Goal: Task Accomplishment & Management: Manage account settings

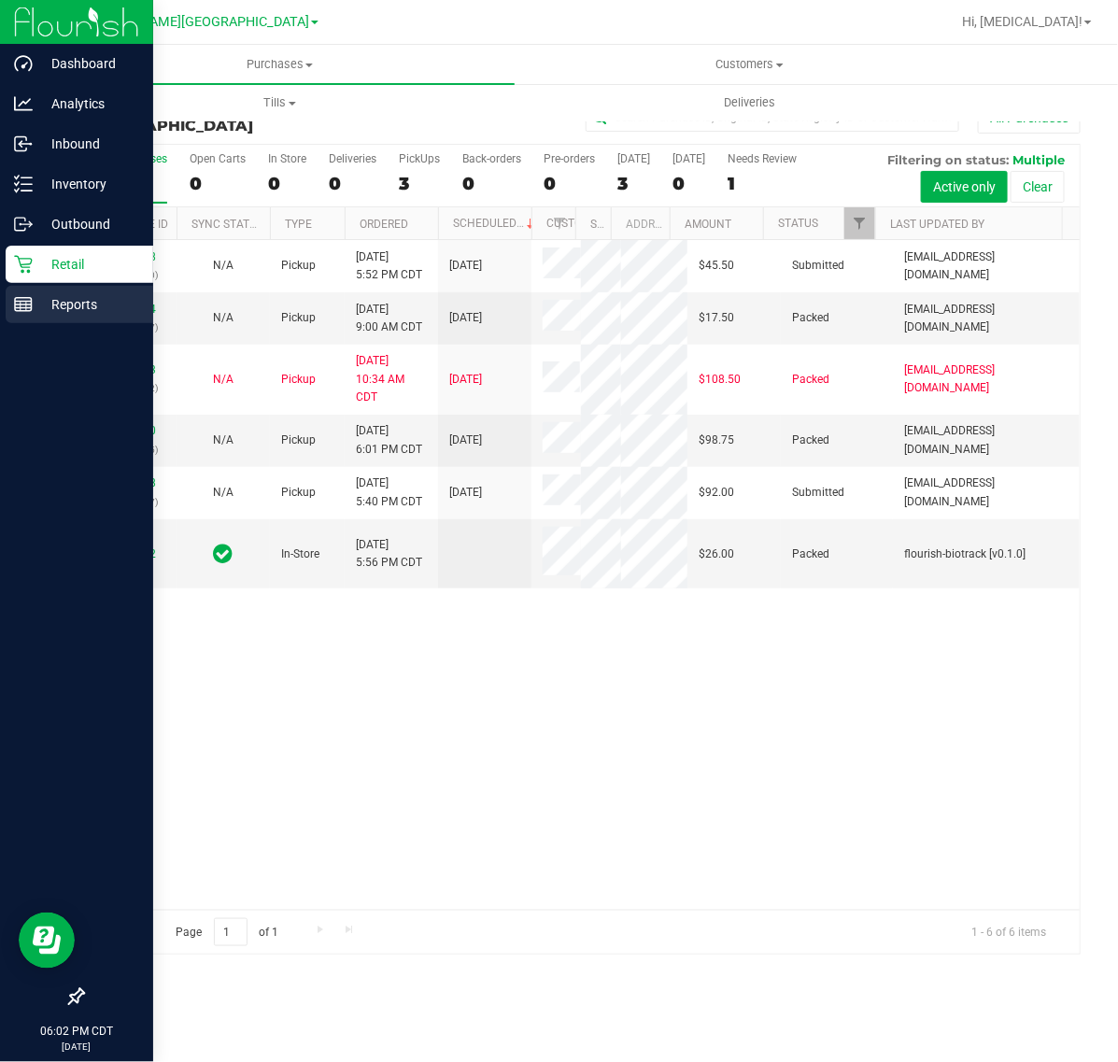
drag, startPoint x: 39, startPoint y: 306, endPoint x: 71, endPoint y: 285, distance: 38.3
click at [39, 306] on p "Reports" at bounding box center [89, 304] width 112 height 22
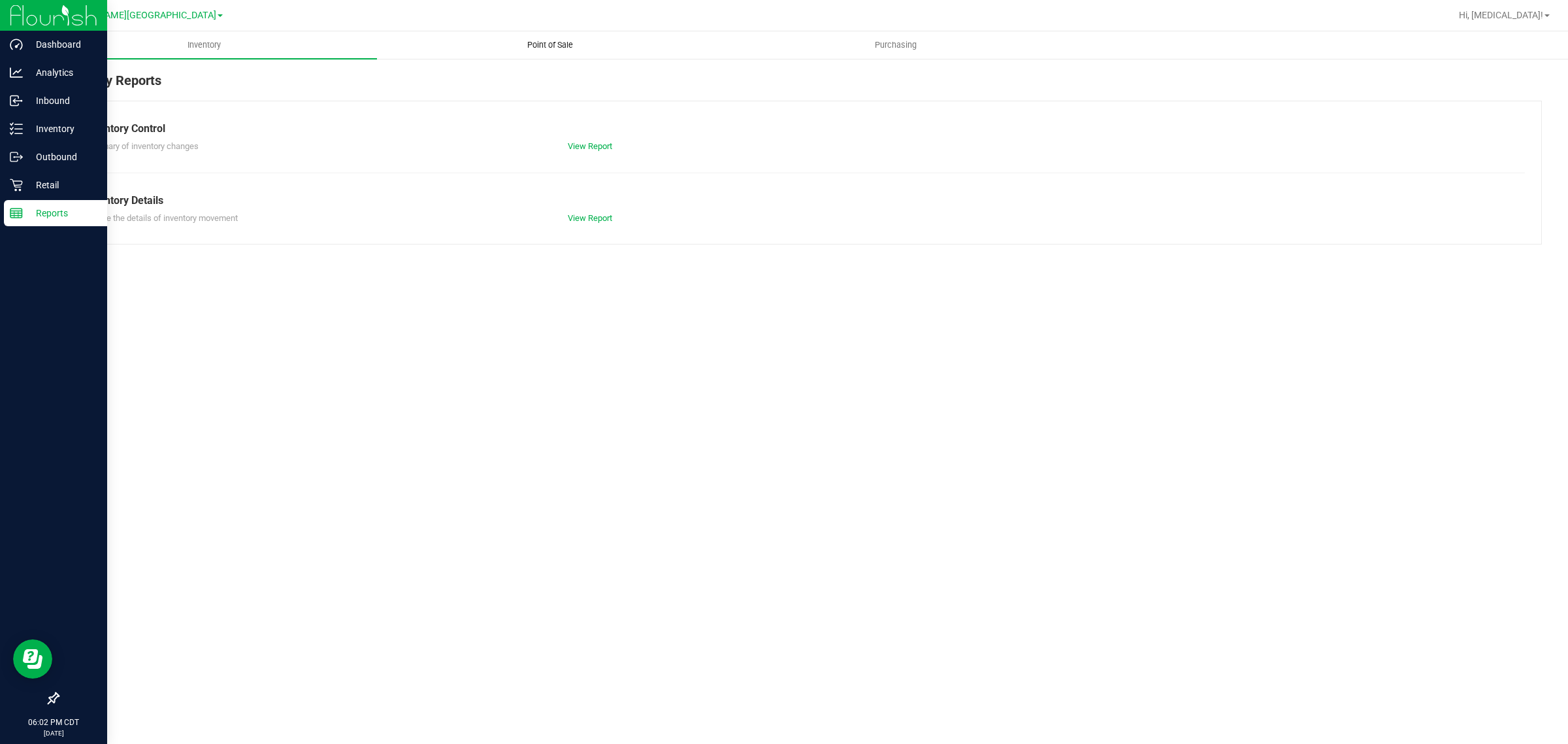
click at [553, 45] on span "Point of Sale" at bounding box center [550, 45] width 81 height 12
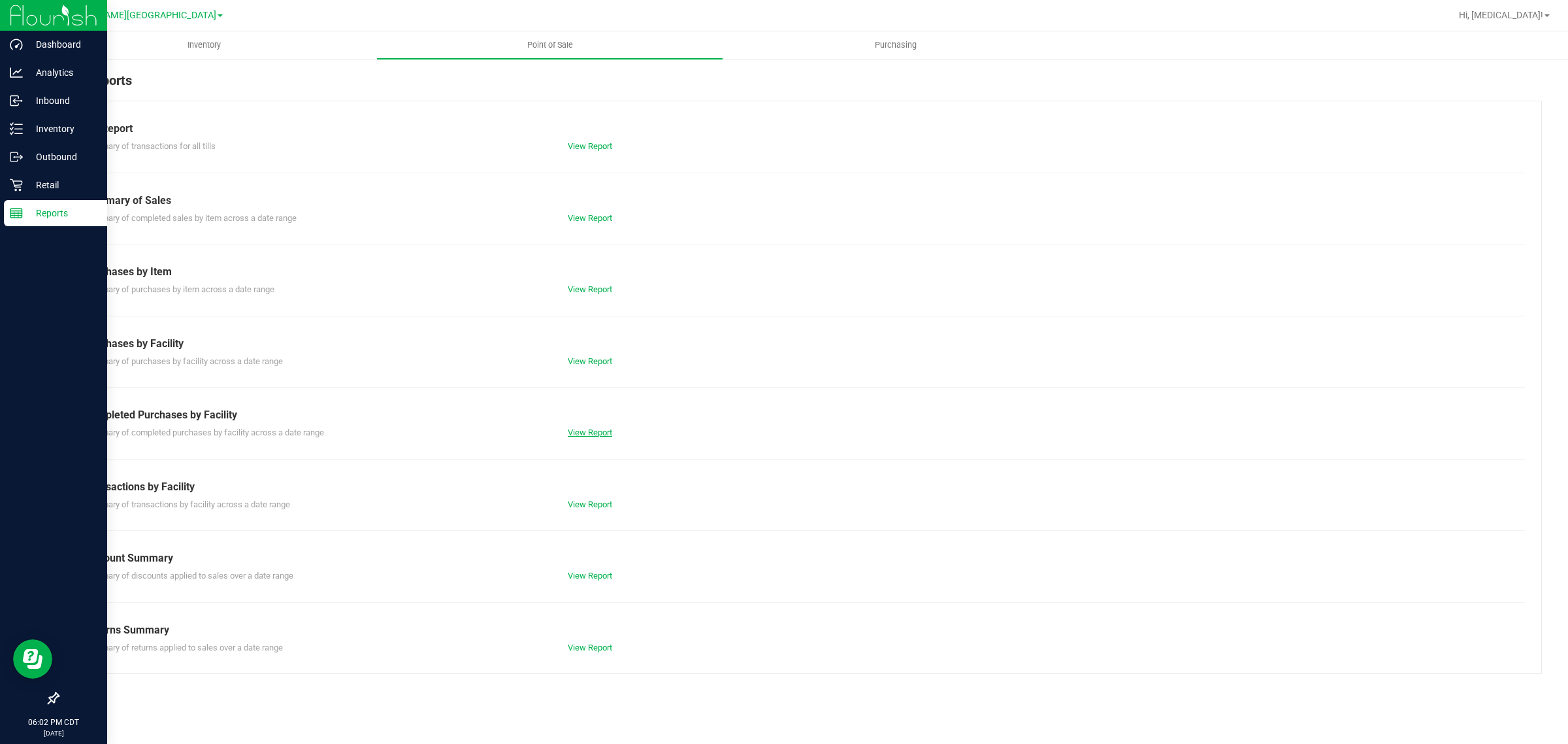
click at [601, 437] on link "View Report" at bounding box center [591, 433] width 45 height 10
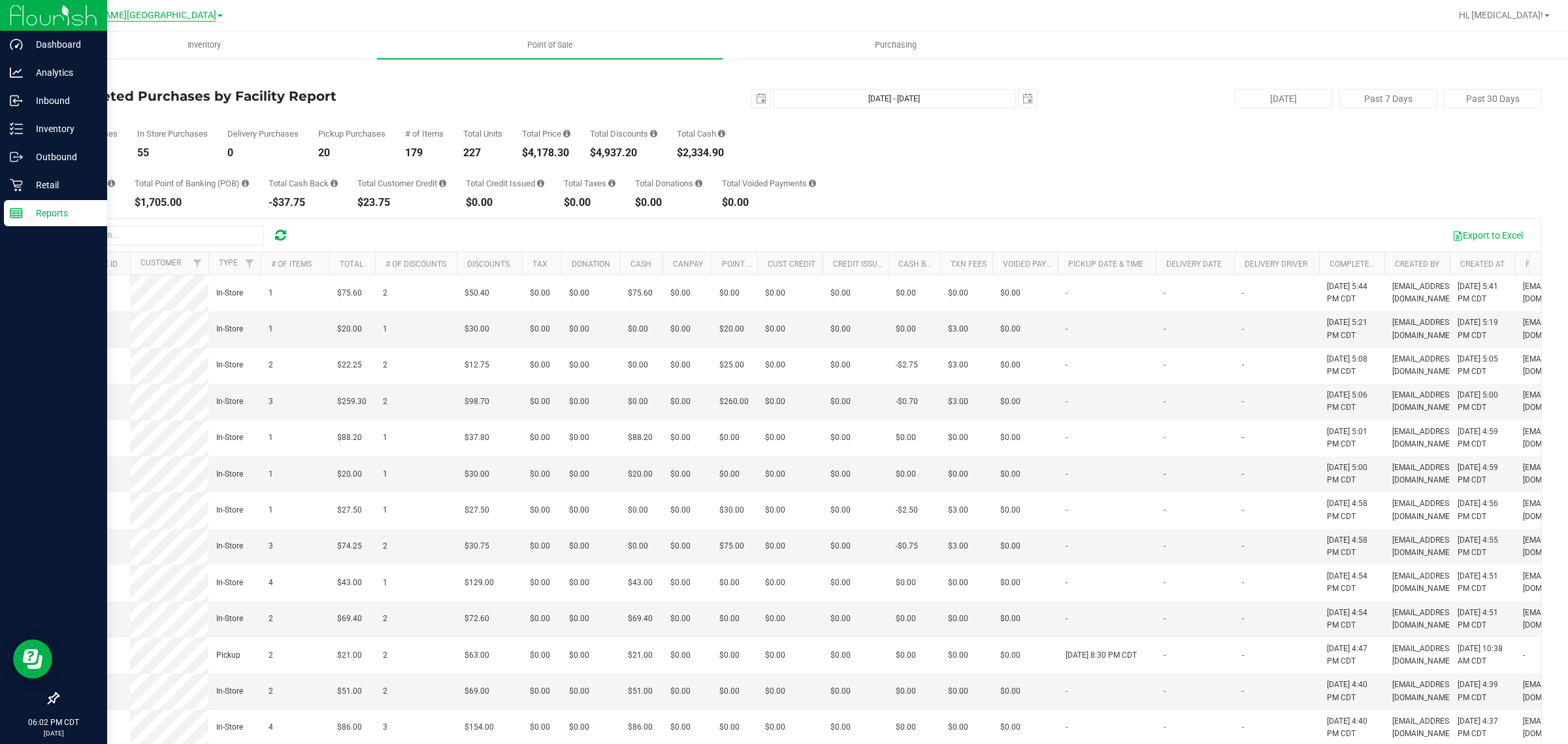
click at [122, 11] on span "Ft [PERSON_NAME][GEOGRAPHIC_DATA]" at bounding box center [130, 15] width 173 height 12
click at [105, 50] on link "Crestview WC" at bounding box center [133, 45] width 191 height 17
click at [36, 190] on p "Retail" at bounding box center [62, 185] width 78 height 15
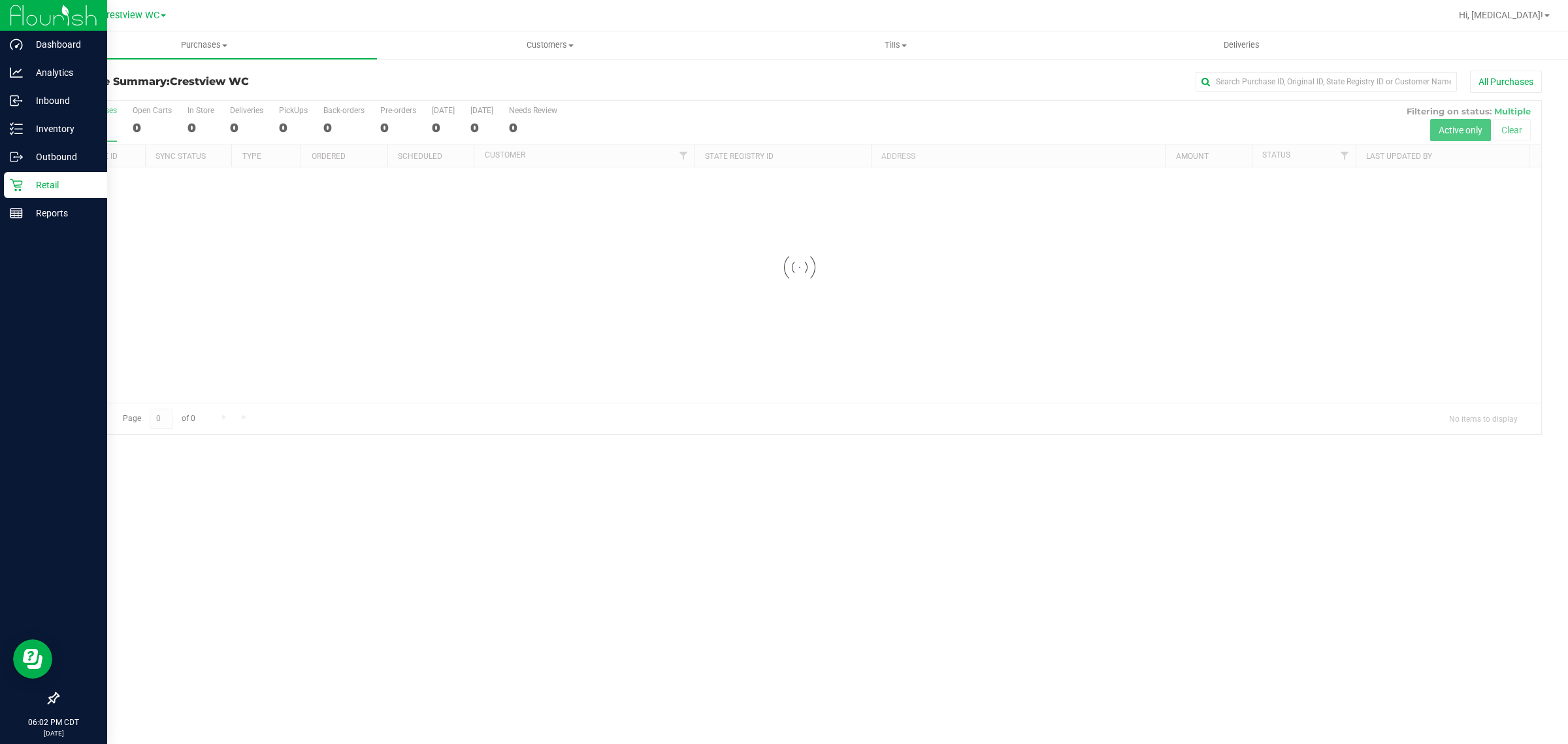
click at [57, 698] on icon at bounding box center [53, 698] width 13 height 13
click at [47, 699] on input "checkbox" at bounding box center [47, 699] width 0 height 0
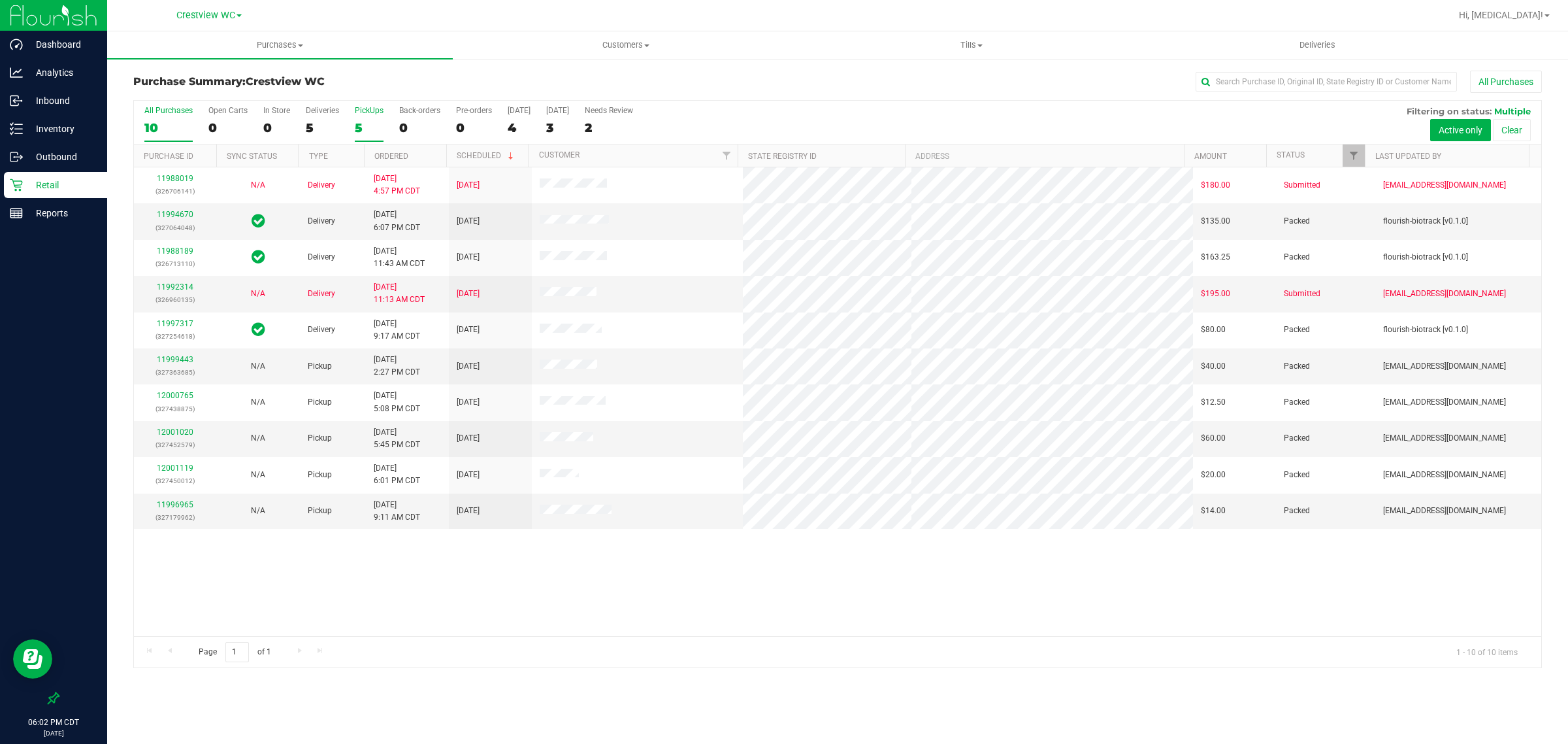
click at [355, 125] on div "5" at bounding box center [369, 127] width 29 height 15
click at [0, 0] on input "PickUps 5" at bounding box center [0, 0] width 0 height 0
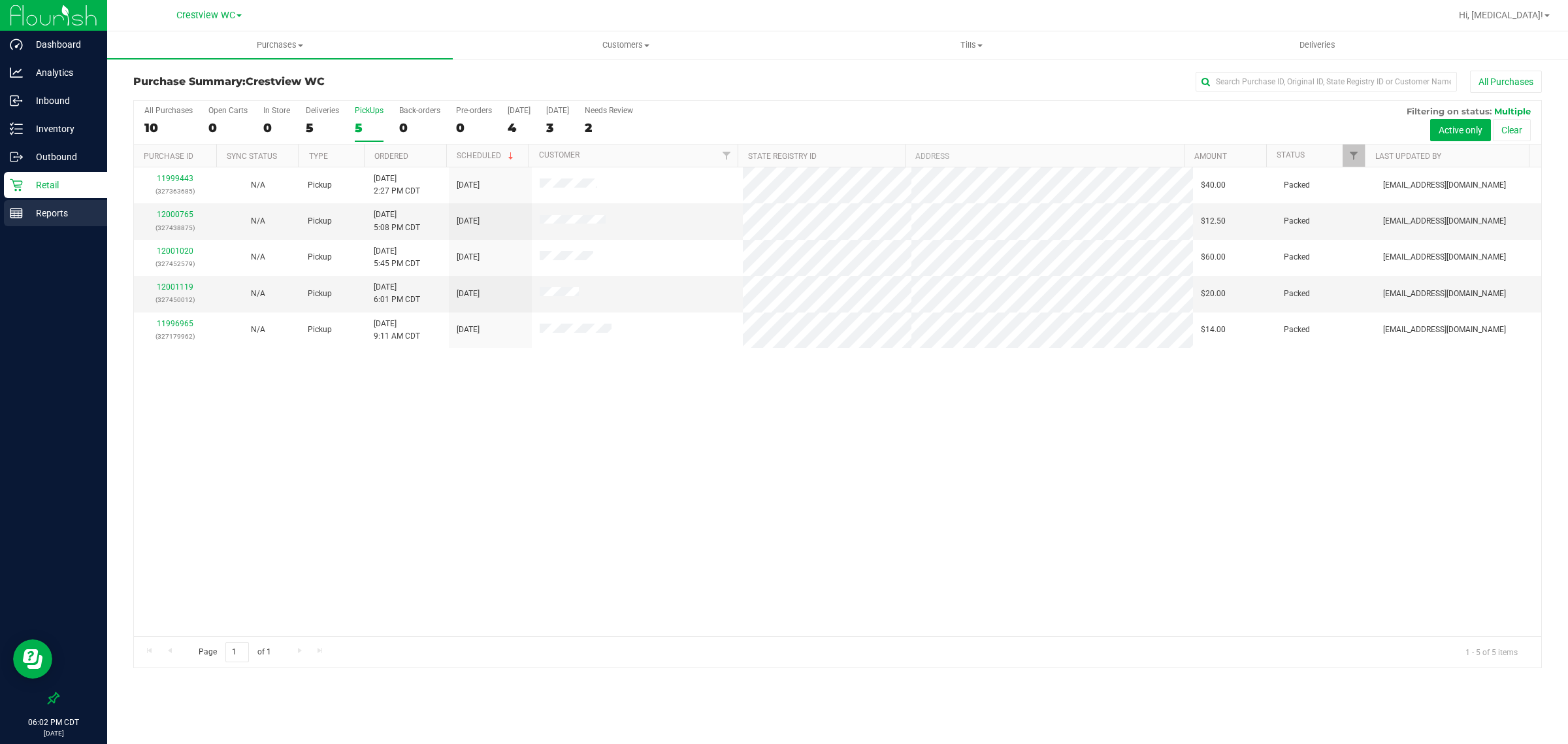
click at [56, 213] on p "Reports" at bounding box center [62, 213] width 78 height 15
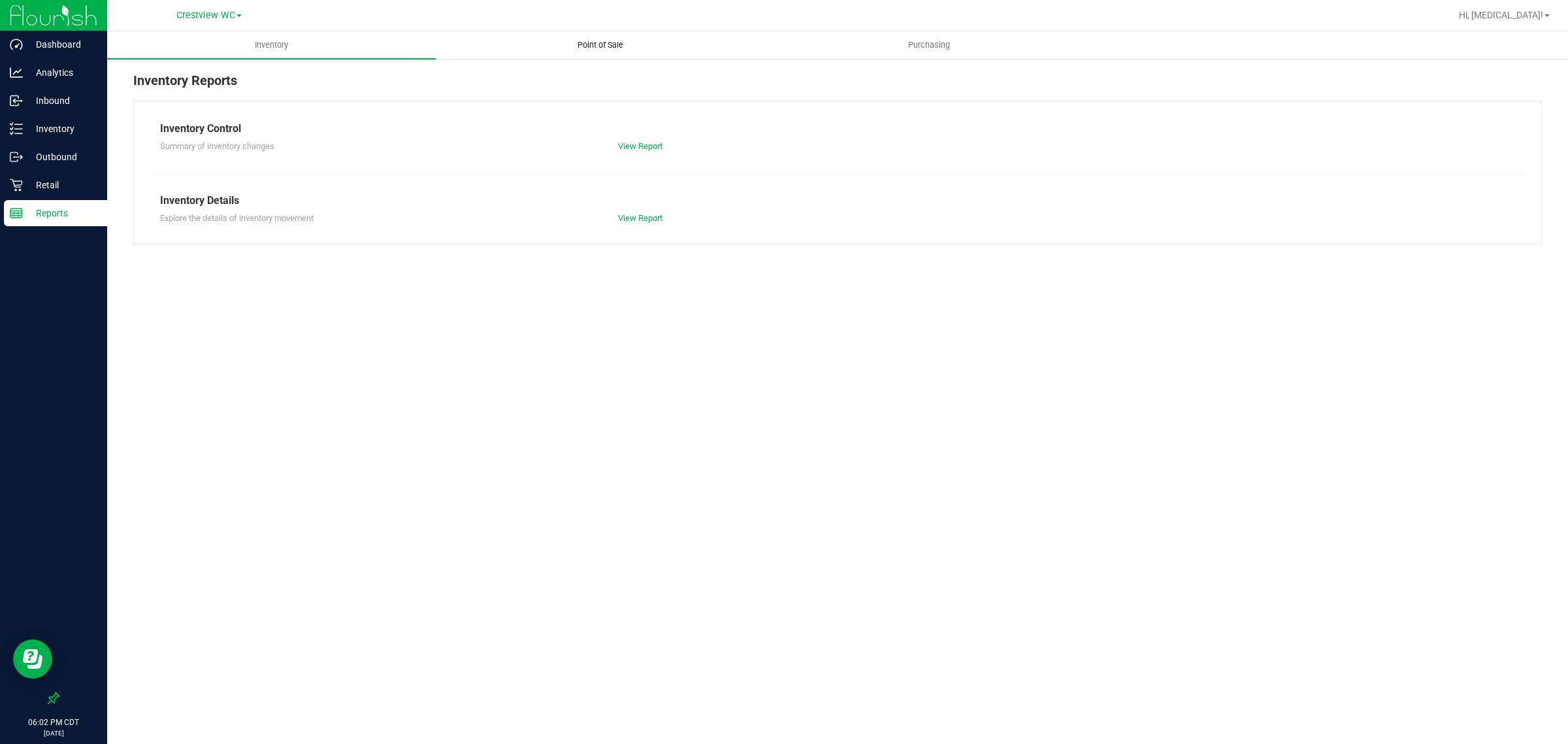
click at [584, 52] on uib-tab-heading "Point of Sale" at bounding box center [600, 45] width 327 height 26
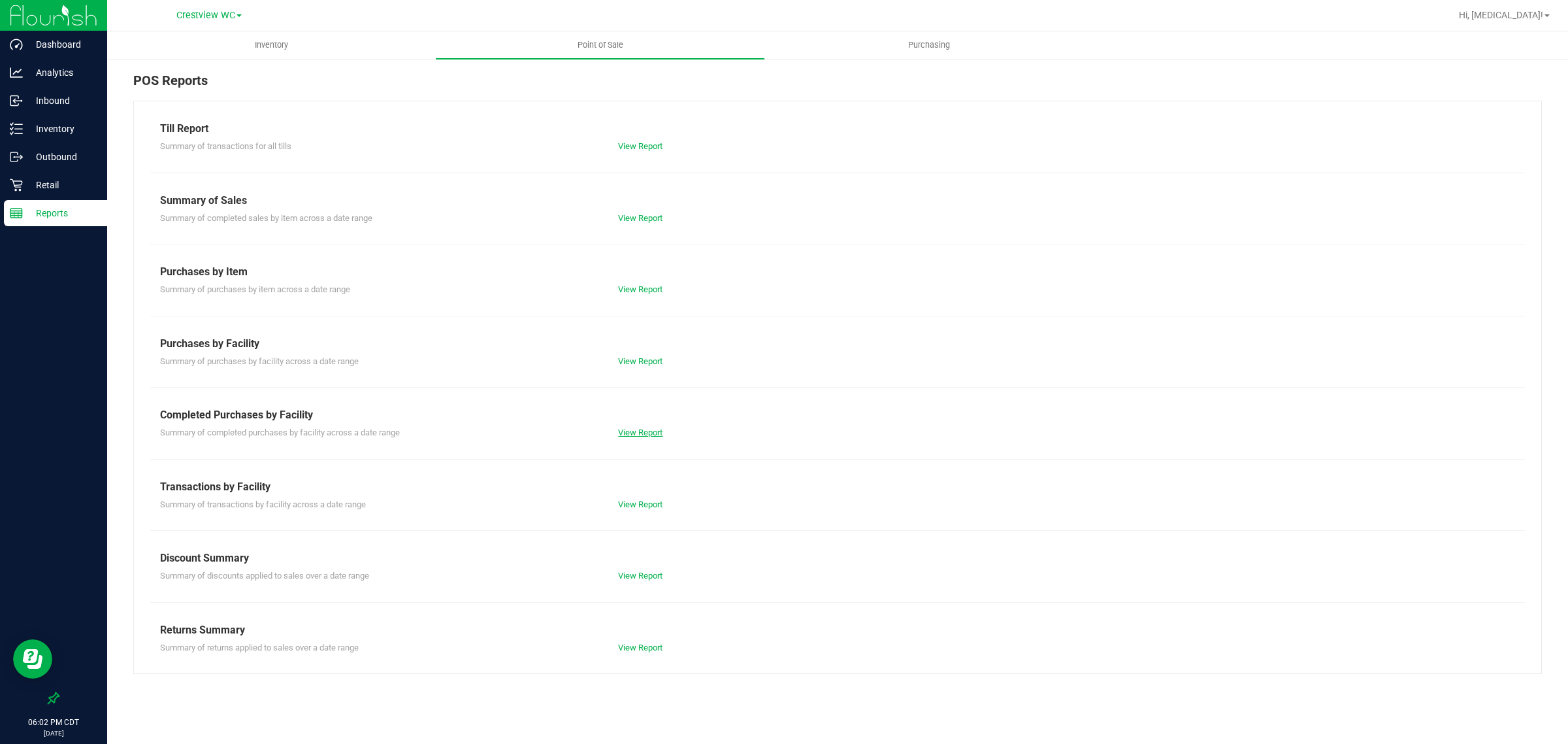
click at [635, 435] on link "View Report" at bounding box center [640, 433] width 45 height 10
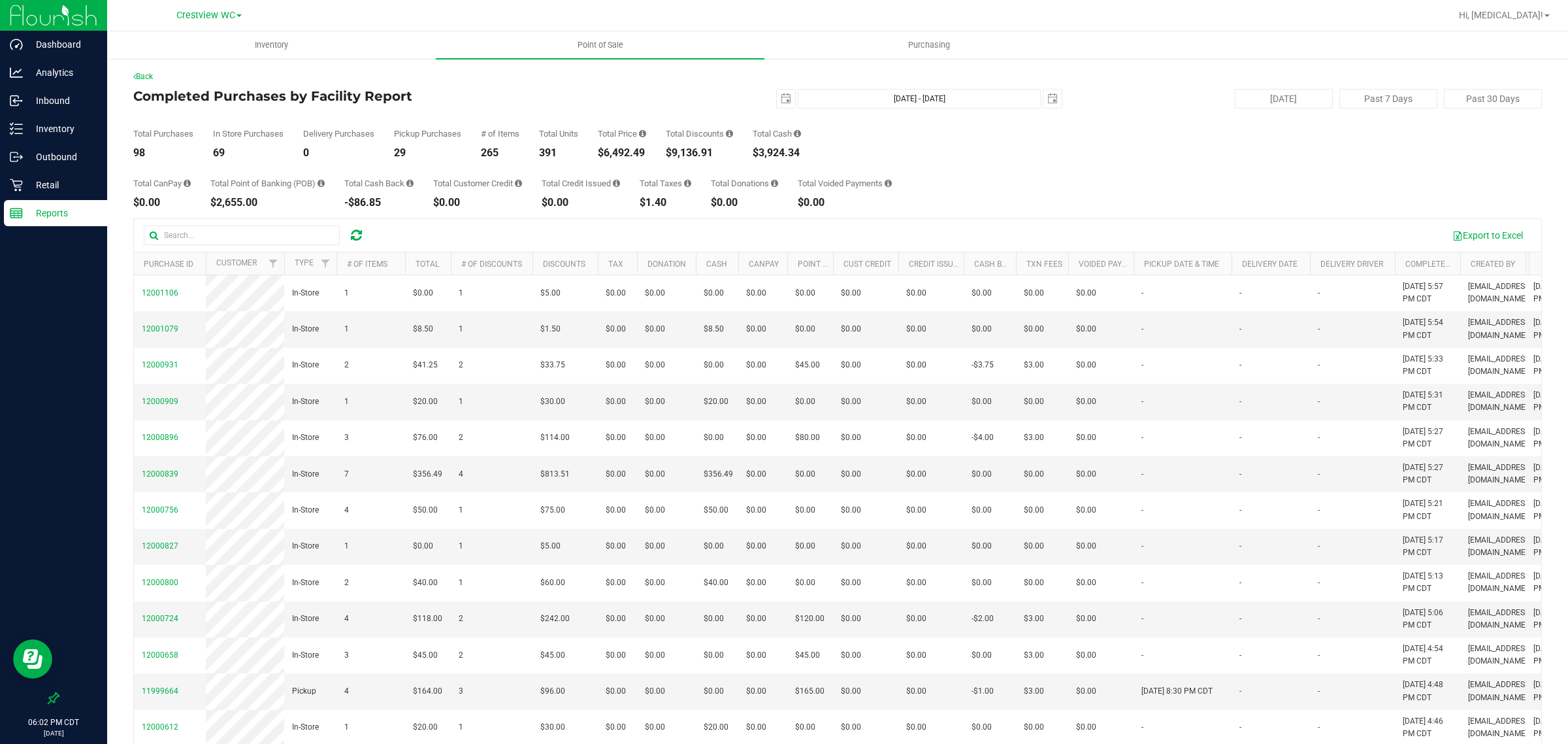
click at [782, 148] on div "Total Purchases 98 In Store Purchases 69 Delivery Purchases 0 Pickup Purchases …" at bounding box center [838, 133] width 1408 height 50
click at [36, 125] on p "Inventory" at bounding box center [62, 129] width 78 height 15
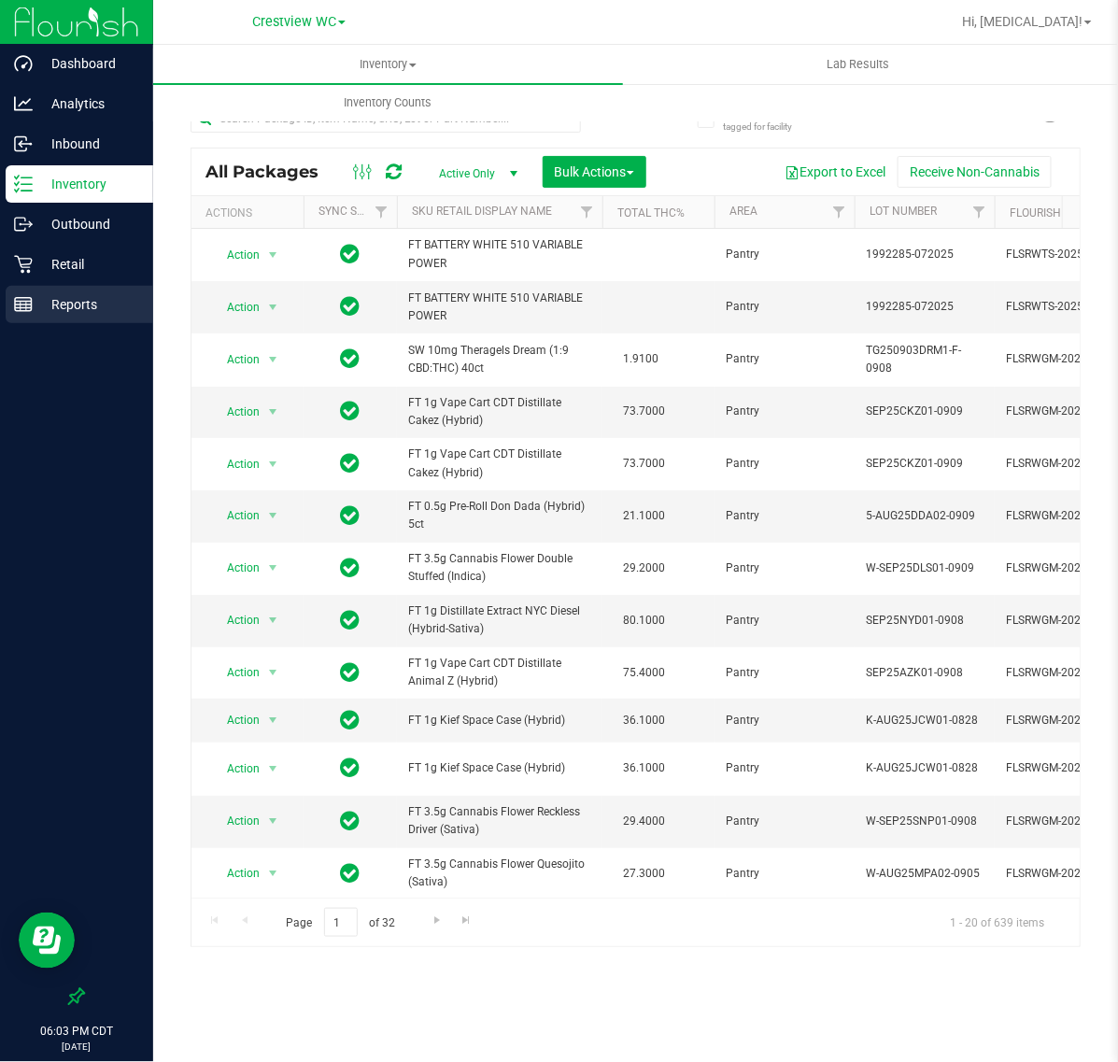
click at [70, 300] on p "Reports" at bounding box center [89, 304] width 112 height 22
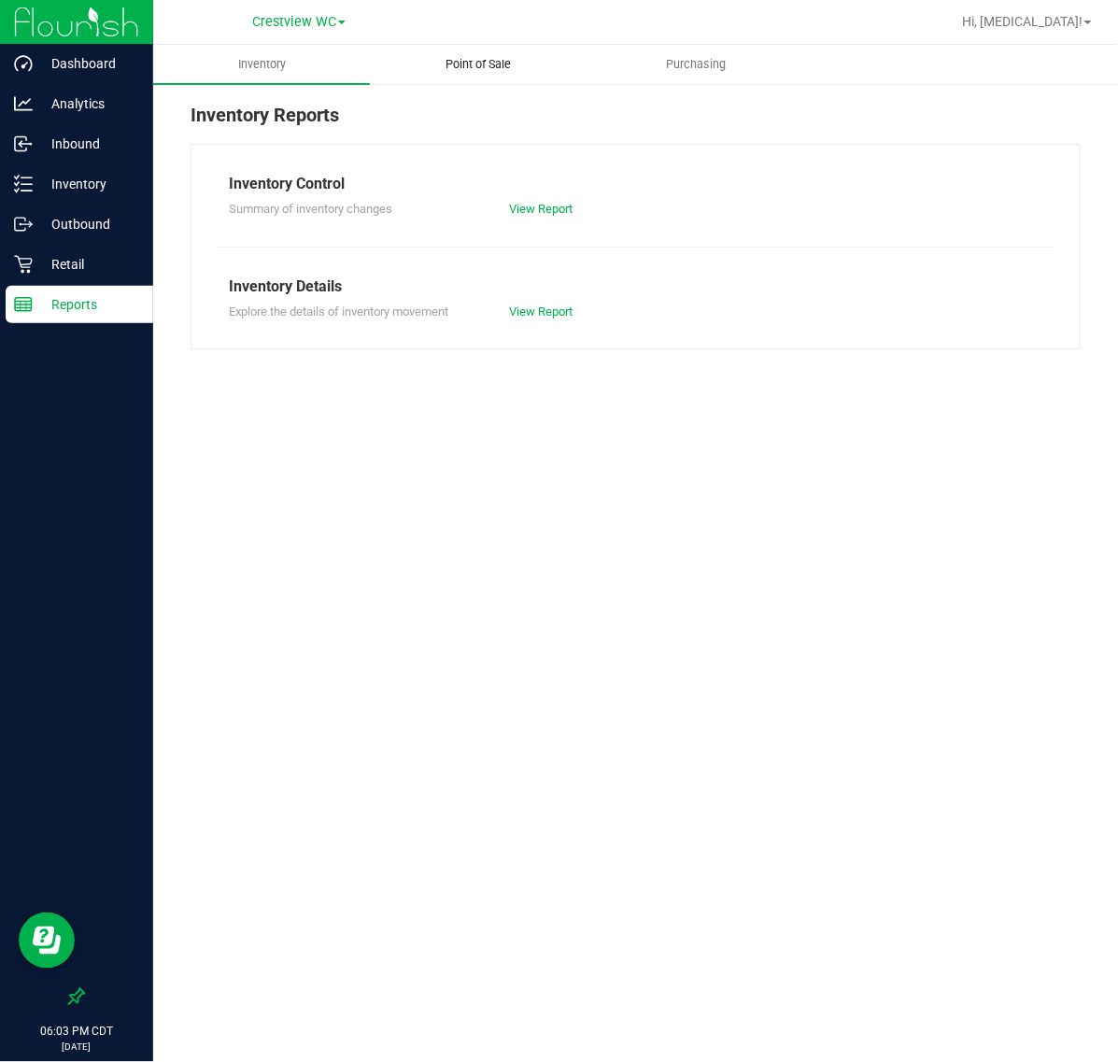
click at [477, 64] on span "Point of Sale" at bounding box center [479, 64] width 116 height 17
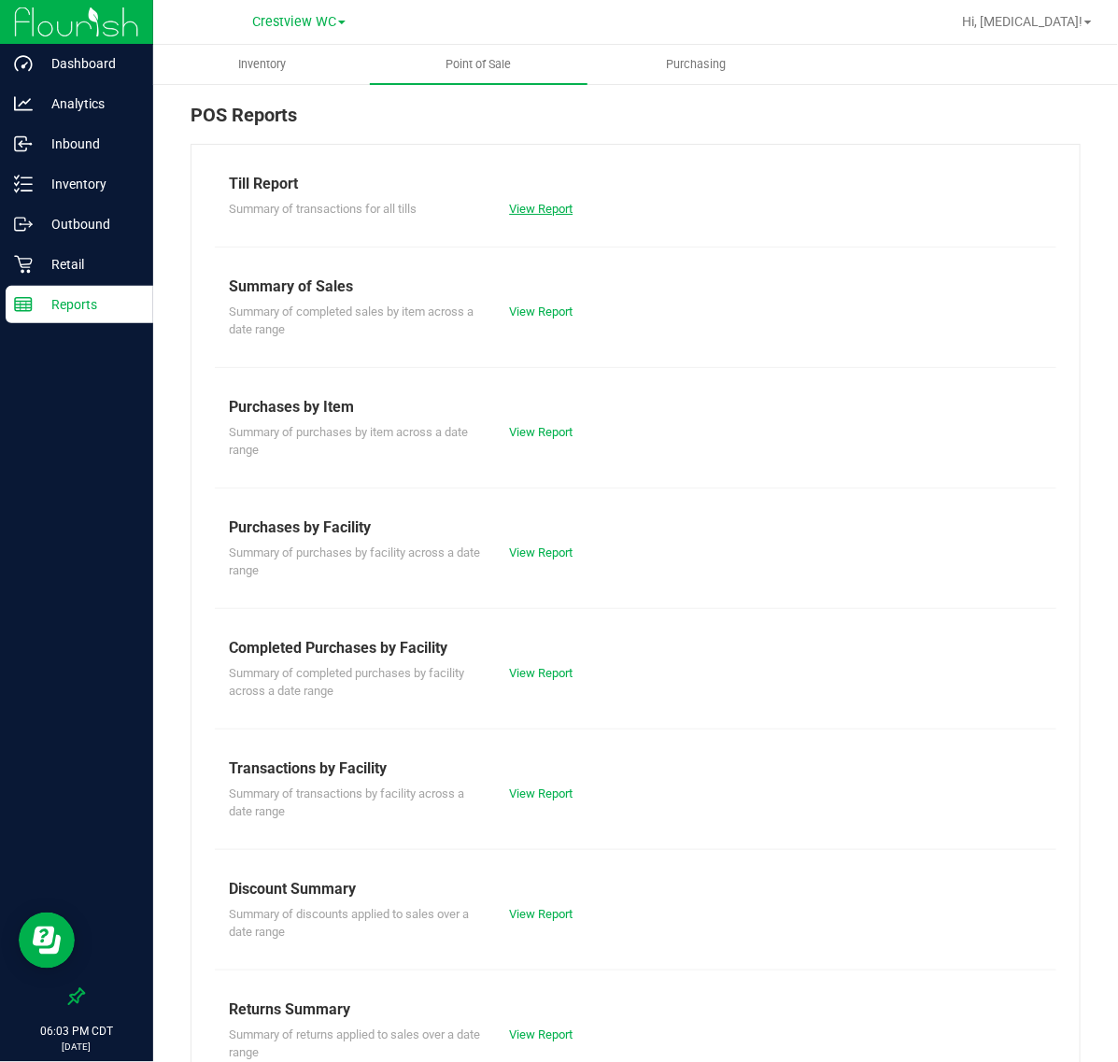
click at [530, 216] on link "View Report" at bounding box center [541, 209] width 64 height 14
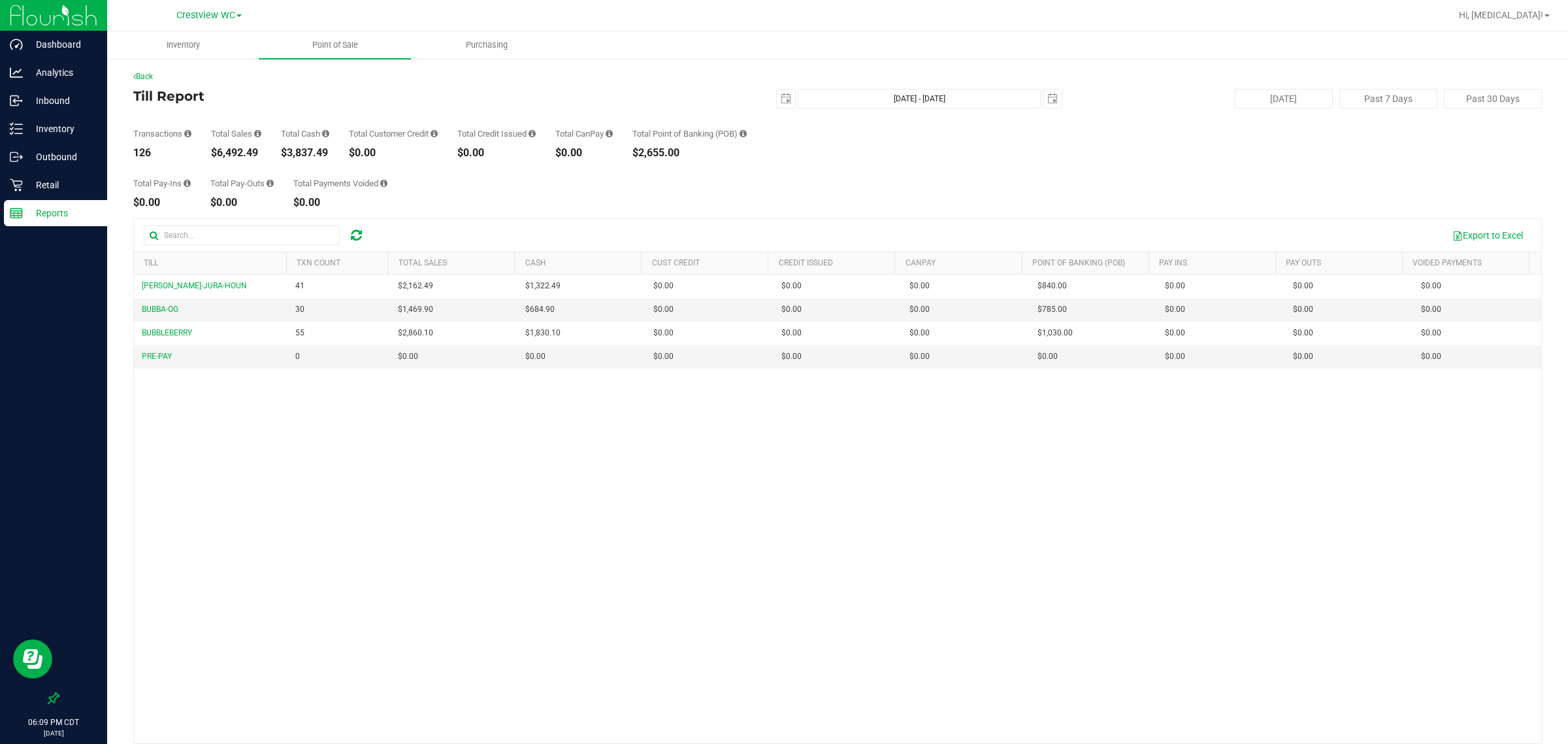
click at [640, 451] on div "BRUNO-JURA-HOUN 41 $2,162.49 $1,322.49 $0.00 $0.00 $0.00 $0.00 $0.00 $840.00 $0…" at bounding box center [838, 509] width 1408 height 469
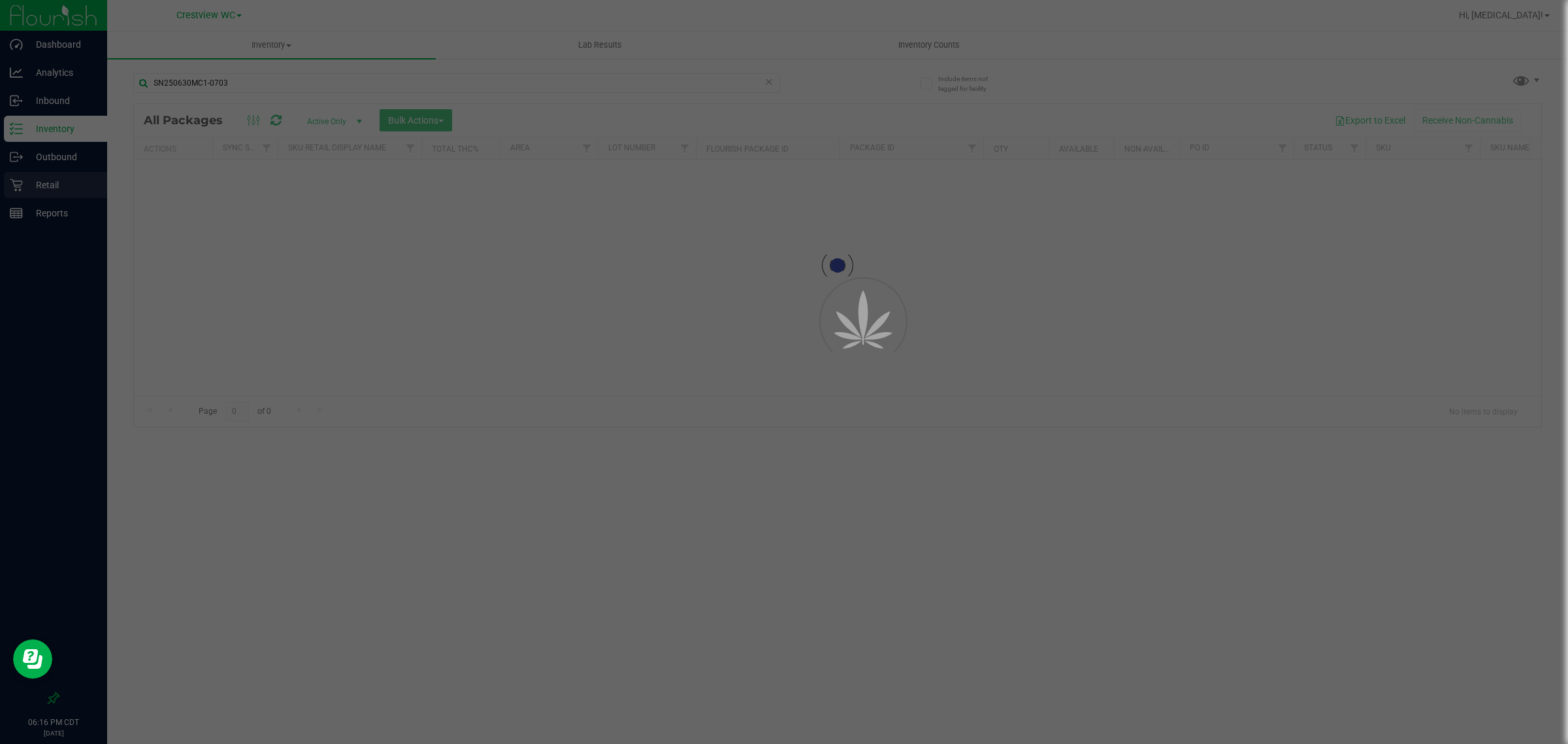
drag, startPoint x: 83, startPoint y: 202, endPoint x: 52, endPoint y: 182, distance: 36.9
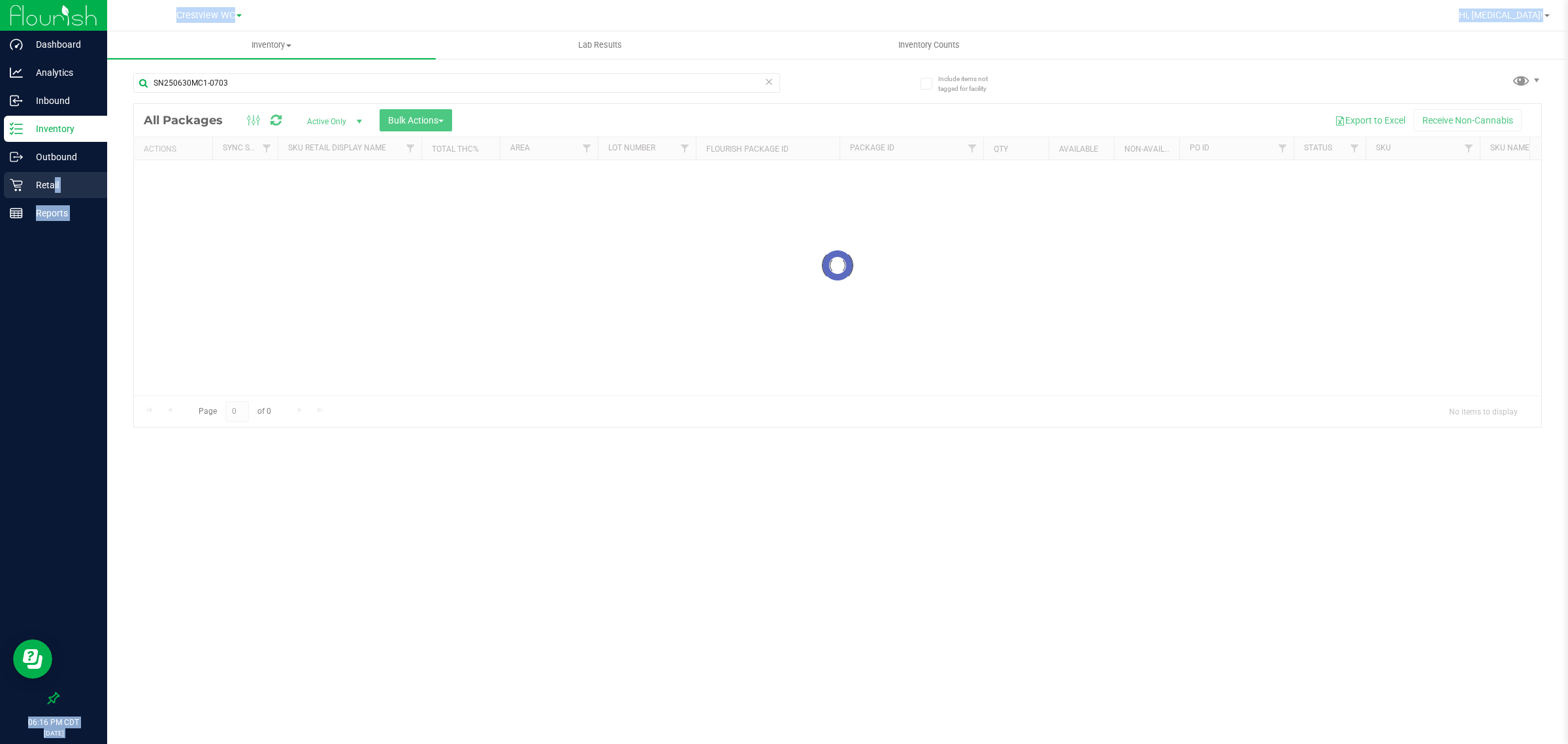
click at [53, 183] on p "Retail" at bounding box center [62, 185] width 78 height 15
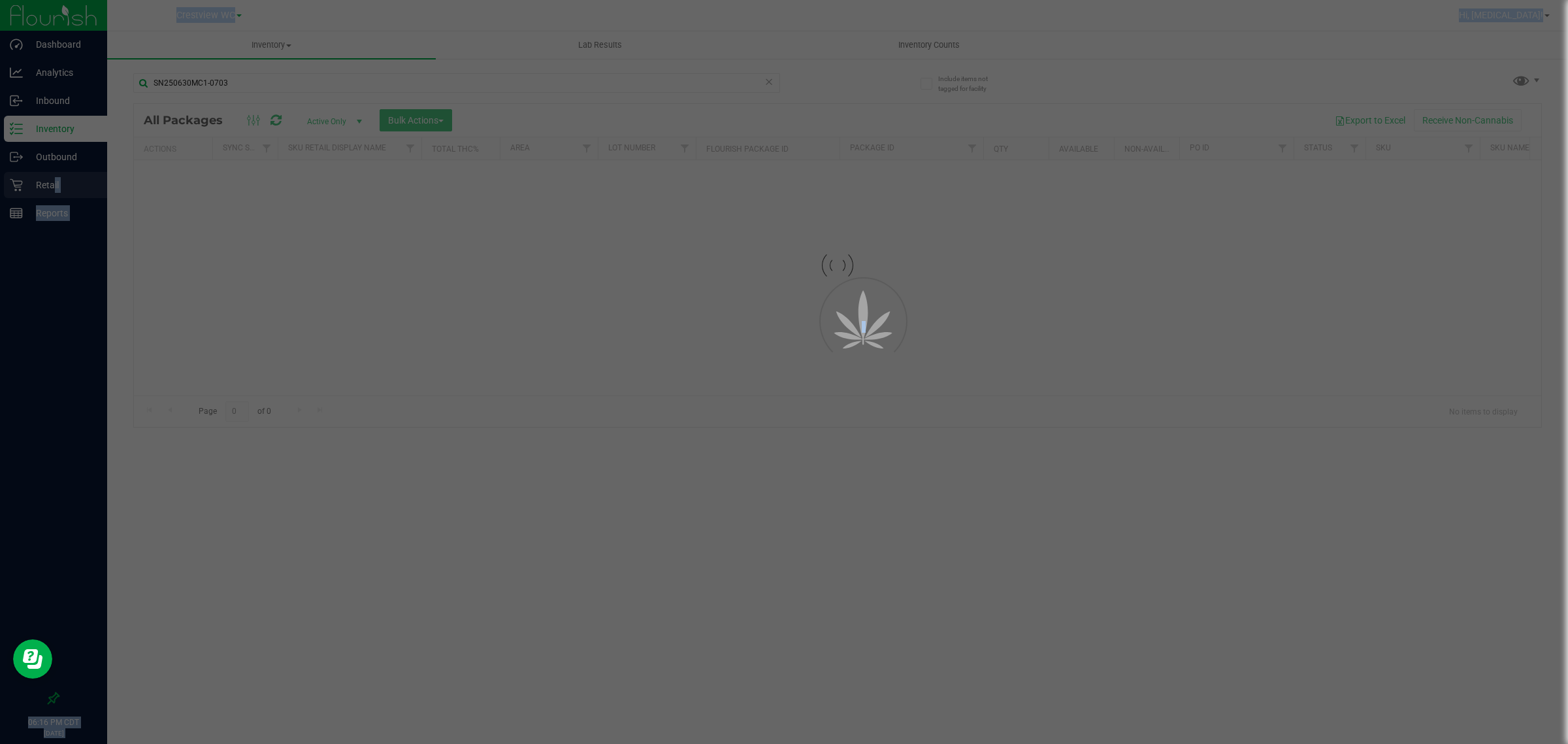
click at [45, 184] on div at bounding box center [784, 372] width 1568 height 744
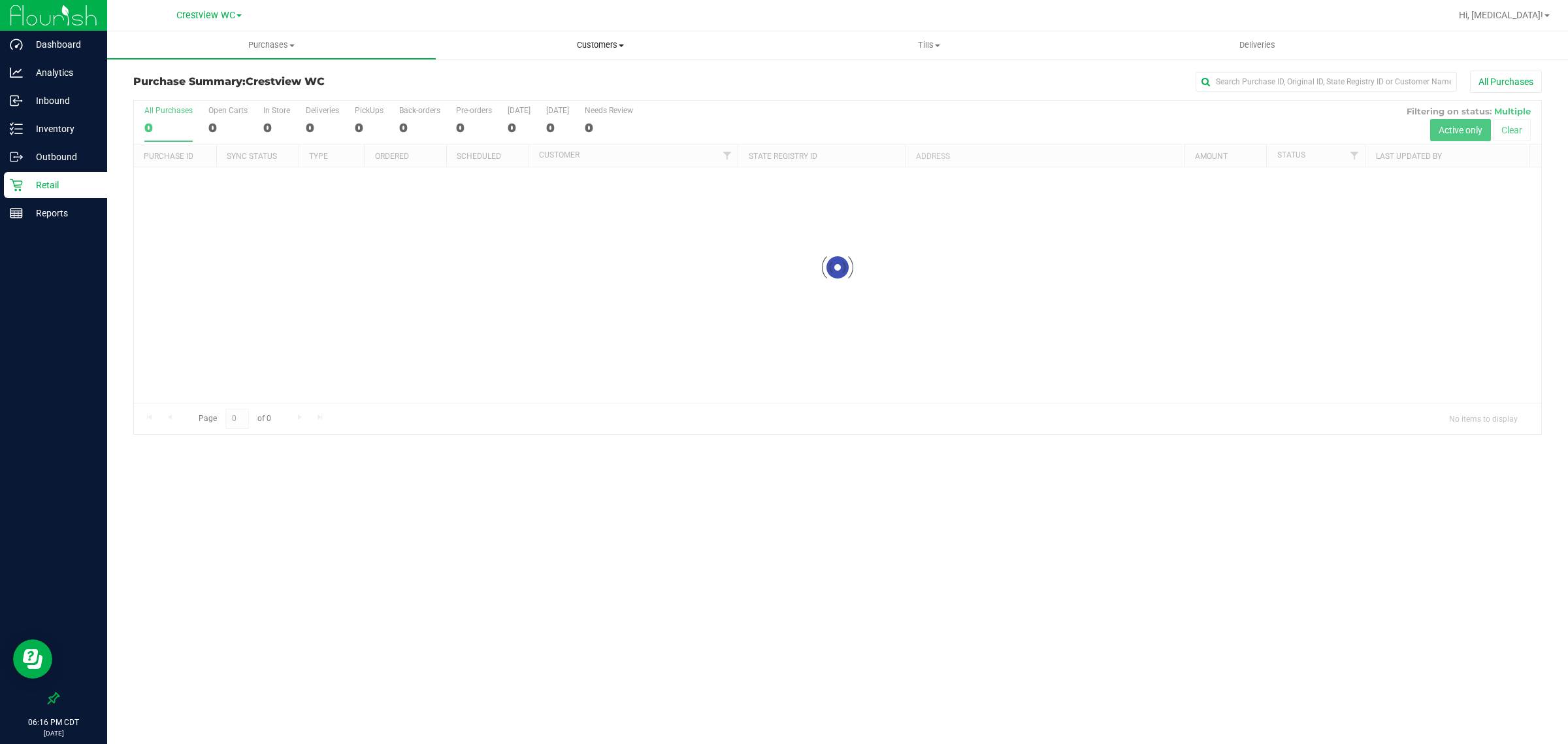
click at [607, 45] on span "Customers" at bounding box center [600, 45] width 327 height 12
click at [488, 78] on span "All customers" at bounding box center [483, 79] width 94 height 11
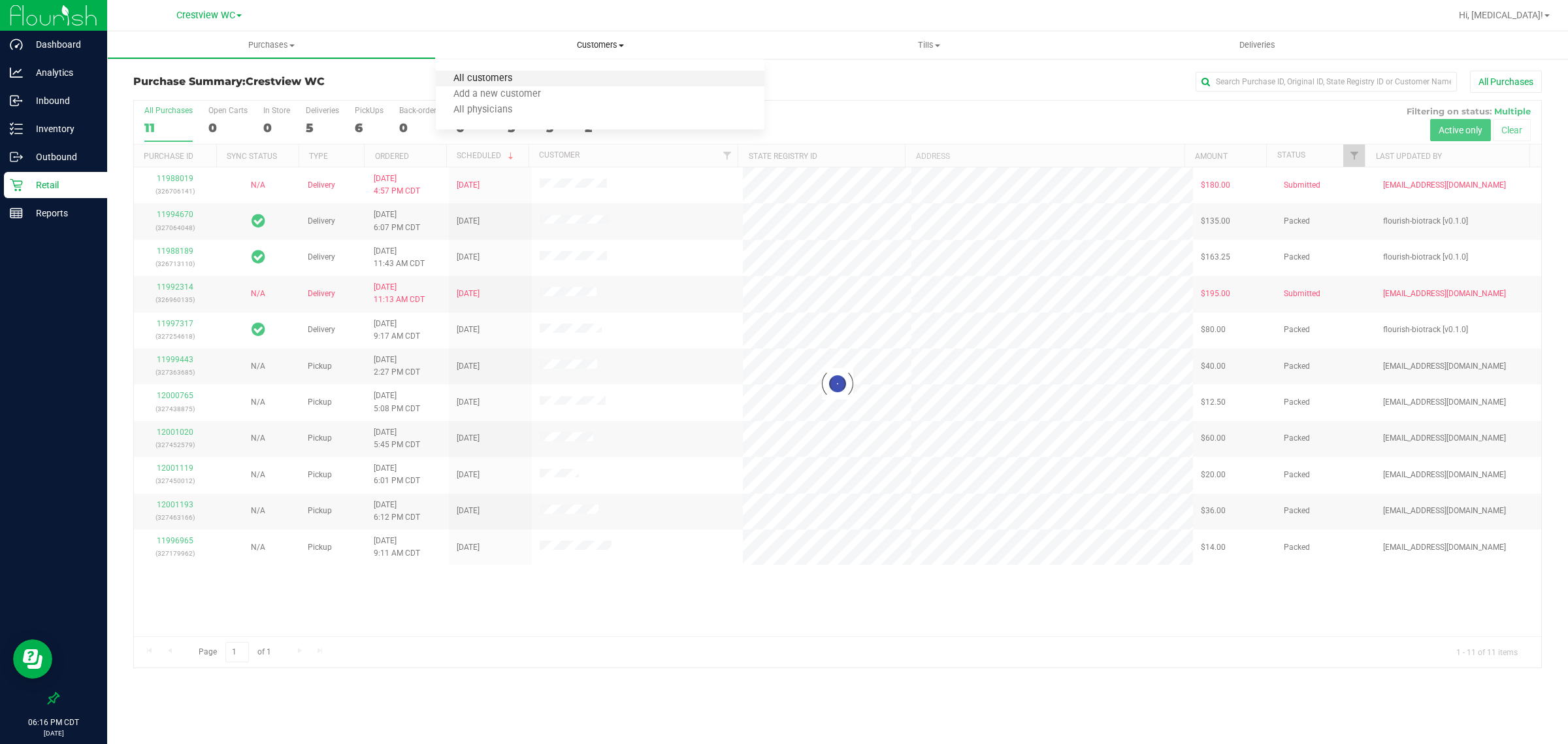
click at [481, 76] on span "All customers" at bounding box center [483, 79] width 94 height 11
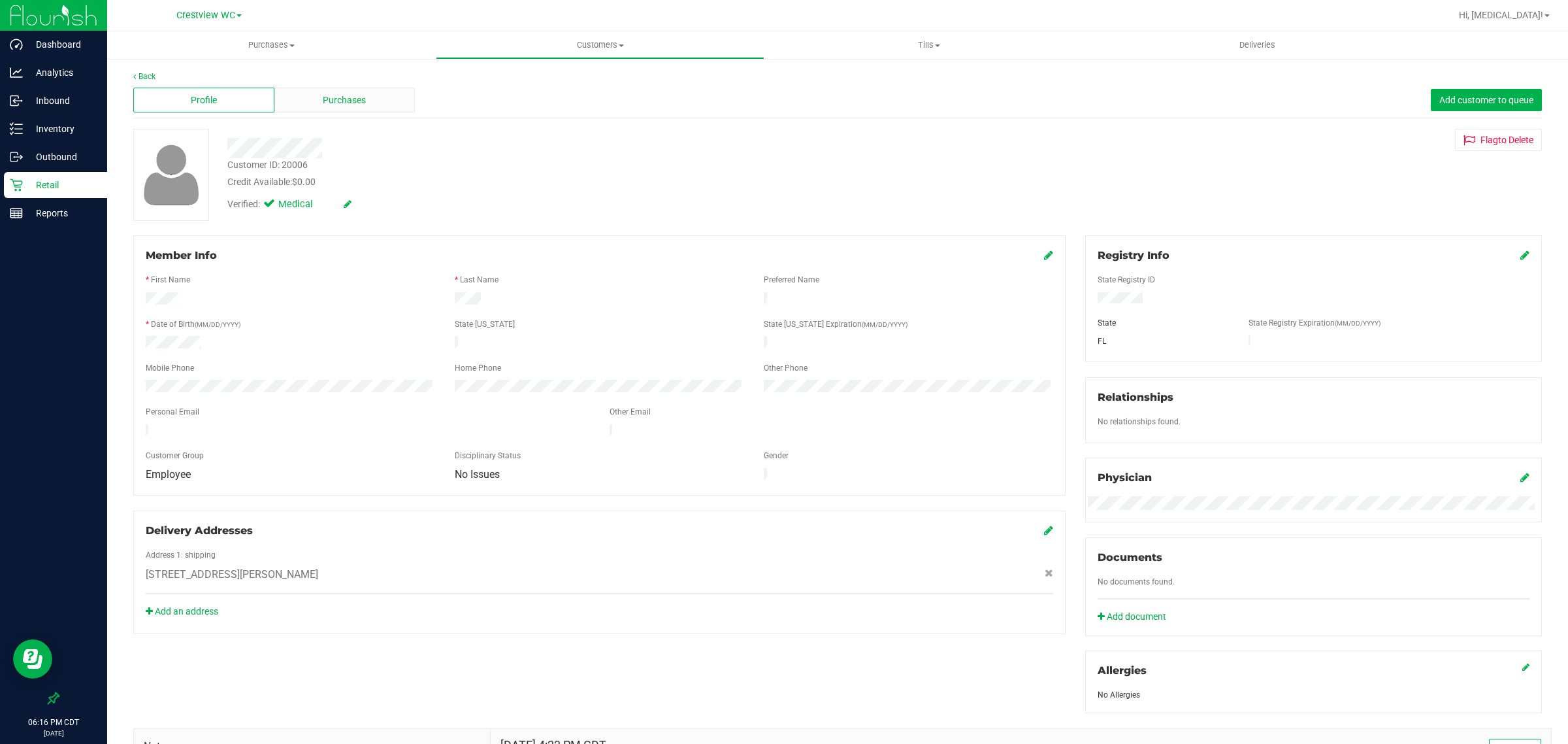
click at [340, 104] on span "Purchases" at bounding box center [344, 101] width 43 height 14
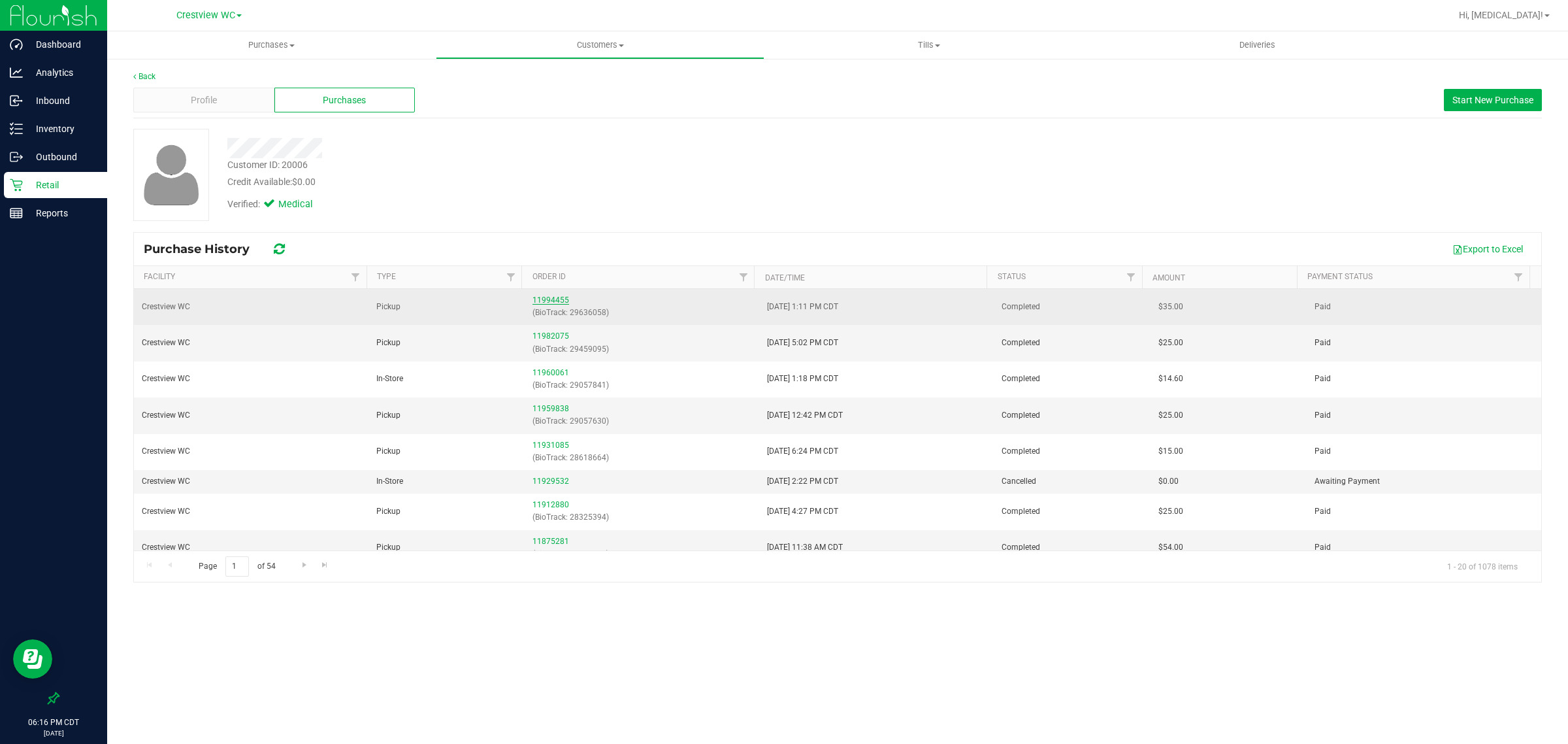
click at [541, 302] on link "11994455" at bounding box center [551, 300] width 36 height 9
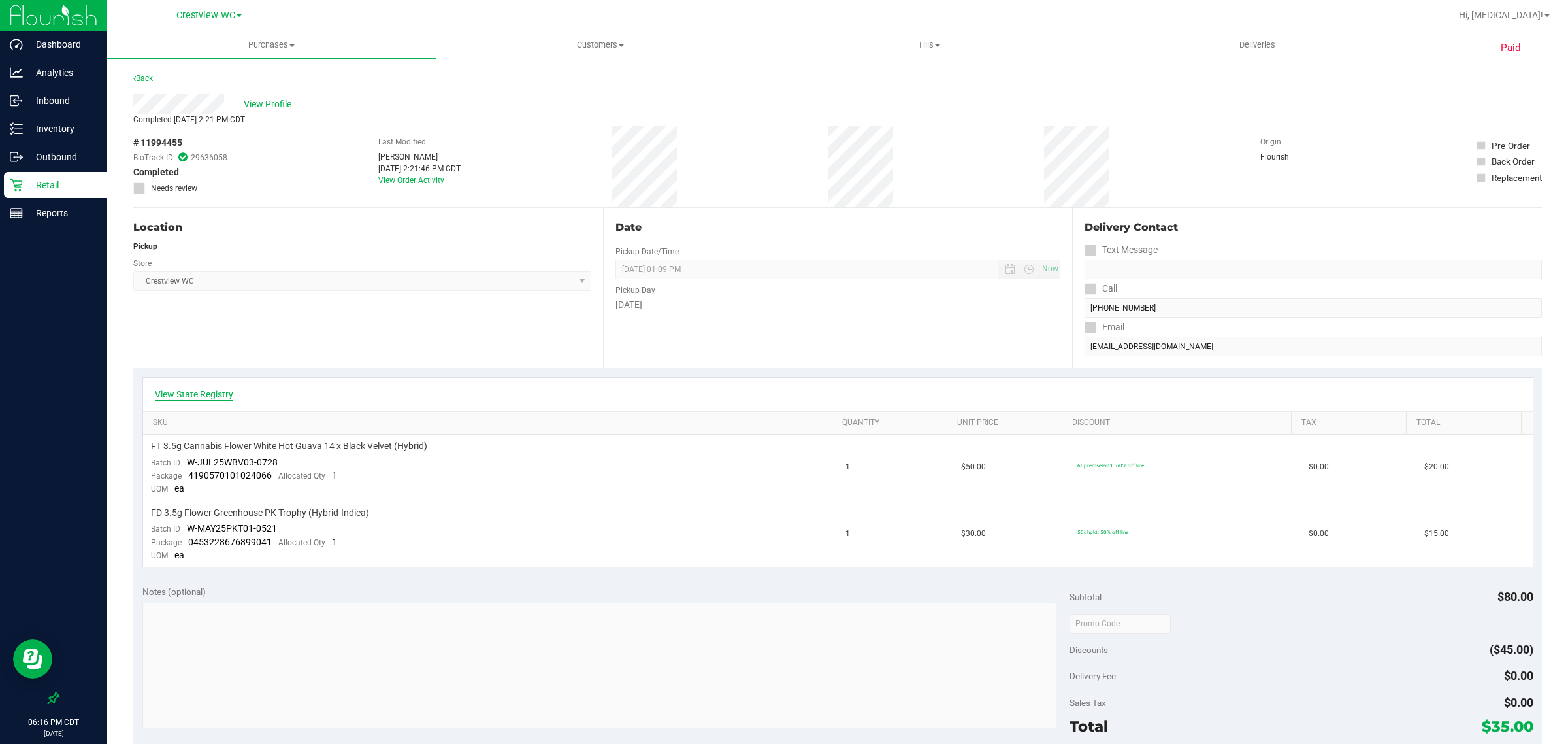
click at [213, 395] on link "View State Registry" at bounding box center [194, 394] width 78 height 13
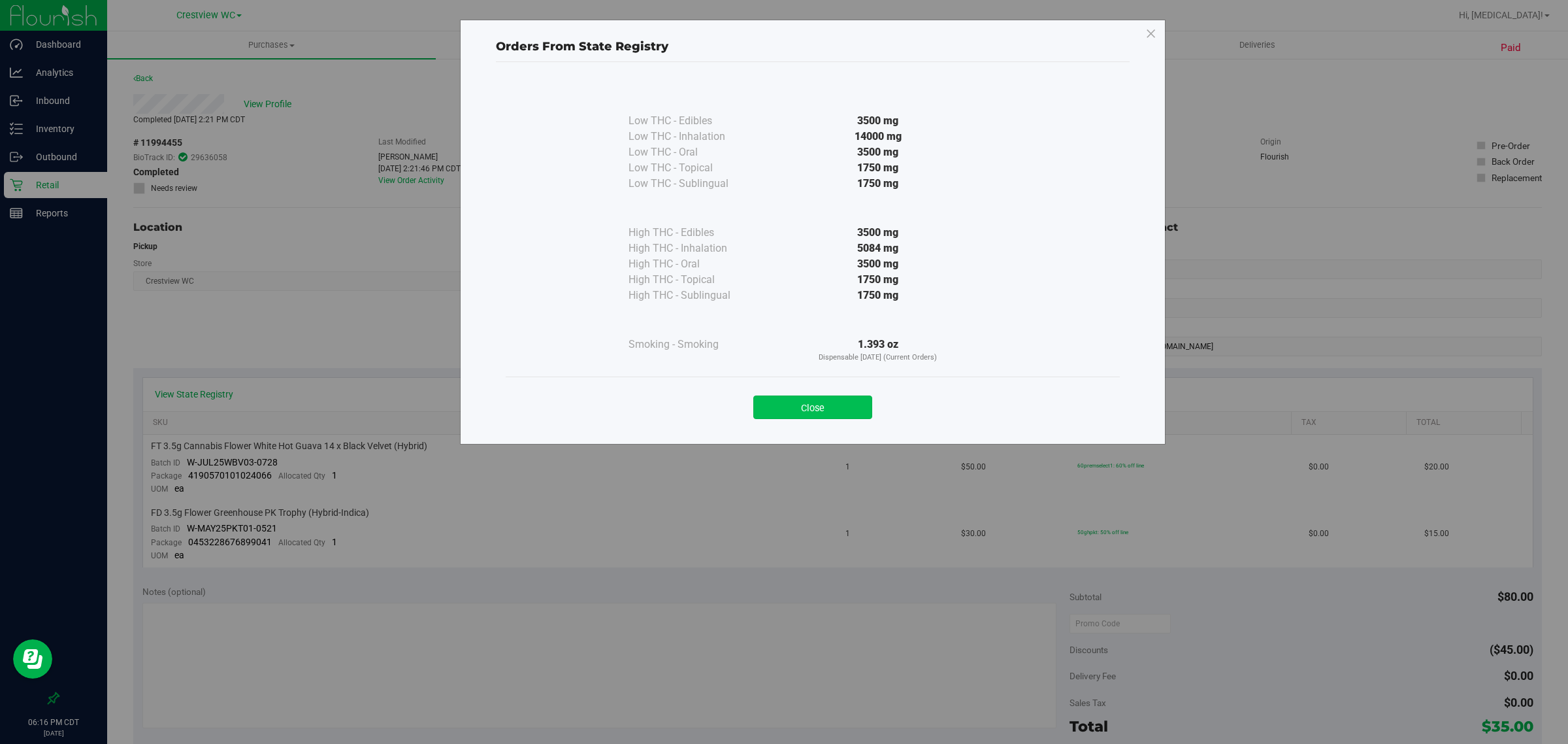
click at [835, 412] on button "Close" at bounding box center [813, 407] width 119 height 24
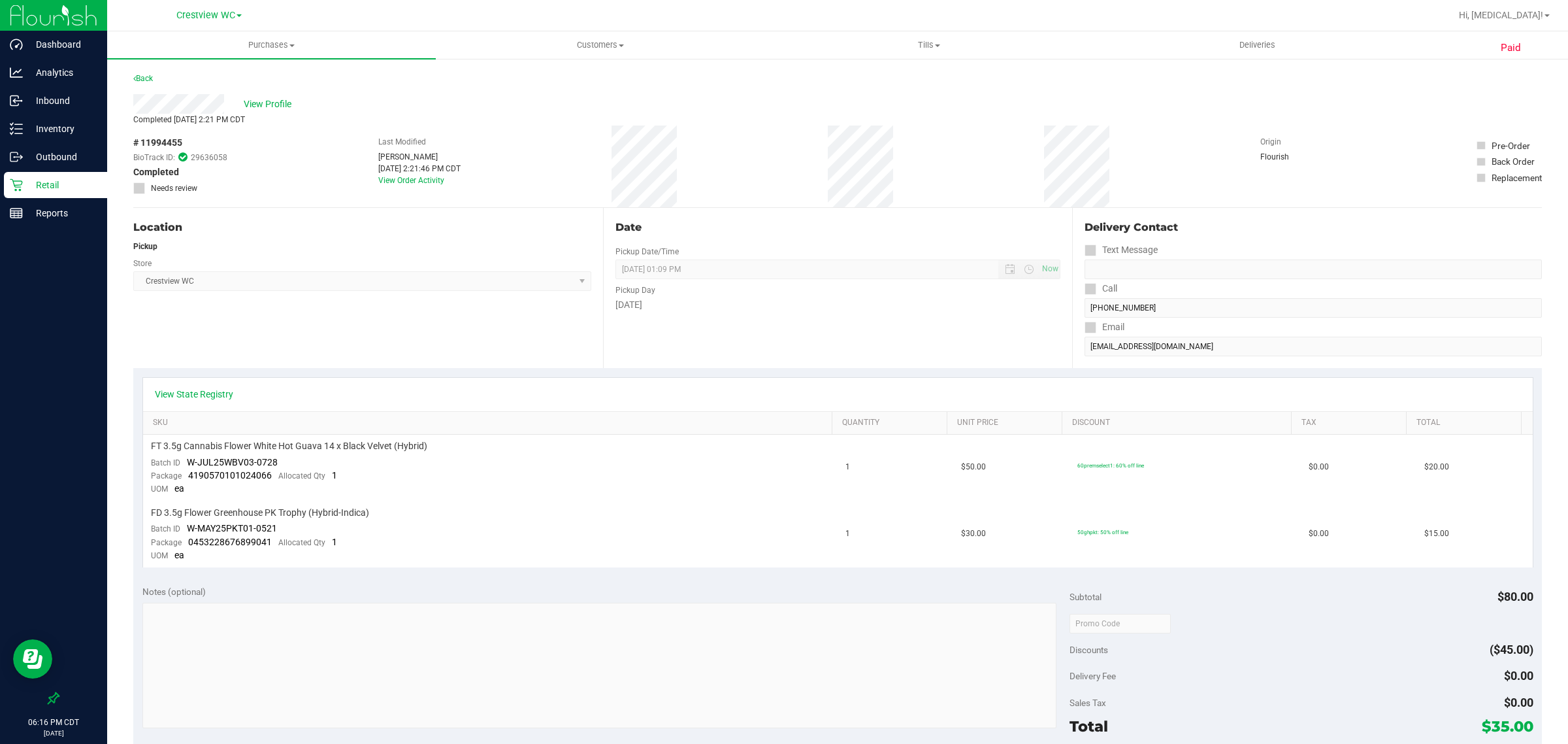
click at [319, 324] on div "Location Pickup Store Crestview WC Select Store Bonita Springs WC Boynton Beach…" at bounding box center [368, 288] width 469 height 160
click at [278, 104] on span "View Profile" at bounding box center [269, 104] width 52 height 14
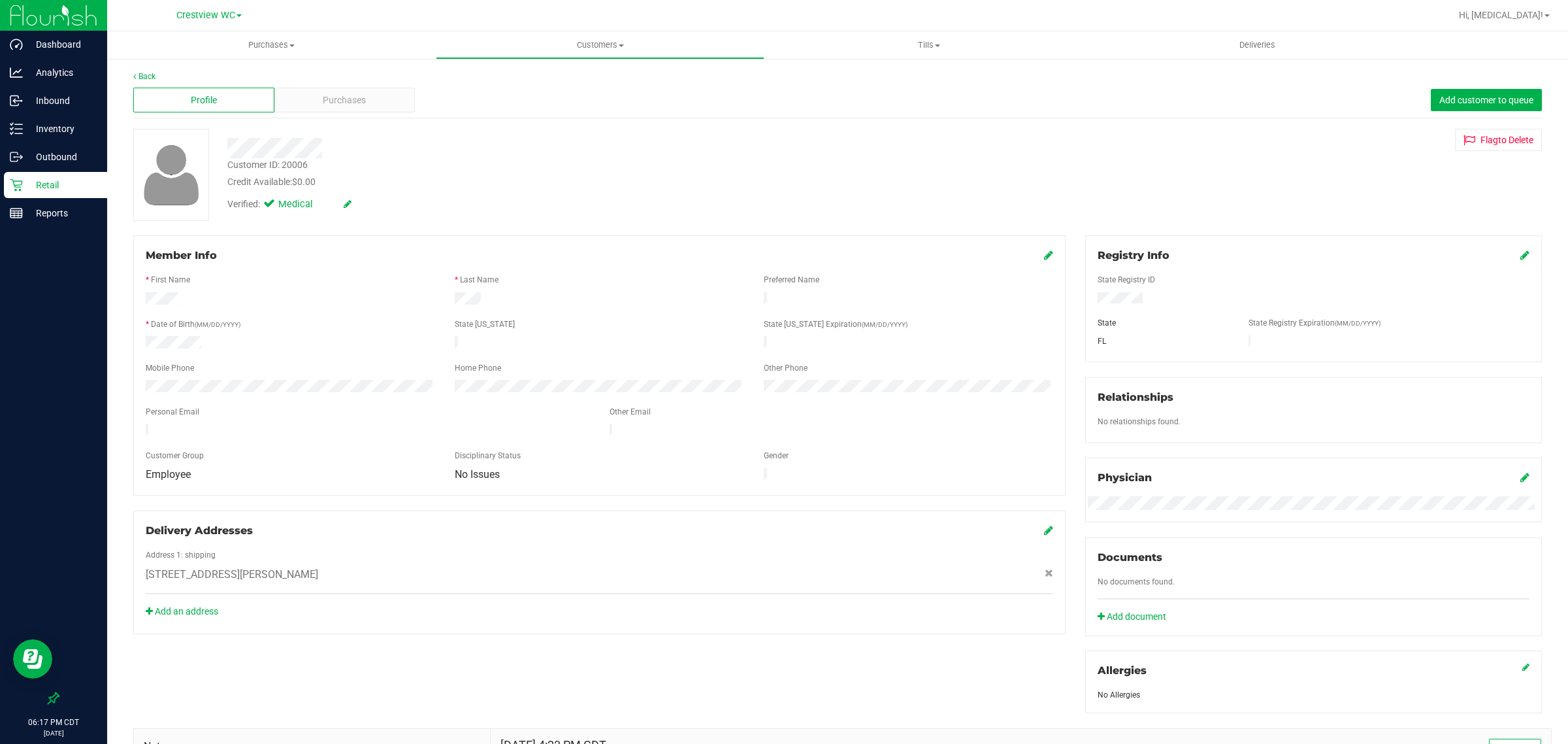
click at [533, 164] on div "Customer ID: 20006 Credit Available: $0.00" at bounding box center [574, 174] width 714 height 31
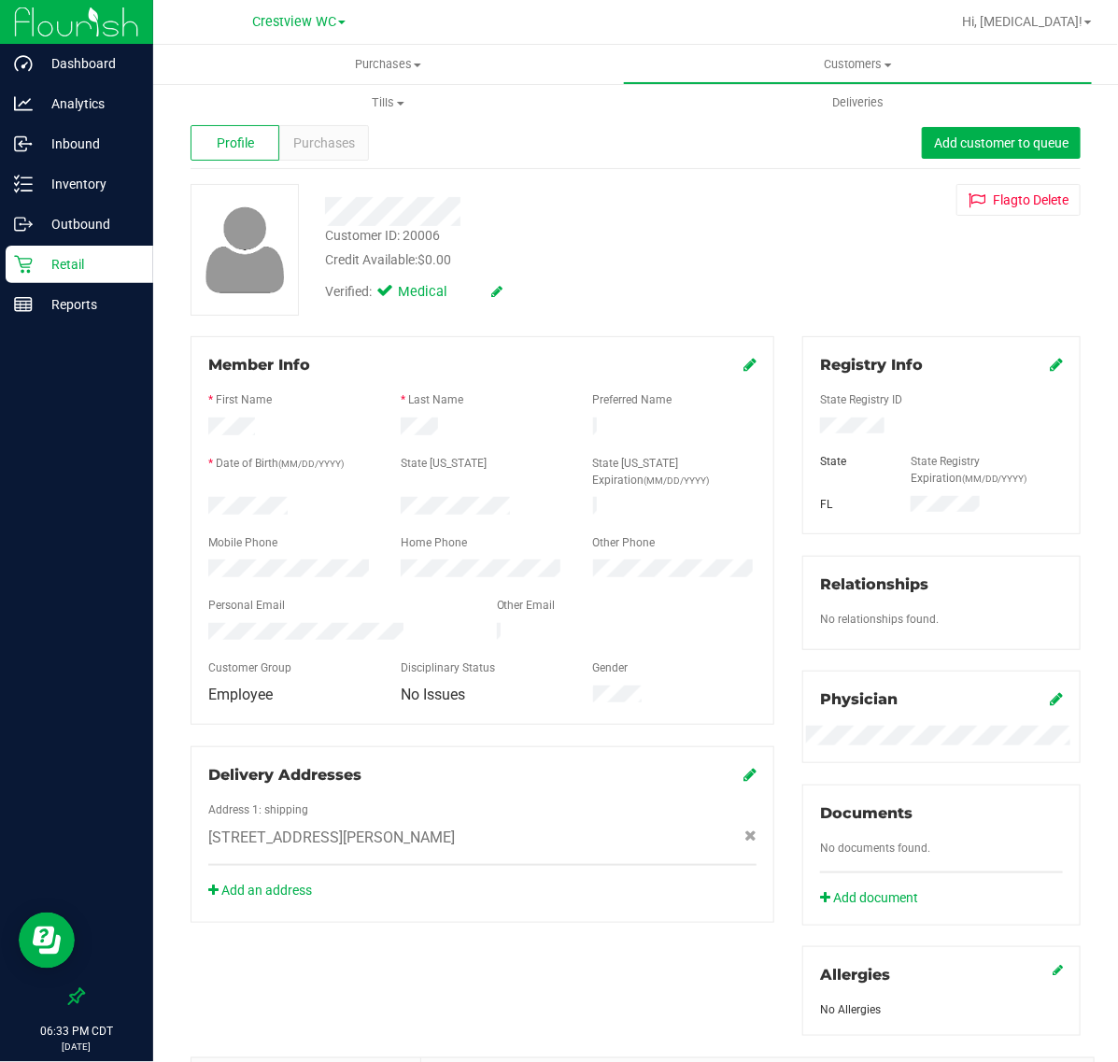
click at [68, 259] on p "Retail" at bounding box center [89, 264] width 112 height 22
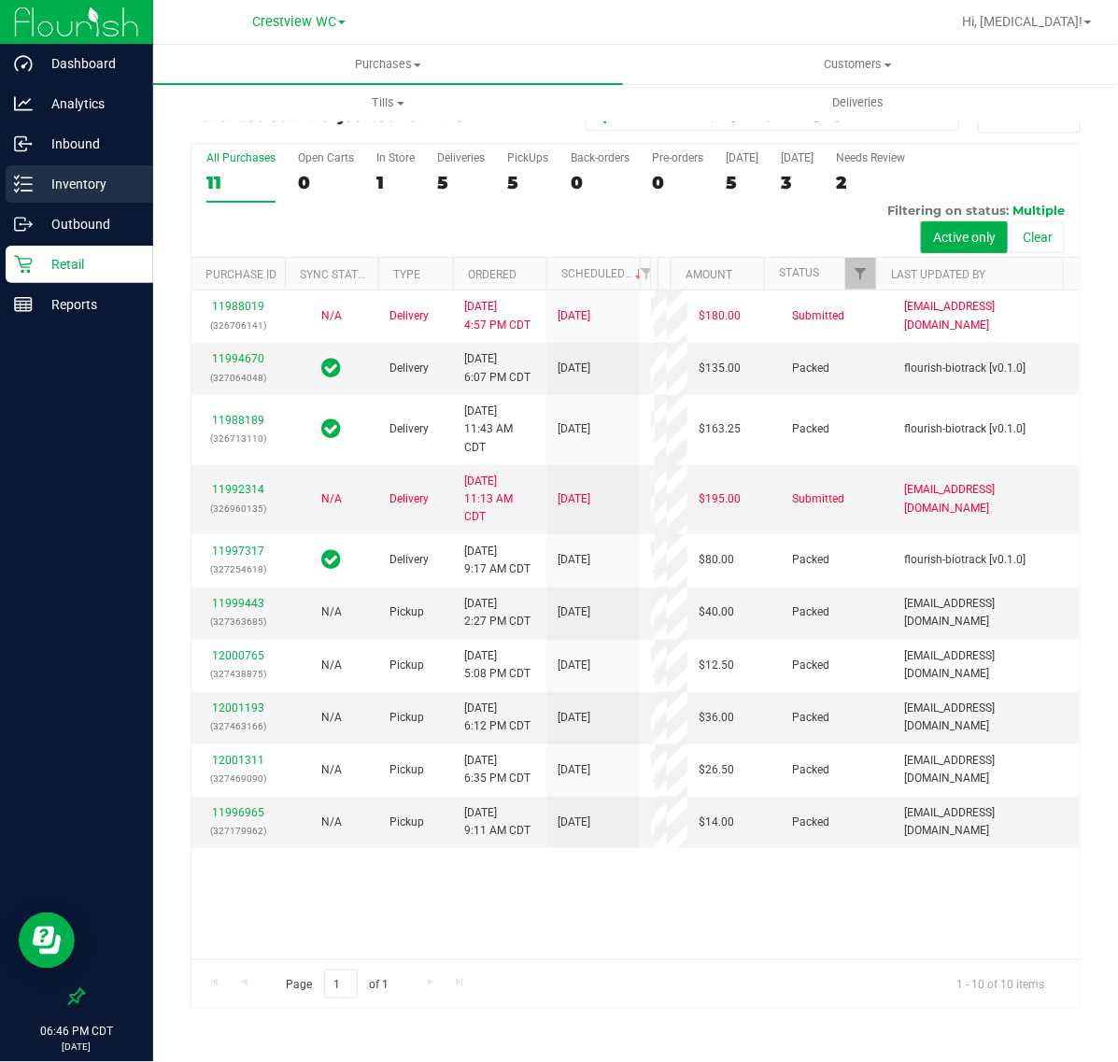
click at [89, 180] on p "Inventory" at bounding box center [89, 184] width 112 height 22
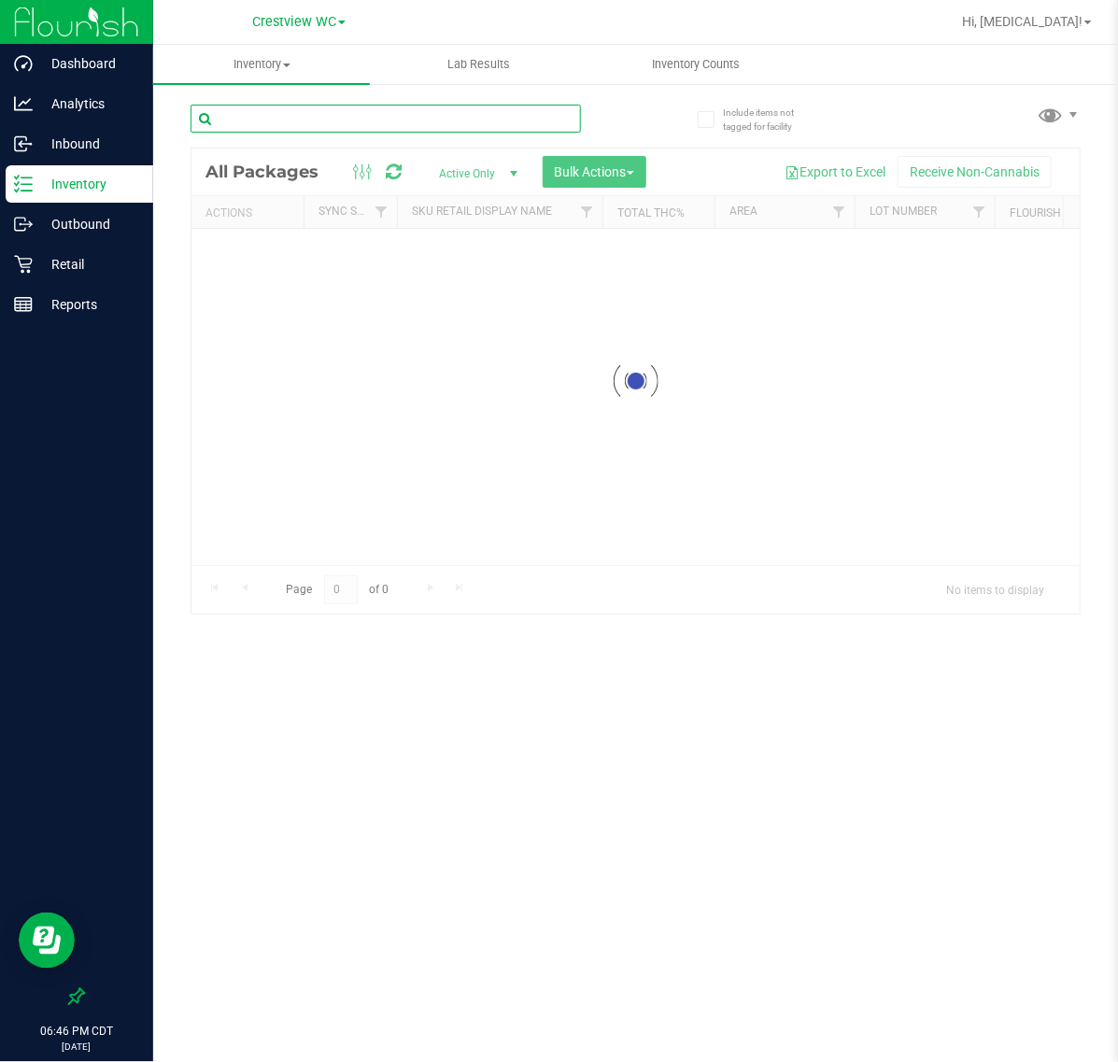
click at [288, 127] on input "text" at bounding box center [386, 119] width 390 height 28
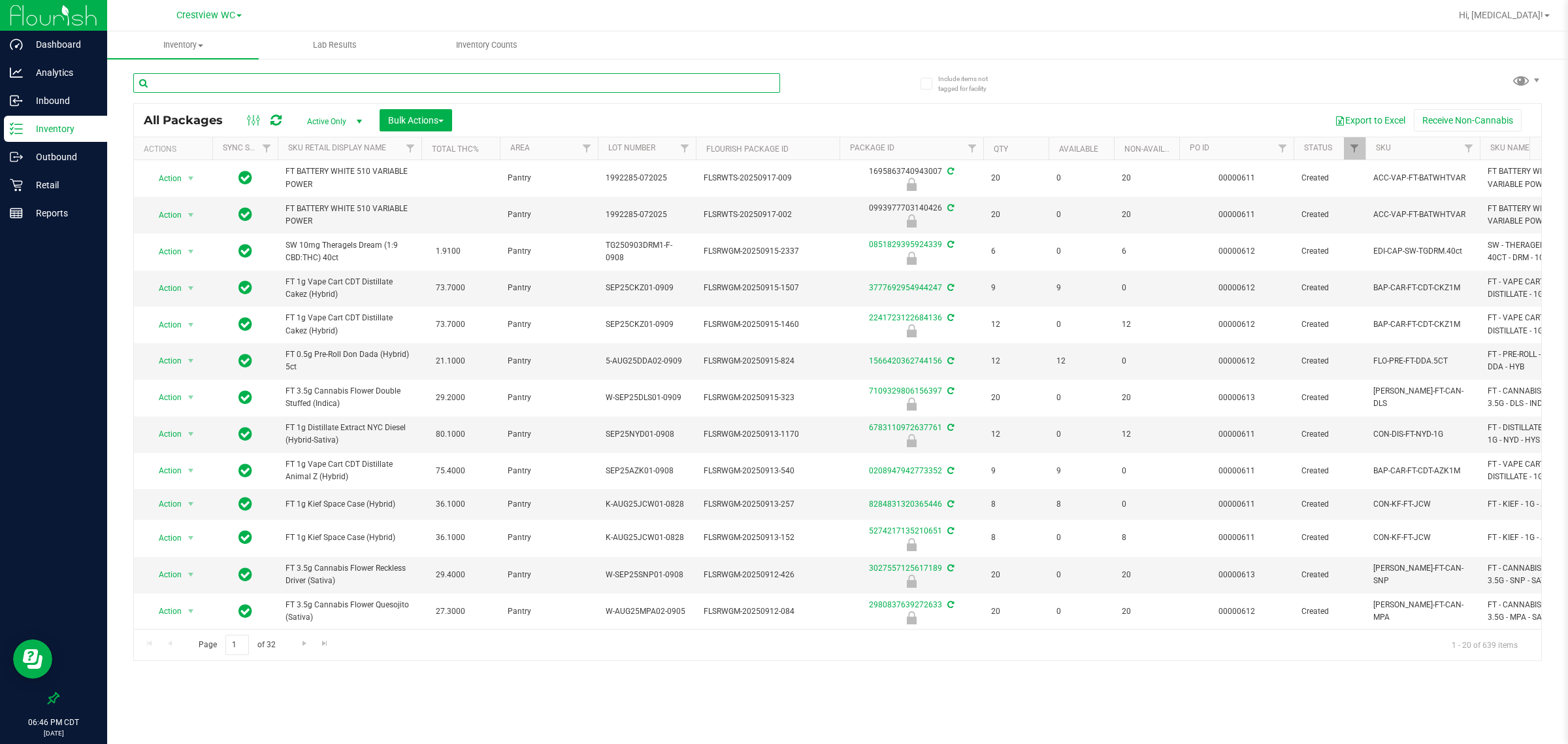
click at [376, 80] on input "text" at bounding box center [457, 83] width 647 height 20
type input "ht"
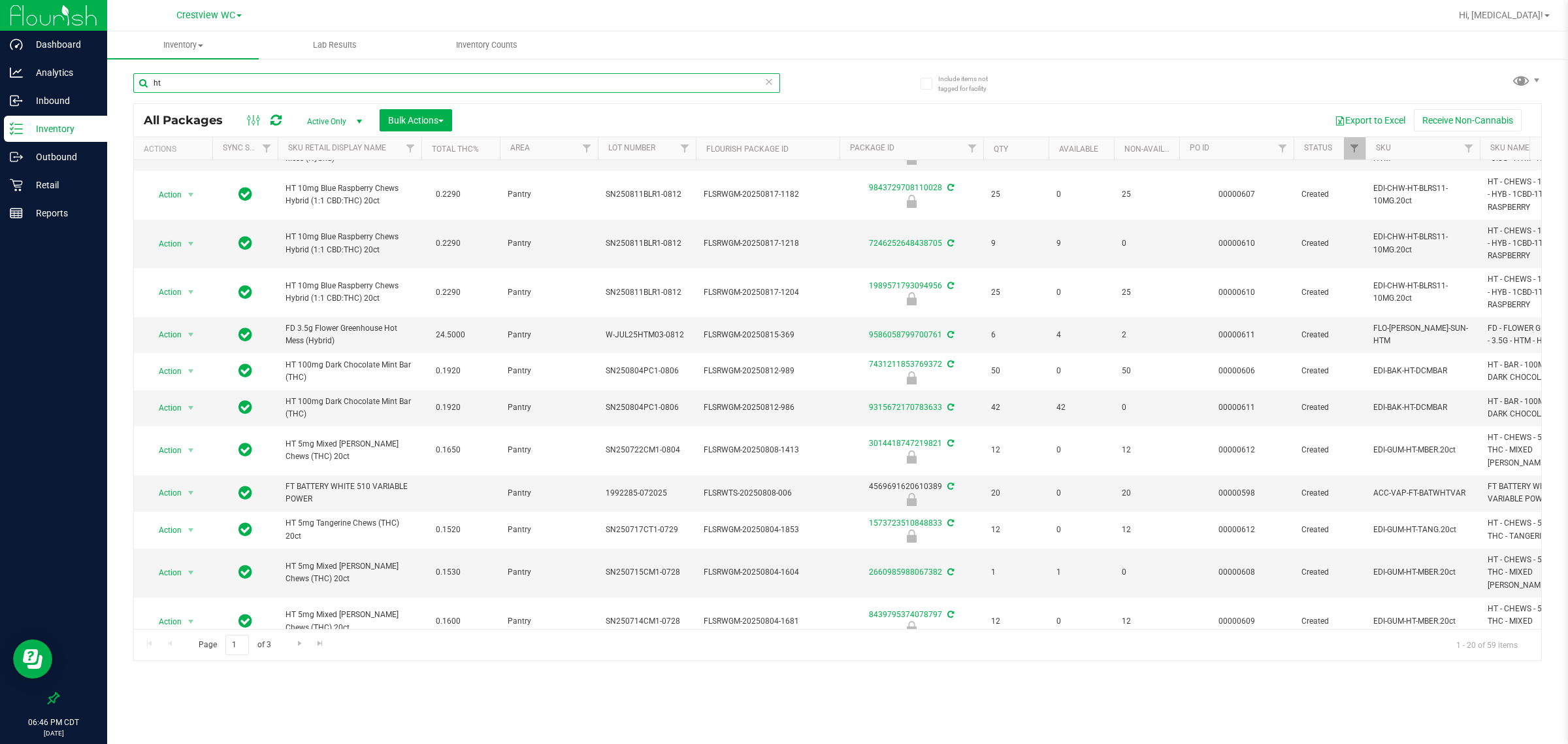
scroll to position [312, 0]
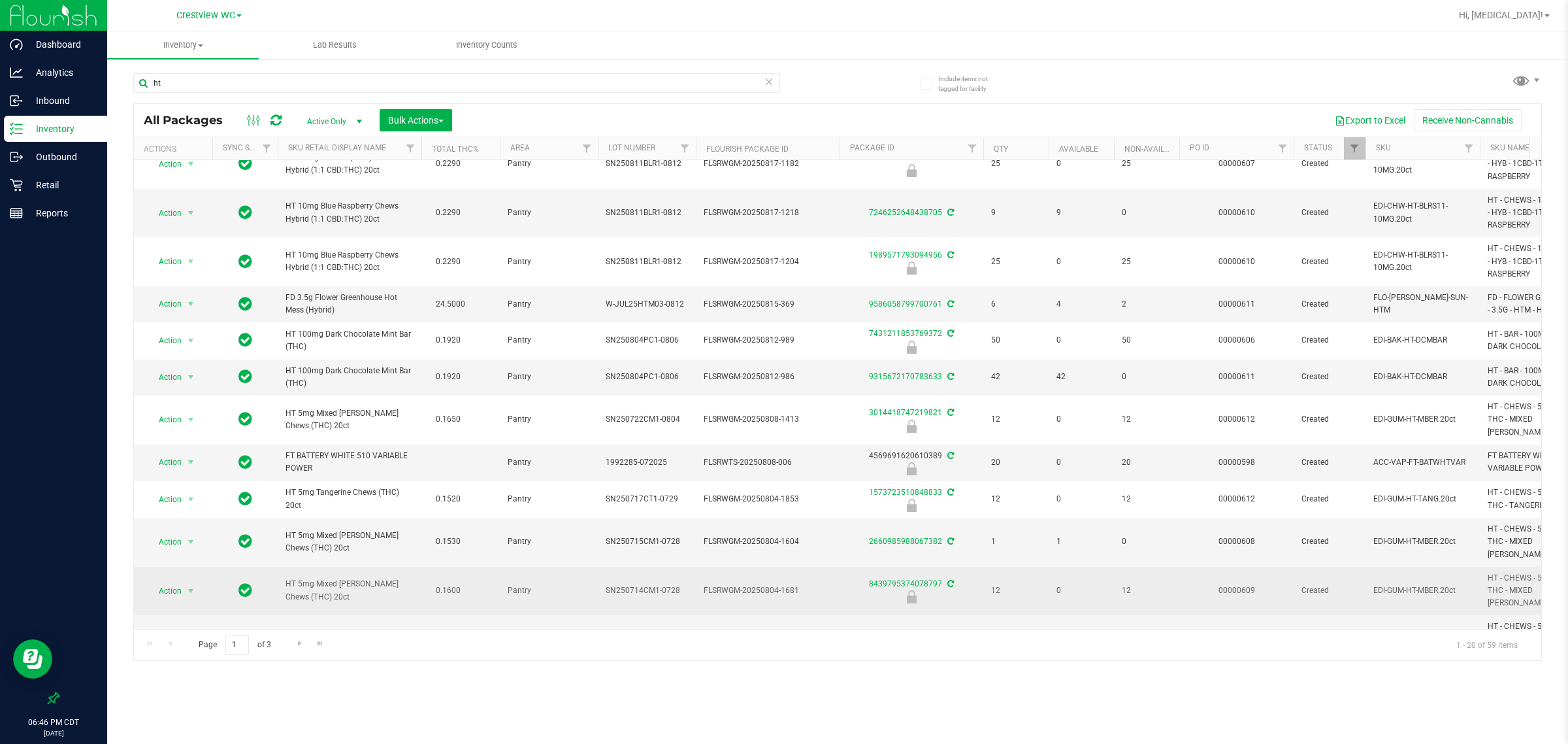
click at [331, 578] on span "HT 5mg Mixed [PERSON_NAME] Chews (THC) 20ct" at bounding box center [349, 590] width 128 height 24
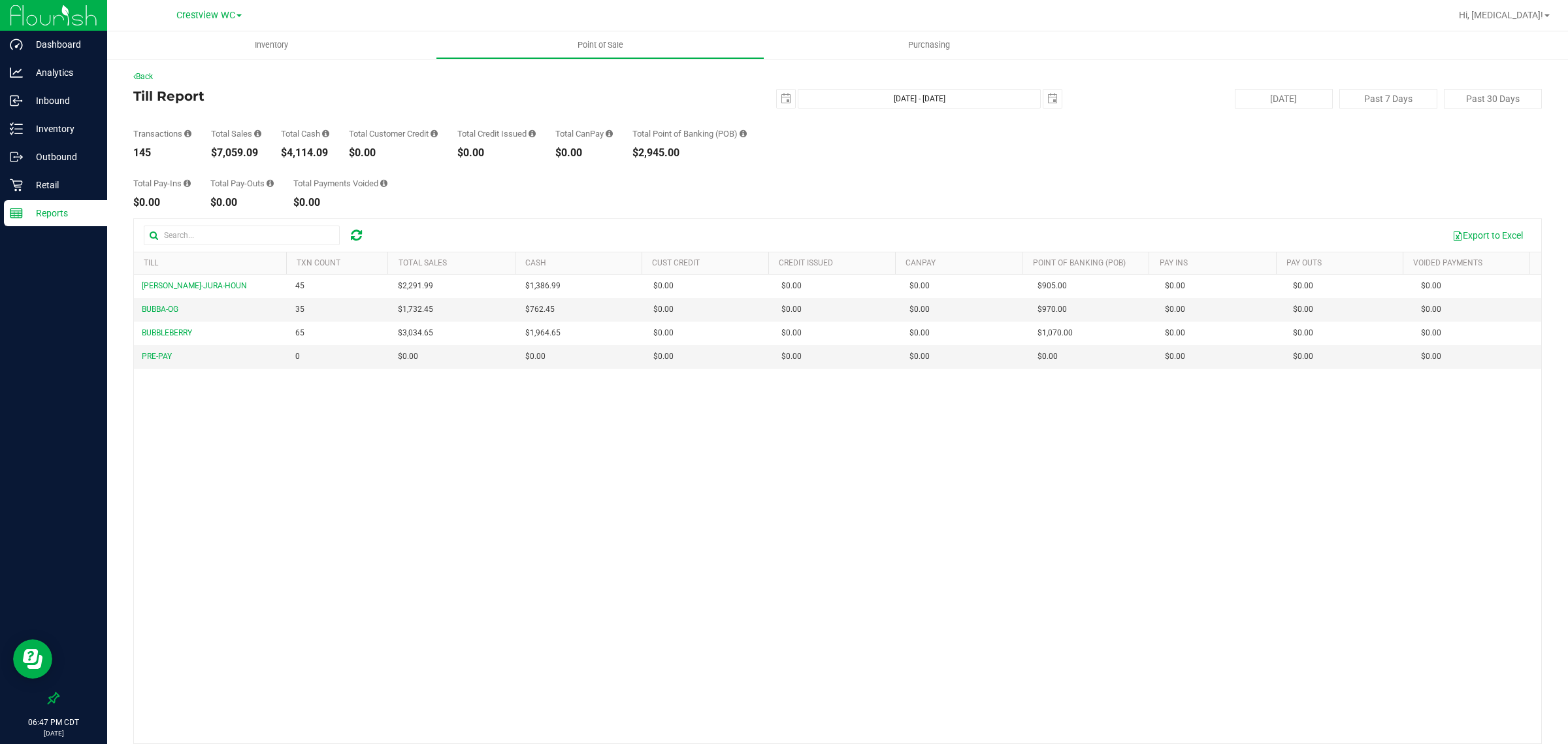
click at [978, 174] on div "Total Pay-Ins $0.00 Total Pay-Outs $0.00 Total Payments Voided $0.00" at bounding box center [838, 183] width 1408 height 50
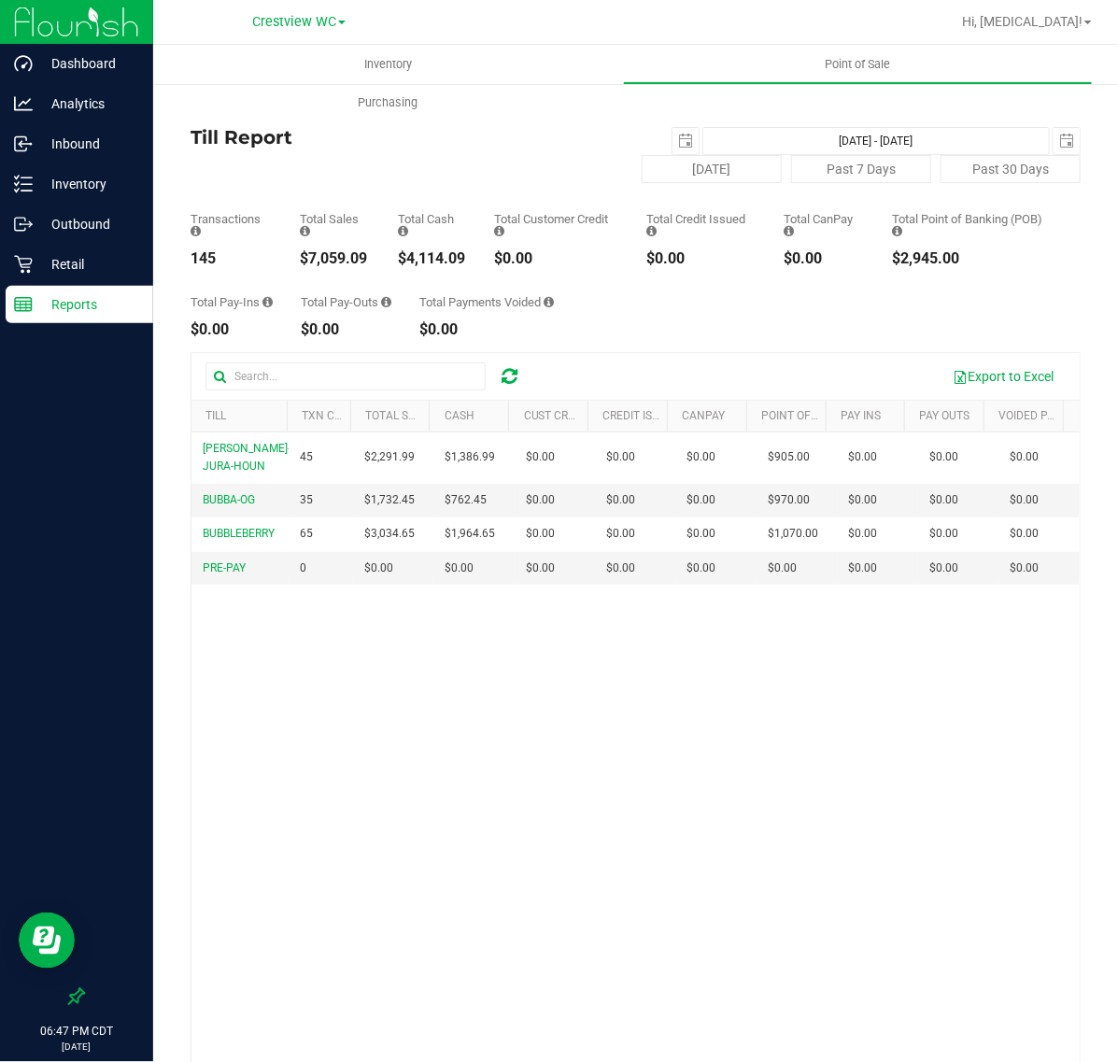
click at [685, 809] on div "[PERSON_NAME]-JURA-HOUN 45 $2,291.99 $1,386.99 $0.00 $0.00 $0.00 $0.00 $0.00 $9…" at bounding box center [635, 766] width 888 height 669
click at [680, 803] on div "[PERSON_NAME]-JURA-HOUN 45 $2,291.99 $1,386.99 $0.00 $0.00 $0.00 $0.00 $0.00 $9…" at bounding box center [635, 766] width 888 height 669
click at [89, 196] on div "Inventory" at bounding box center [80, 183] width 148 height 37
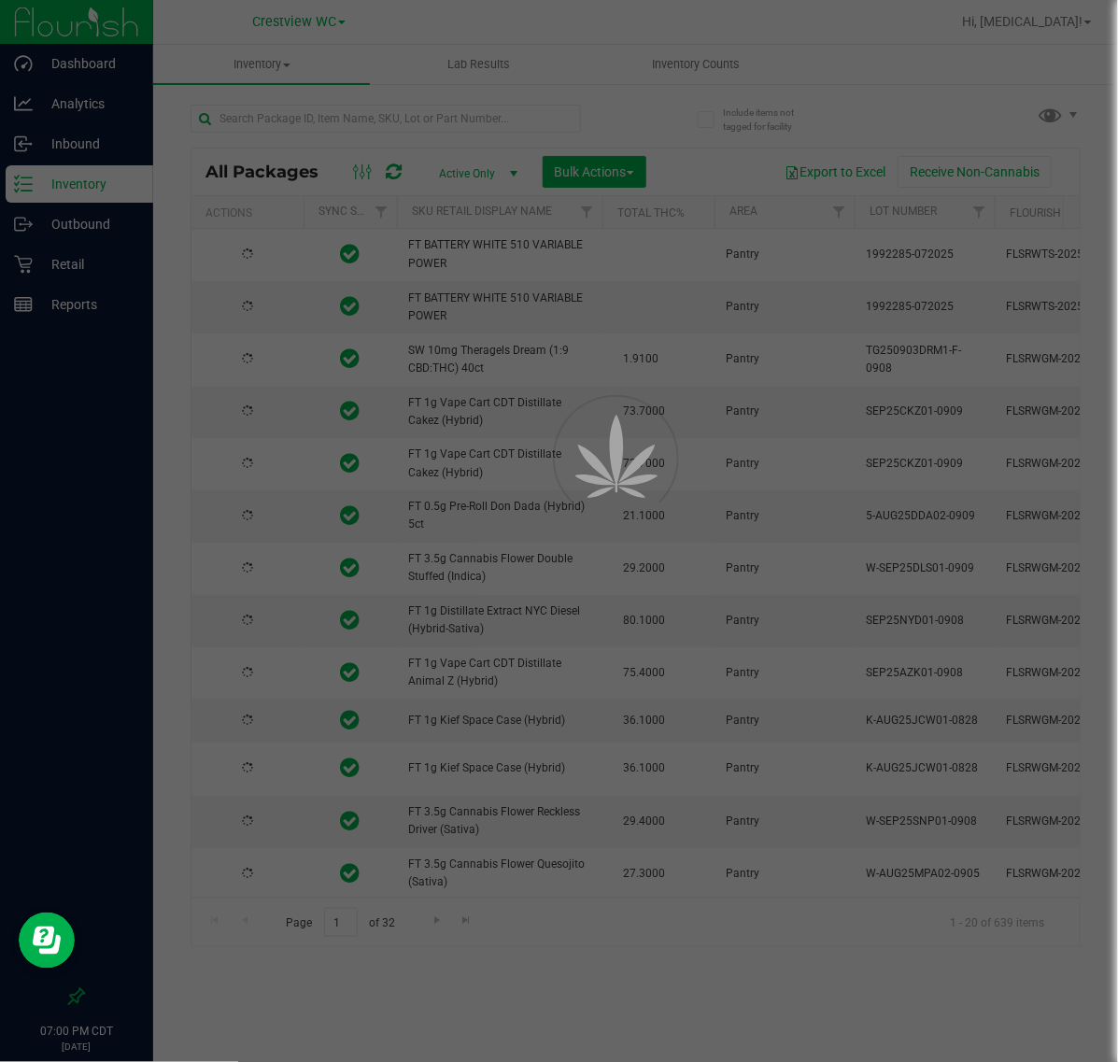
click at [315, 114] on div at bounding box center [559, 531] width 1118 height 1062
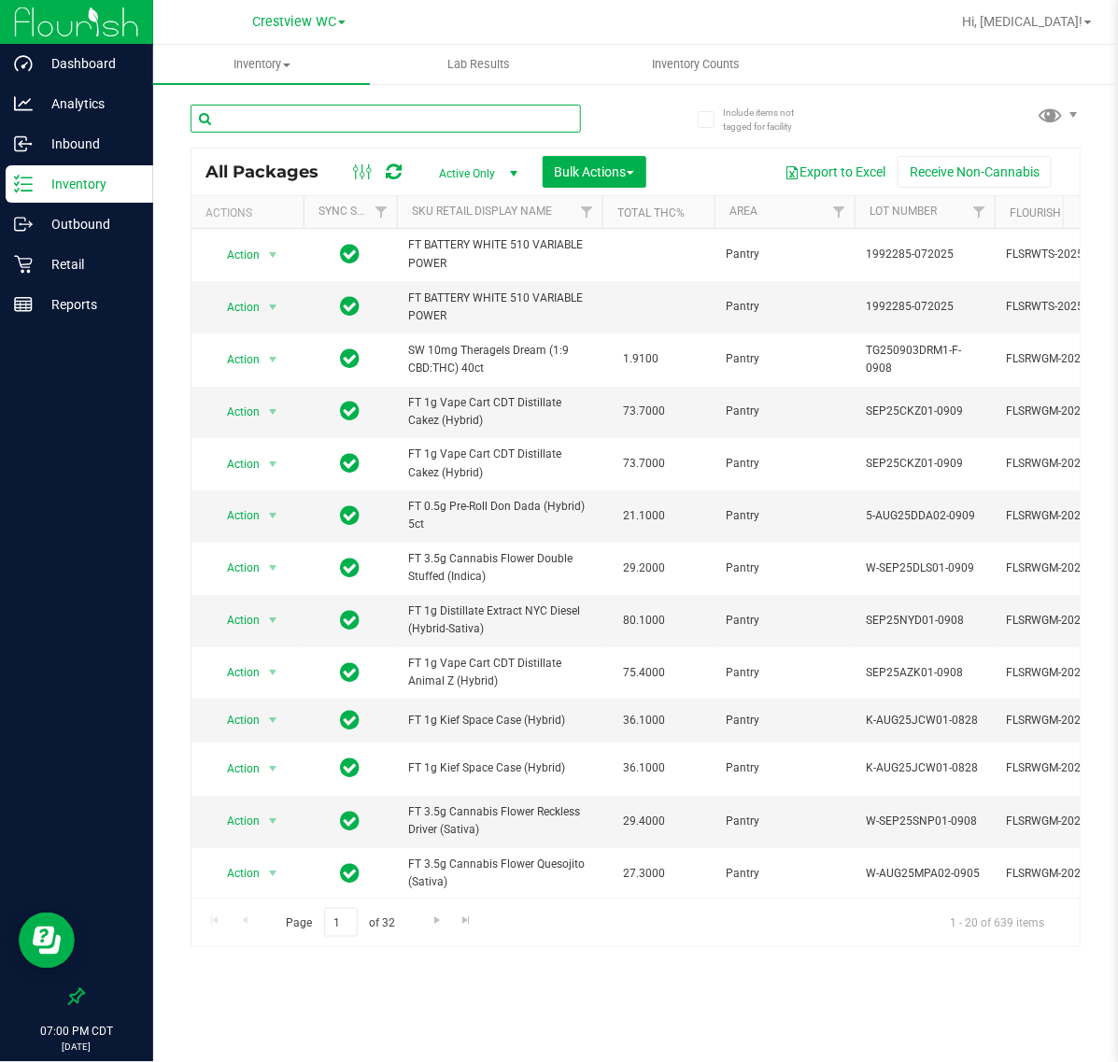
click at [356, 117] on input "text" at bounding box center [386, 119] width 390 height 28
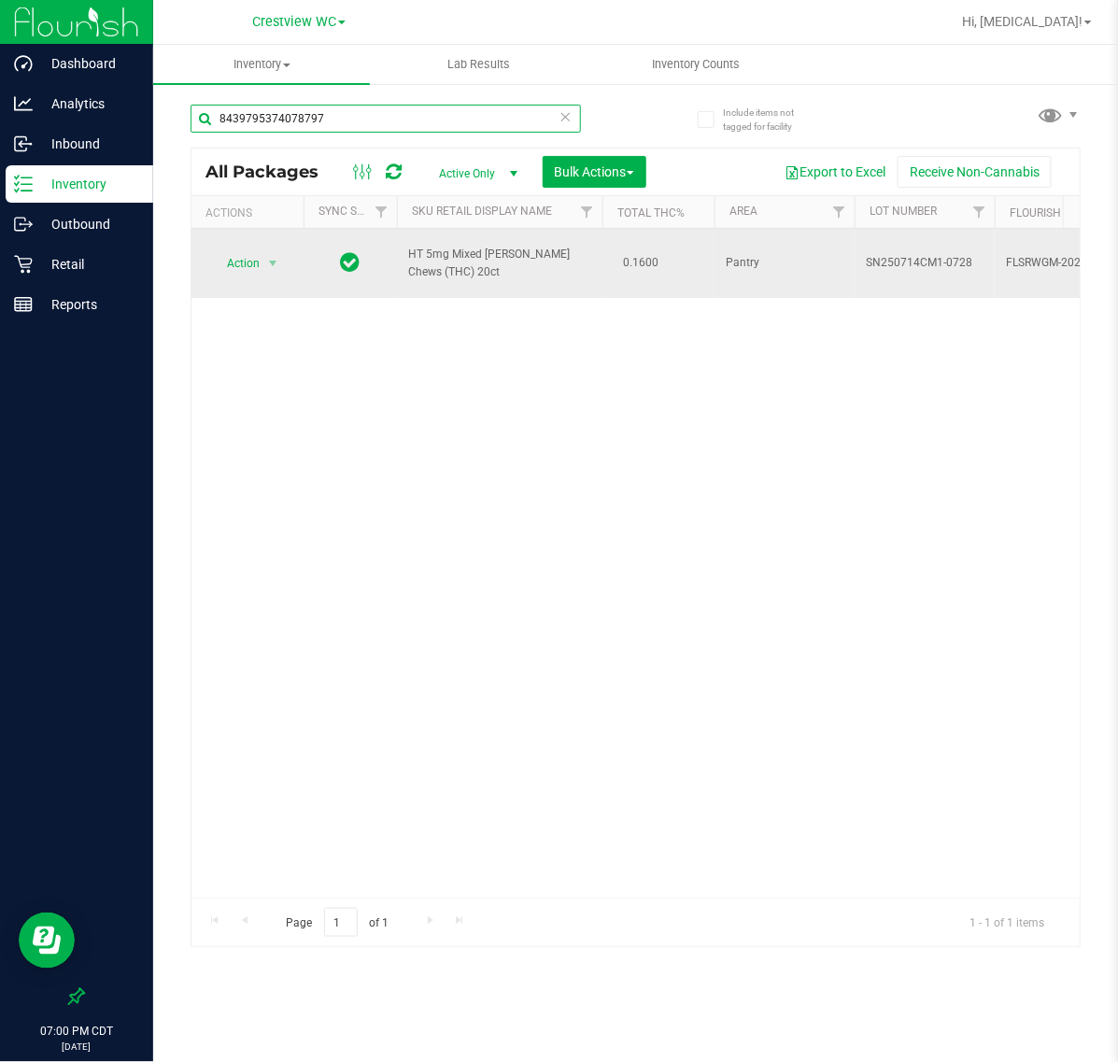
type input "8439795374078797"
click at [246, 250] on span "Action" at bounding box center [235, 263] width 50 height 26
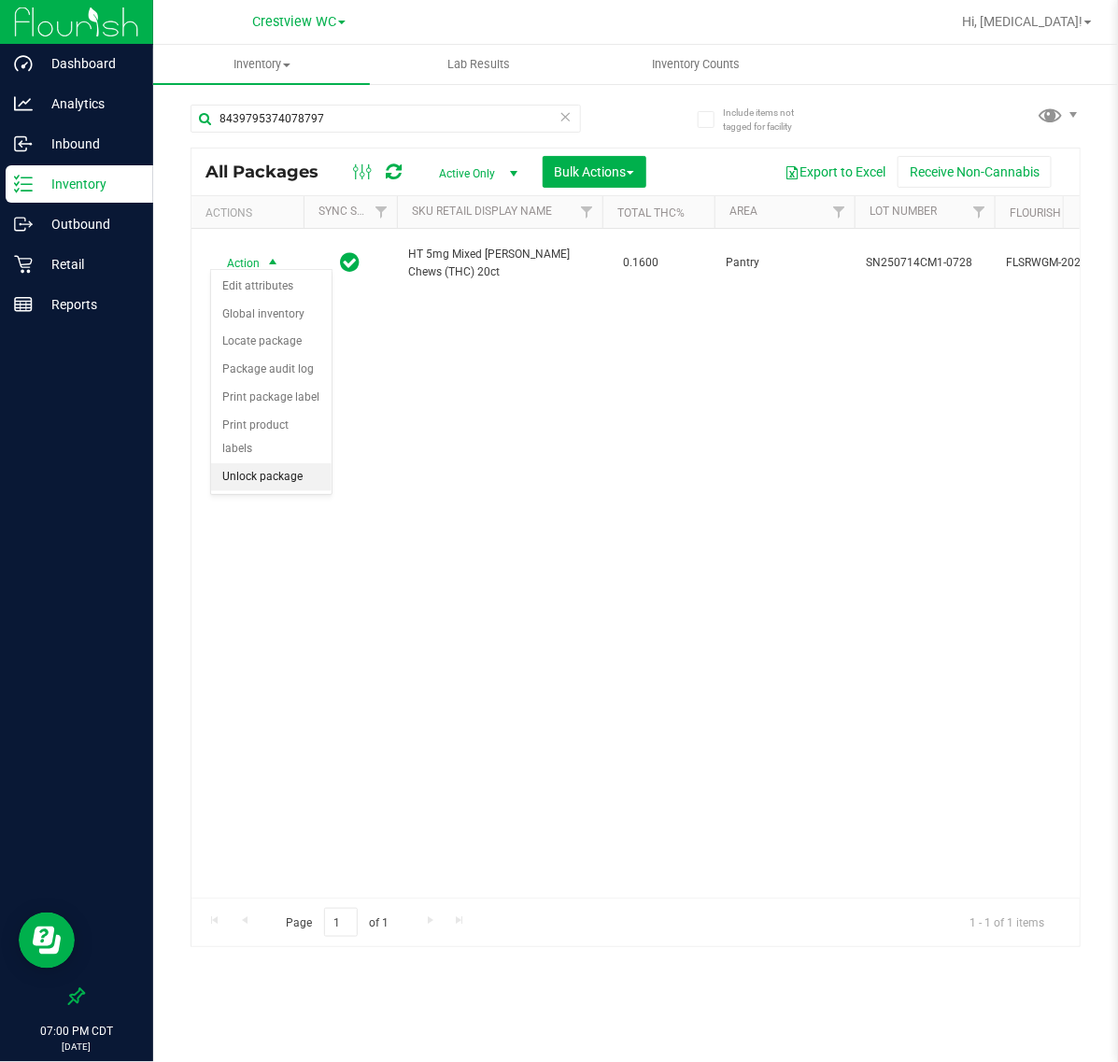
click at [271, 463] on li "Unlock package" at bounding box center [271, 477] width 120 height 28
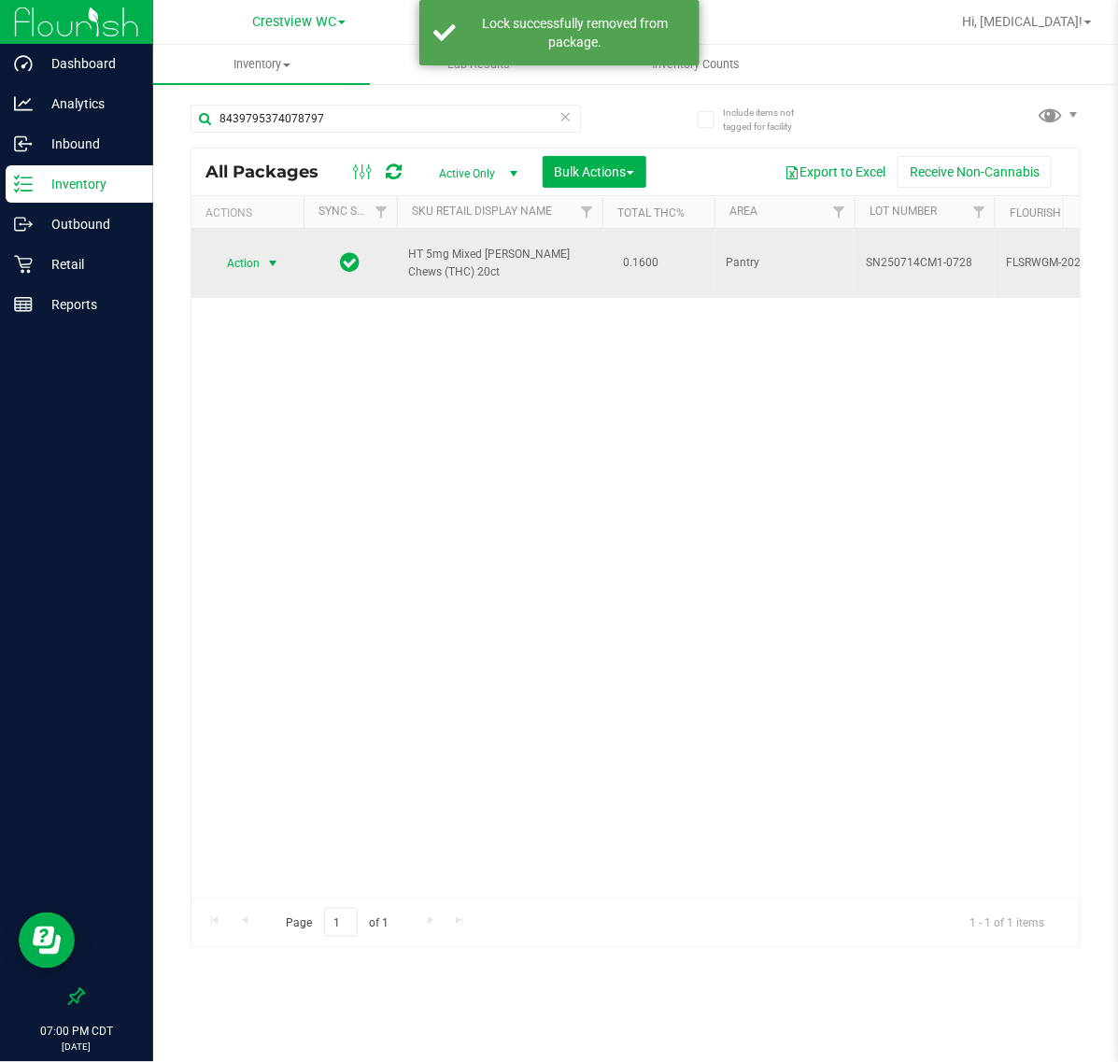
click at [234, 250] on span "Action" at bounding box center [235, 263] width 50 height 26
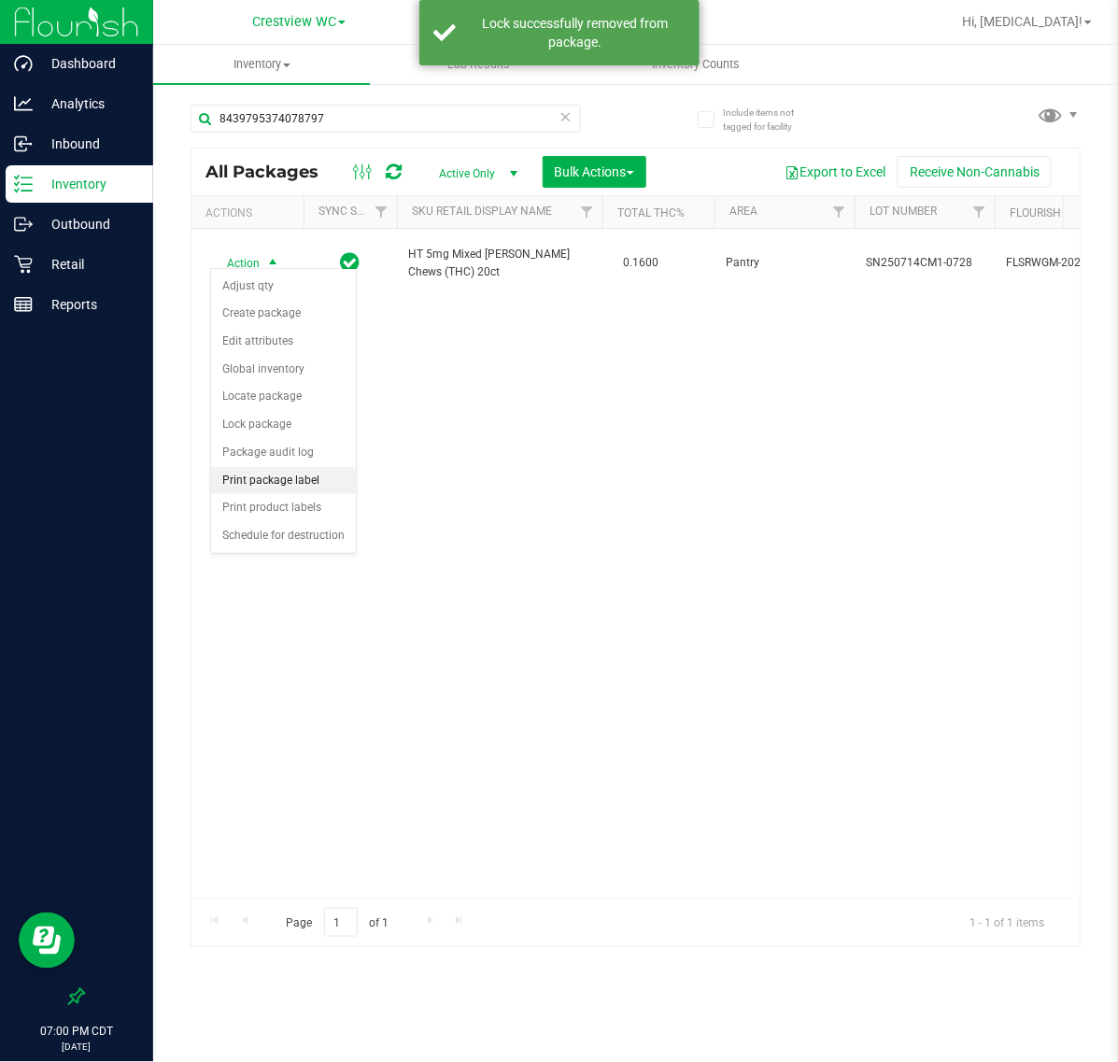
click at [306, 477] on li "Print package label" at bounding box center [283, 481] width 145 height 28
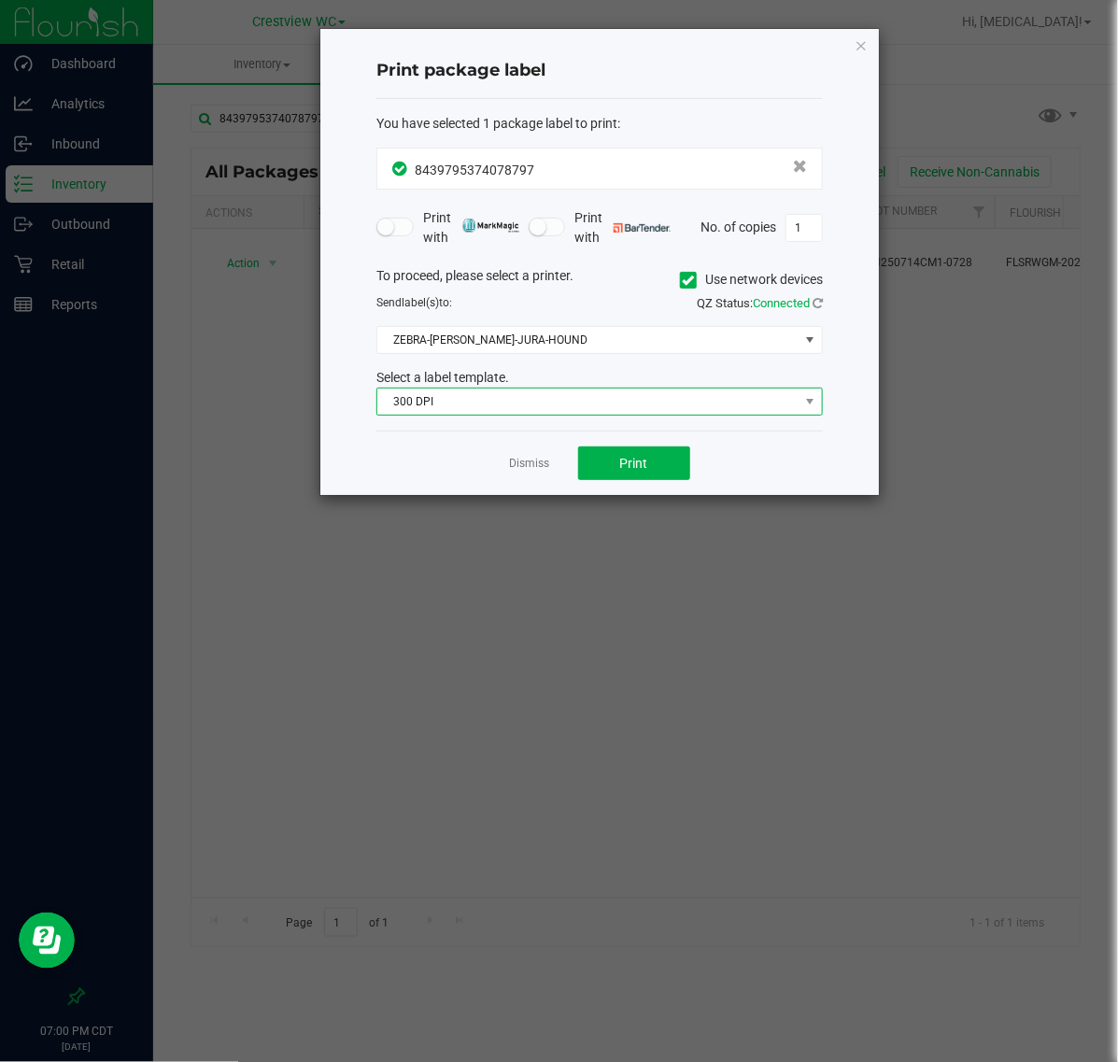
click at [590, 403] on span "300 DPI" at bounding box center [587, 401] width 421 height 26
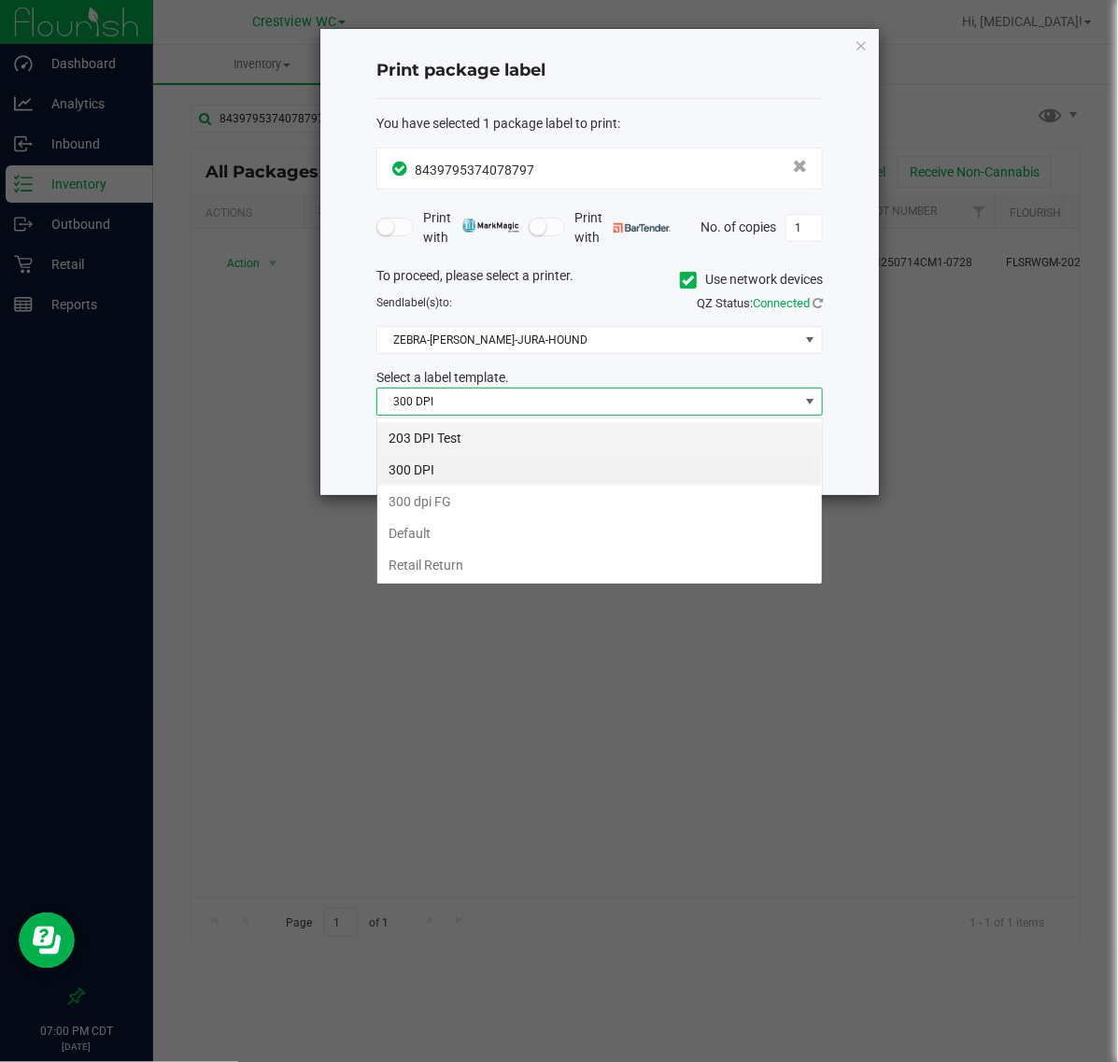
scroll to position [29, 445]
click at [487, 431] on li "203 DPI Test" at bounding box center [599, 438] width 445 height 32
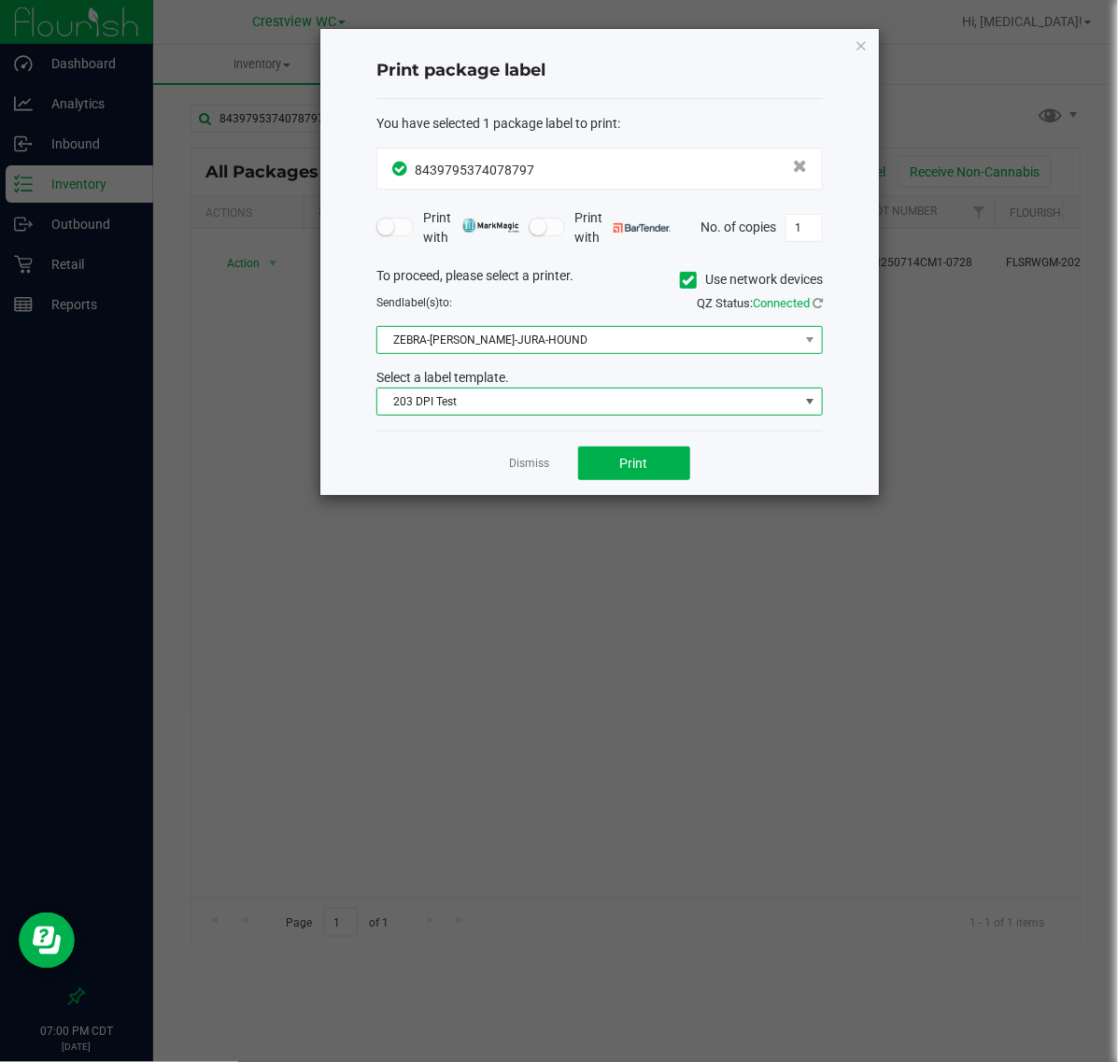
click at [511, 341] on span "ZEBRA-[PERSON_NAME]-JURA-HOUND" at bounding box center [587, 340] width 421 height 26
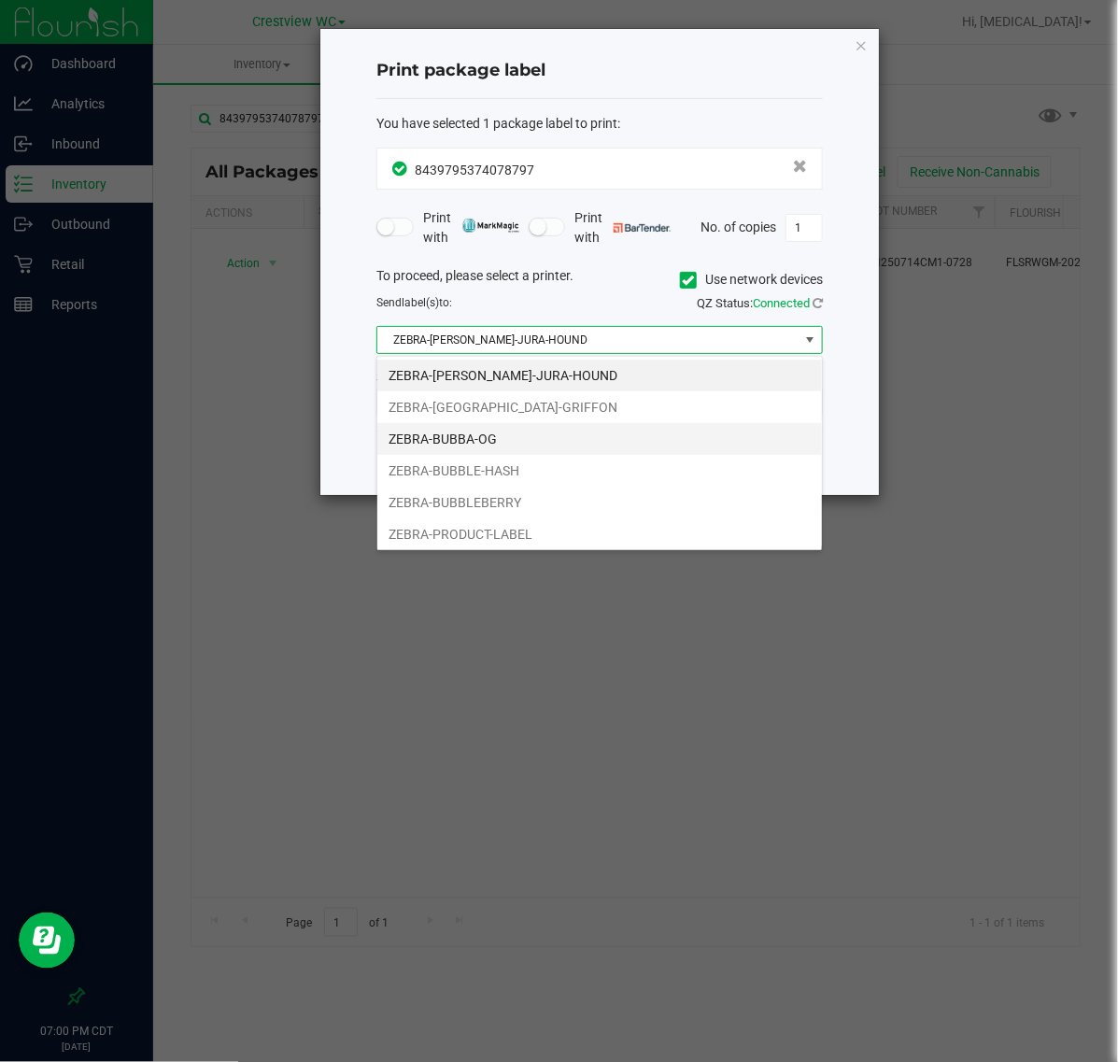
click at [493, 440] on li "ZEBRA-BUBBA-OG" at bounding box center [599, 439] width 445 height 32
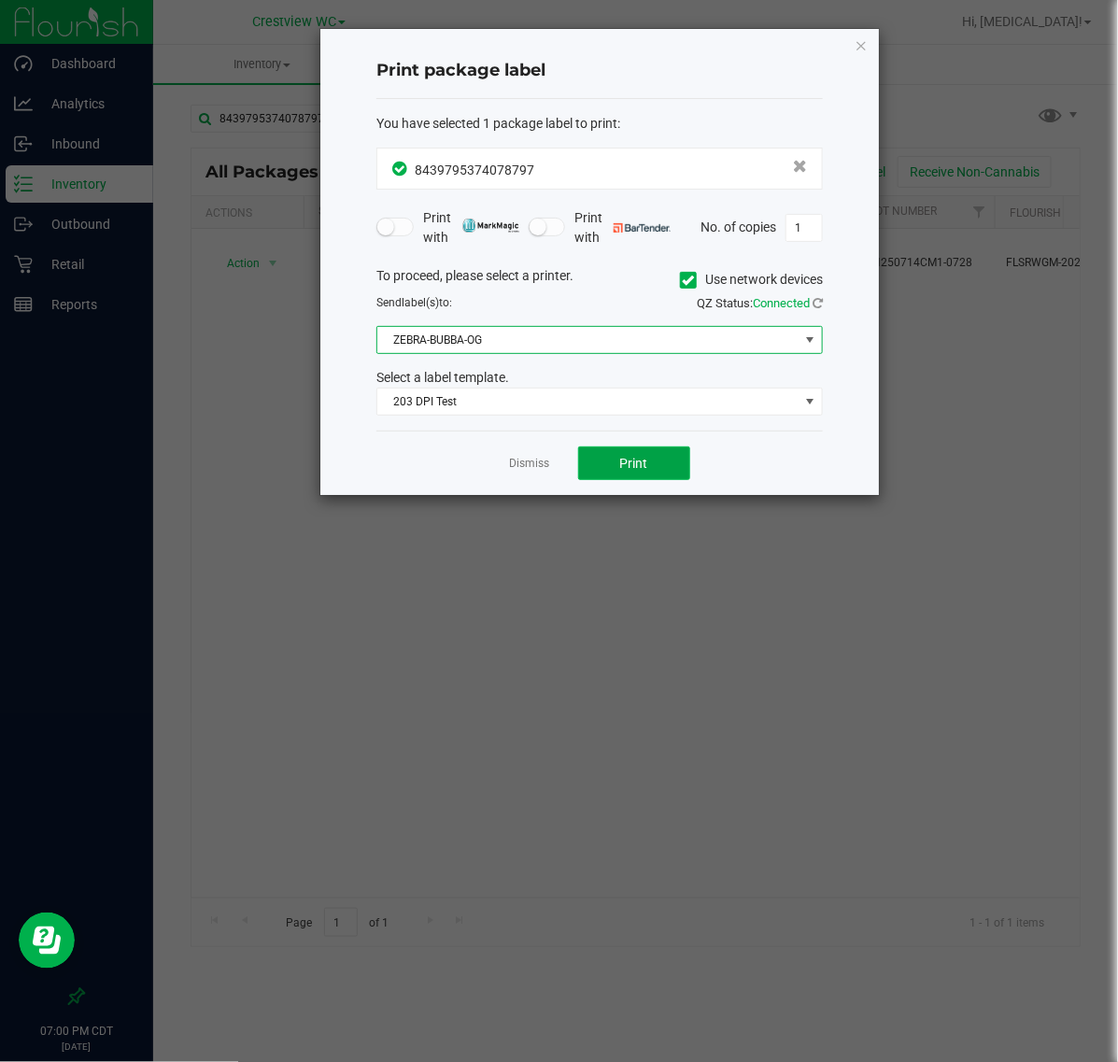
click at [595, 458] on button "Print" at bounding box center [634, 463] width 112 height 34
click at [520, 469] on link "Dismiss" at bounding box center [530, 464] width 40 height 16
click at [469, 630] on div "Action Action Adjust qty Create package Edit attributes Global inventory Locate…" at bounding box center [635, 563] width 888 height 669
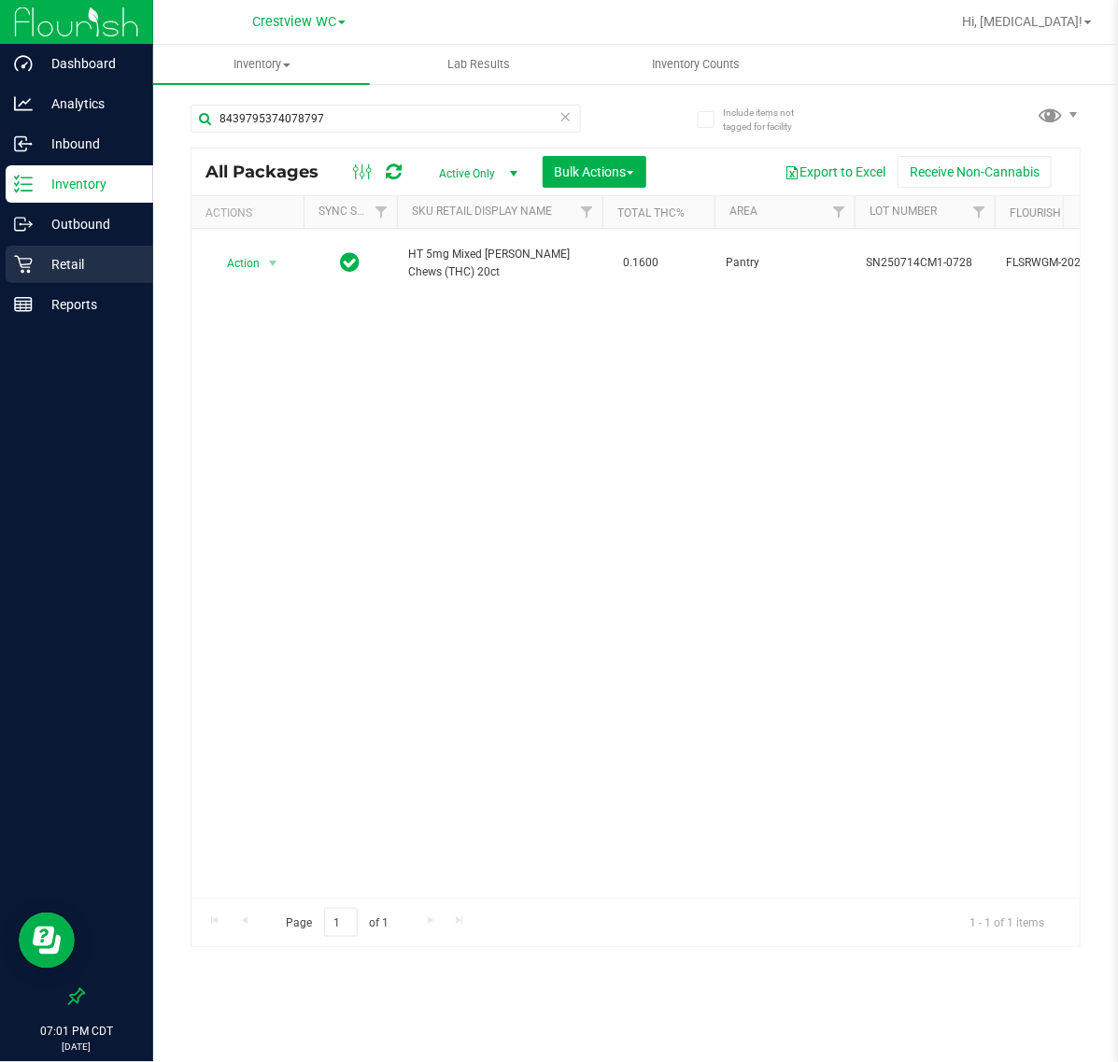
click at [95, 277] on div "Retail" at bounding box center [80, 264] width 148 height 37
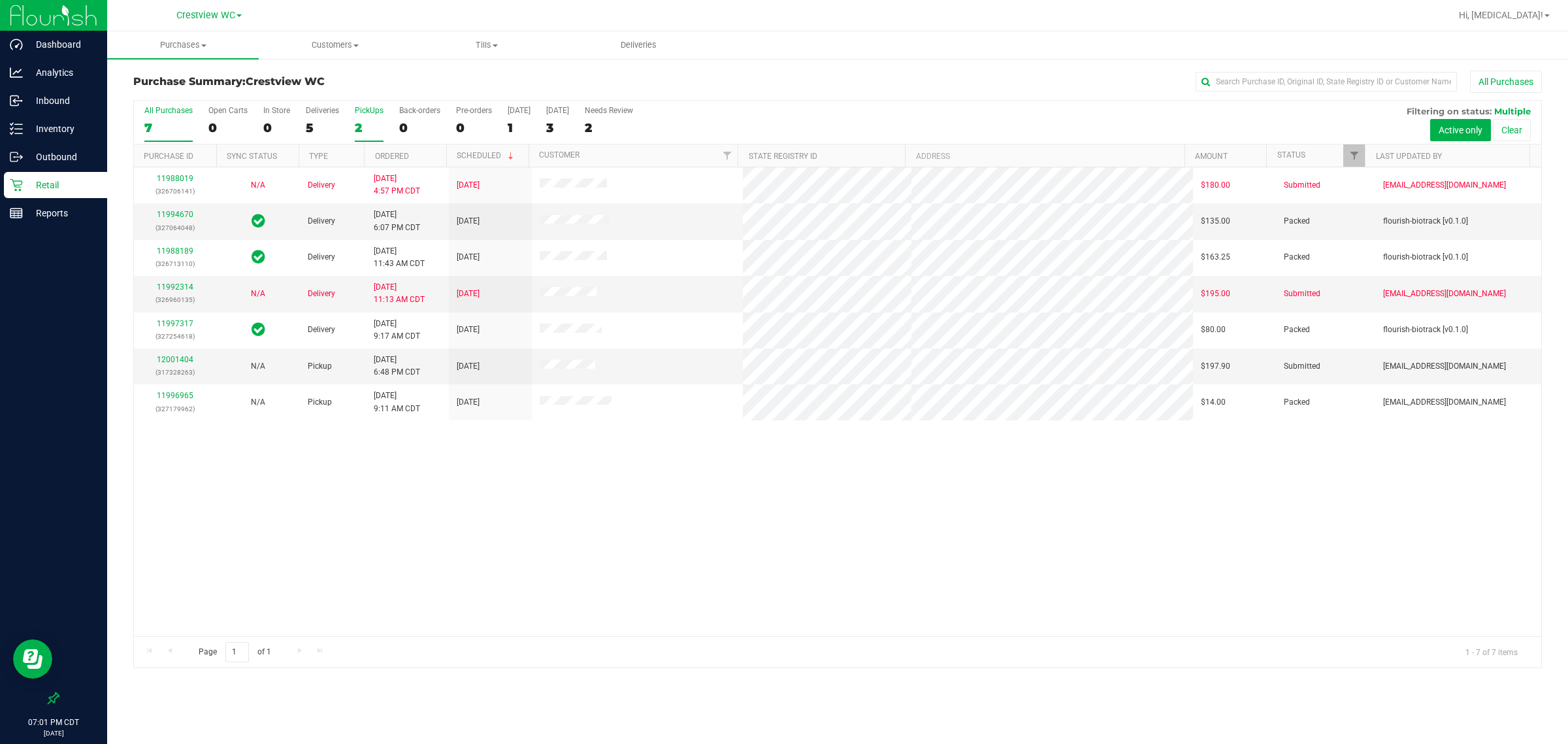
click at [360, 125] on div "2" at bounding box center [369, 127] width 29 height 15
click at [0, 0] on input "PickUps 2" at bounding box center [0, 0] width 0 height 0
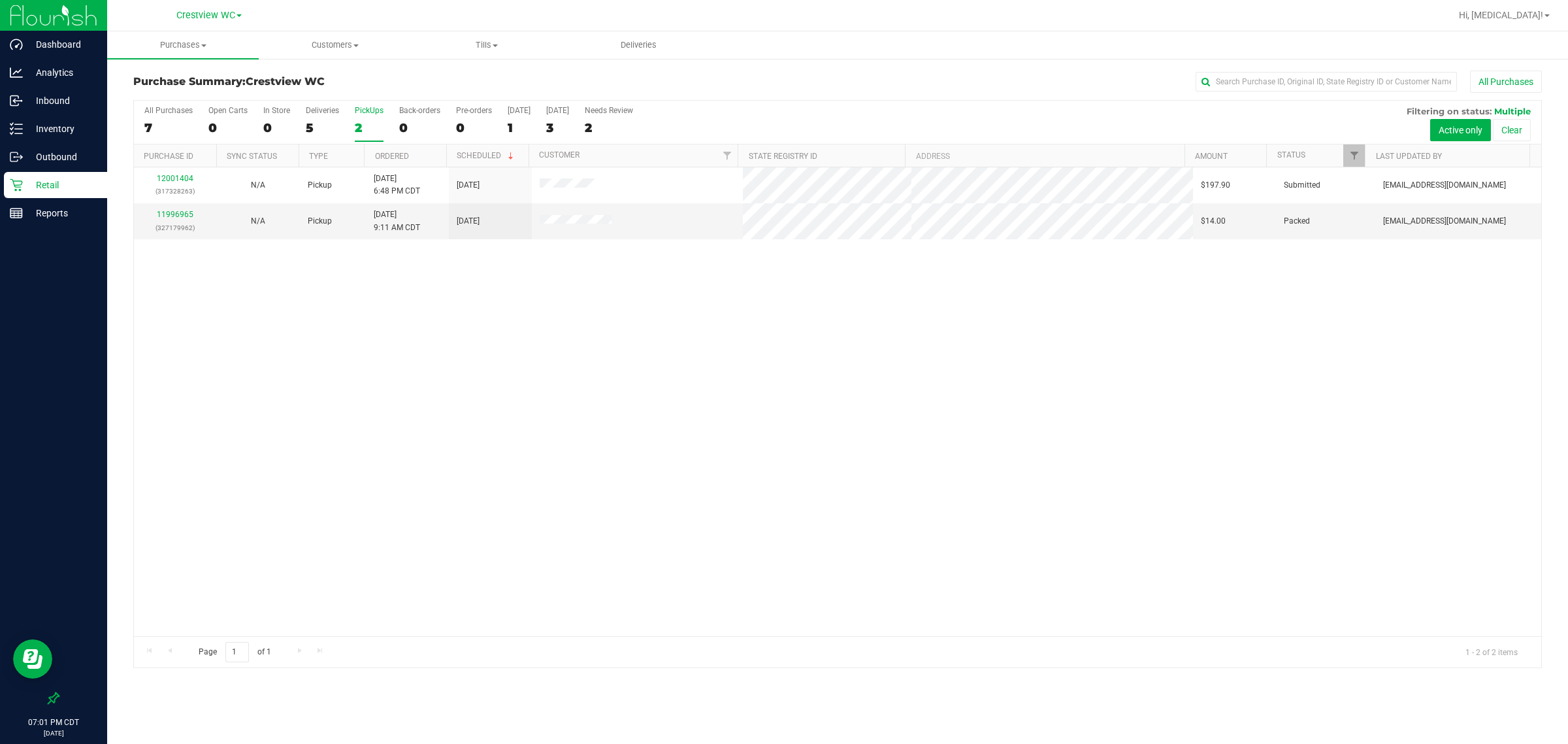
click at [608, 386] on div "12001404 (317328263) N/A Pickup [DATE] 6:48 PM CDT 9/24/2025 $197.90 Submitted …" at bounding box center [838, 402] width 1408 height 469
click at [341, 318] on div "12001404 (317328263) N/A Pickup [DATE] 6:48 PM CDT 9/24/2025 $197.90 Submitted …" at bounding box center [838, 402] width 1408 height 469
click at [171, 217] on link "12001493" at bounding box center [175, 214] width 36 height 9
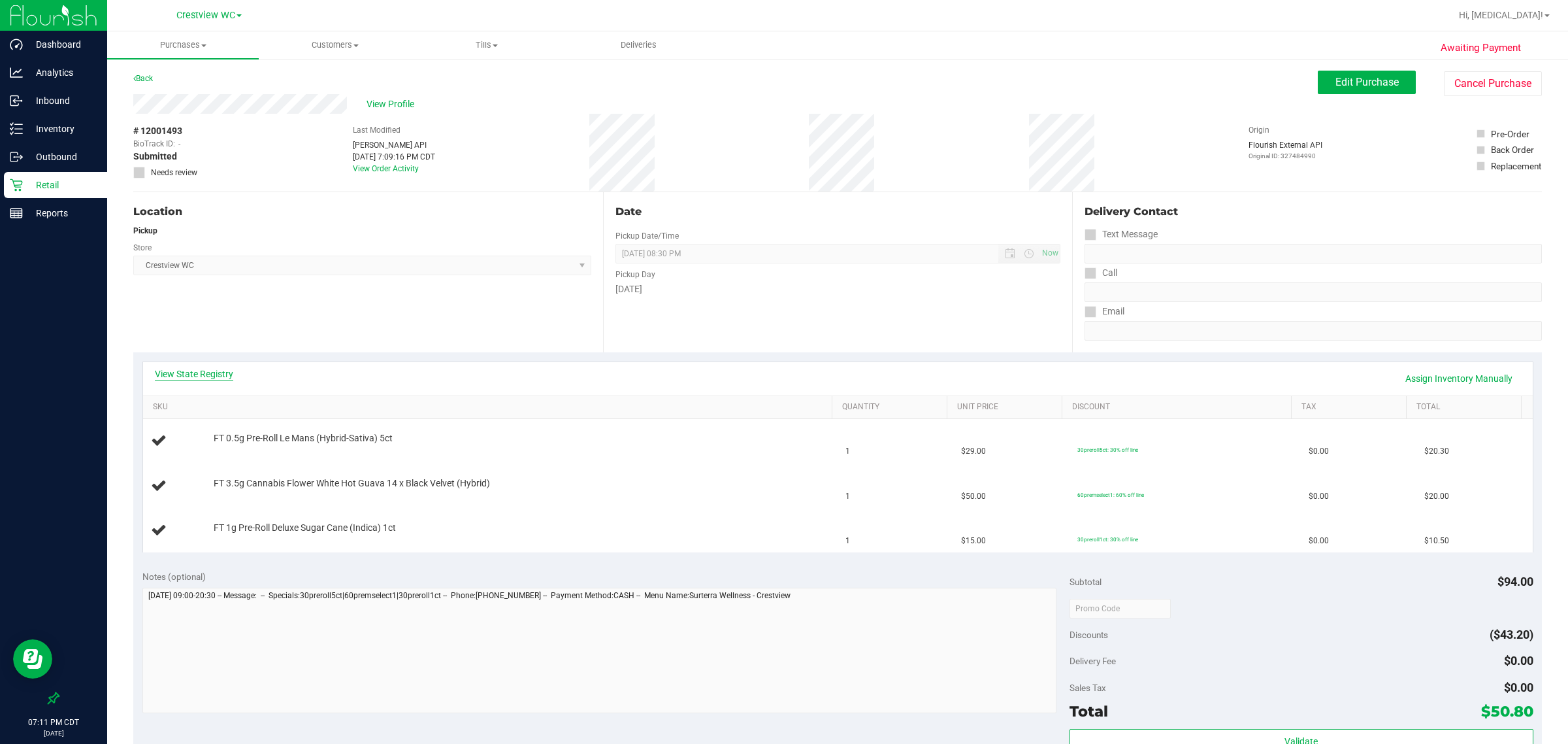
click at [191, 372] on link "View State Registry" at bounding box center [194, 374] width 78 height 13
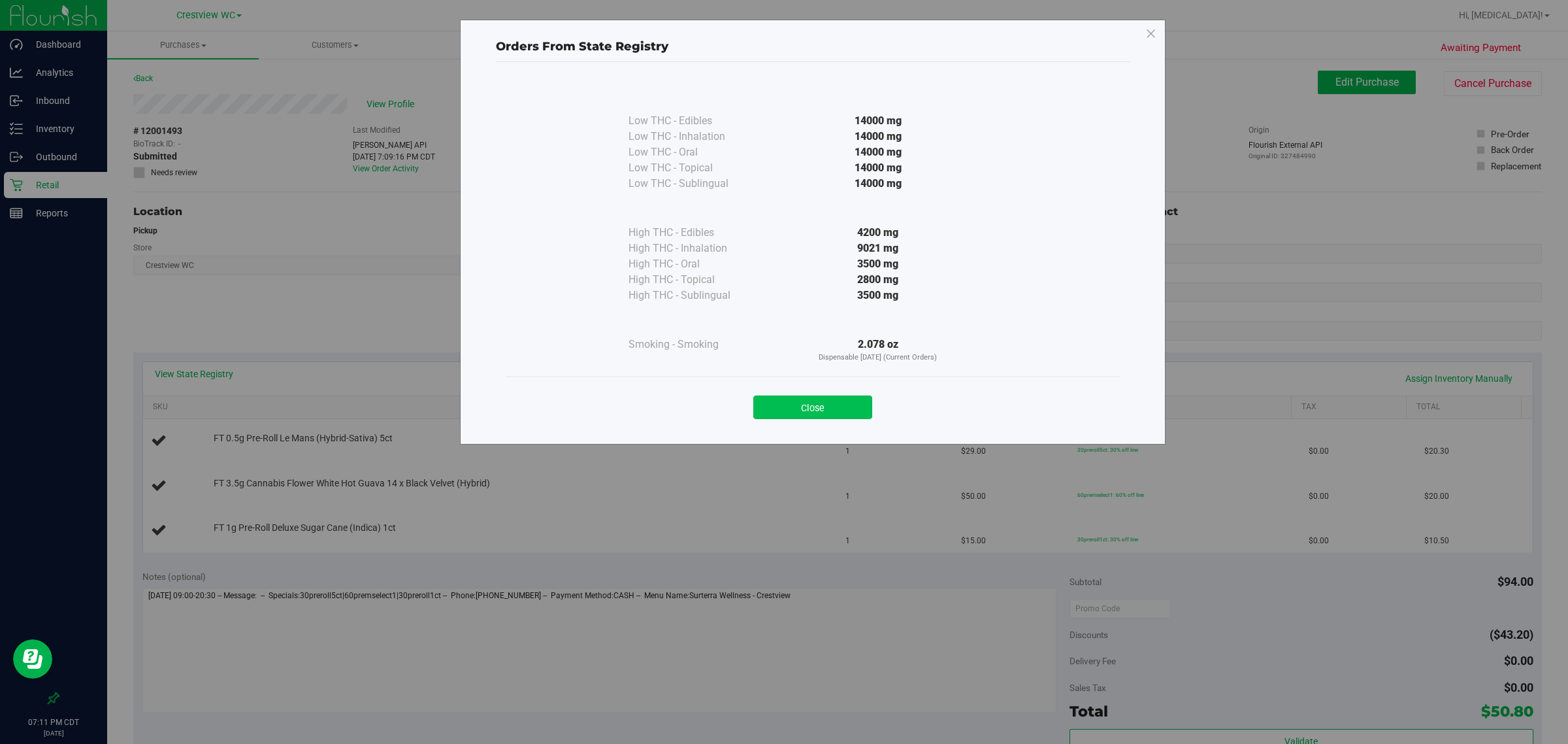
click at [802, 410] on button "Close" at bounding box center [813, 407] width 119 height 24
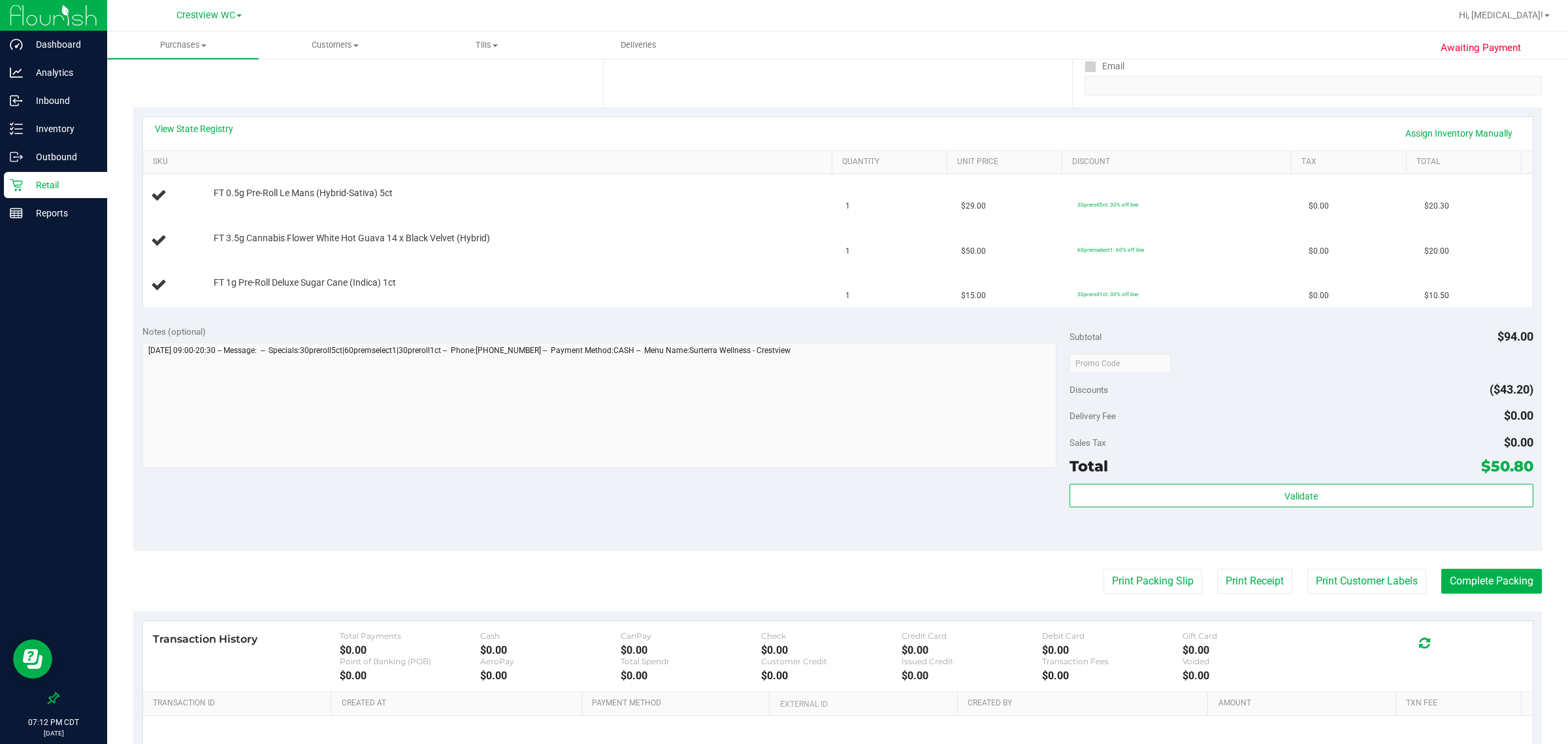
scroll to position [163, 0]
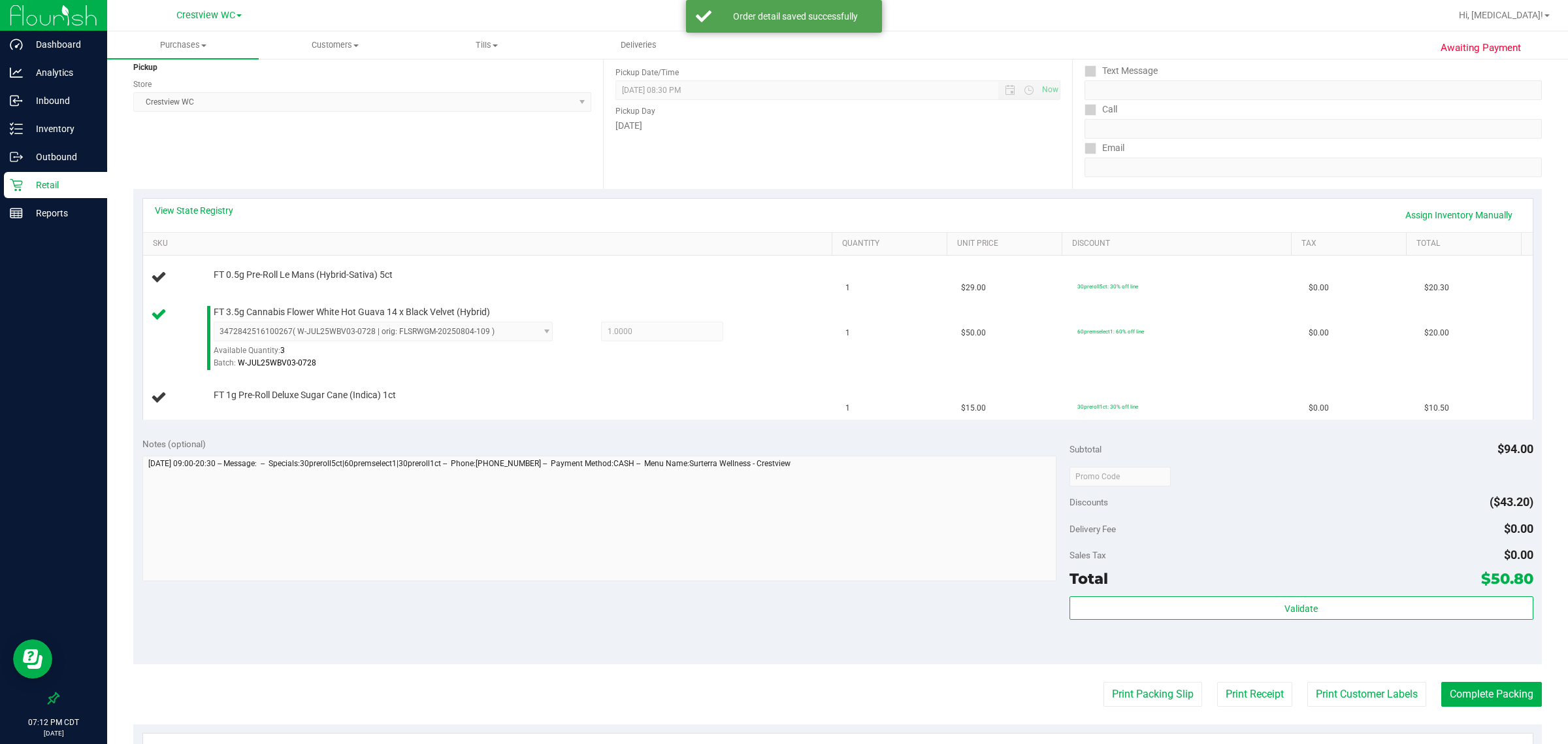
click at [461, 599] on div "Notes (optional) Subtotal $94.00 Discounts ($43.20) Delivery Fee $0.00 Sales Ta…" at bounding box center [838, 547] width 1408 height 235
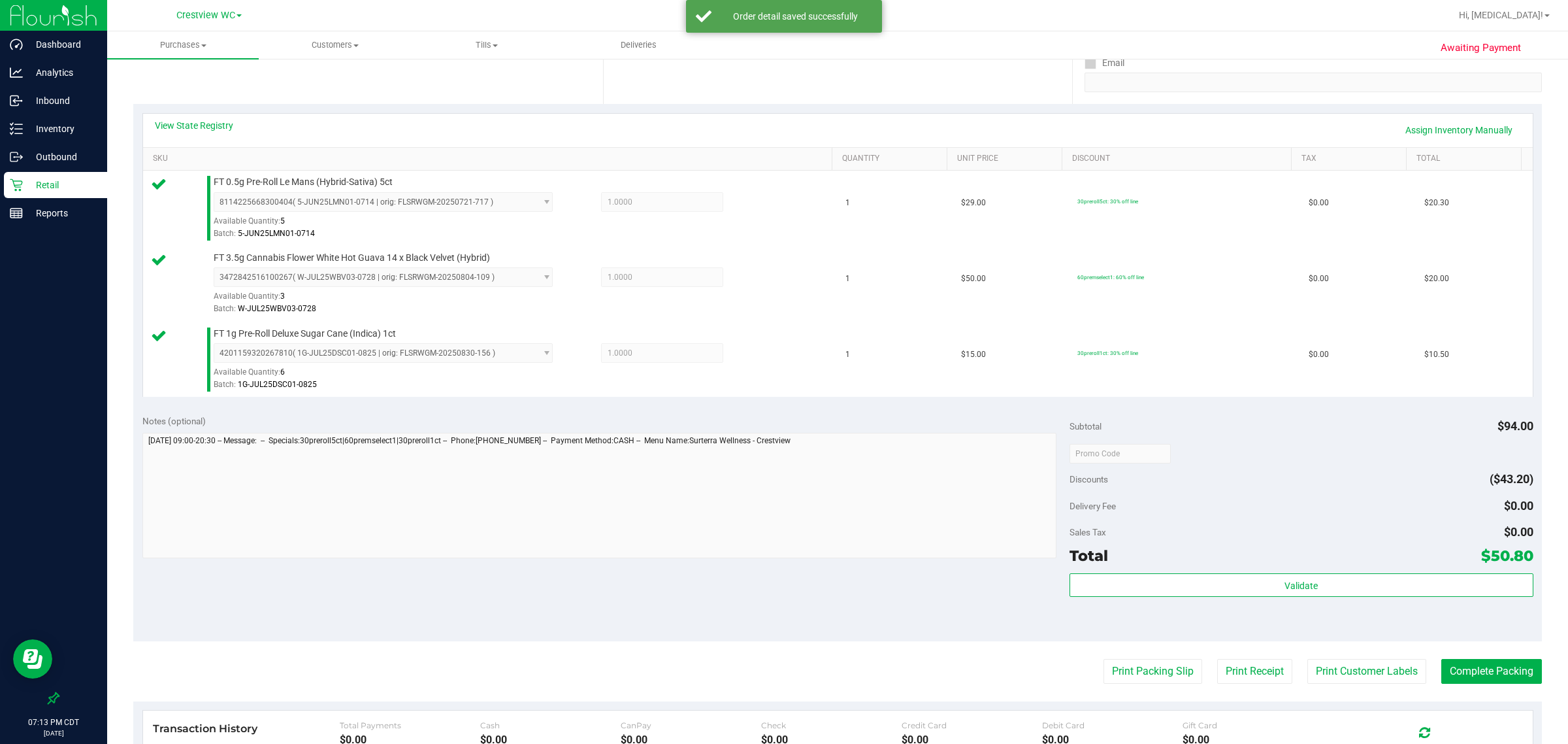
scroll to position [327, 0]
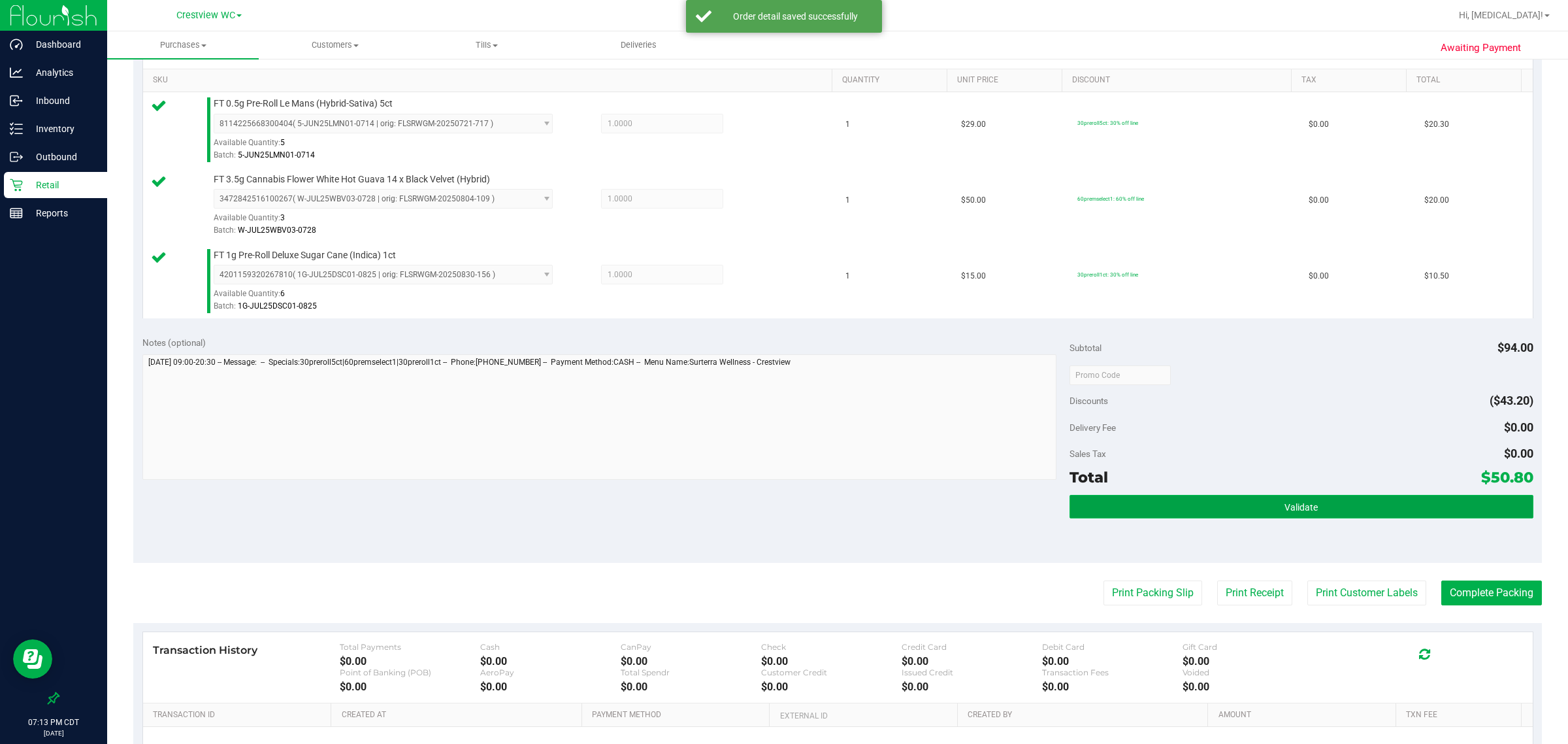
click at [1313, 511] on button "Validate" at bounding box center [1301, 507] width 464 height 24
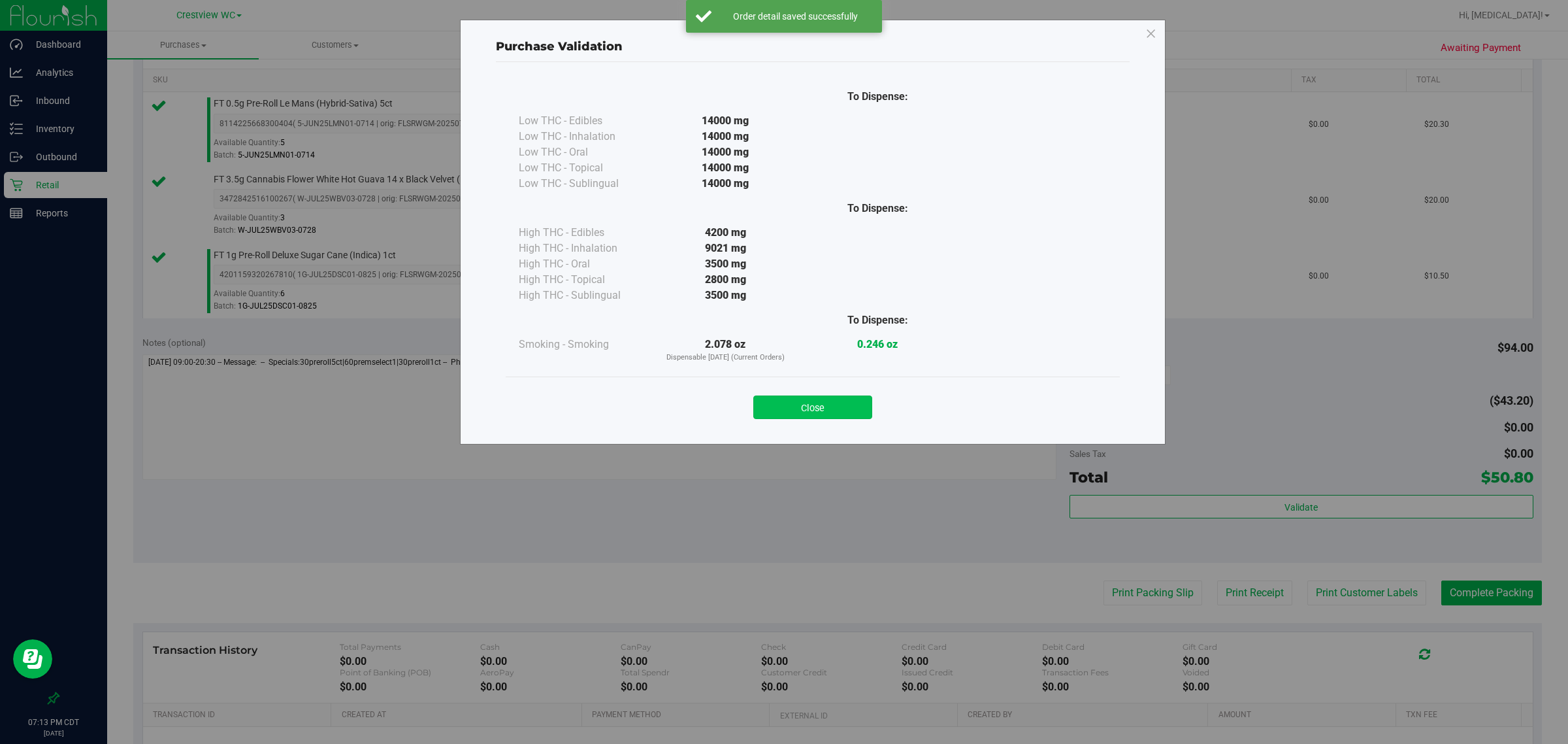
click at [858, 417] on button "Close" at bounding box center [813, 407] width 119 height 24
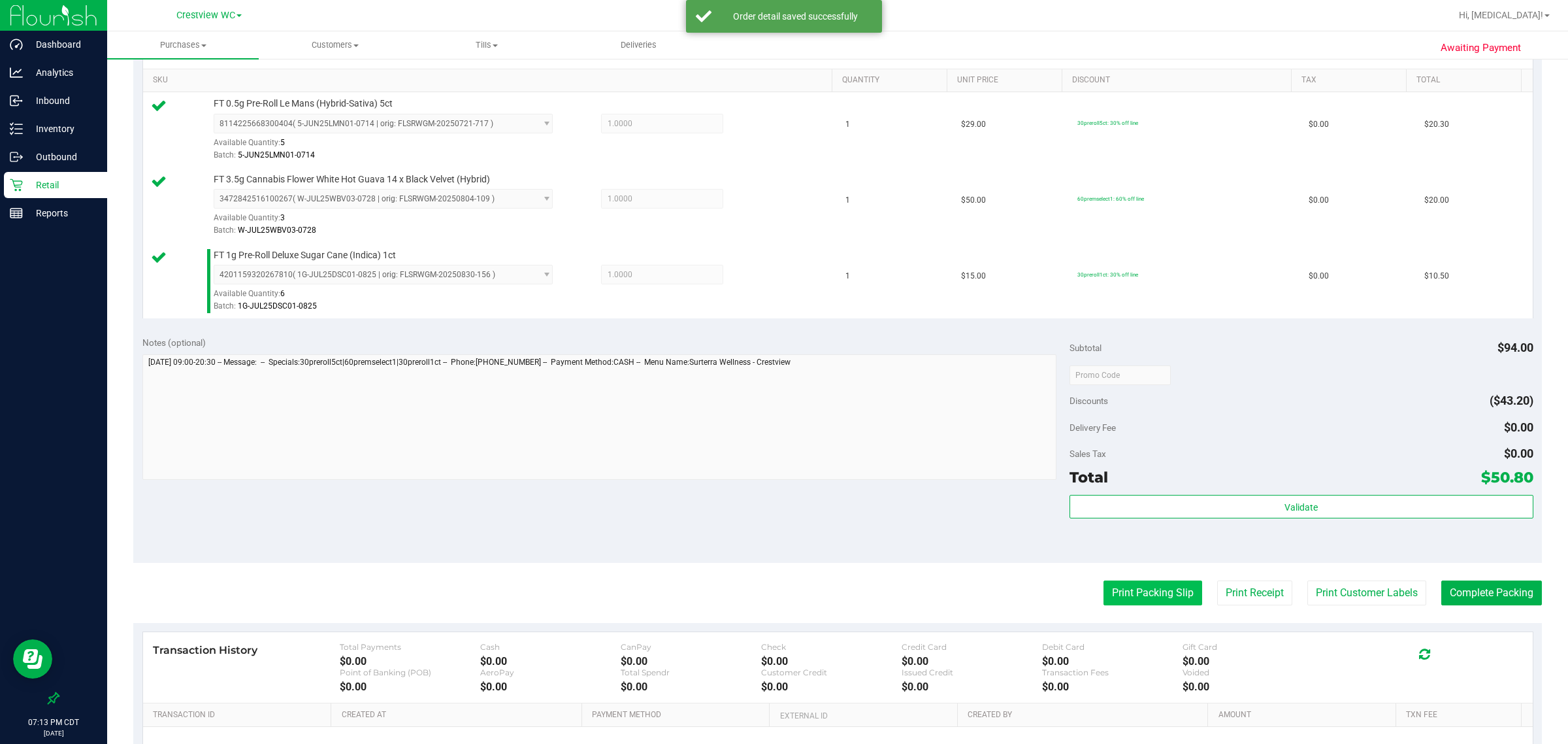
click at [1145, 596] on button "Print Packing Slip" at bounding box center [1152, 592] width 99 height 24
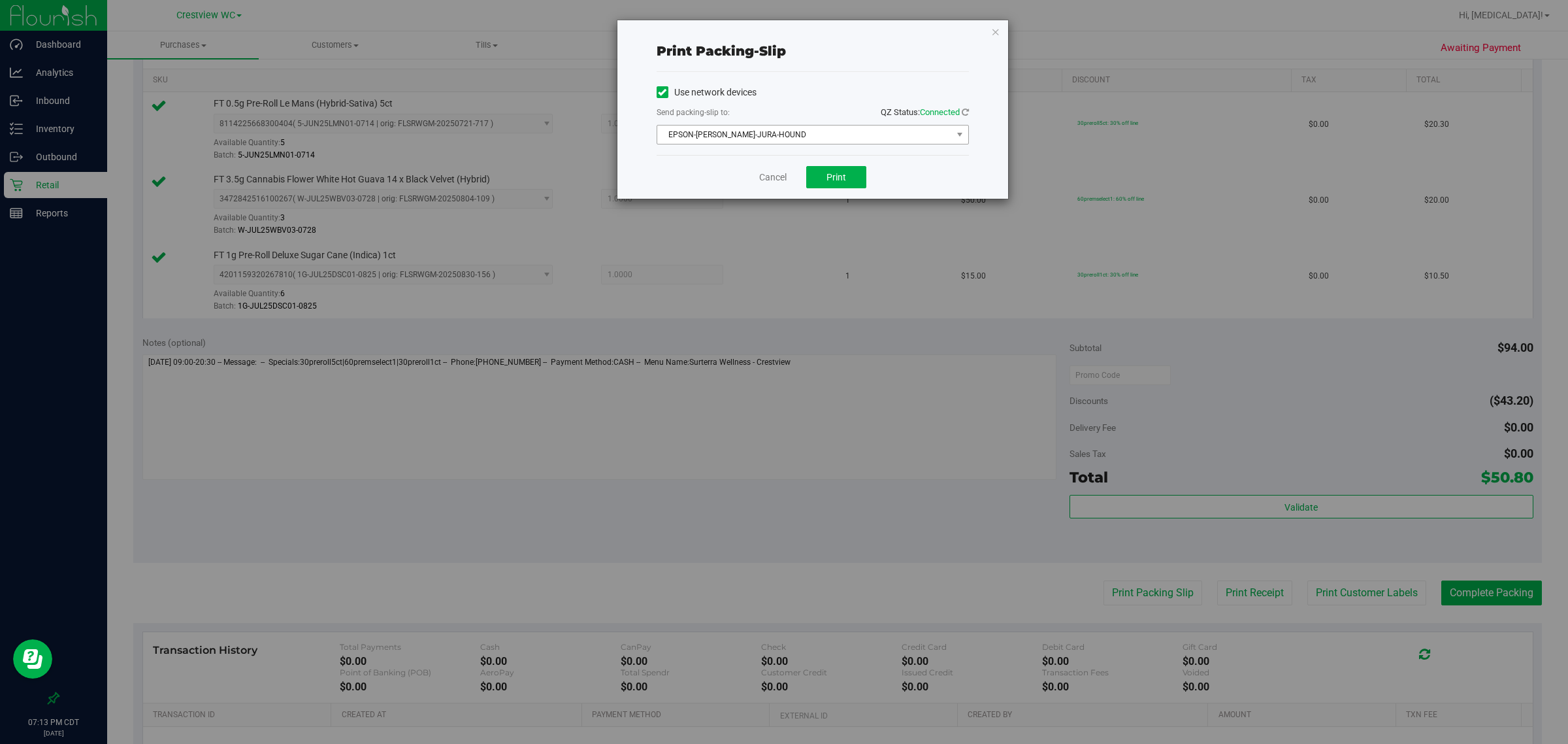
click at [817, 138] on span "EPSON-[PERSON_NAME]-JURA-HOUND" at bounding box center [804, 134] width 295 height 18
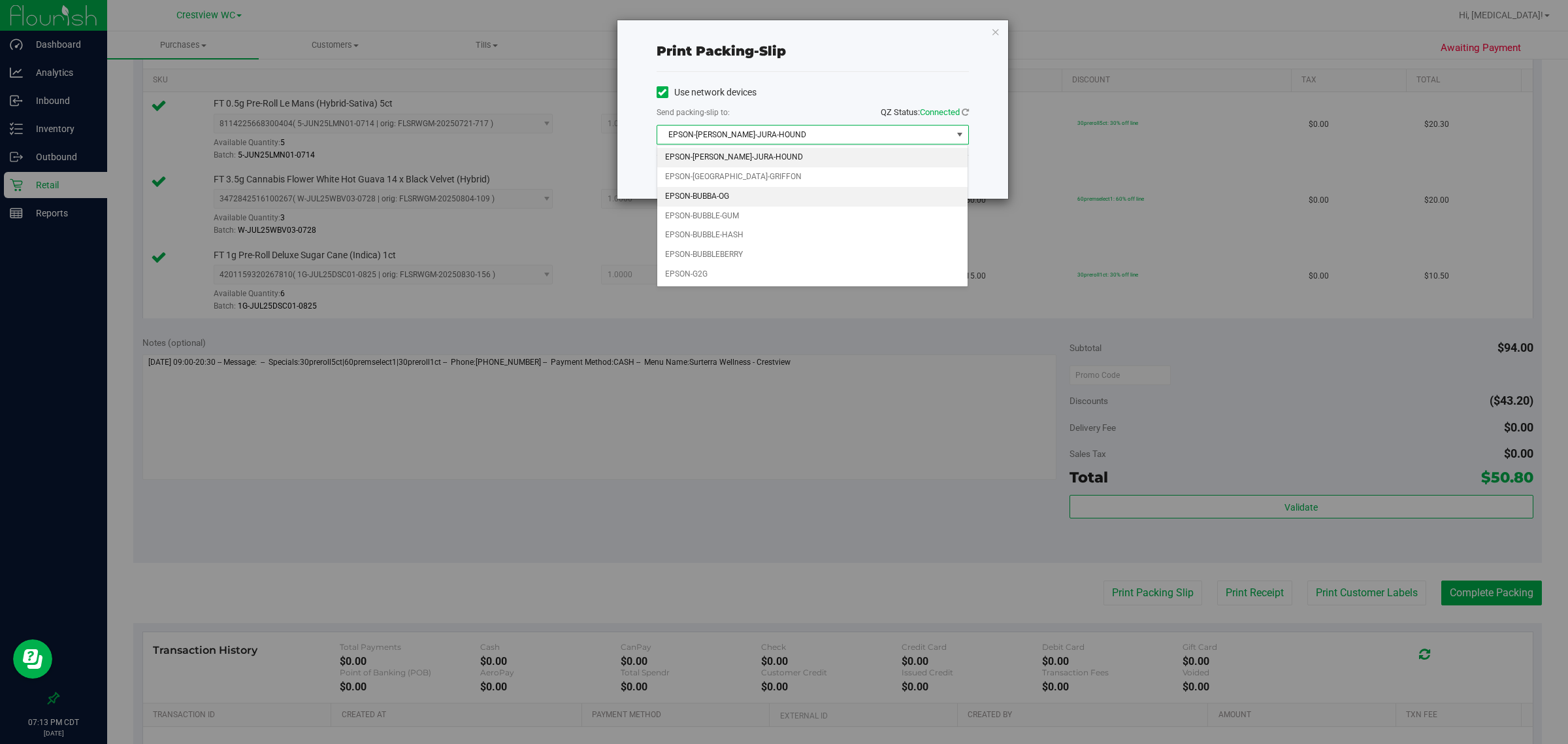
click at [737, 197] on li "EPSON-BUBBA-OG" at bounding box center [812, 197] width 311 height 20
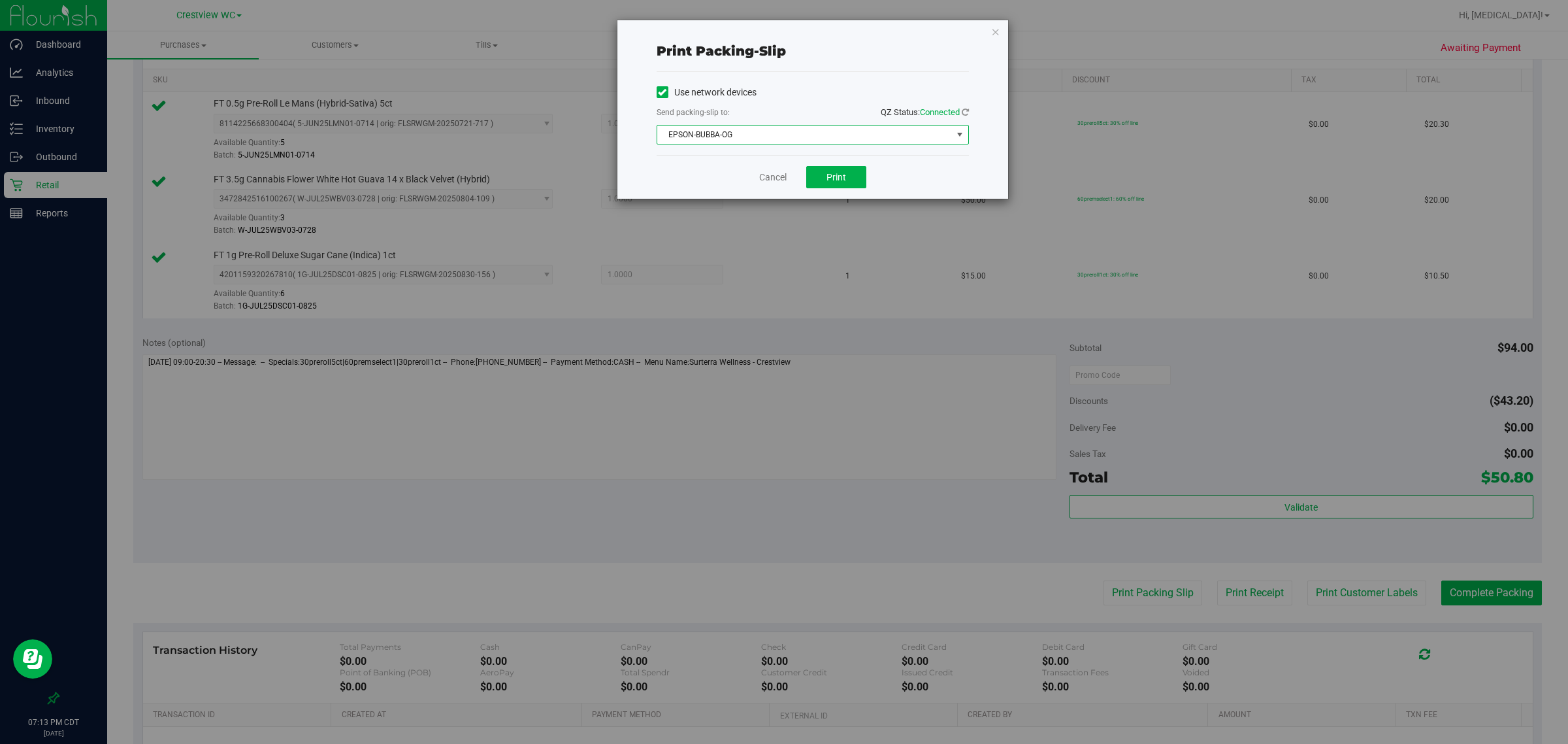
click at [792, 99] on div "Use network devices" at bounding box center [813, 92] width 312 height 20
click at [842, 183] on span "Print" at bounding box center [836, 177] width 20 height 10
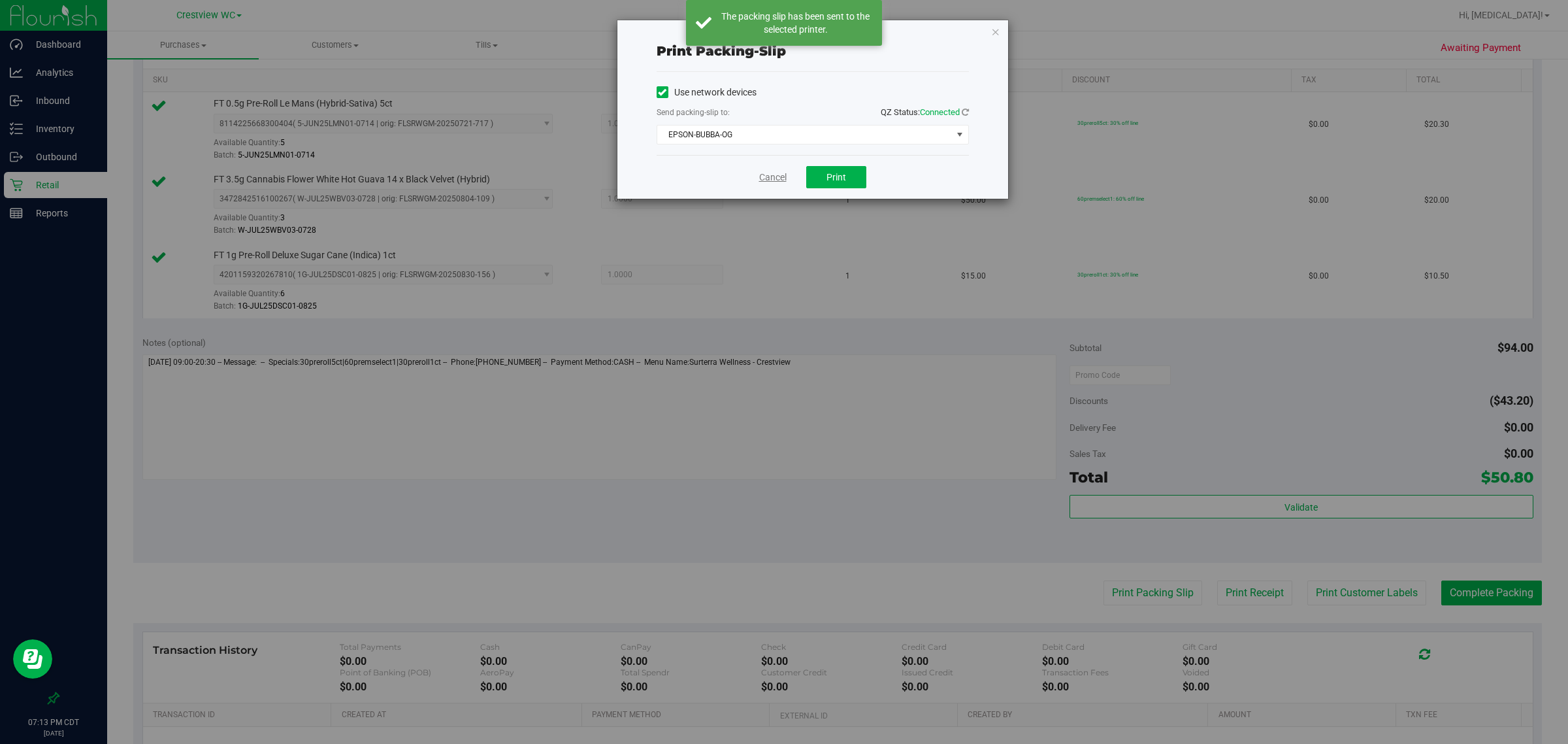
click at [771, 177] on link "Cancel" at bounding box center [772, 178] width 27 height 14
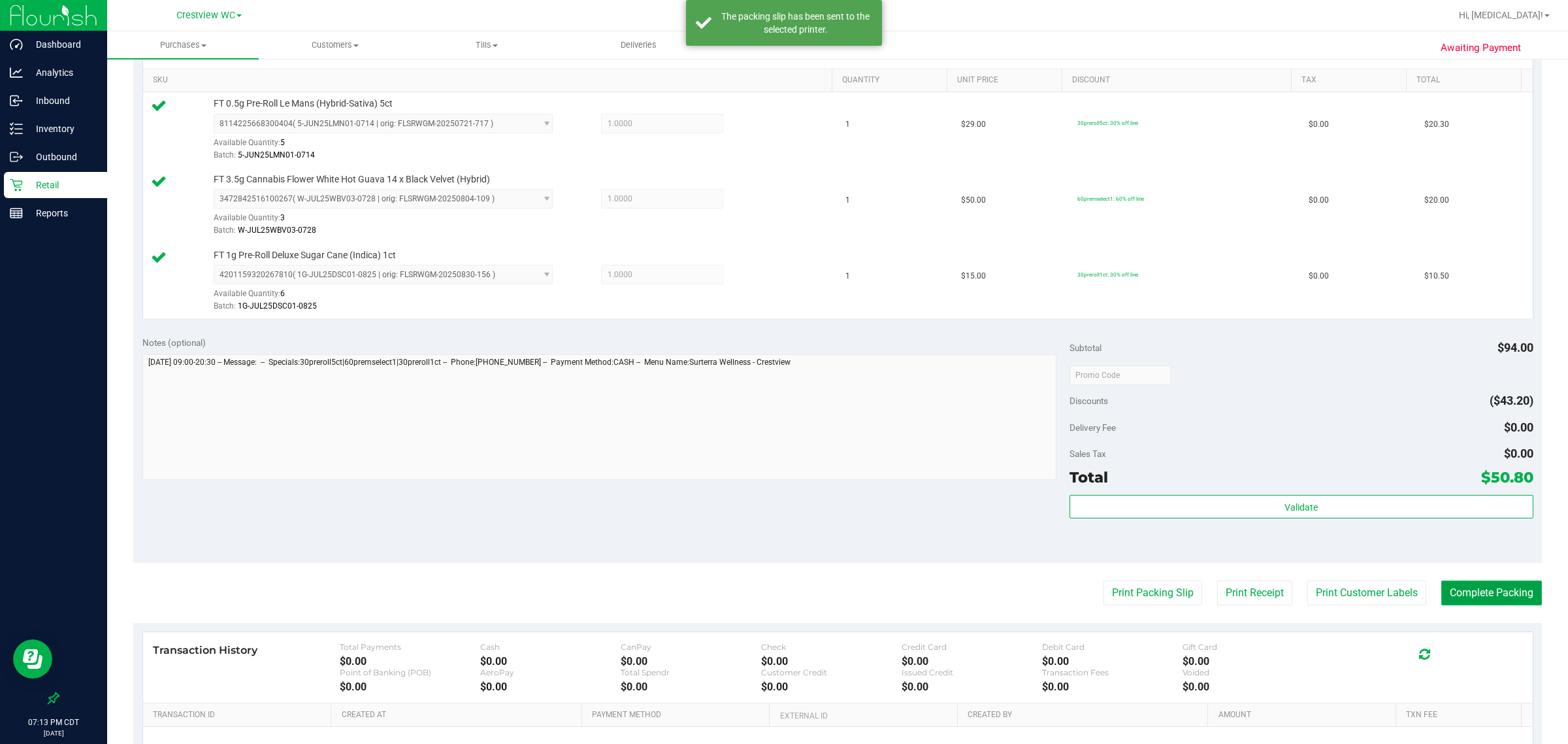
click at [1507, 594] on button "Complete Packing" at bounding box center [1492, 592] width 101 height 24
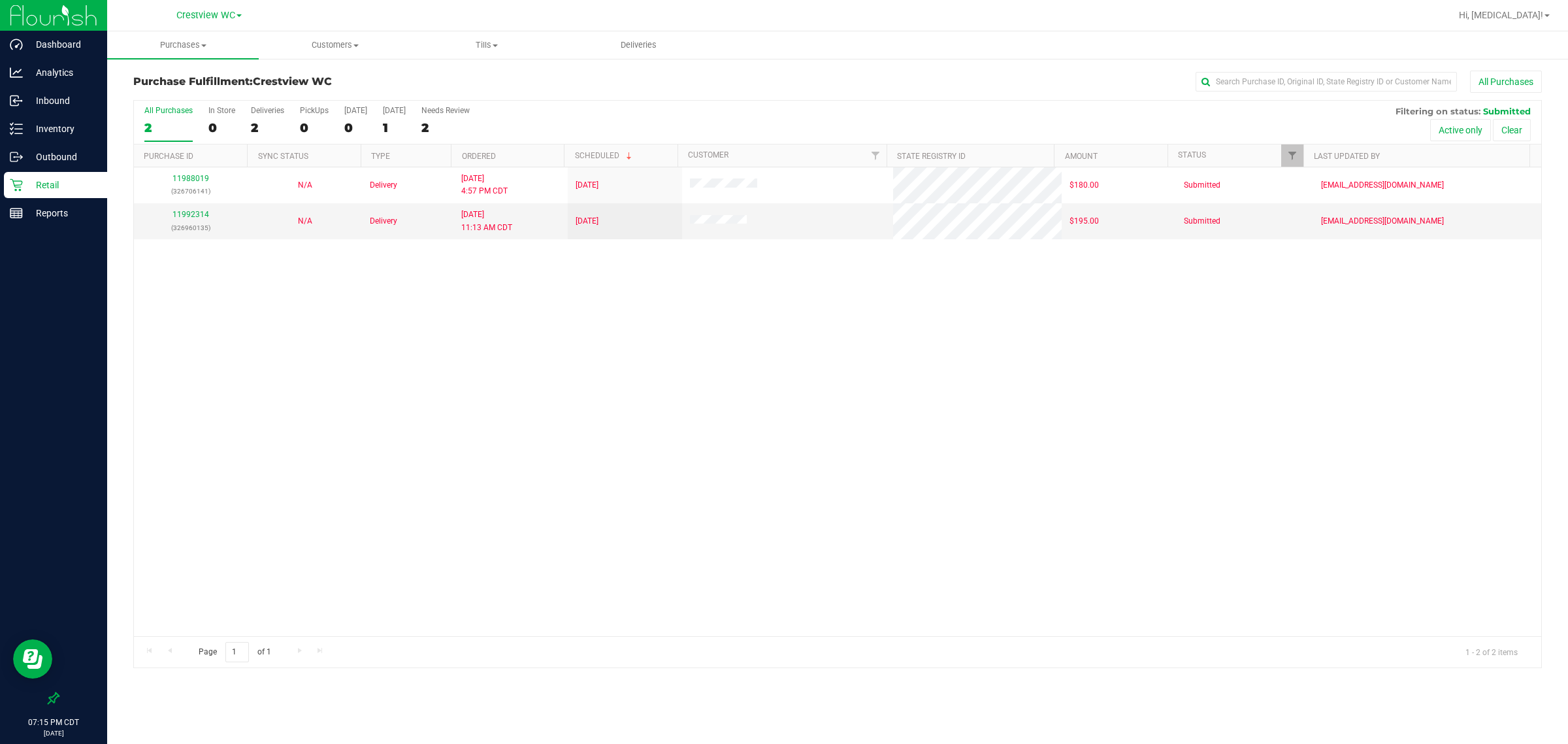
click at [60, 190] on p "Retail" at bounding box center [62, 185] width 78 height 15
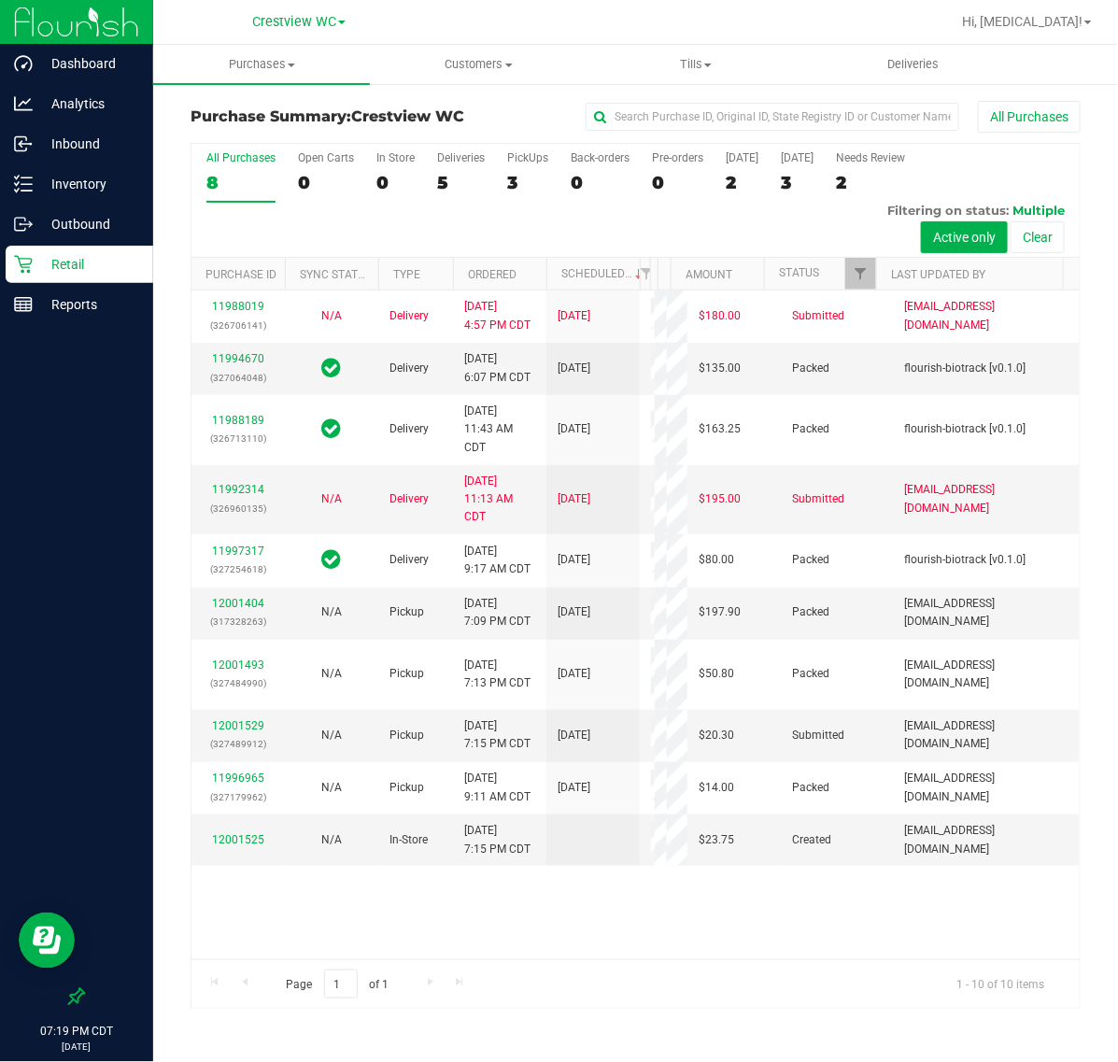
click at [502, 175] on div "All Purchases 8 Open Carts 0 In Store 0 Deliveries 5 PickUps 3 Back-orders 0 Pr…" at bounding box center [635, 201] width 888 height 114
click at [529, 178] on div "3" at bounding box center [527, 182] width 41 height 21
click at [0, 0] on input "PickUps 3" at bounding box center [0, 0] width 0 height 0
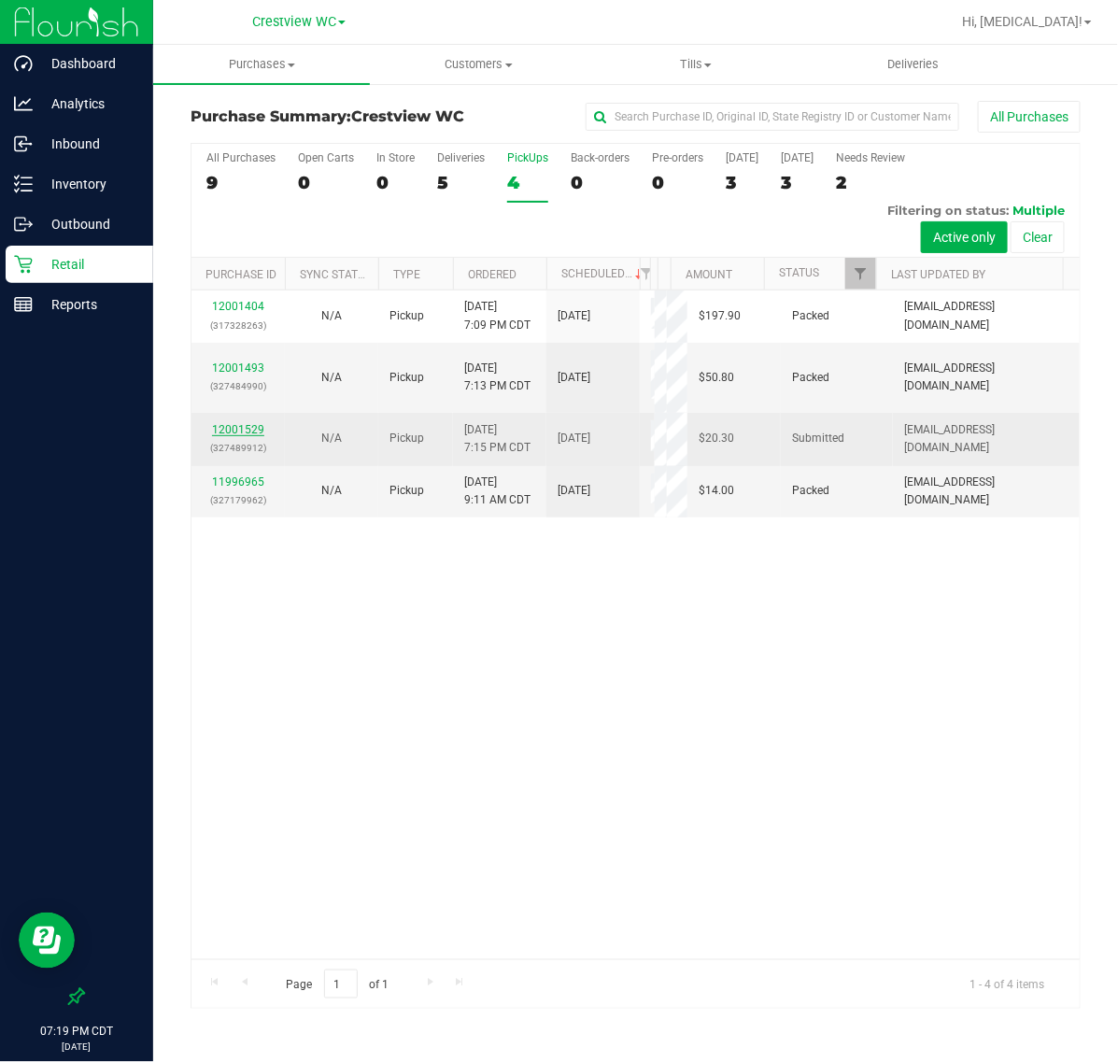
click at [252, 434] on link "12001529" at bounding box center [238, 429] width 52 height 13
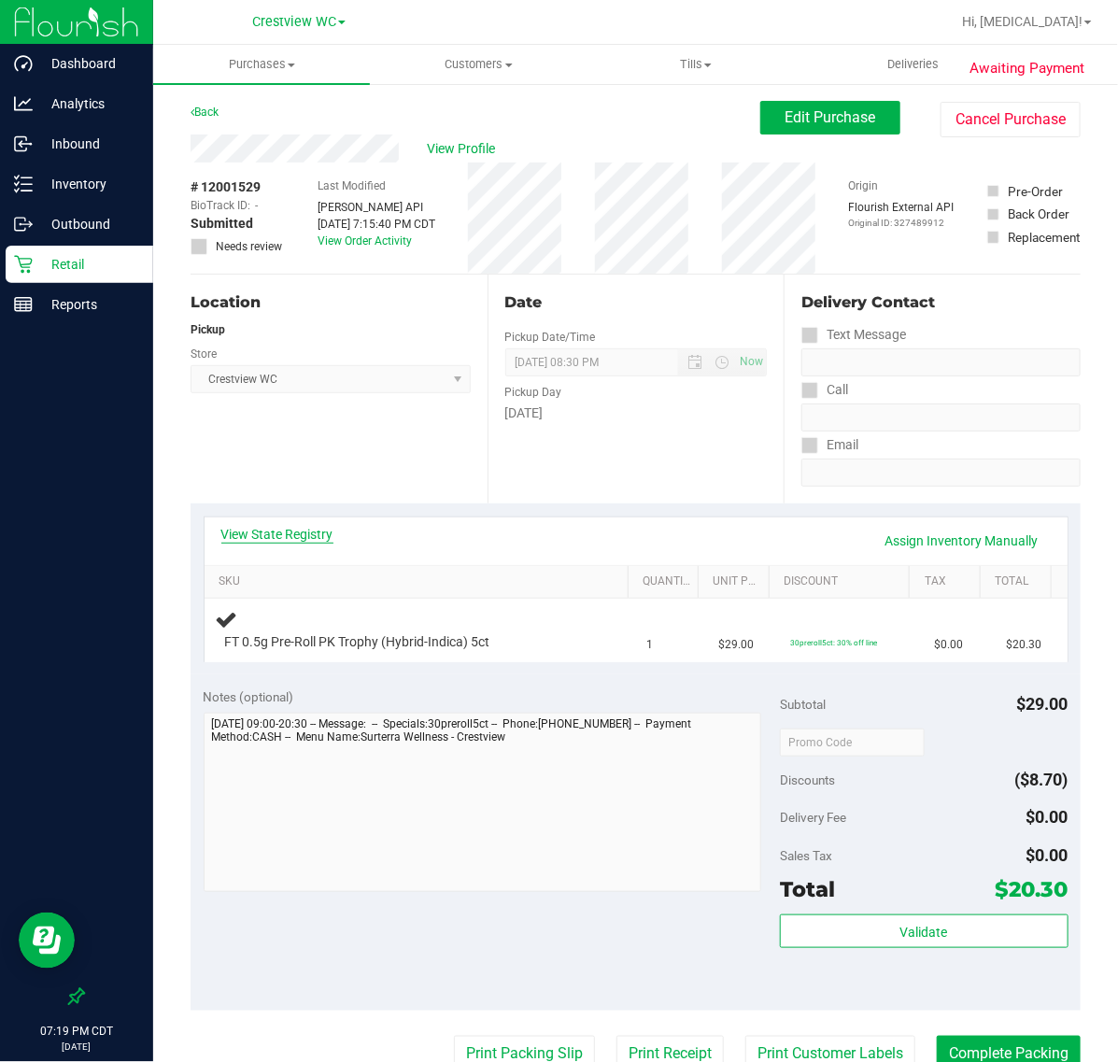
click at [327, 539] on link "View State Registry" at bounding box center [277, 534] width 112 height 19
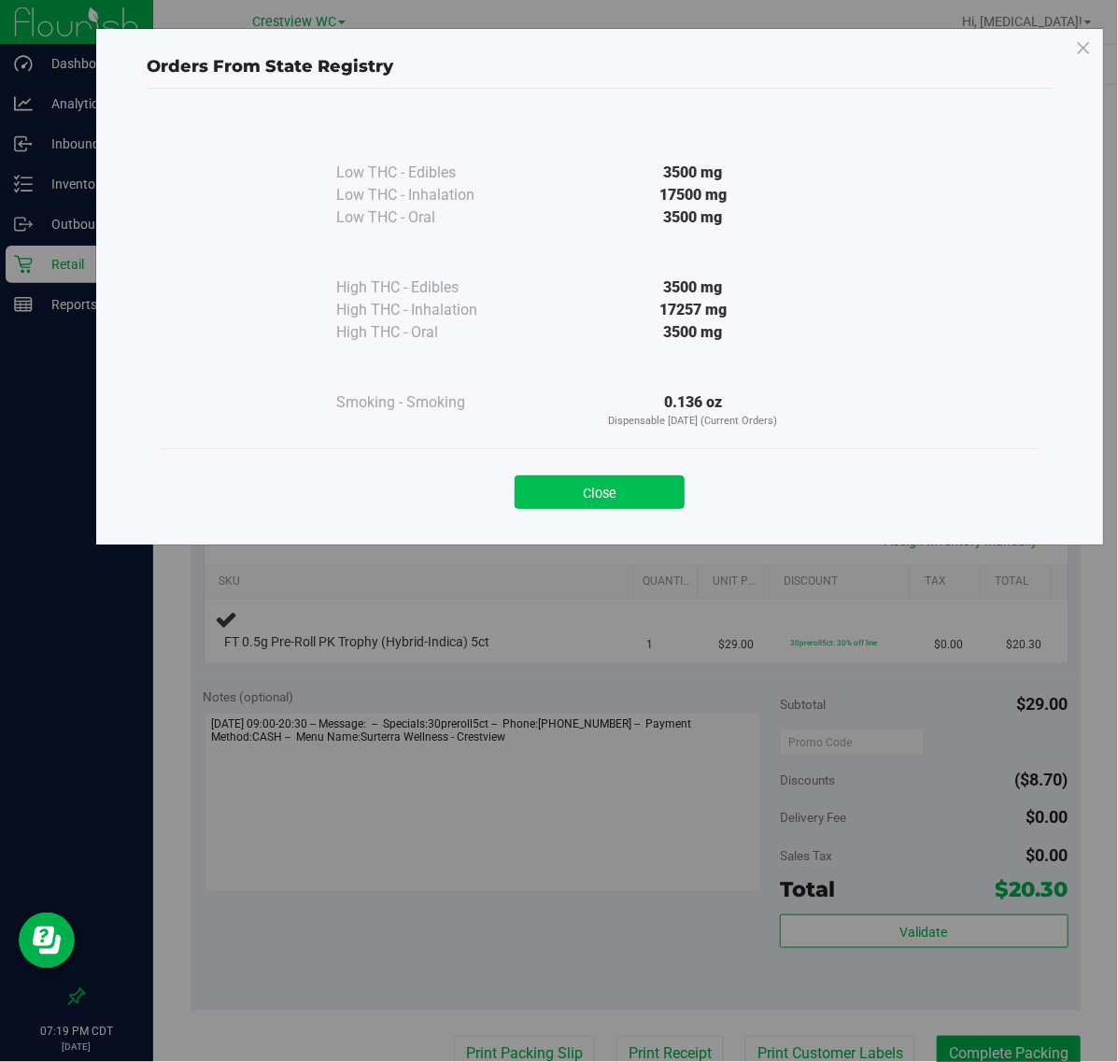
click at [652, 486] on button "Close" at bounding box center [600, 492] width 170 height 34
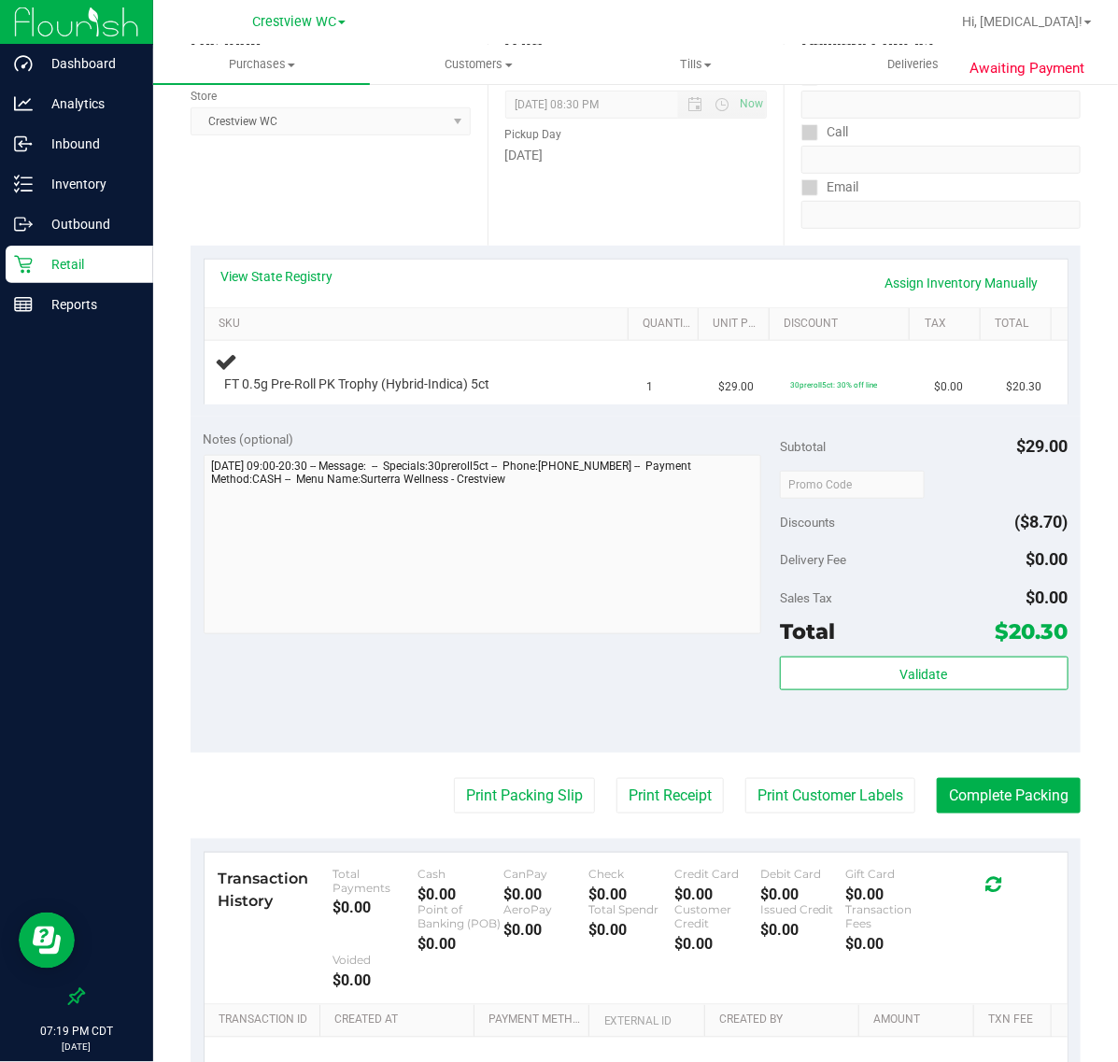
scroll to position [467, 0]
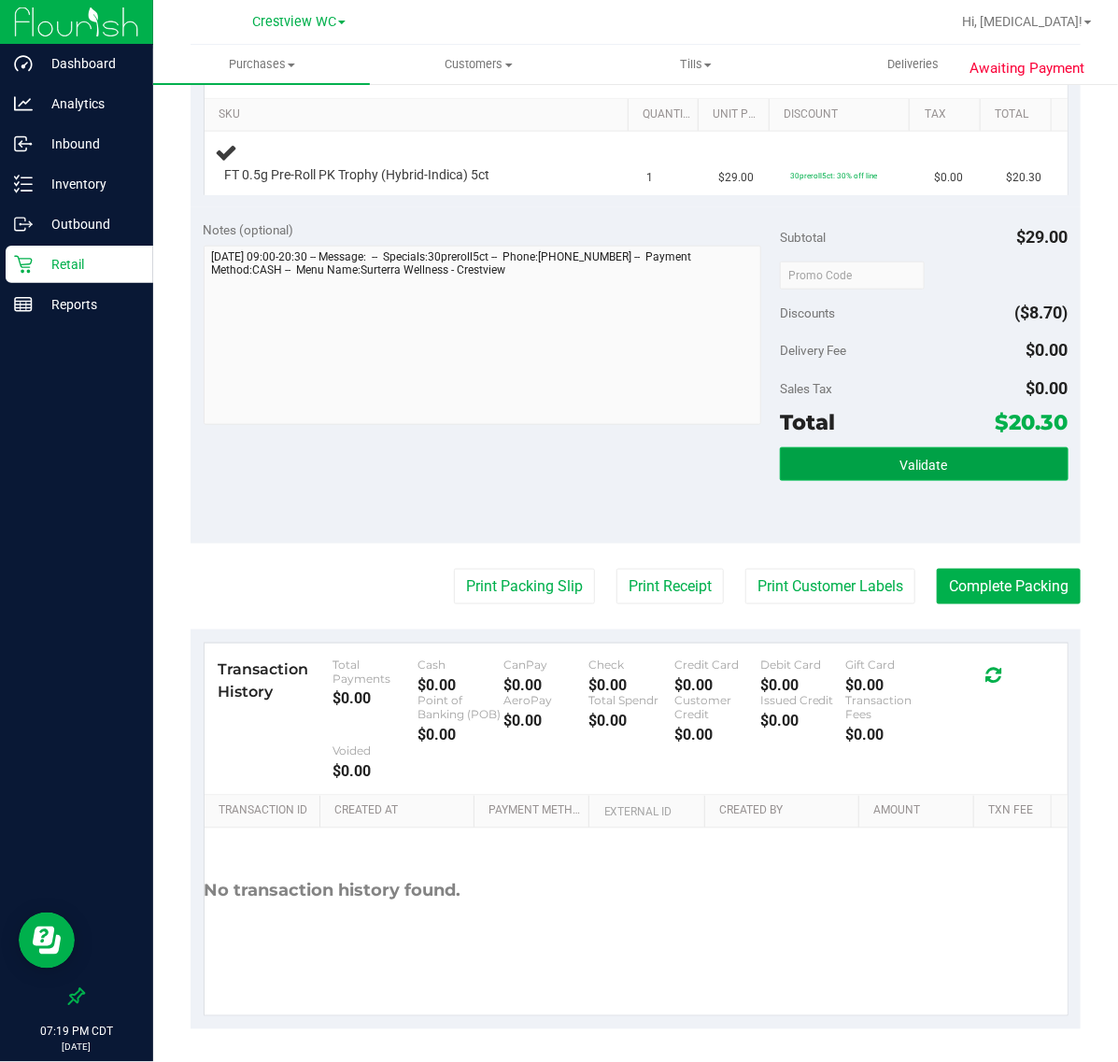
click at [875, 468] on button "Validate" at bounding box center [924, 464] width 289 height 34
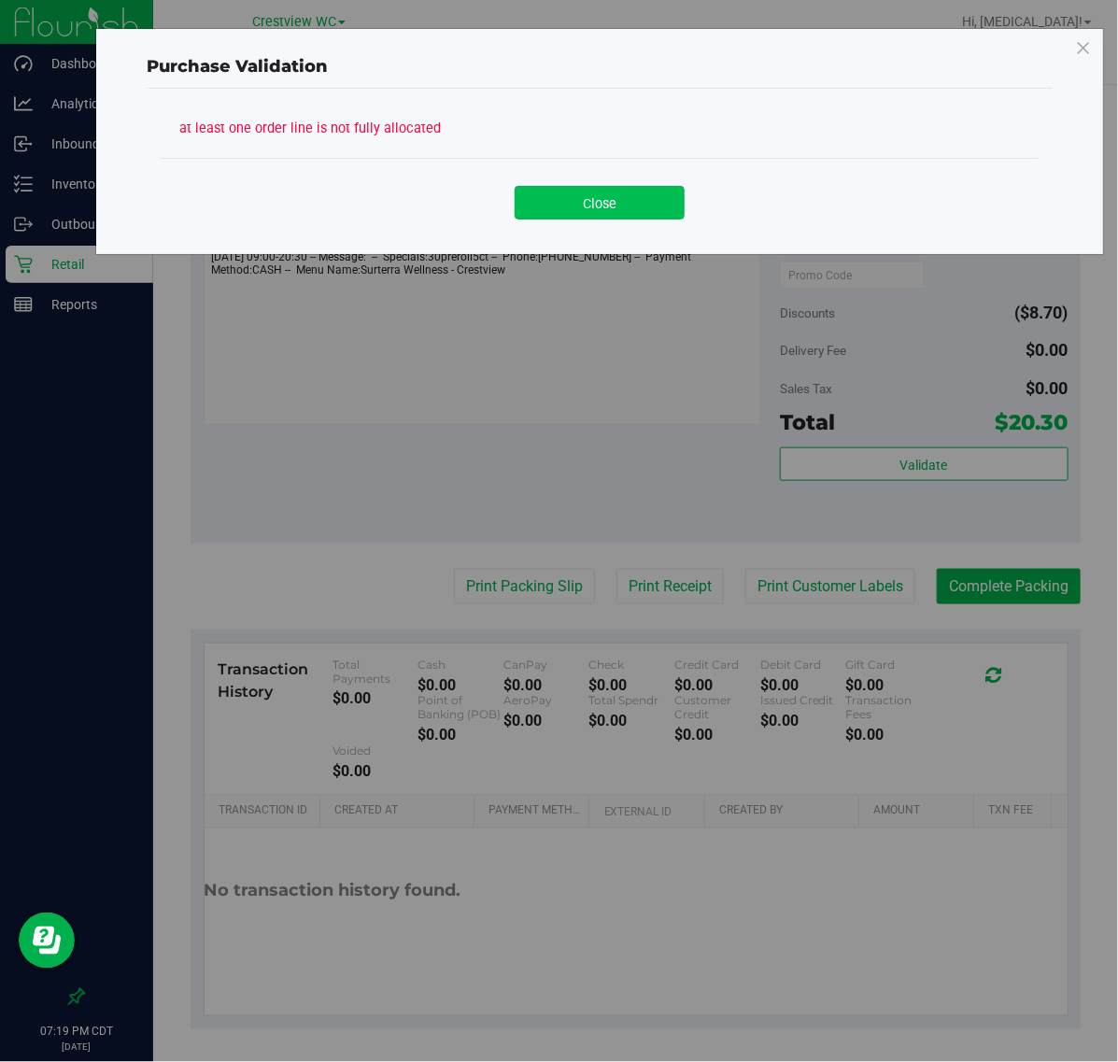
click at [605, 186] on button "Close" at bounding box center [600, 203] width 170 height 34
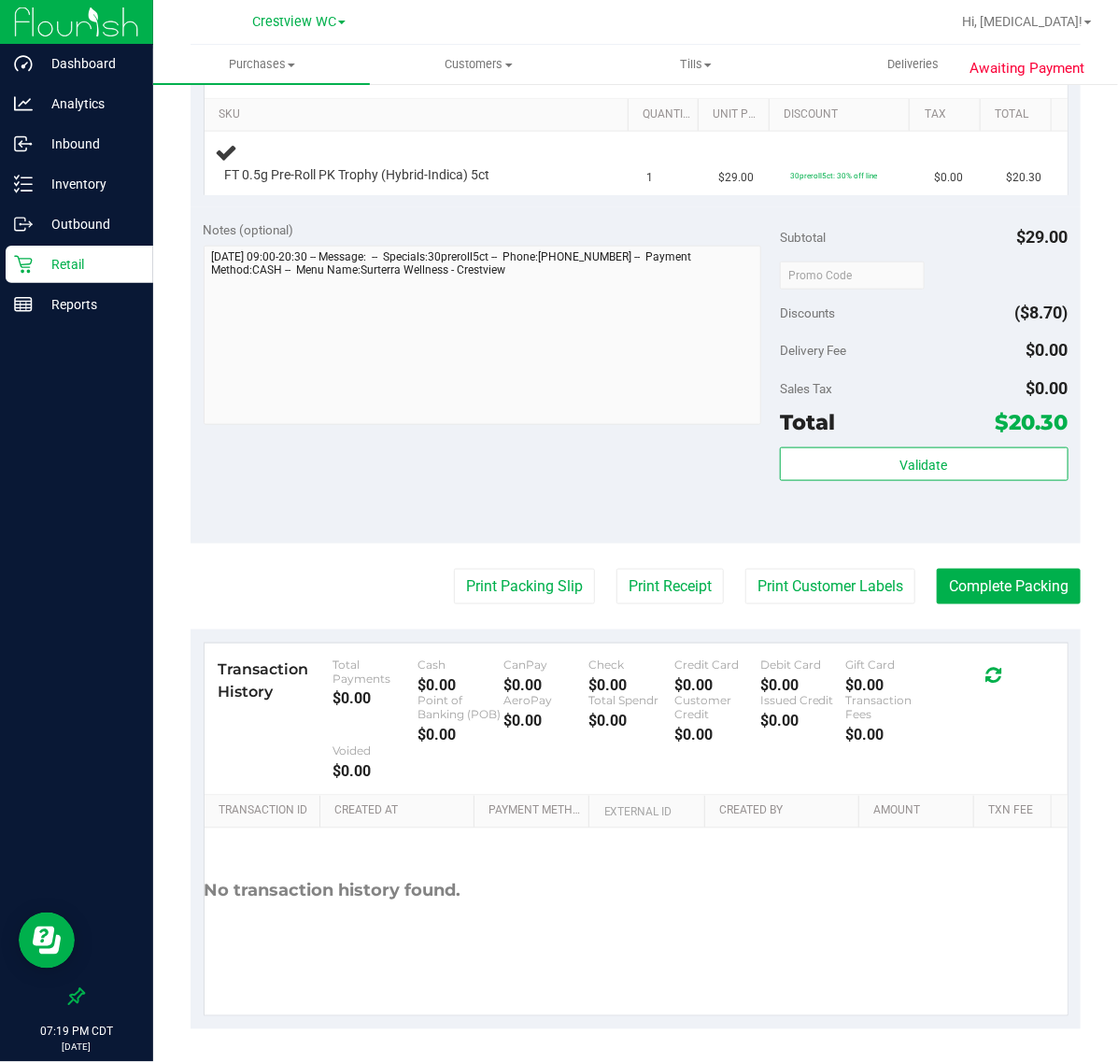
click at [576, 427] on div at bounding box center [483, 338] width 558 height 184
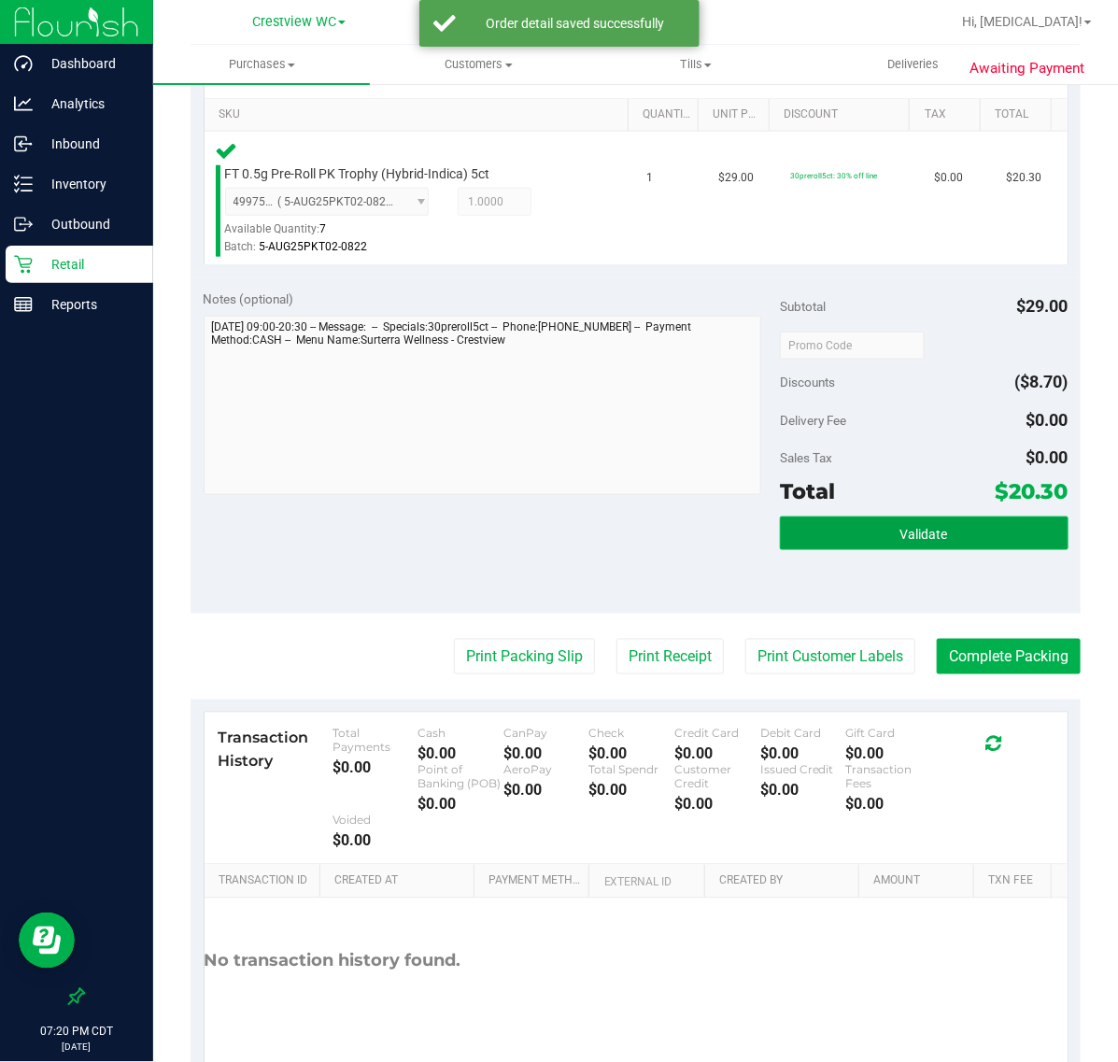
click at [860, 540] on button "Validate" at bounding box center [924, 533] width 289 height 34
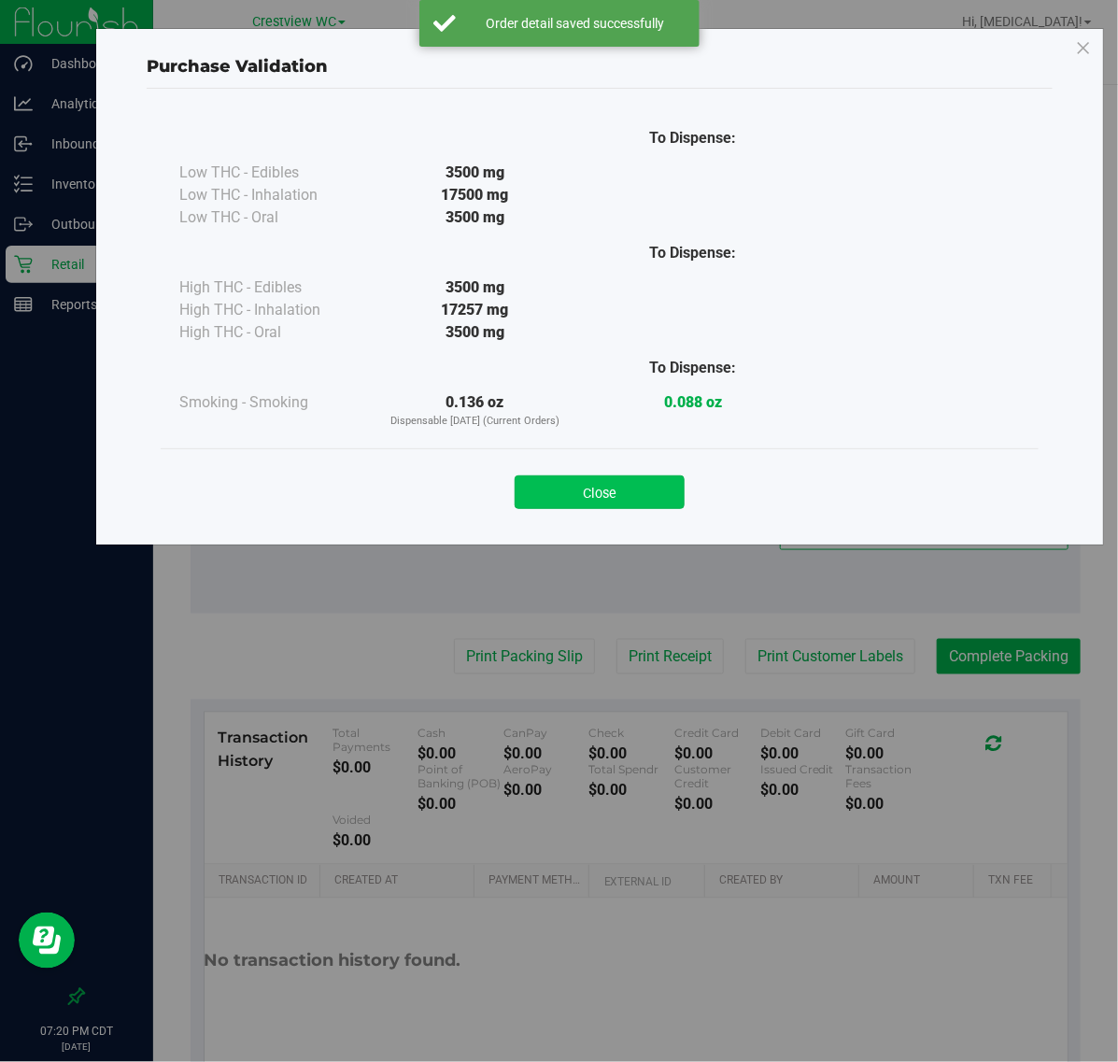
click at [603, 476] on button "Close" at bounding box center [600, 492] width 170 height 34
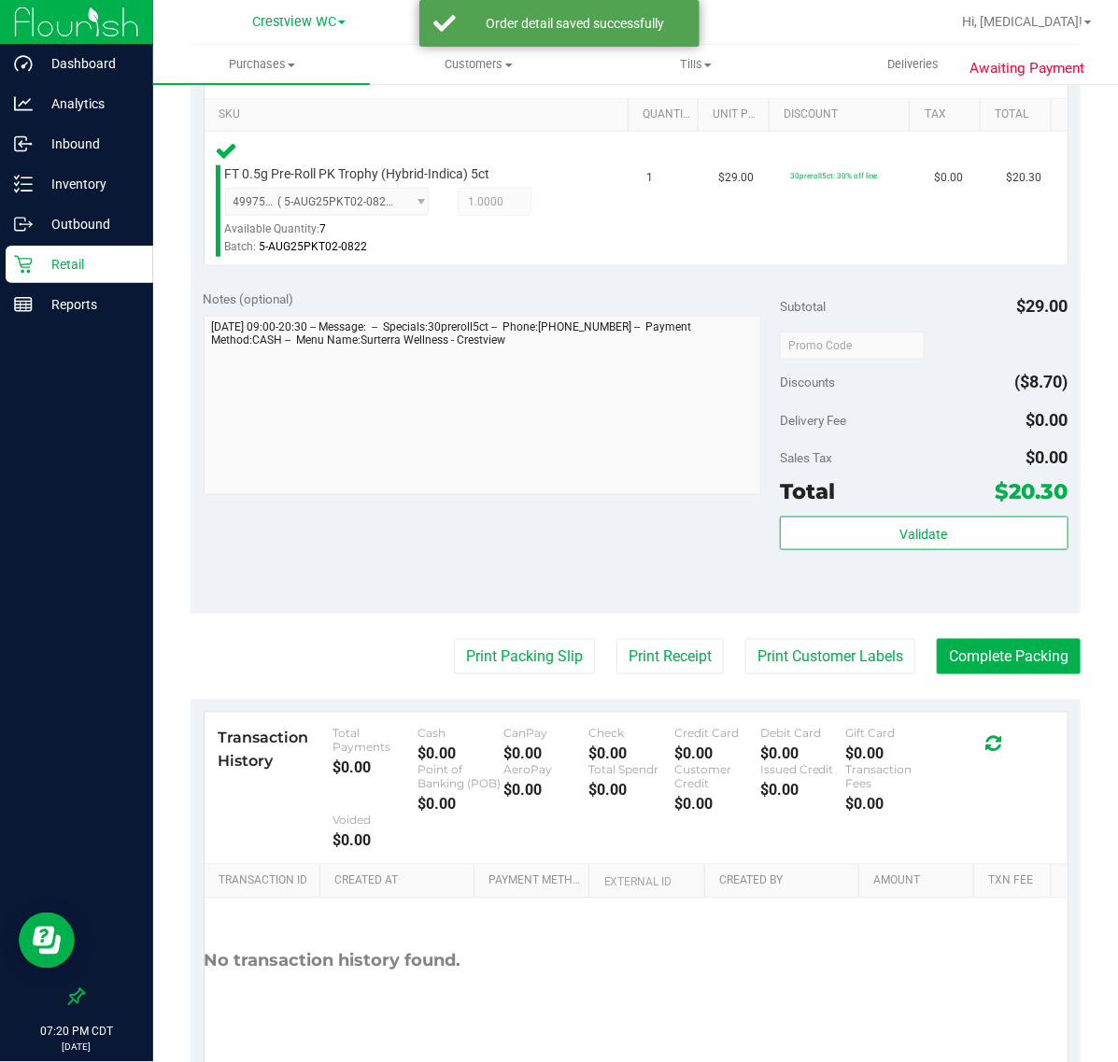
click at [553, 633] on purchase-details "Back Edit Purchase Cancel Purchase View Profile # 12001529 BioTrack ID: - Submi…" at bounding box center [636, 366] width 890 height 1465
click at [526, 658] on button "Print Packing Slip" at bounding box center [524, 656] width 141 height 35
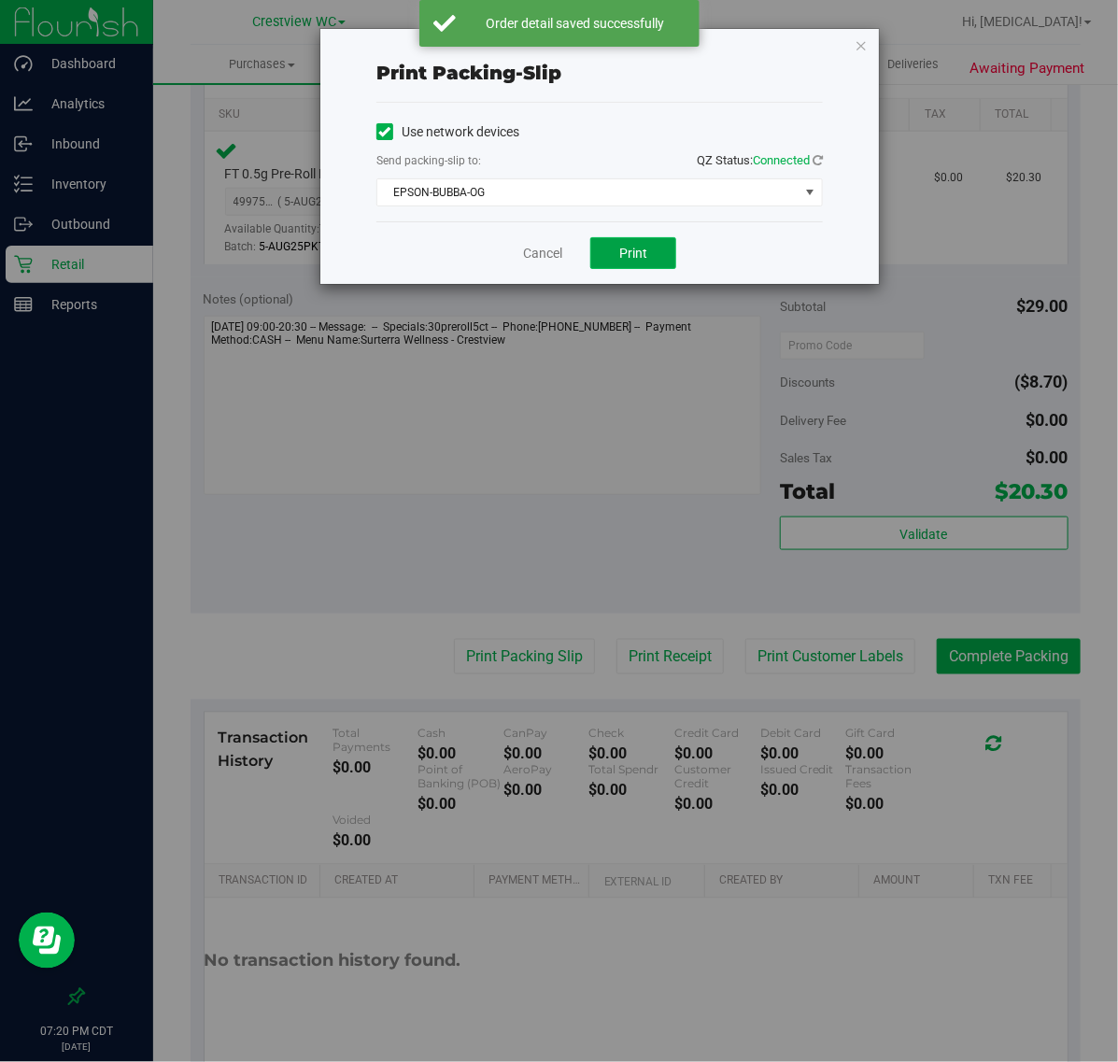
drag, startPoint x: 633, startPoint y: 252, endPoint x: 635, endPoint y: 607, distance: 354.9
click at [633, 253] on span "Print" at bounding box center [633, 253] width 28 height 15
click at [525, 287] on div "Print packing-slip Use network devices Send packing-slip to: QZ Status: Connect…" at bounding box center [566, 531] width 1132 height 1062
click at [992, 658] on div "Print packing-slip Use network devices Send packing-slip to: QZ Status: Connect…" at bounding box center [566, 531] width 1132 height 1062
click at [551, 259] on link "Cancel" at bounding box center [542, 254] width 39 height 20
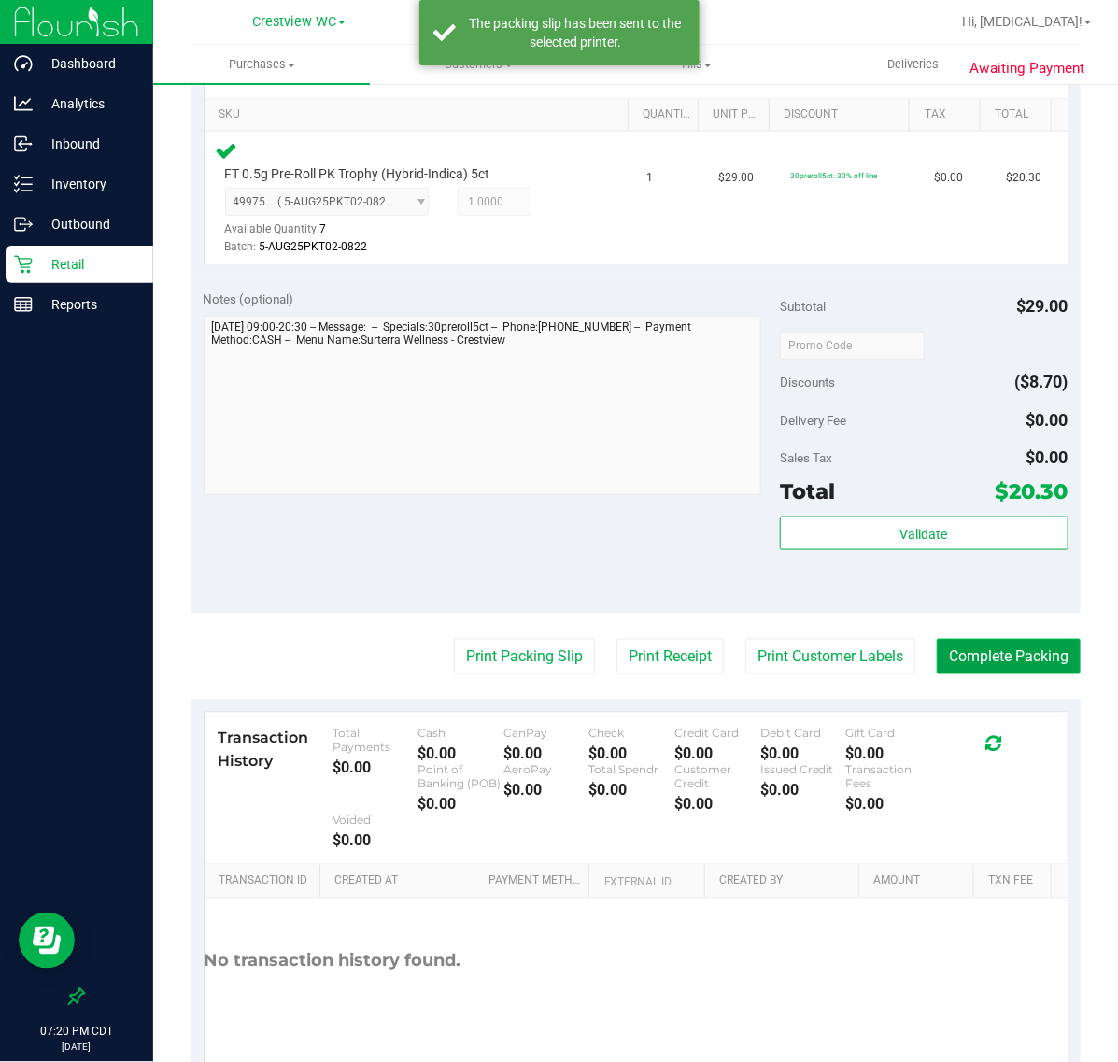
click at [1002, 643] on button "Complete Packing" at bounding box center [1009, 656] width 144 height 35
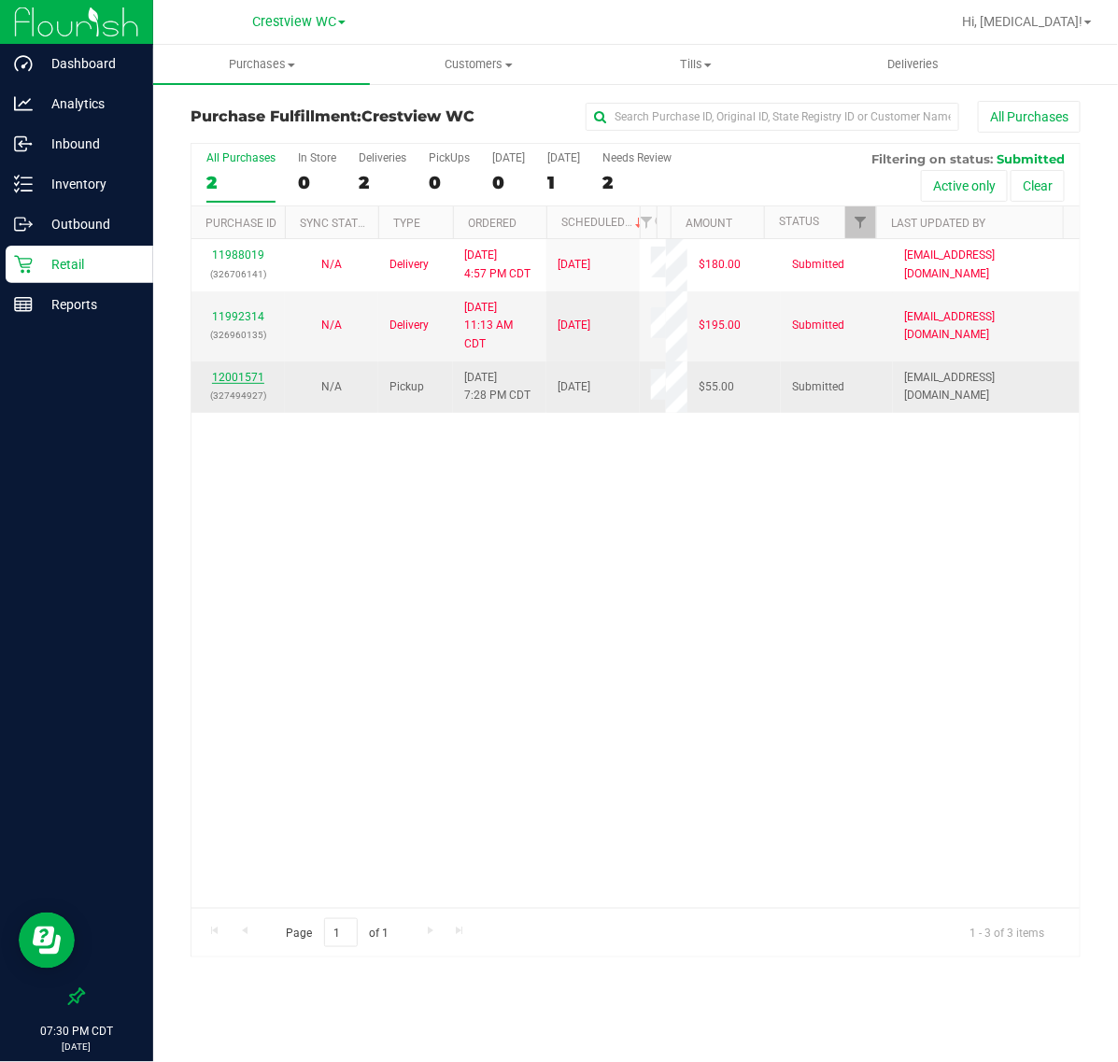
click at [244, 374] on link "12001571" at bounding box center [238, 377] width 52 height 13
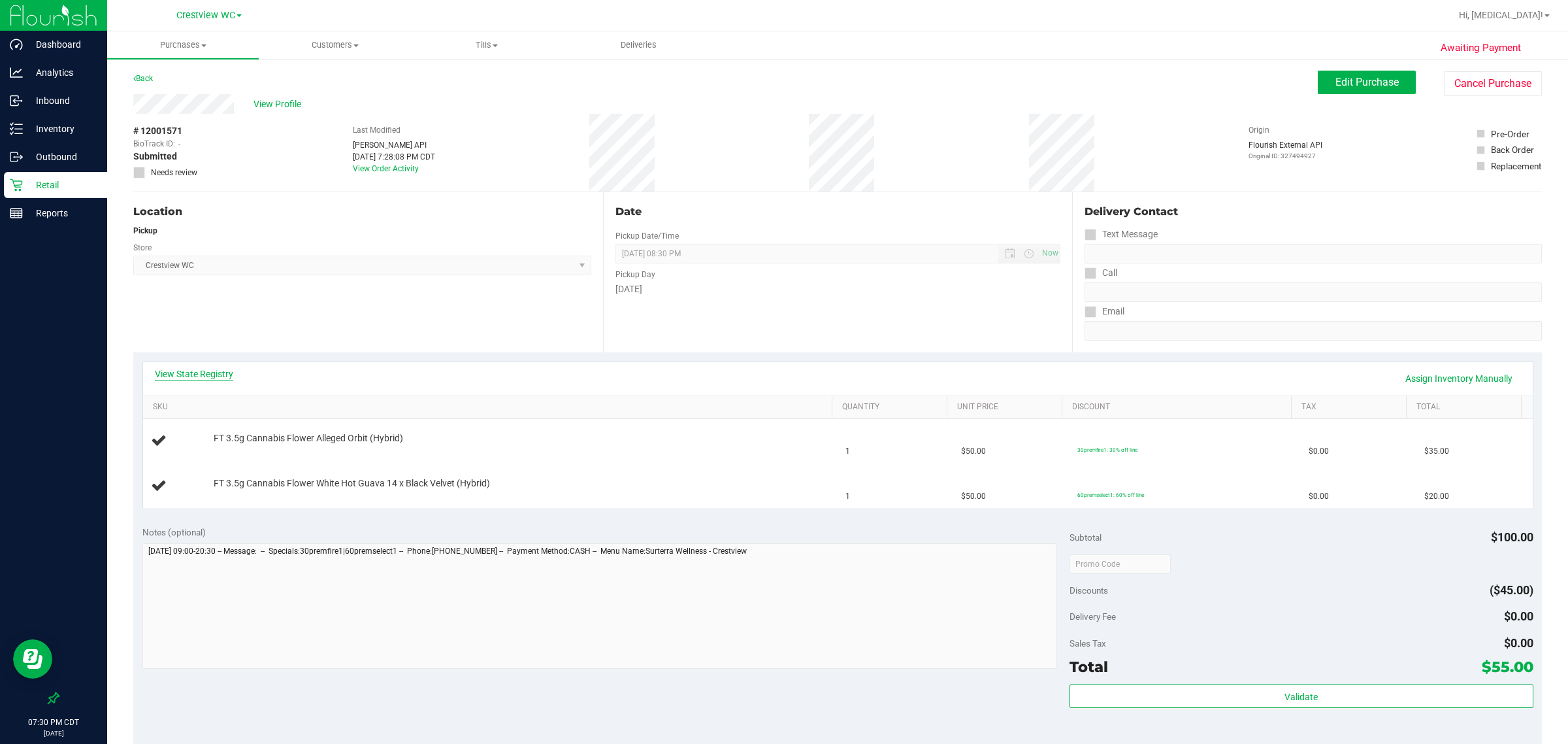
click at [182, 370] on link "View State Registry" at bounding box center [194, 374] width 78 height 13
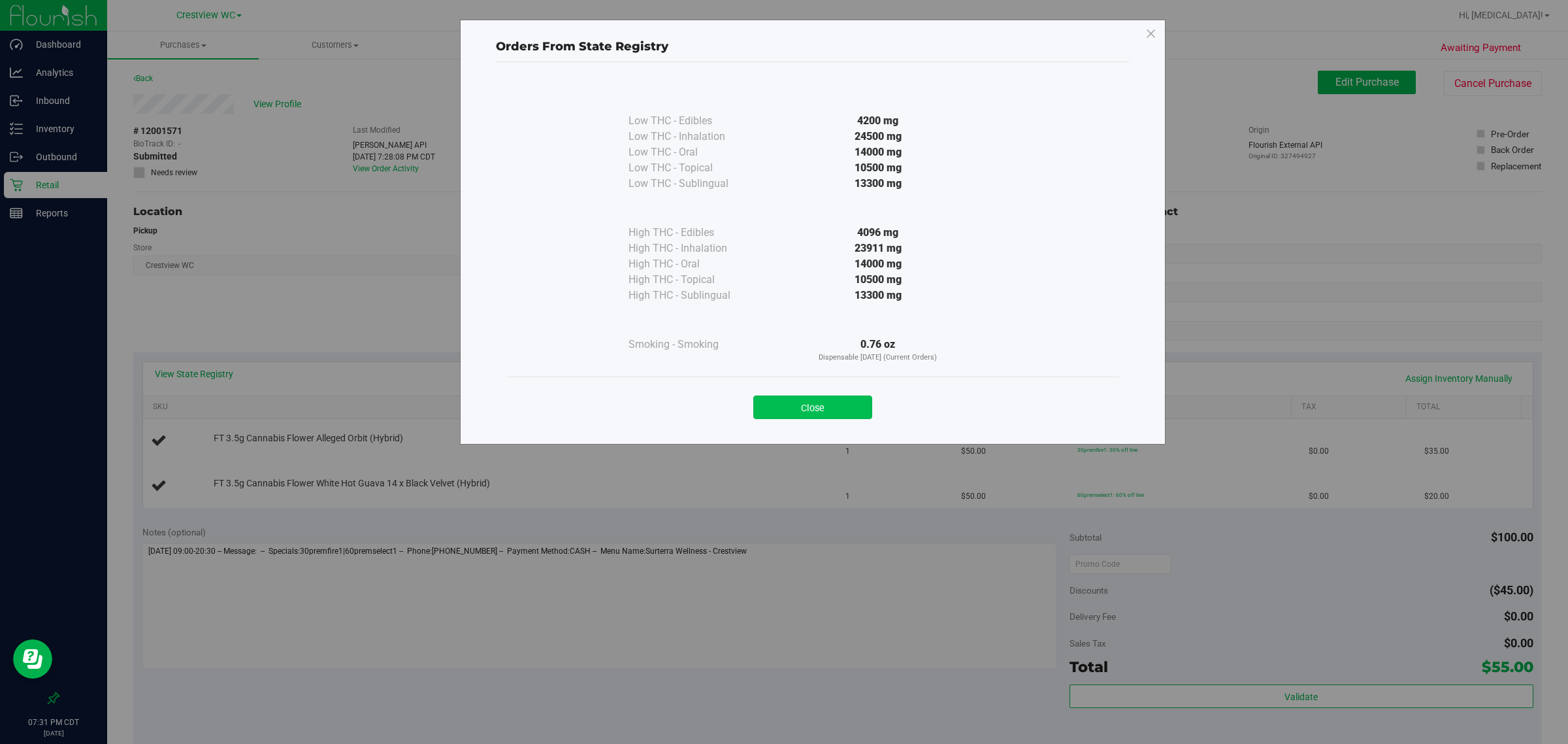
click at [821, 406] on button "Close" at bounding box center [813, 407] width 119 height 24
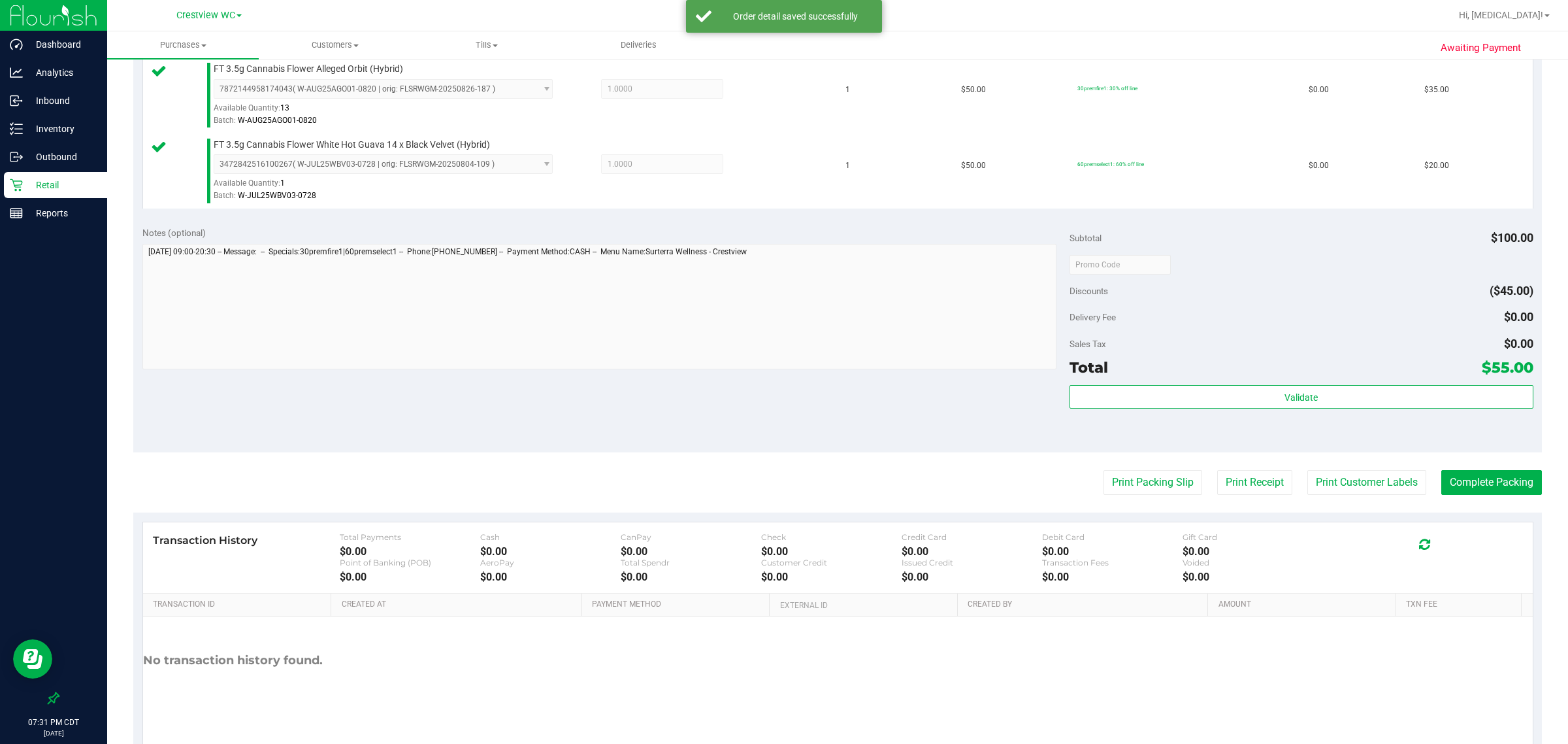
scroll to position [400, 0]
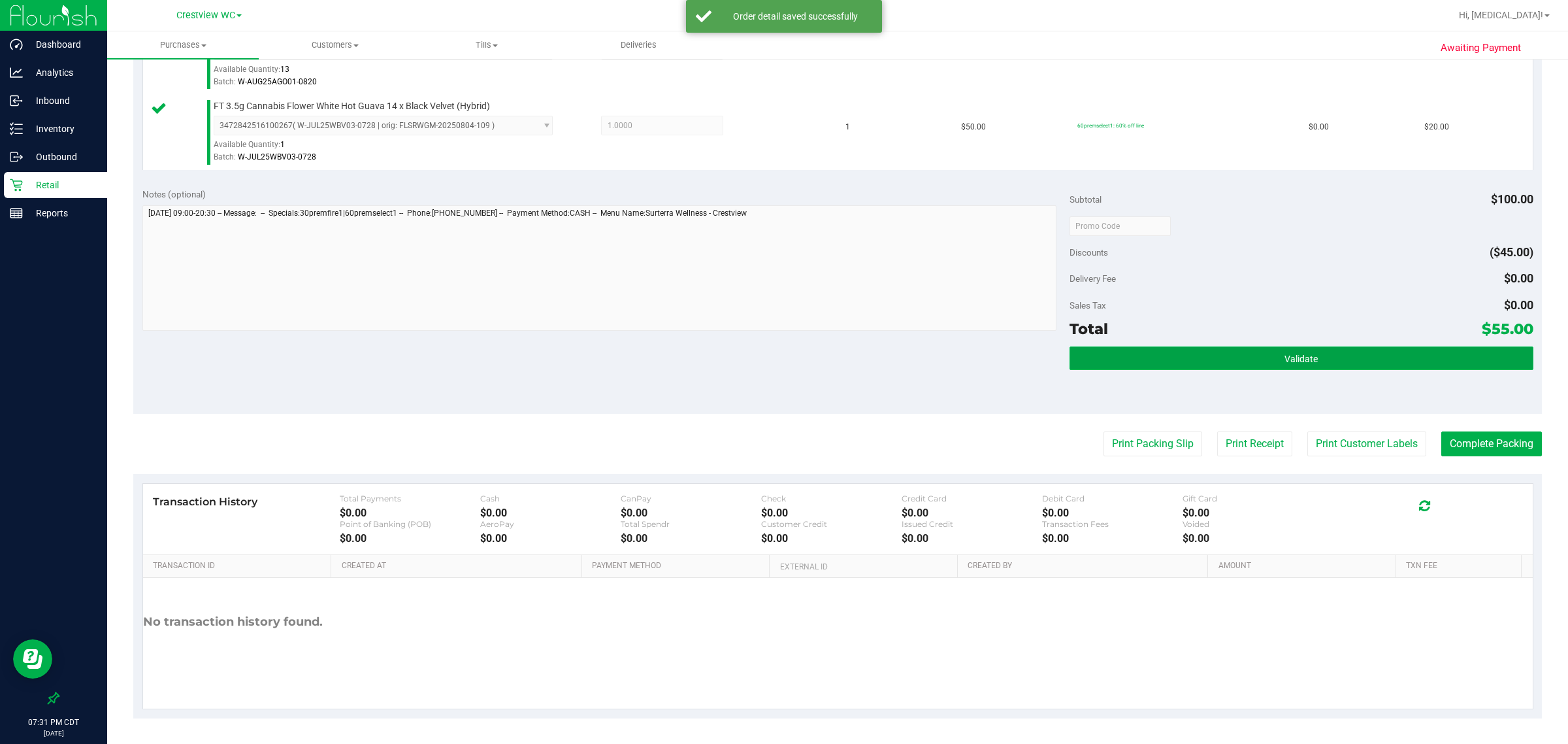
click at [1203, 355] on button "Validate" at bounding box center [1301, 358] width 464 height 24
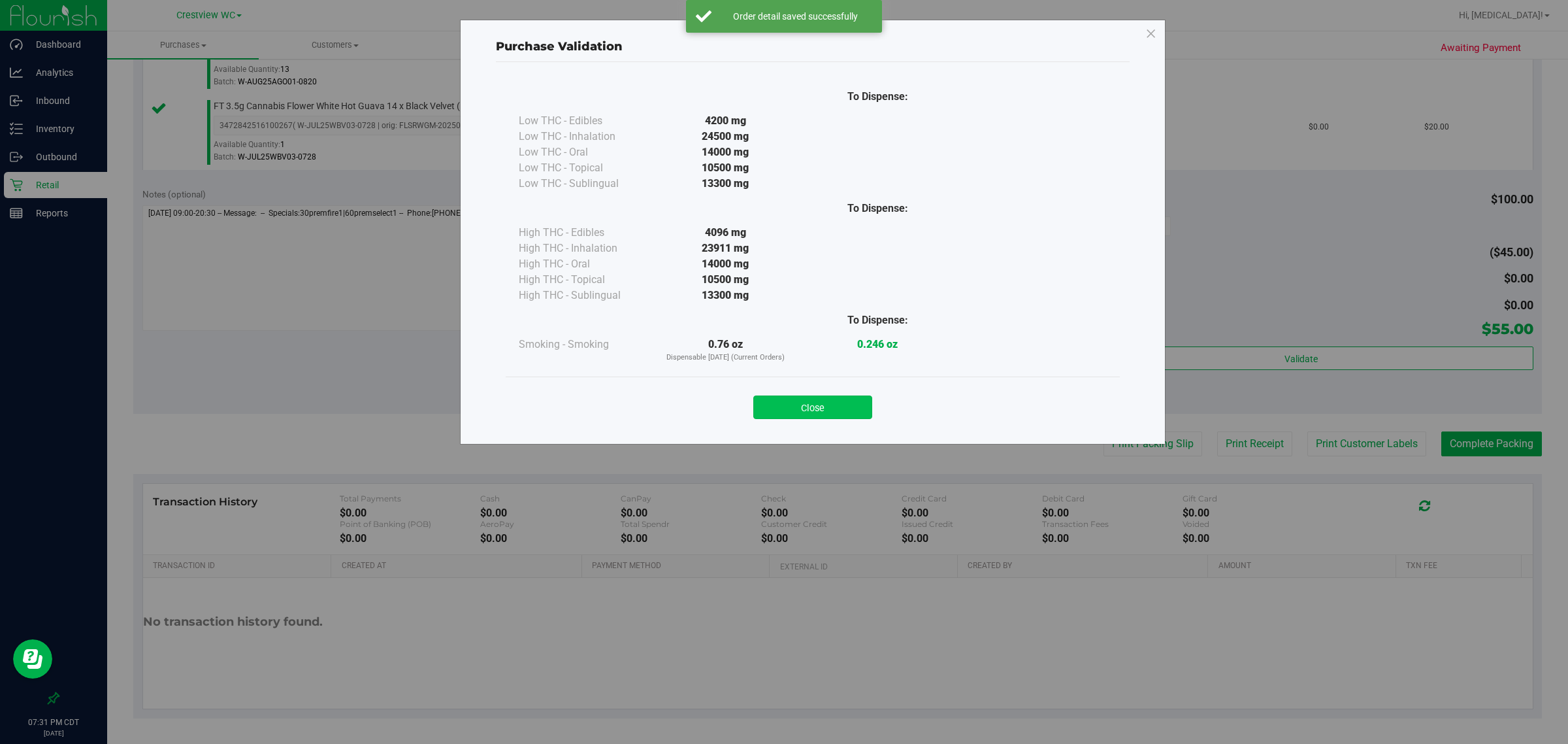
click at [828, 412] on button "Close" at bounding box center [813, 407] width 119 height 24
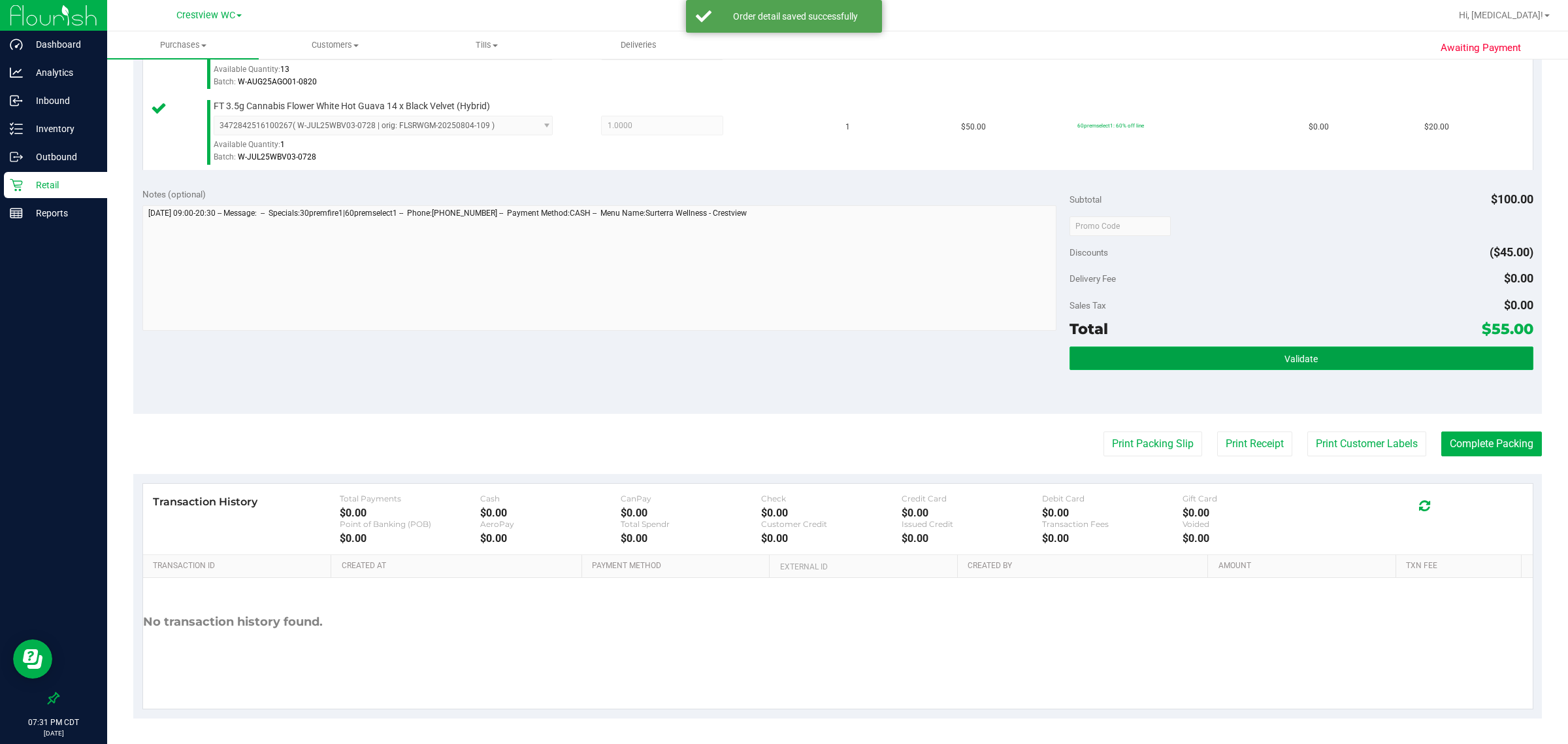
click at [1086, 370] on button "Validate" at bounding box center [1301, 358] width 464 height 24
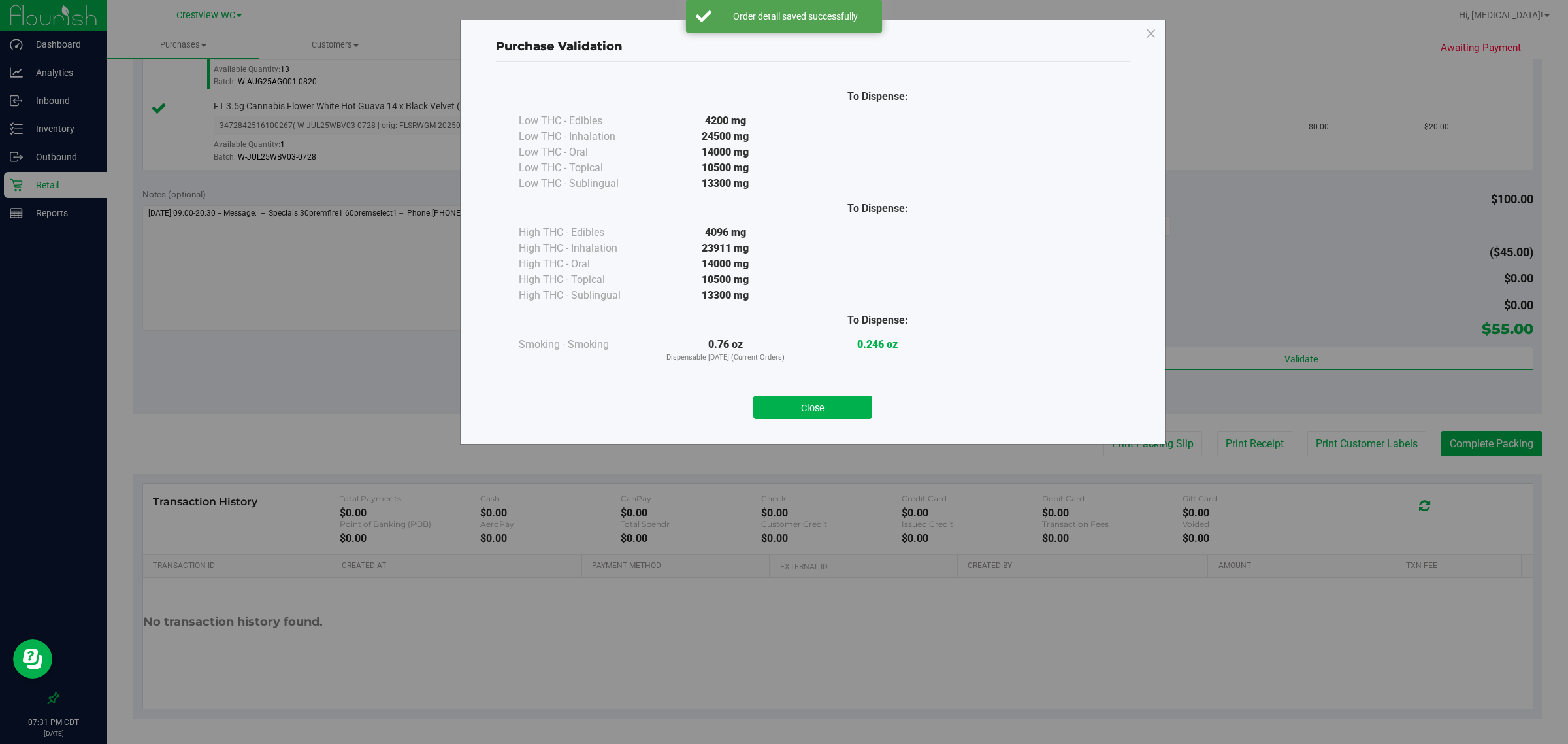
click at [1115, 447] on div "Purchase Validation To Dispense: Low THC - Edibles 4200 mg" at bounding box center [789, 372] width 1578 height 744
click at [835, 400] on button "Close" at bounding box center [813, 407] width 119 height 24
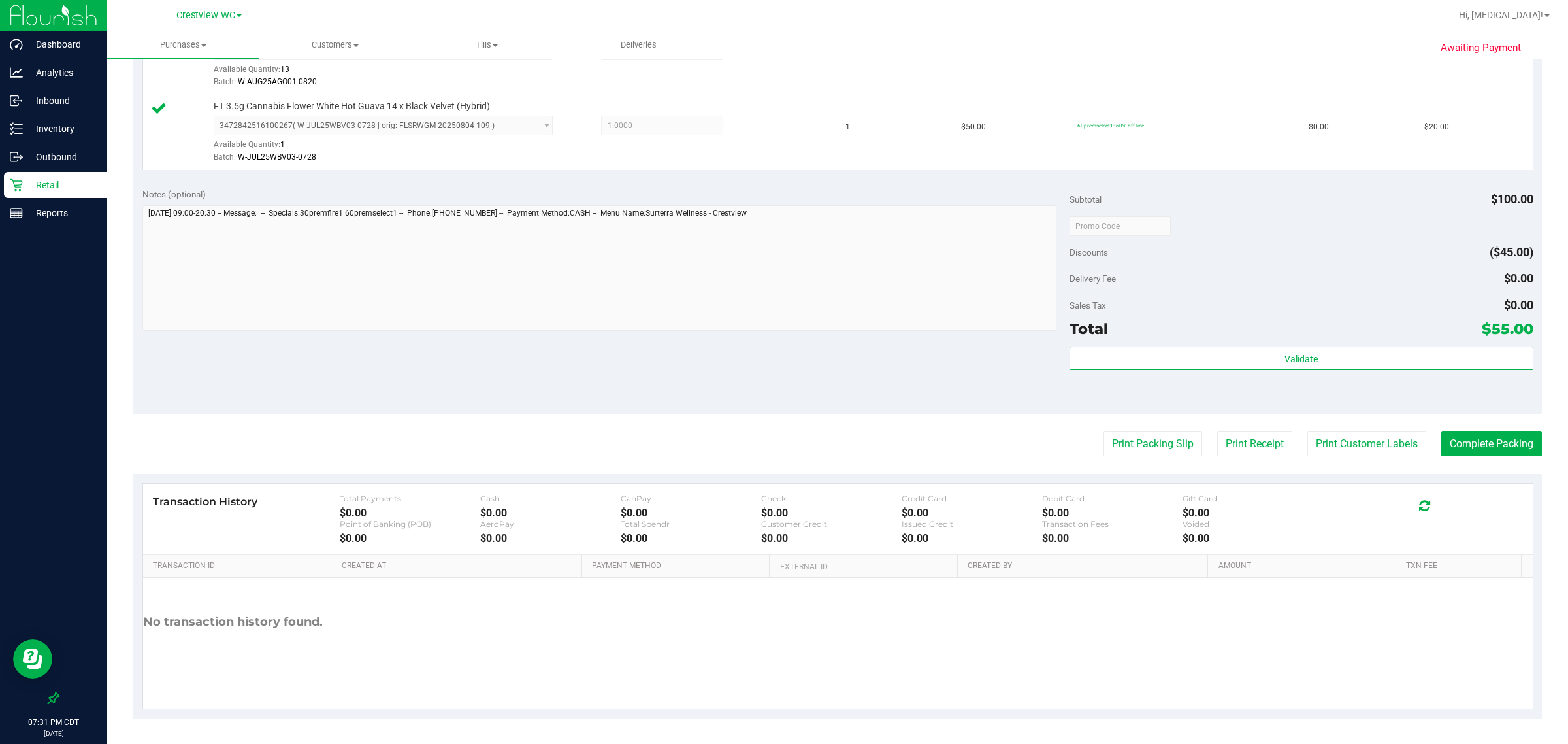
click at [980, 402] on div "Notes (optional) Subtotal $100.00 Discounts ($45.00) Delivery Fee $0.00 Sales T…" at bounding box center [838, 296] width 1408 height 235
click at [1134, 443] on button "Print Packing Slip" at bounding box center [1152, 443] width 99 height 24
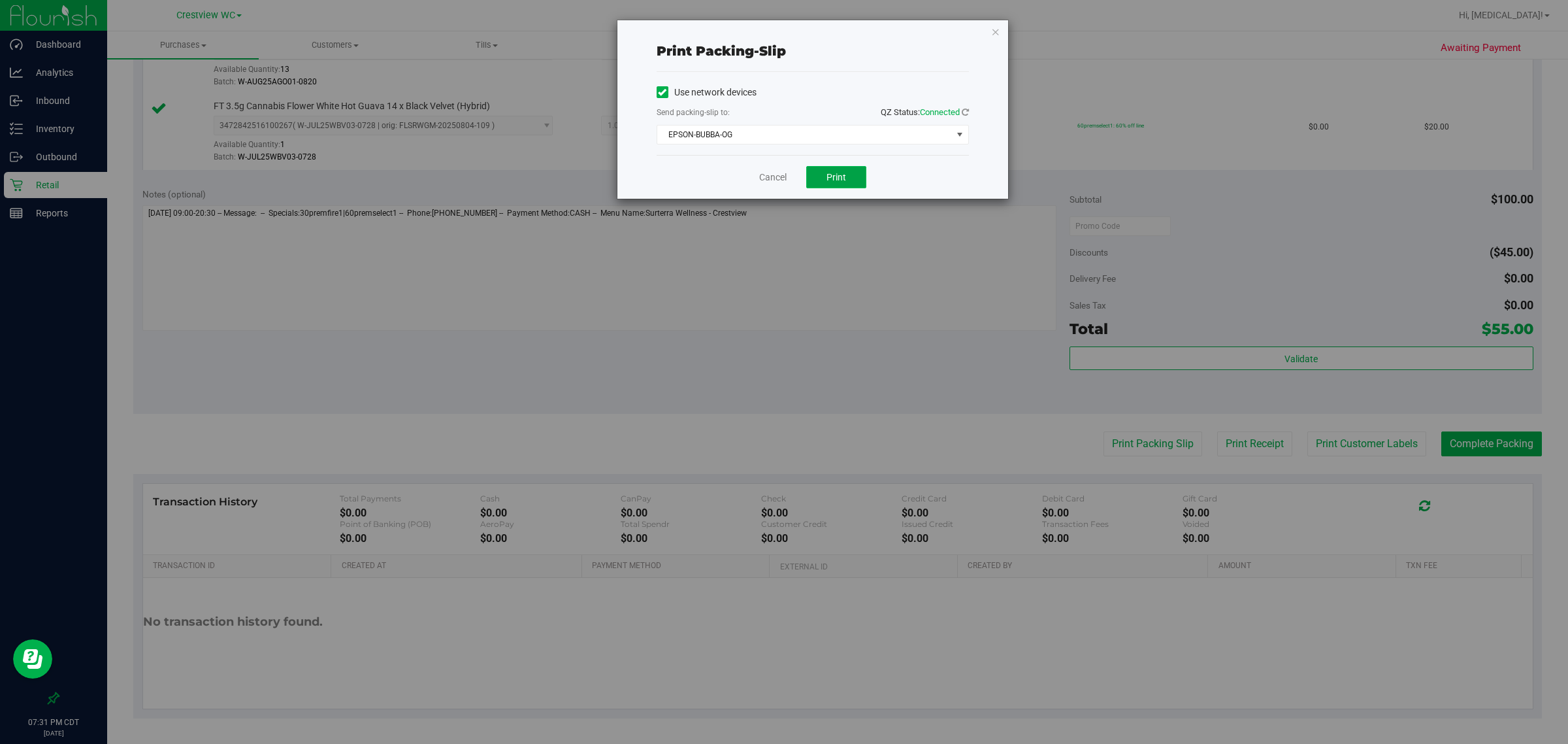
click at [836, 170] on button "Print" at bounding box center [836, 177] width 60 height 22
drag, startPoint x: 763, startPoint y: 175, endPoint x: 799, endPoint y: 243, distance: 76.9
click at [763, 175] on link "Cancel" at bounding box center [772, 178] width 27 height 14
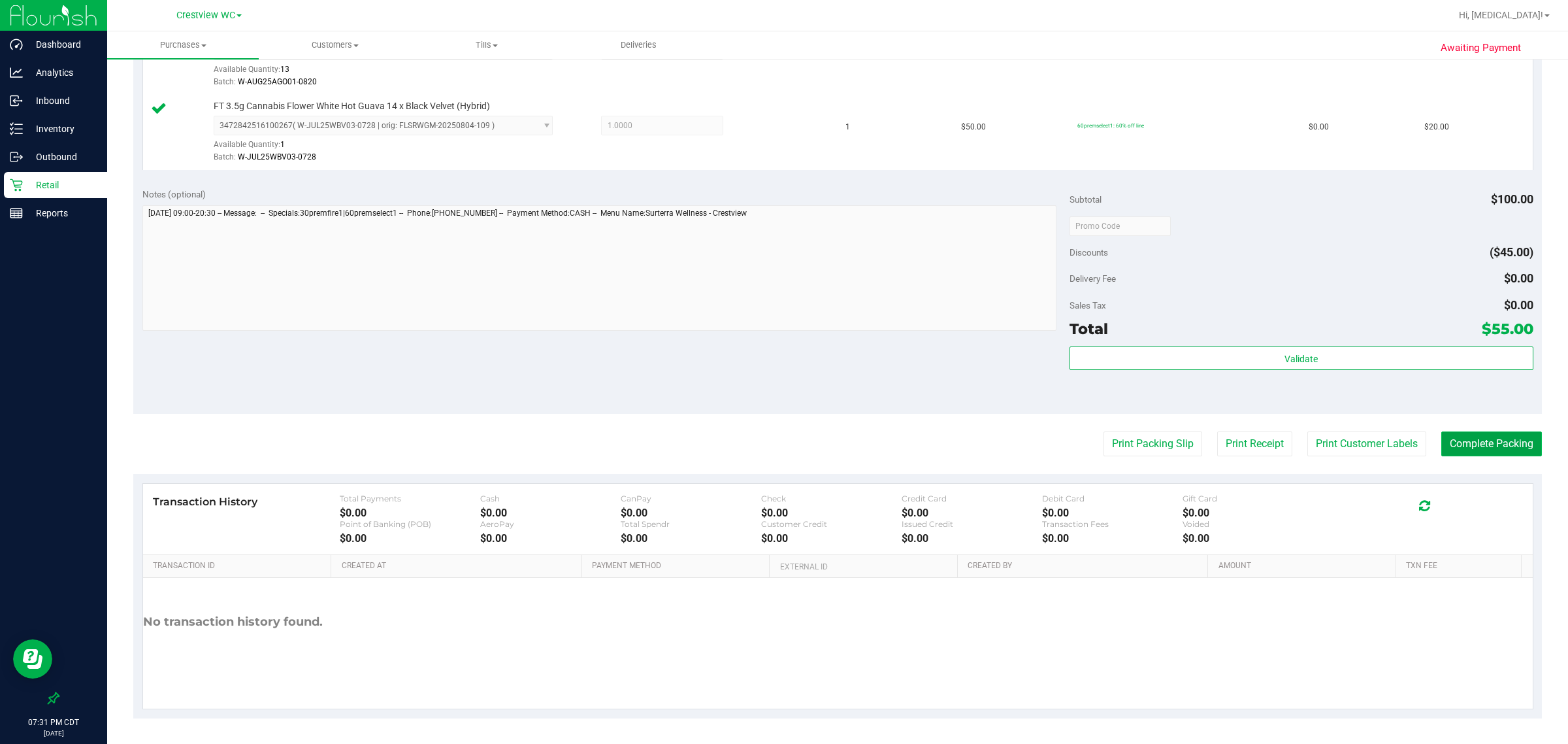
click at [1478, 447] on button "Complete Packing" at bounding box center [1492, 443] width 101 height 24
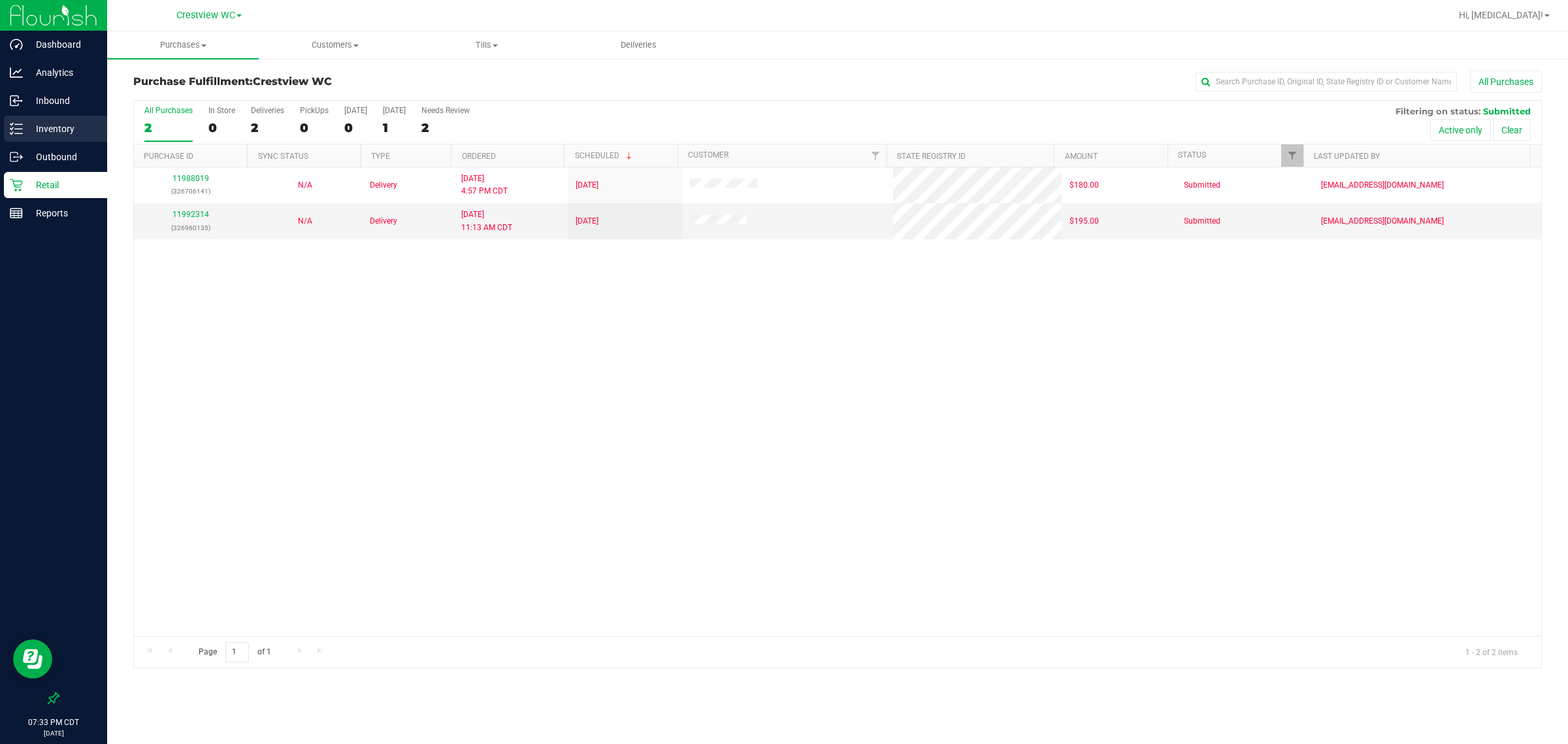
click at [28, 136] on p "Inventory" at bounding box center [62, 129] width 78 height 15
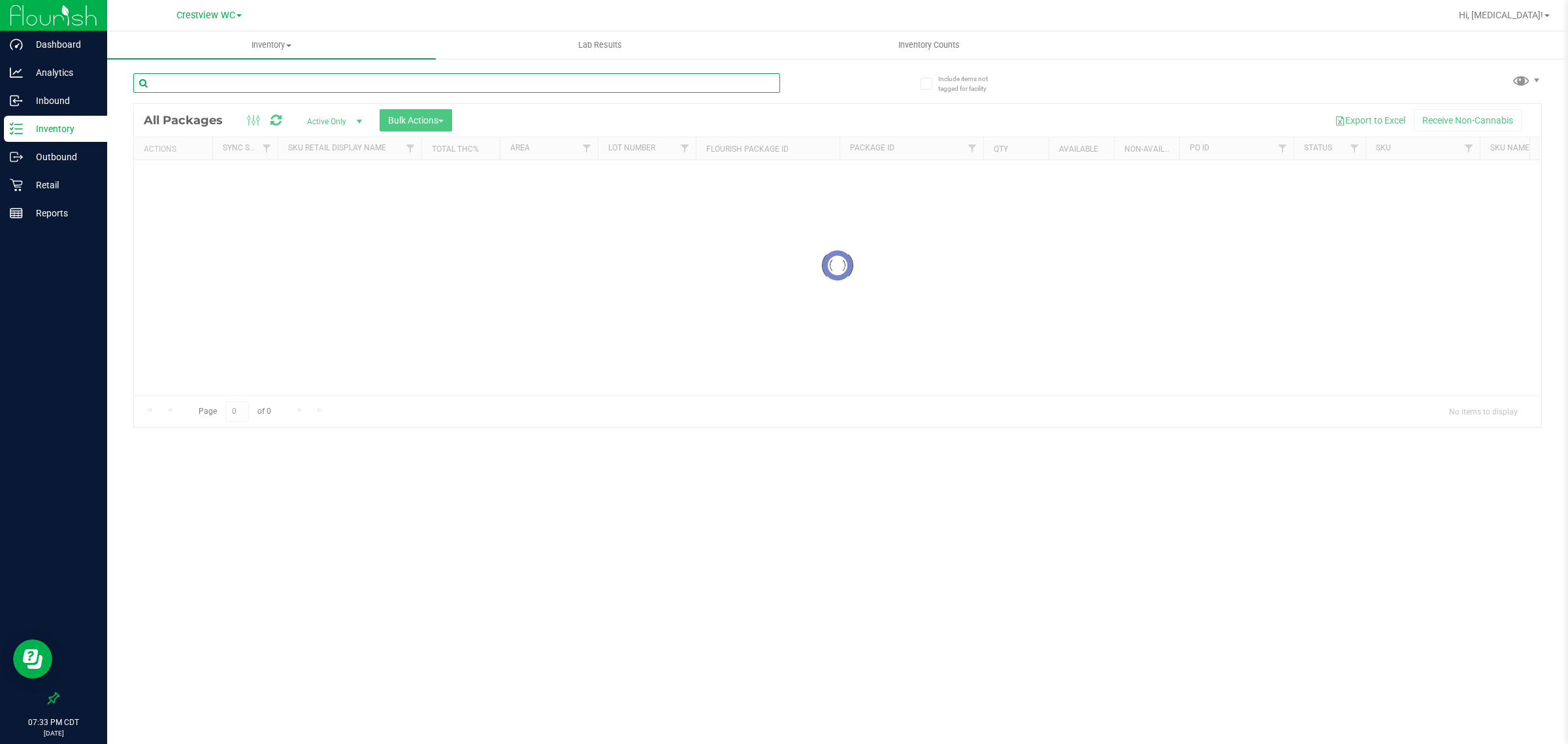
click at [397, 80] on input "text" at bounding box center [457, 83] width 647 height 20
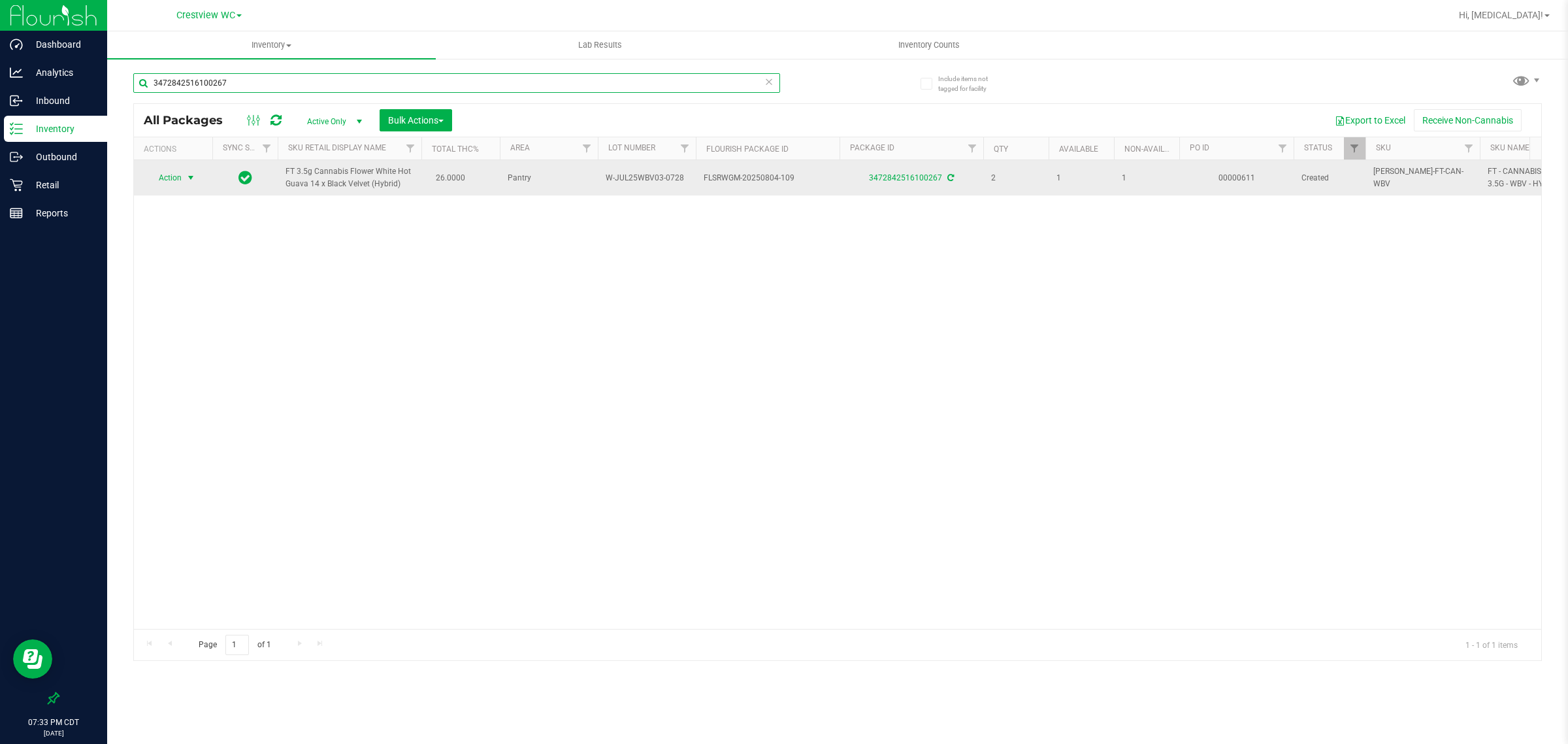
type input "3472842516100267"
click at [173, 181] on span "Action" at bounding box center [164, 178] width 35 height 18
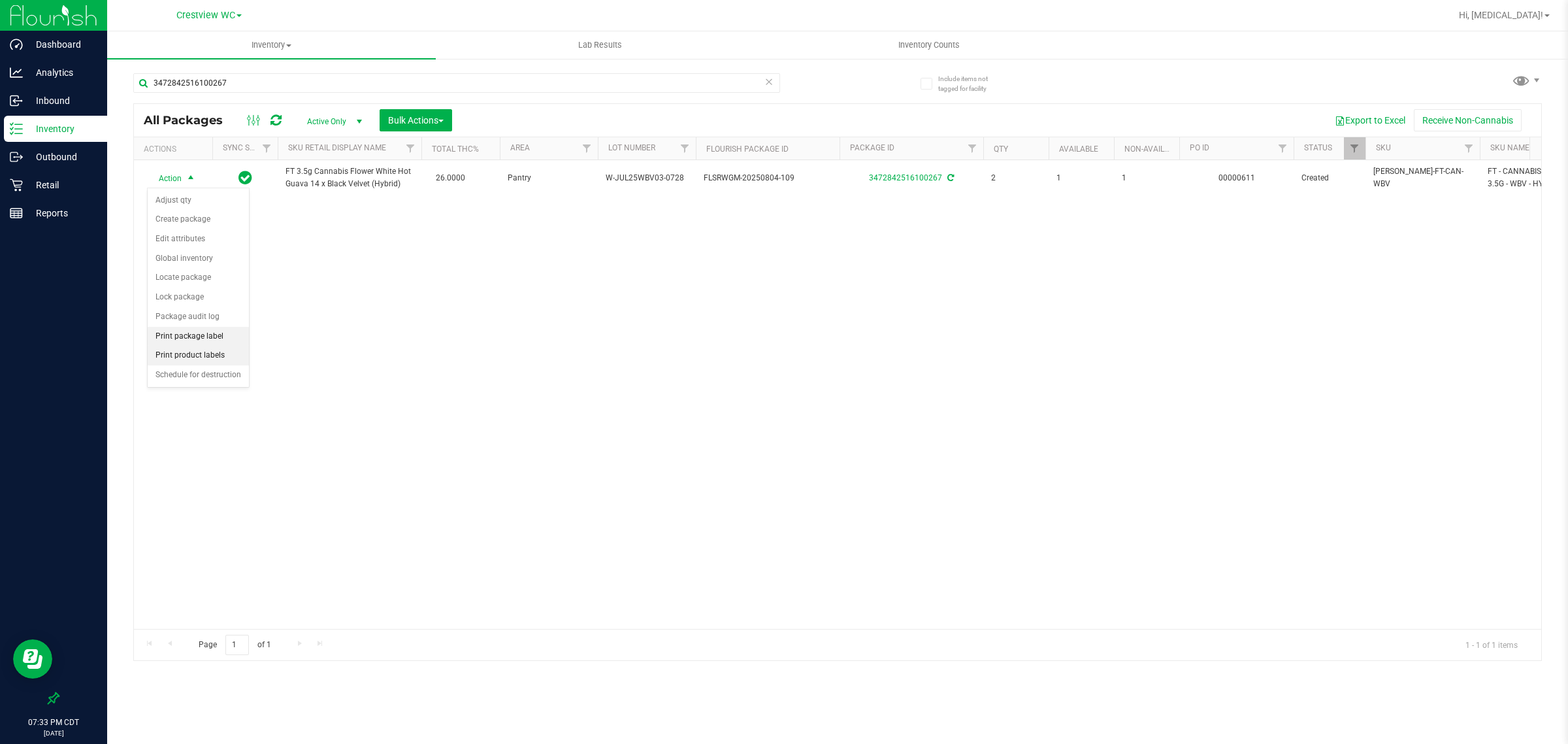
click at [194, 351] on li "Print product labels" at bounding box center [198, 356] width 101 height 20
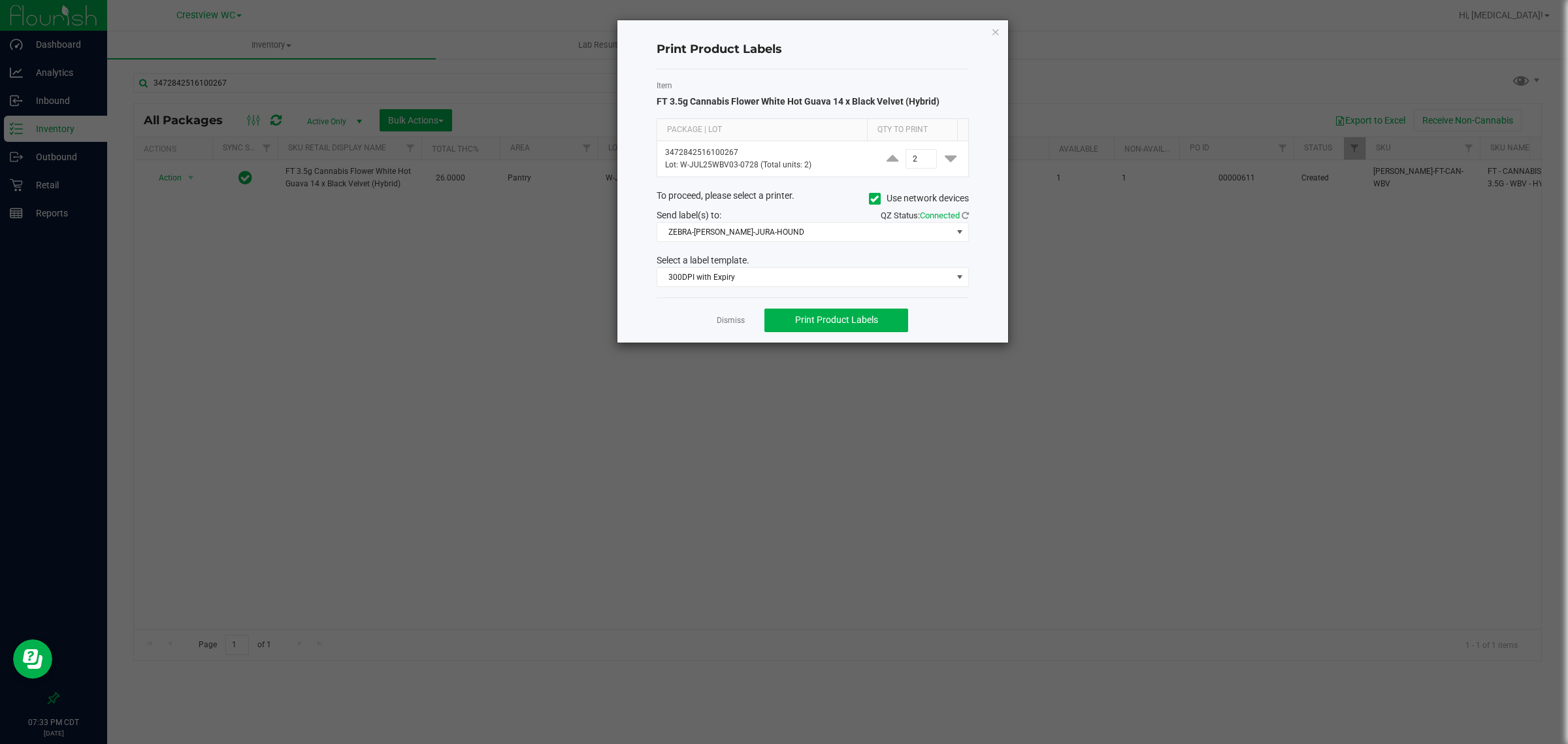
click at [730, 329] on div "Dismiss Print Product Labels" at bounding box center [813, 320] width 312 height 45
click at [733, 324] on link "Dismiss" at bounding box center [730, 321] width 28 height 11
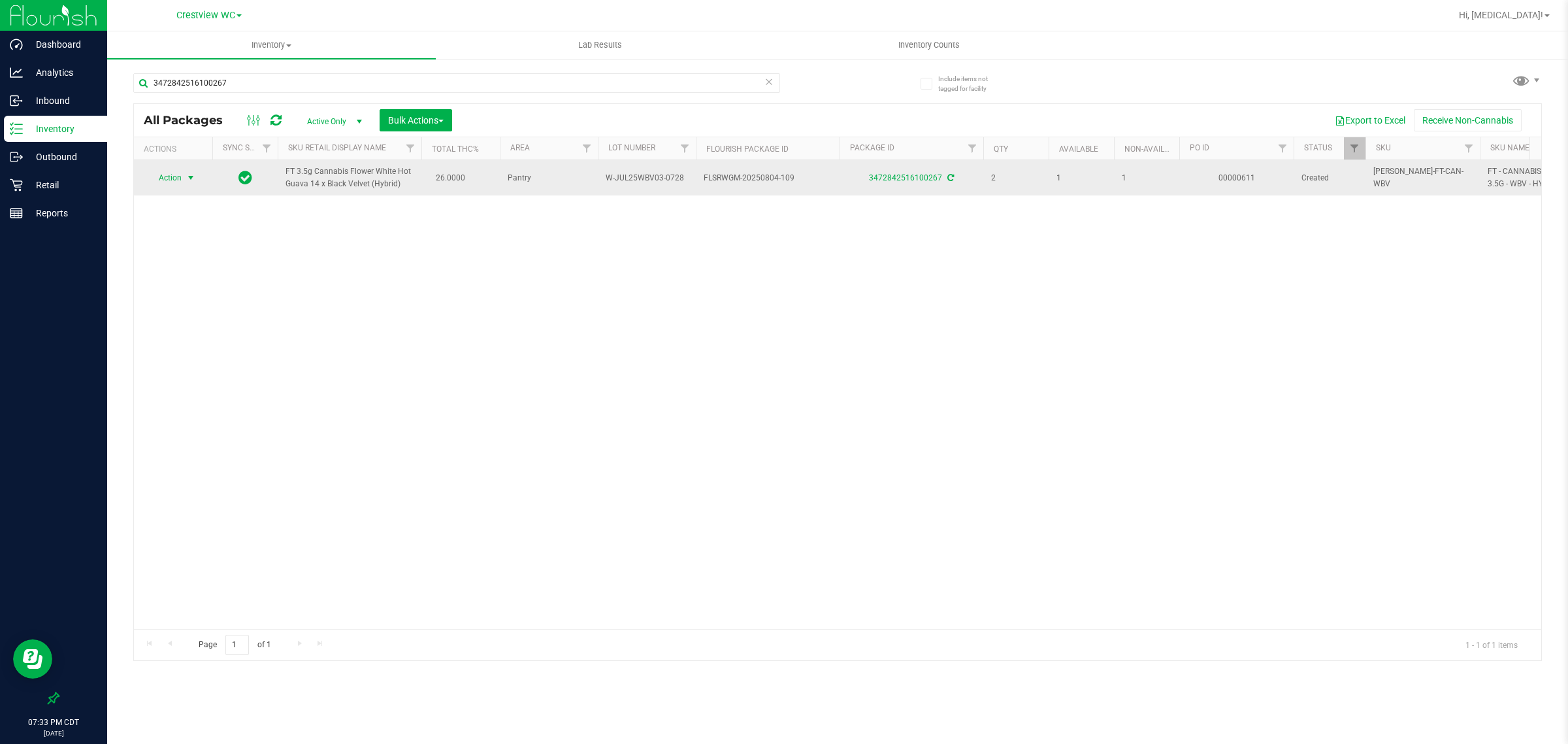
click at [180, 173] on span "Action" at bounding box center [164, 178] width 35 height 18
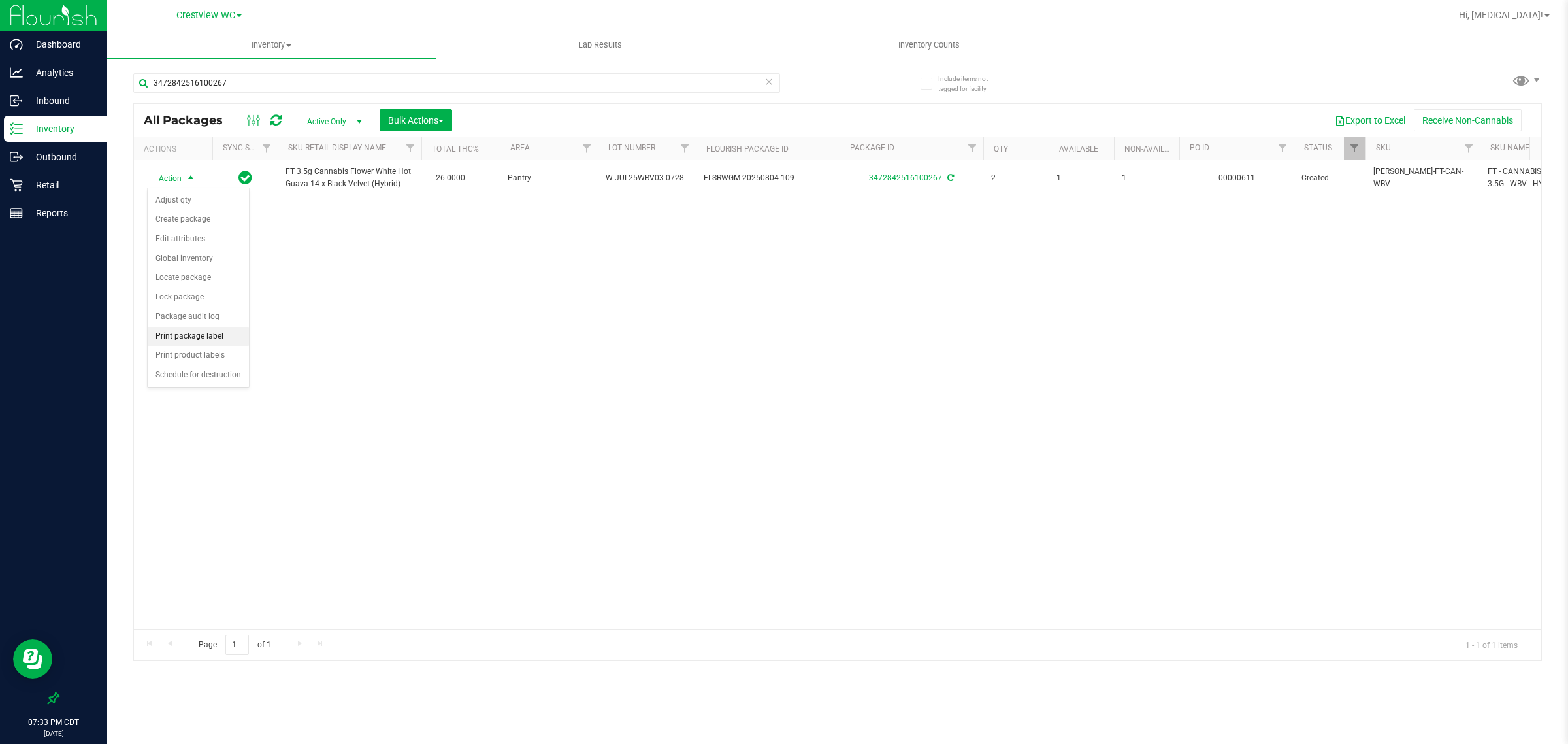
click at [209, 335] on li "Print package label" at bounding box center [198, 337] width 101 height 20
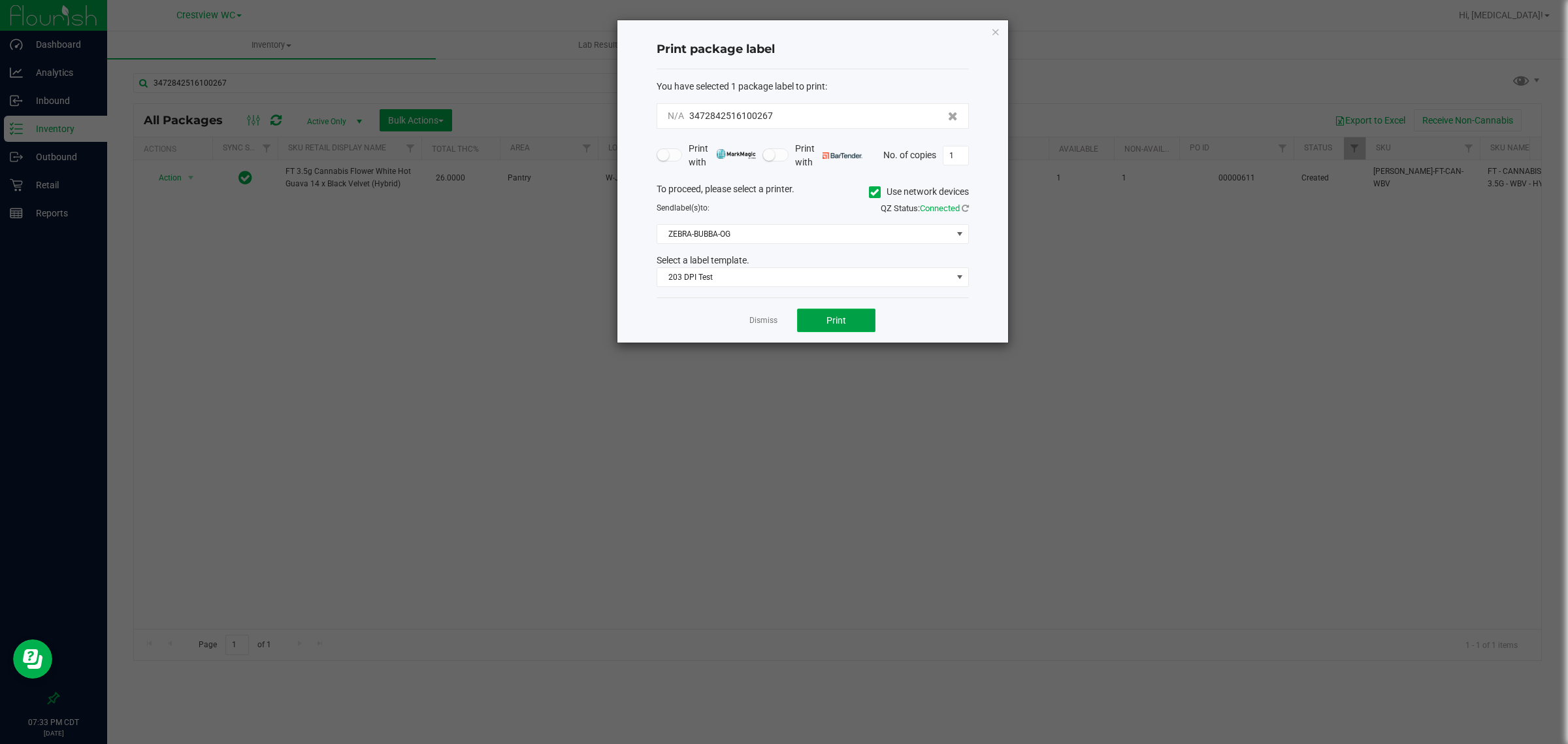
click at [835, 321] on span "Print" at bounding box center [836, 320] width 20 height 10
click at [753, 325] on link "Dismiss" at bounding box center [763, 325] width 28 height 11
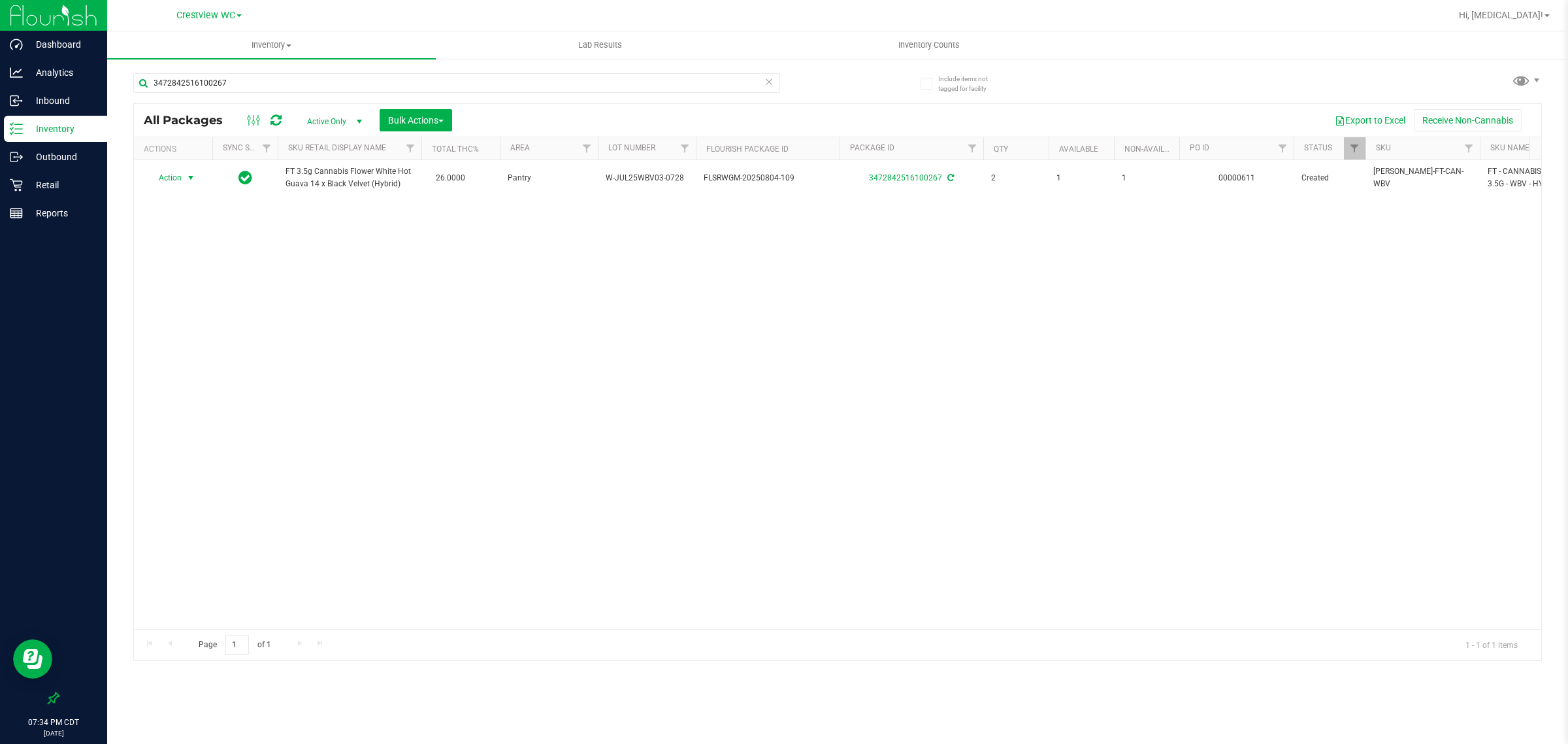
click at [668, 441] on div "Action Action Adjust qty Create package Edit attributes Global inventory Locate…" at bounding box center [838, 395] width 1408 height 469
click at [41, 178] on p "Retail" at bounding box center [62, 185] width 78 height 15
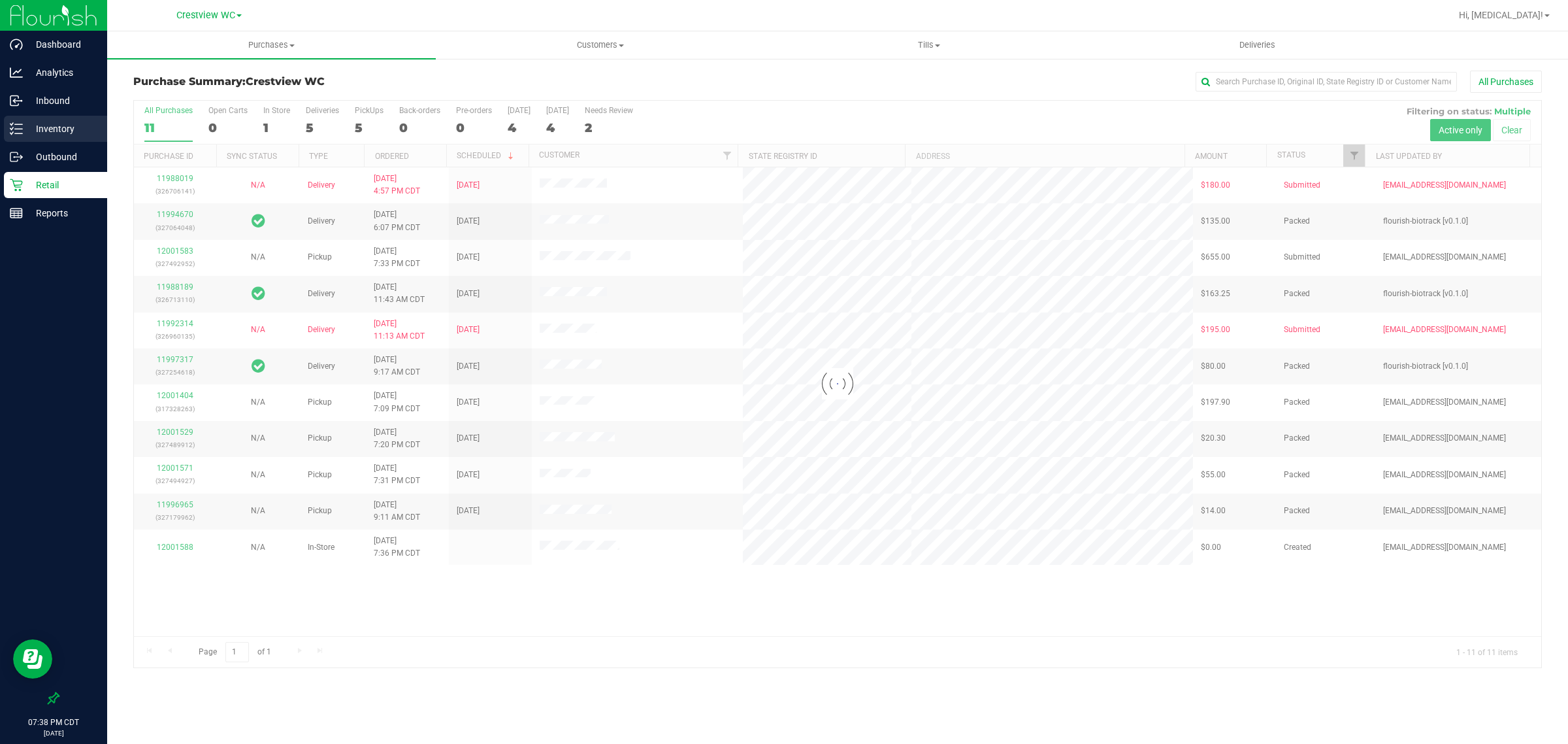
click at [60, 132] on p "Inventory" at bounding box center [62, 129] width 78 height 15
click at [52, 137] on div "Inventory" at bounding box center [56, 128] width 104 height 26
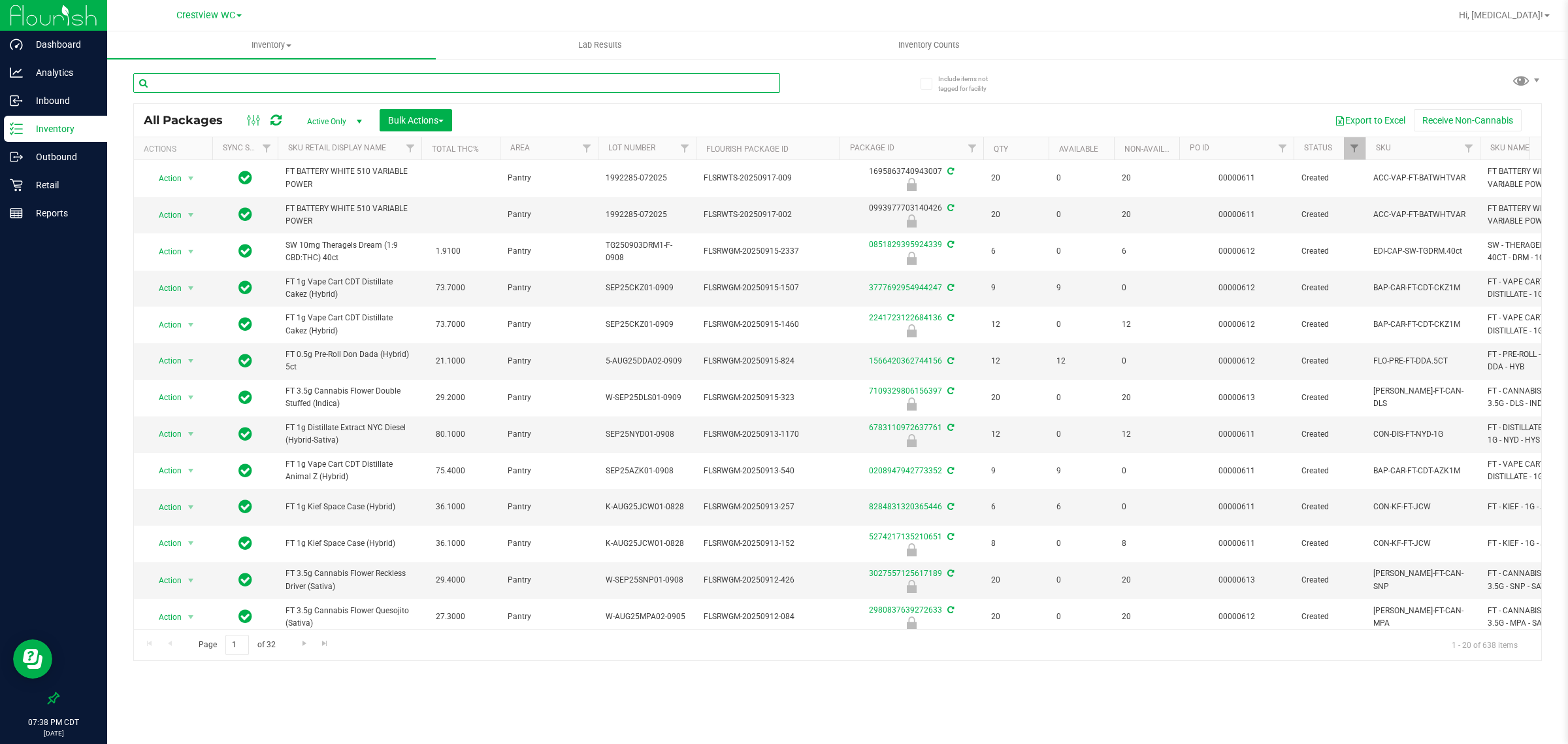
click at [280, 87] on input "text" at bounding box center [457, 83] width 647 height 20
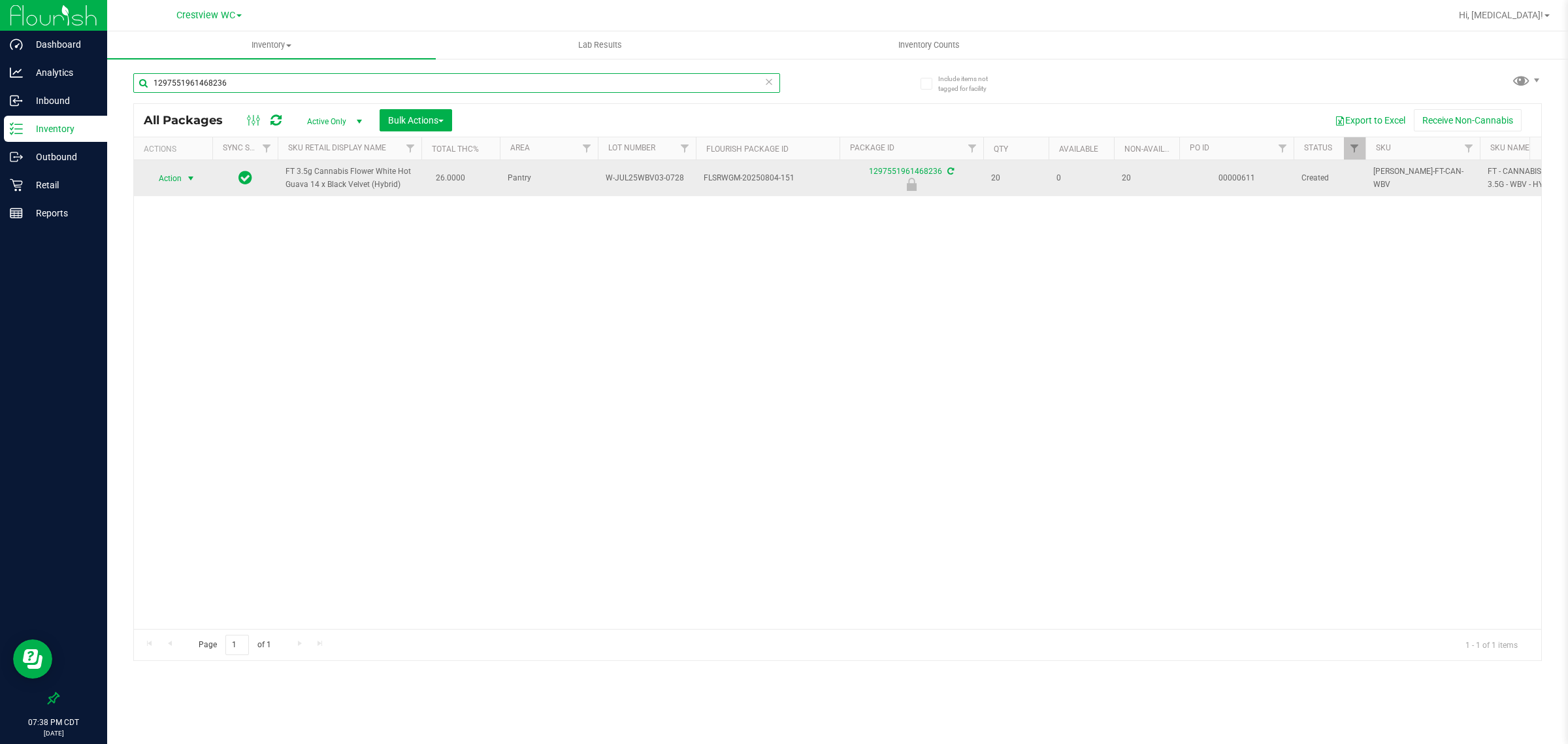
type input "1297551961468236"
click at [178, 181] on span "Action" at bounding box center [164, 178] width 35 height 18
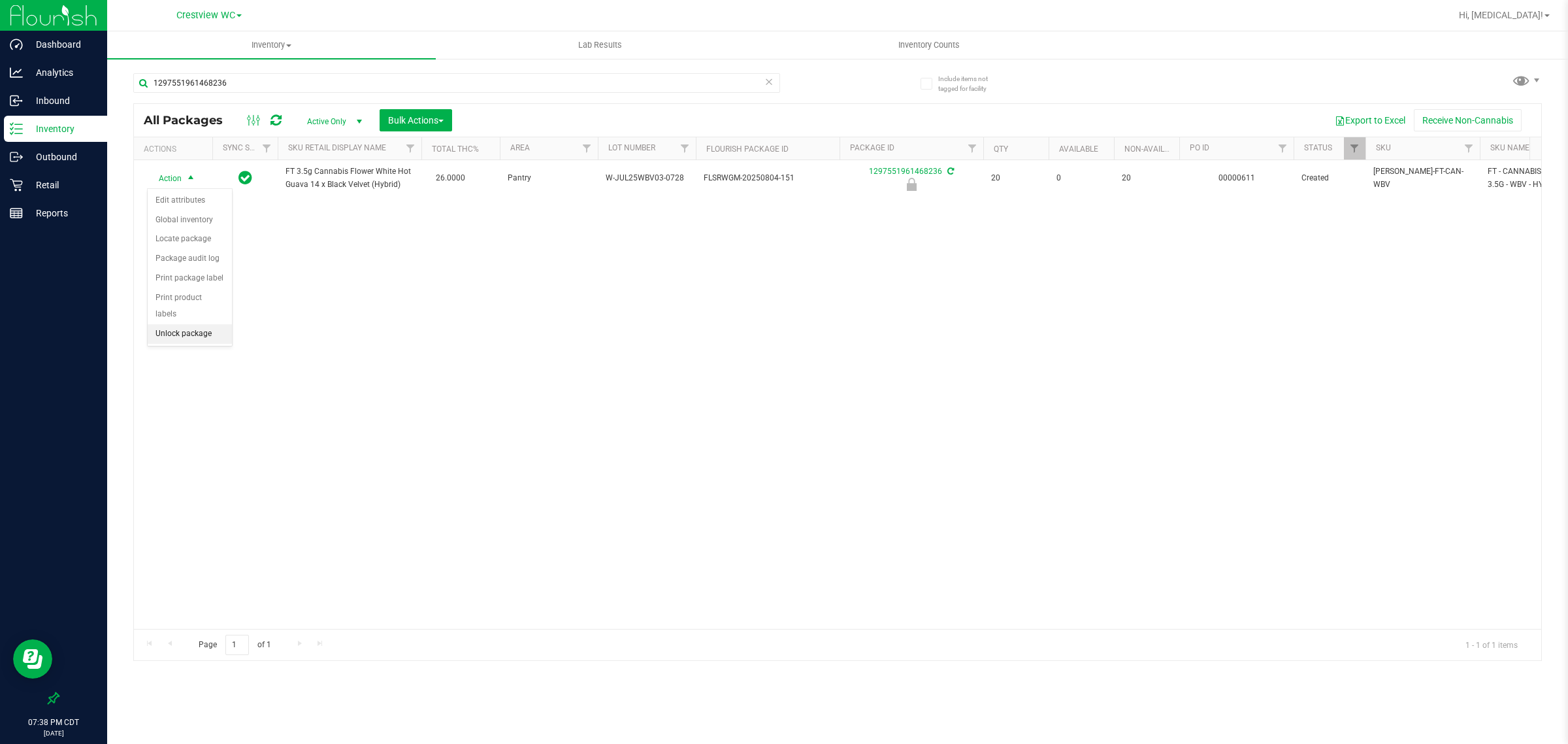
click at [187, 324] on li "Unlock package" at bounding box center [190, 334] width 84 height 20
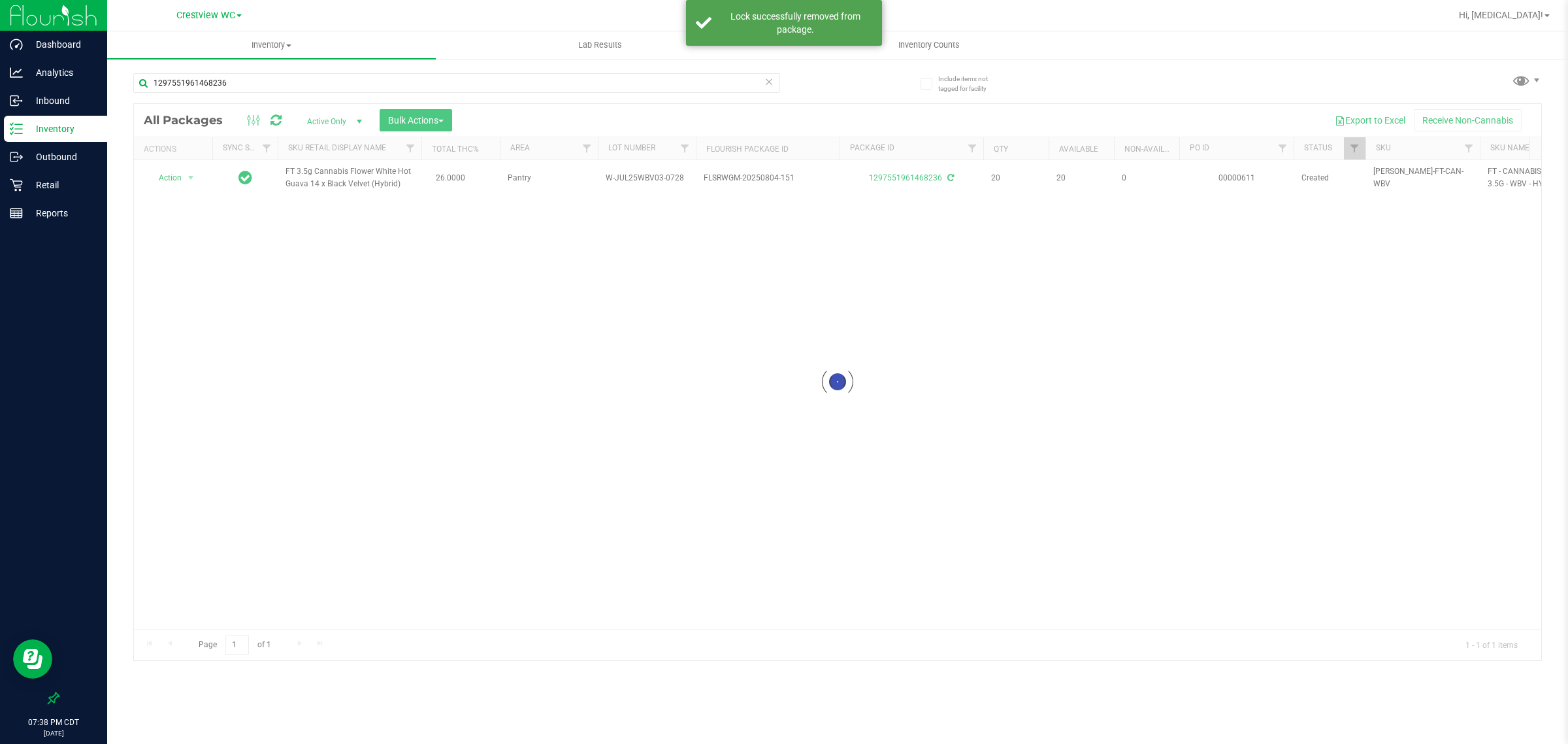
click at [178, 180] on div at bounding box center [838, 381] width 1408 height 556
click at [169, 181] on span "Action" at bounding box center [164, 178] width 35 height 18
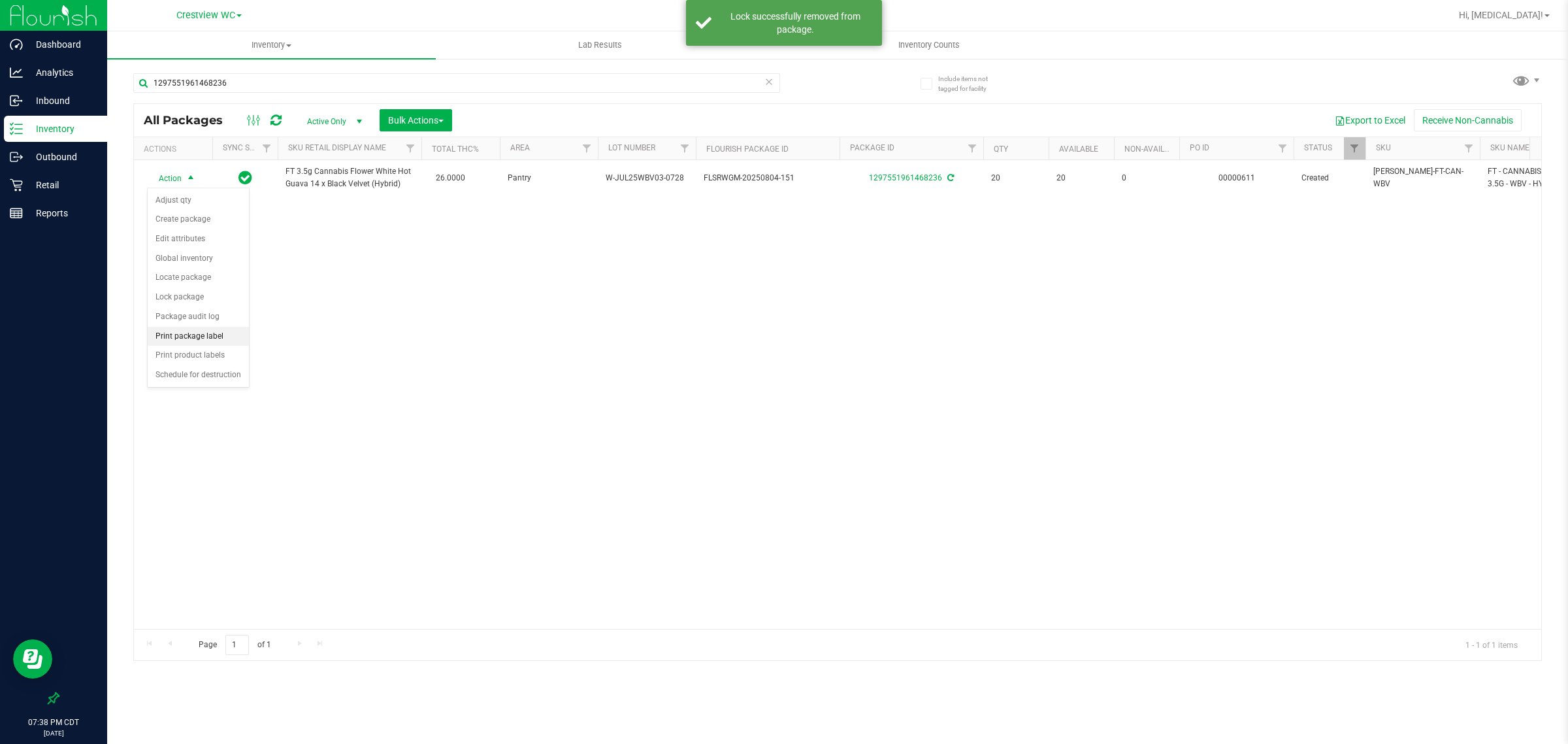
click at [204, 341] on li "Print package label" at bounding box center [198, 337] width 101 height 20
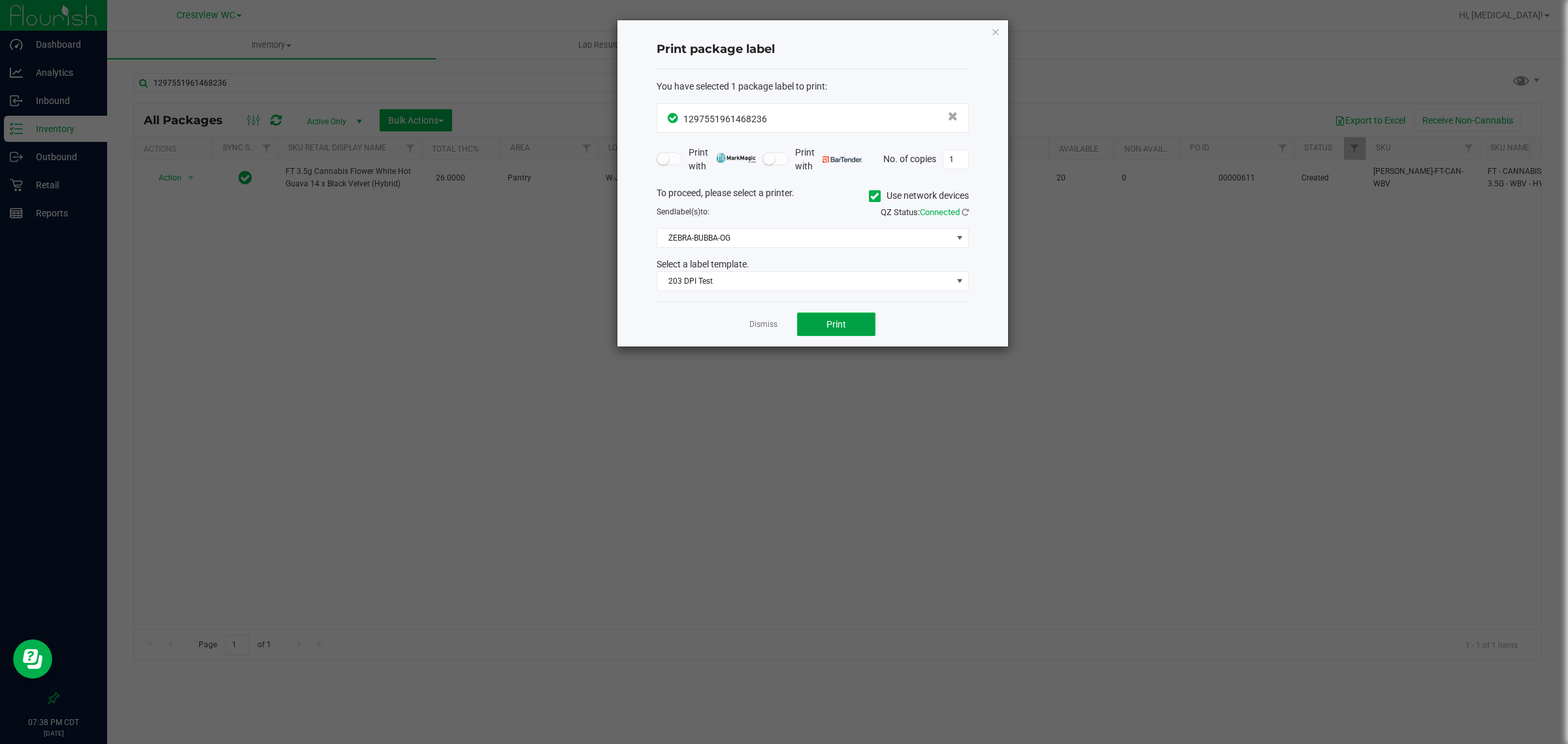
click at [837, 325] on span "Print" at bounding box center [836, 324] width 20 height 10
click at [768, 330] on link "Dismiss" at bounding box center [763, 325] width 28 height 11
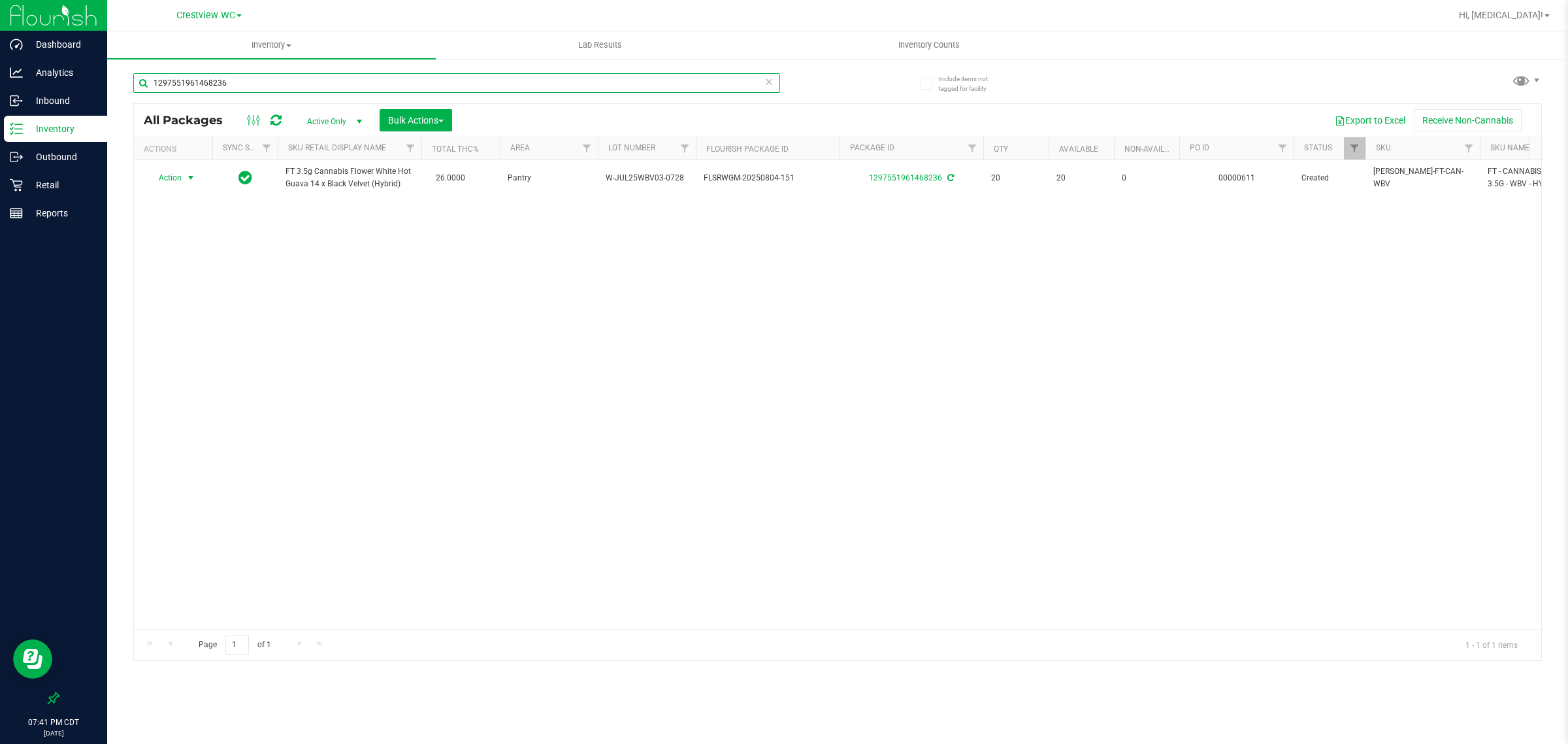
click at [361, 89] on input "1297551961468236" at bounding box center [457, 83] width 647 height 20
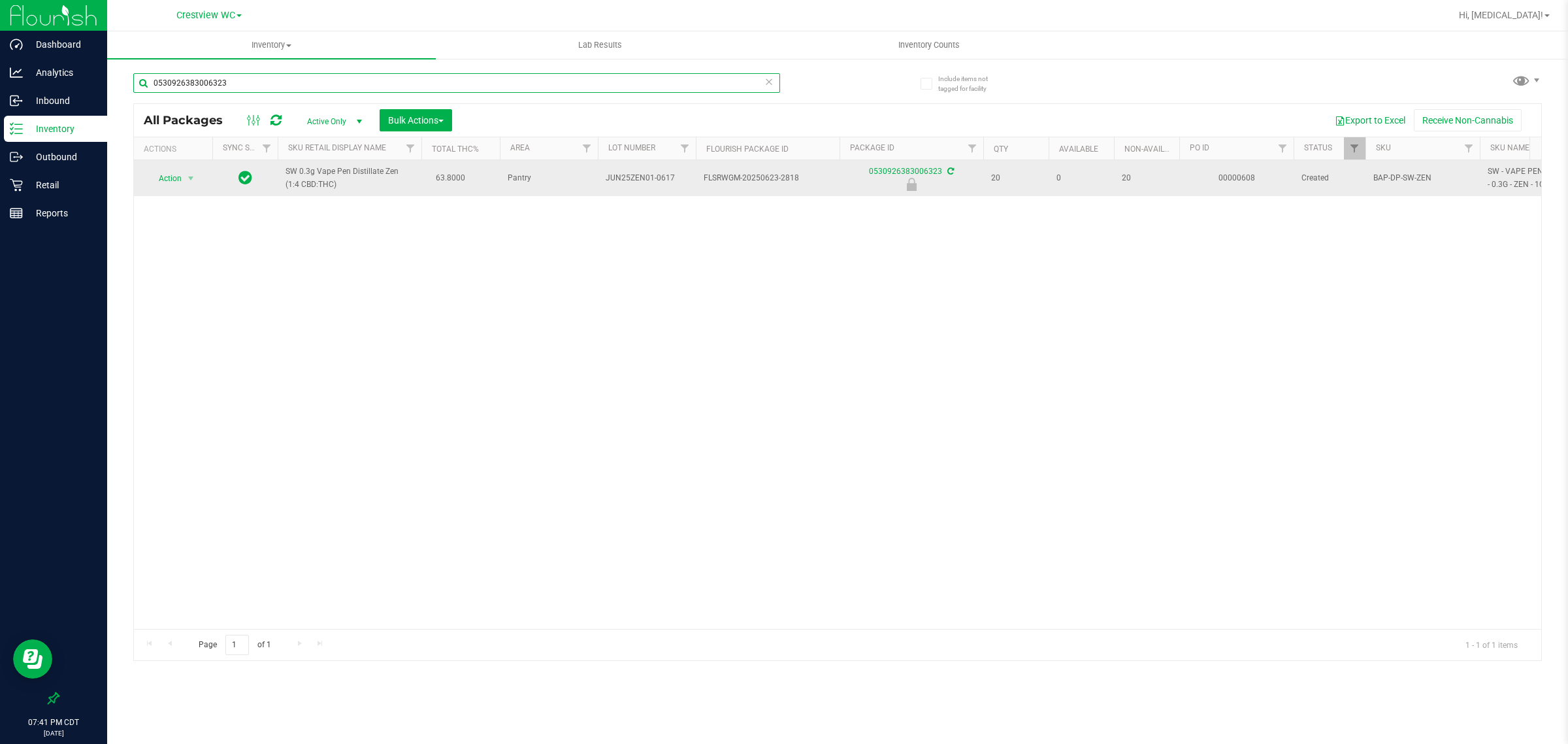
type input "0530926383006323"
click at [172, 183] on span "Action" at bounding box center [164, 178] width 35 height 18
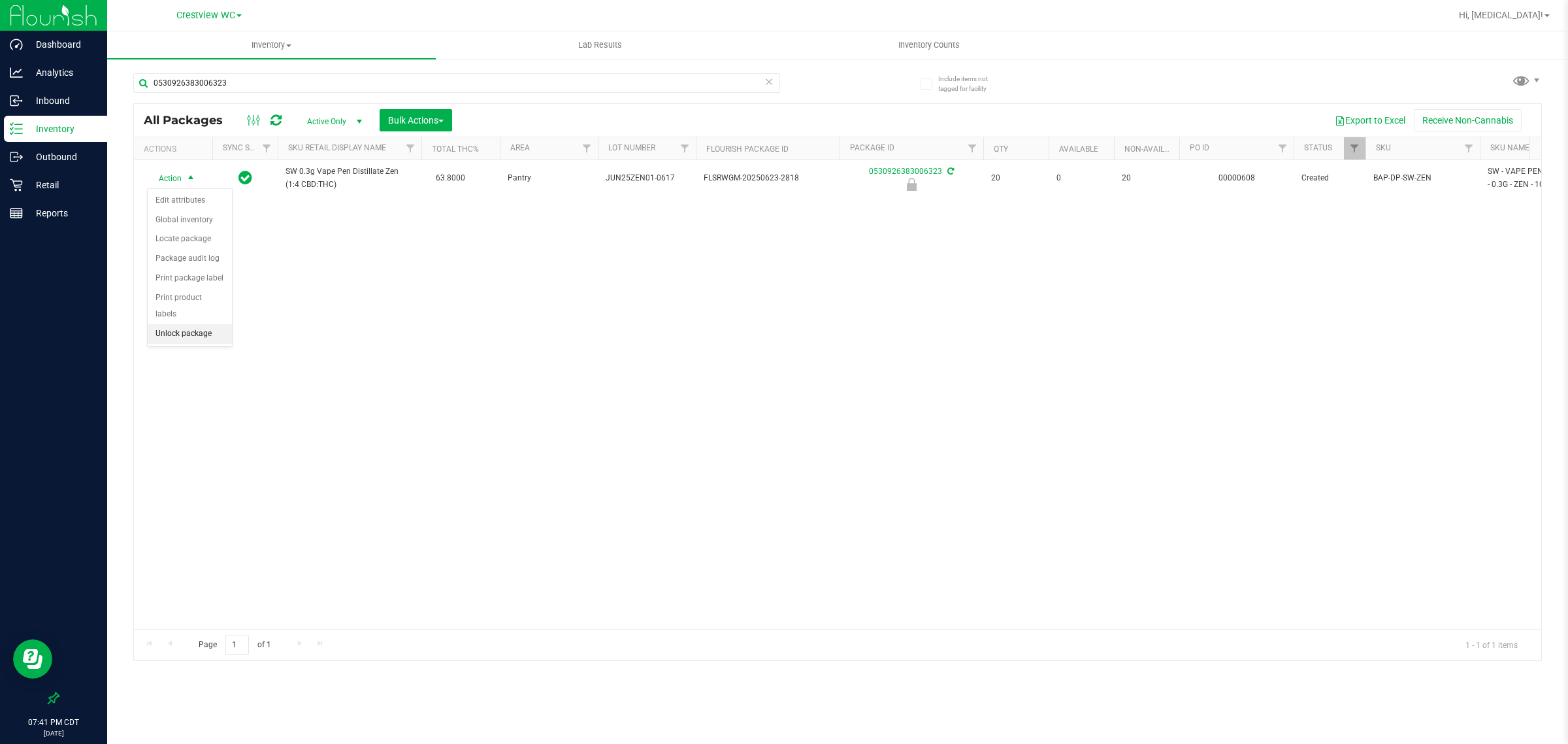
click at [193, 324] on li "Unlock package" at bounding box center [190, 334] width 84 height 20
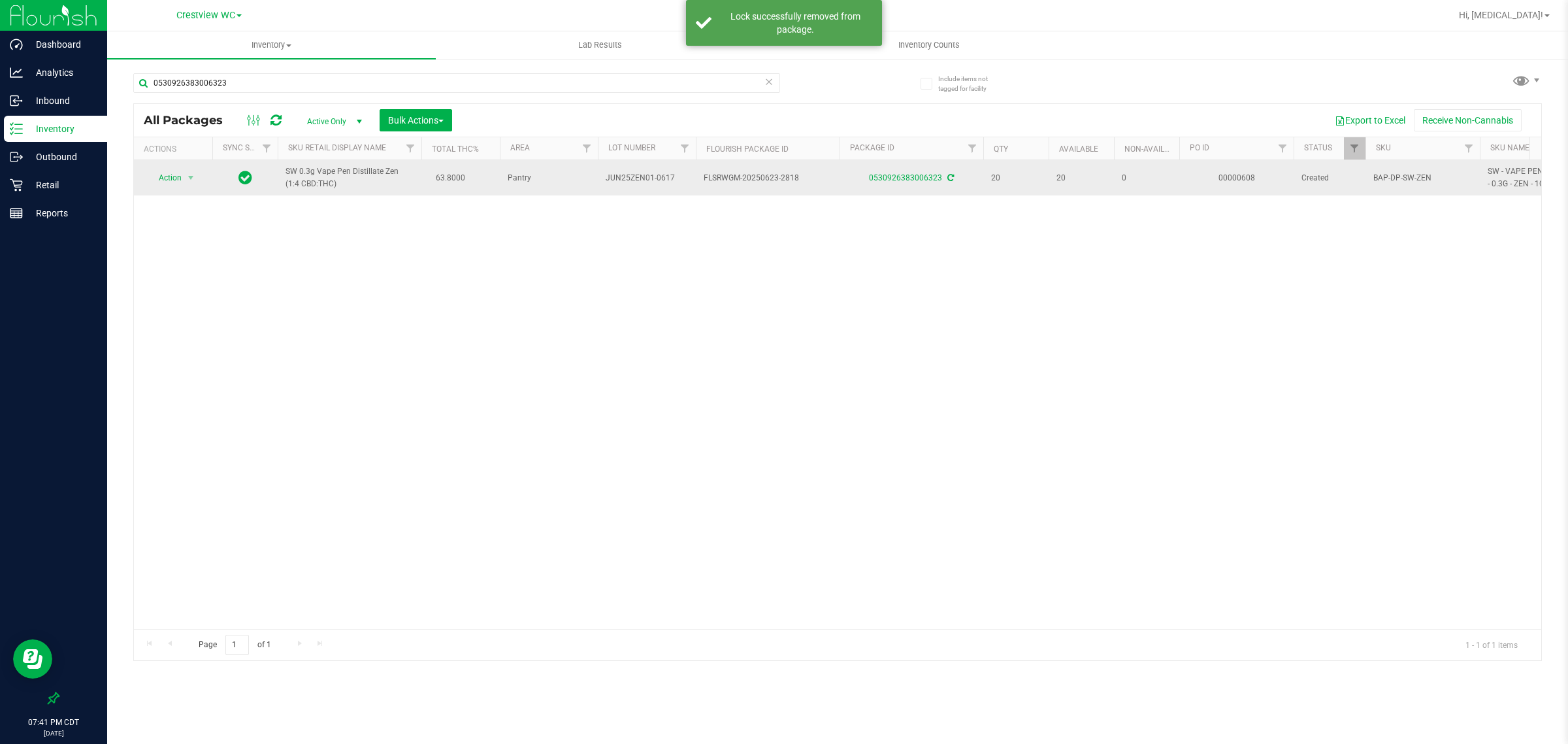
click at [183, 185] on span "select" at bounding box center [190, 178] width 16 height 18
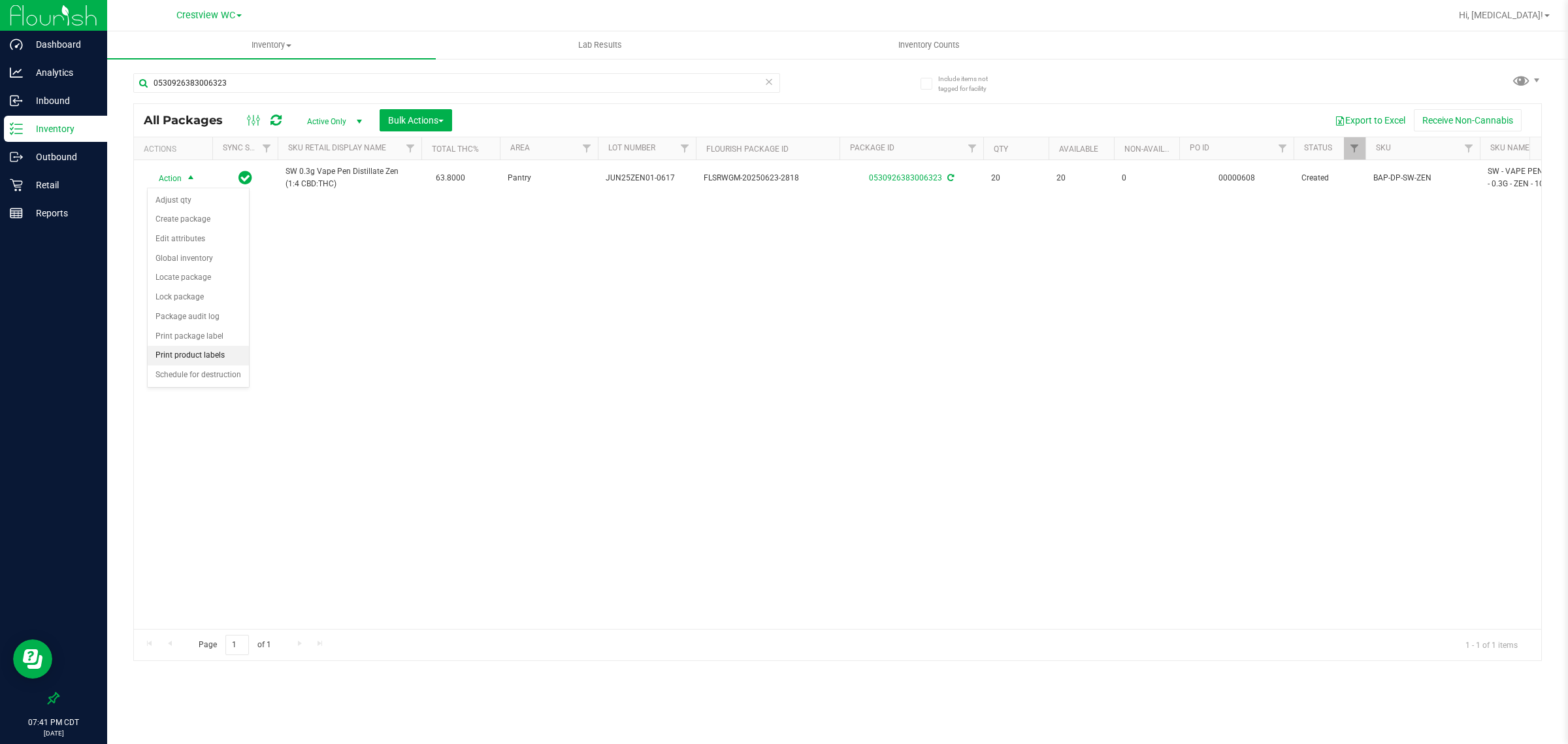
click at [210, 354] on li "Print product labels" at bounding box center [198, 356] width 101 height 20
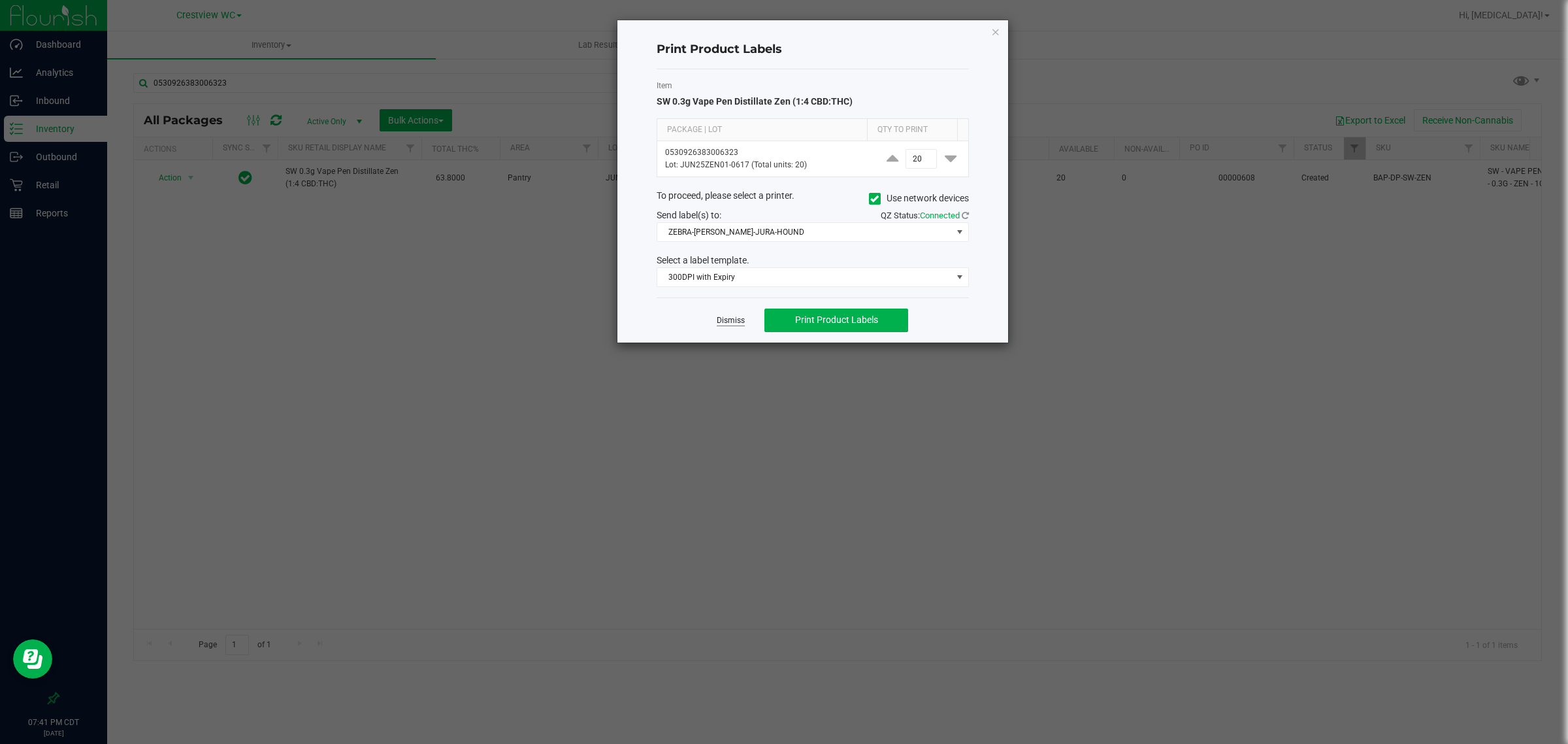
click at [737, 324] on link "Dismiss" at bounding box center [730, 321] width 28 height 11
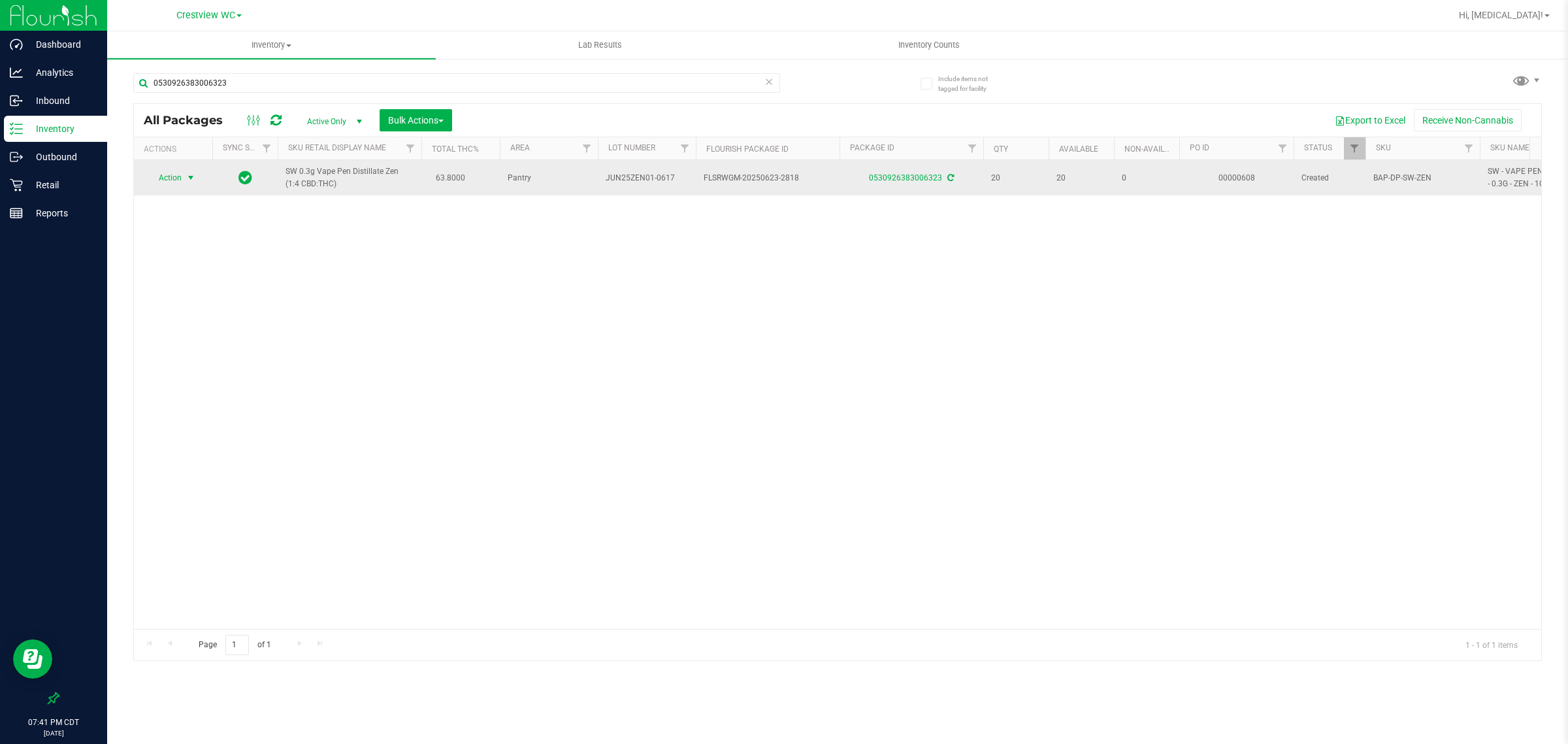
click at [181, 173] on span "Action" at bounding box center [164, 178] width 35 height 18
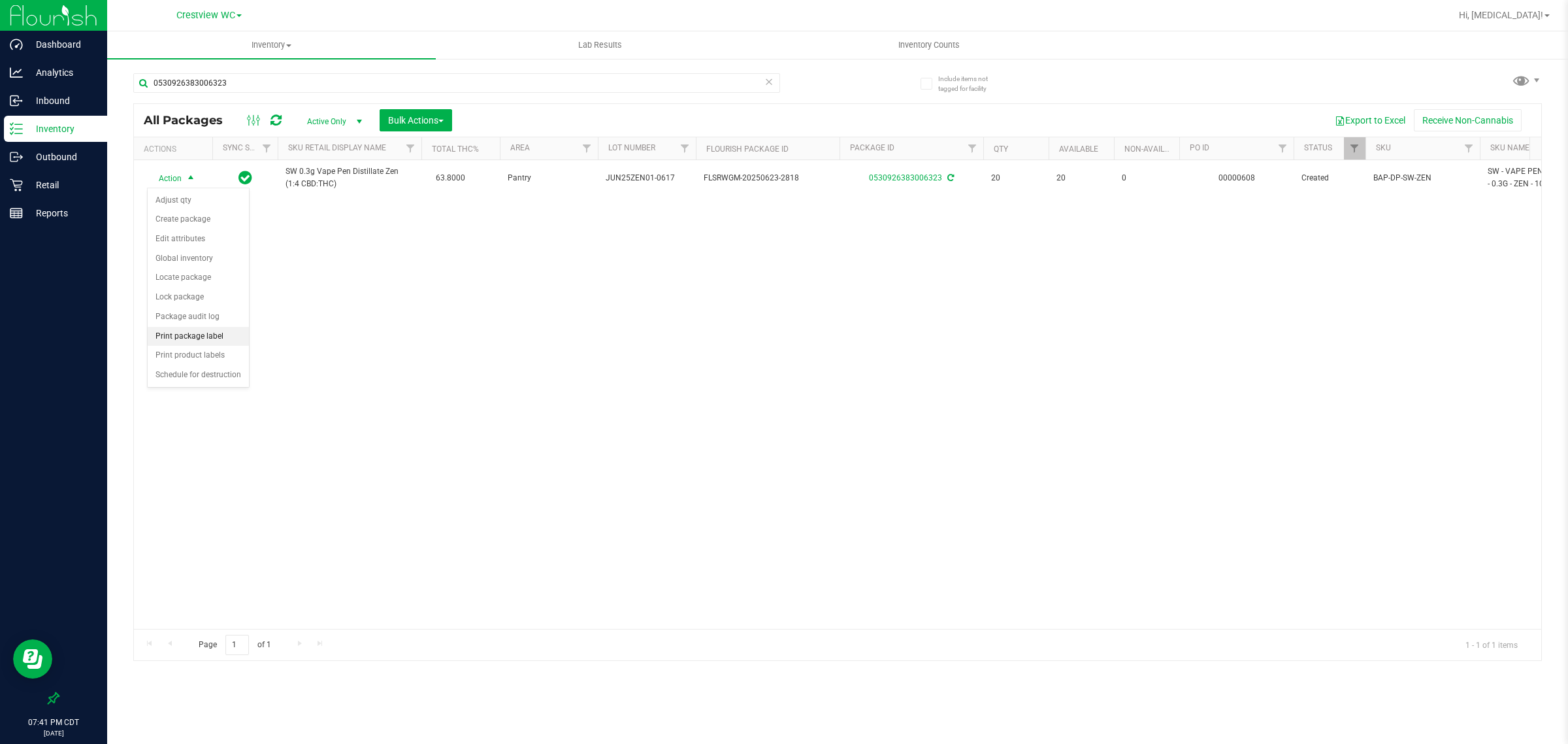
click at [207, 342] on li "Print package label" at bounding box center [198, 337] width 101 height 20
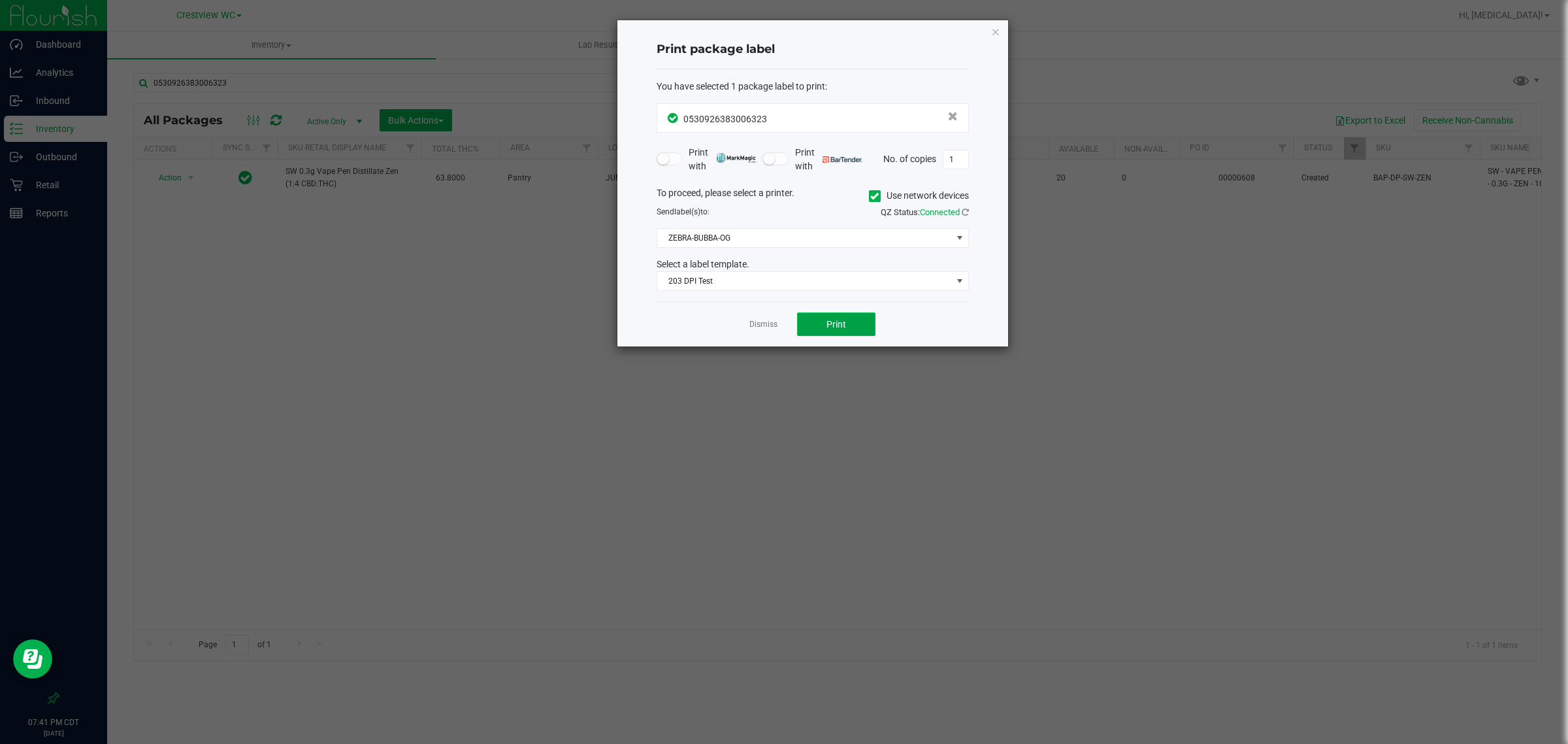
click at [824, 318] on button "Print" at bounding box center [836, 324] width 78 height 24
click at [763, 329] on link "Dismiss" at bounding box center [763, 325] width 28 height 11
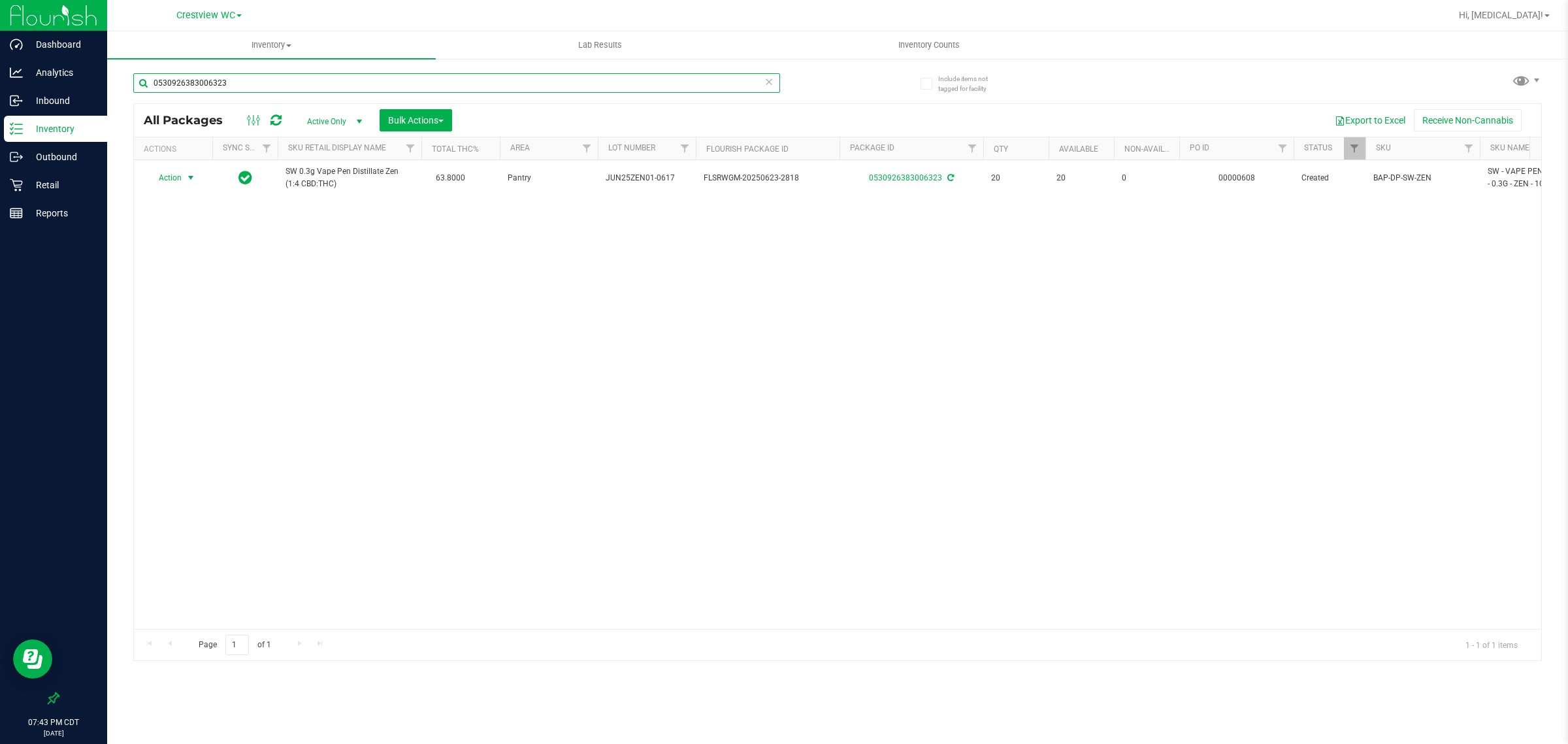
click at [371, 86] on input "0530926383006323" at bounding box center [457, 83] width 647 height 20
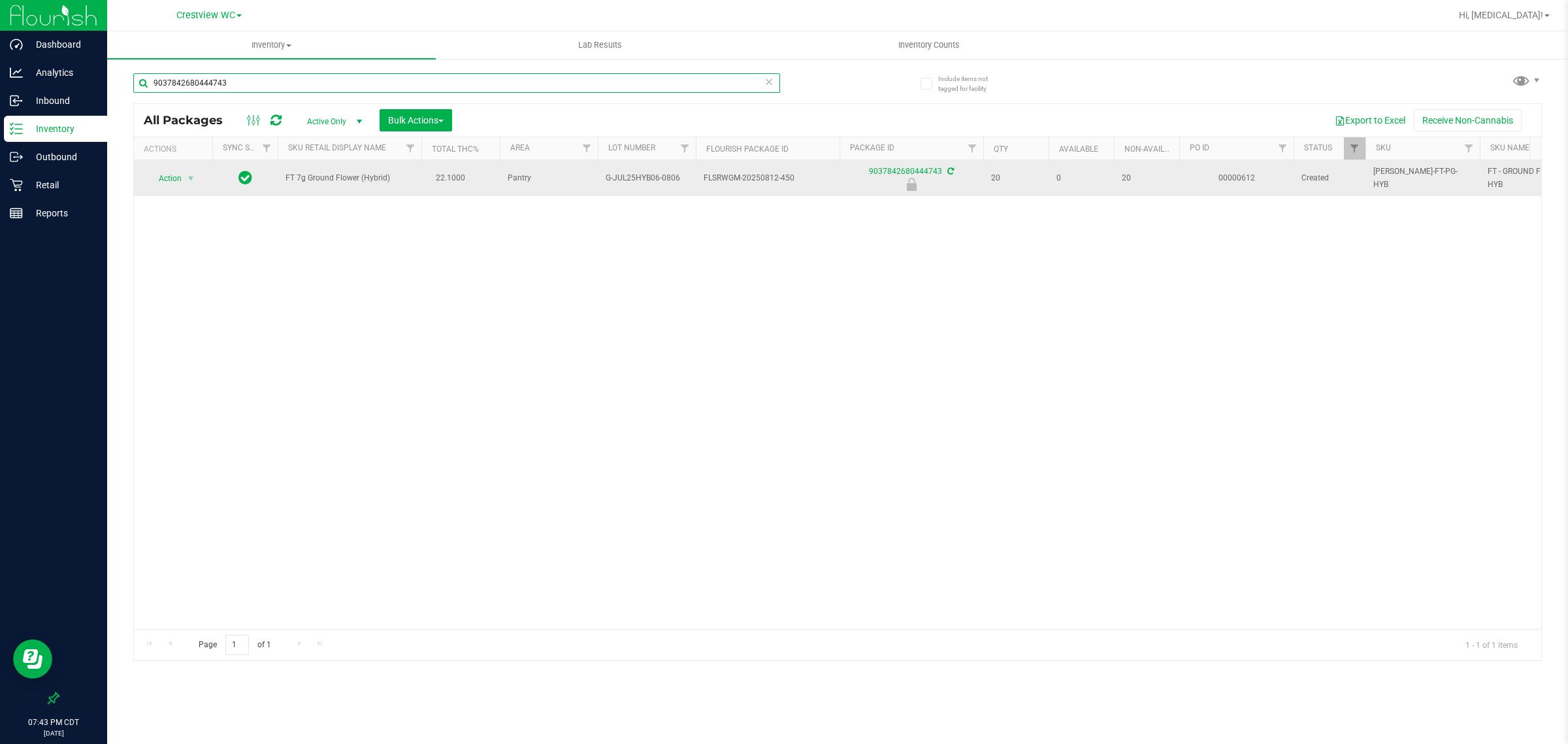
type input "9037842680444743"
click at [172, 180] on span "Action" at bounding box center [164, 178] width 35 height 18
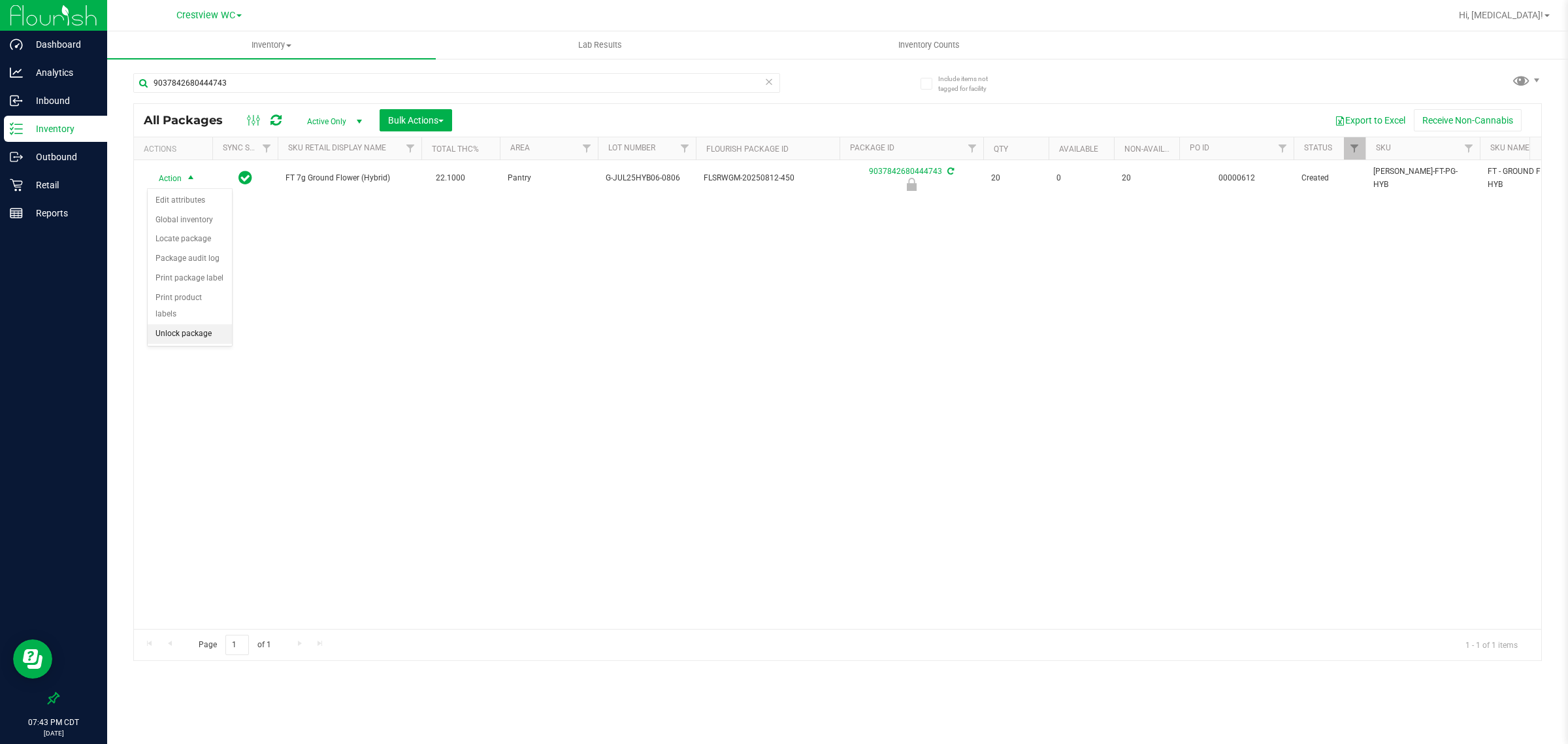
click at [190, 328] on li "Unlock package" at bounding box center [190, 334] width 84 height 20
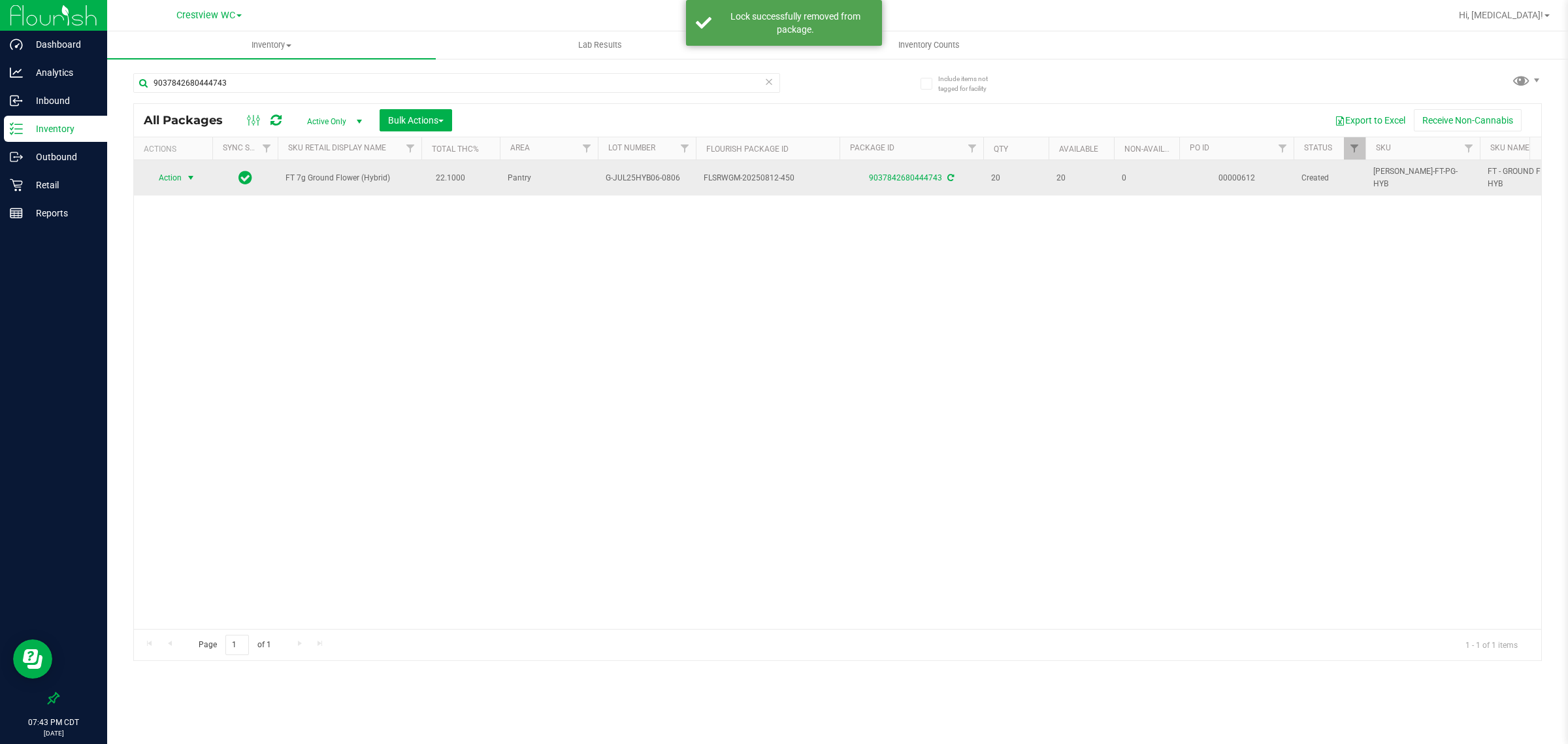
click at [185, 178] on span "select" at bounding box center [190, 178] width 10 height 10
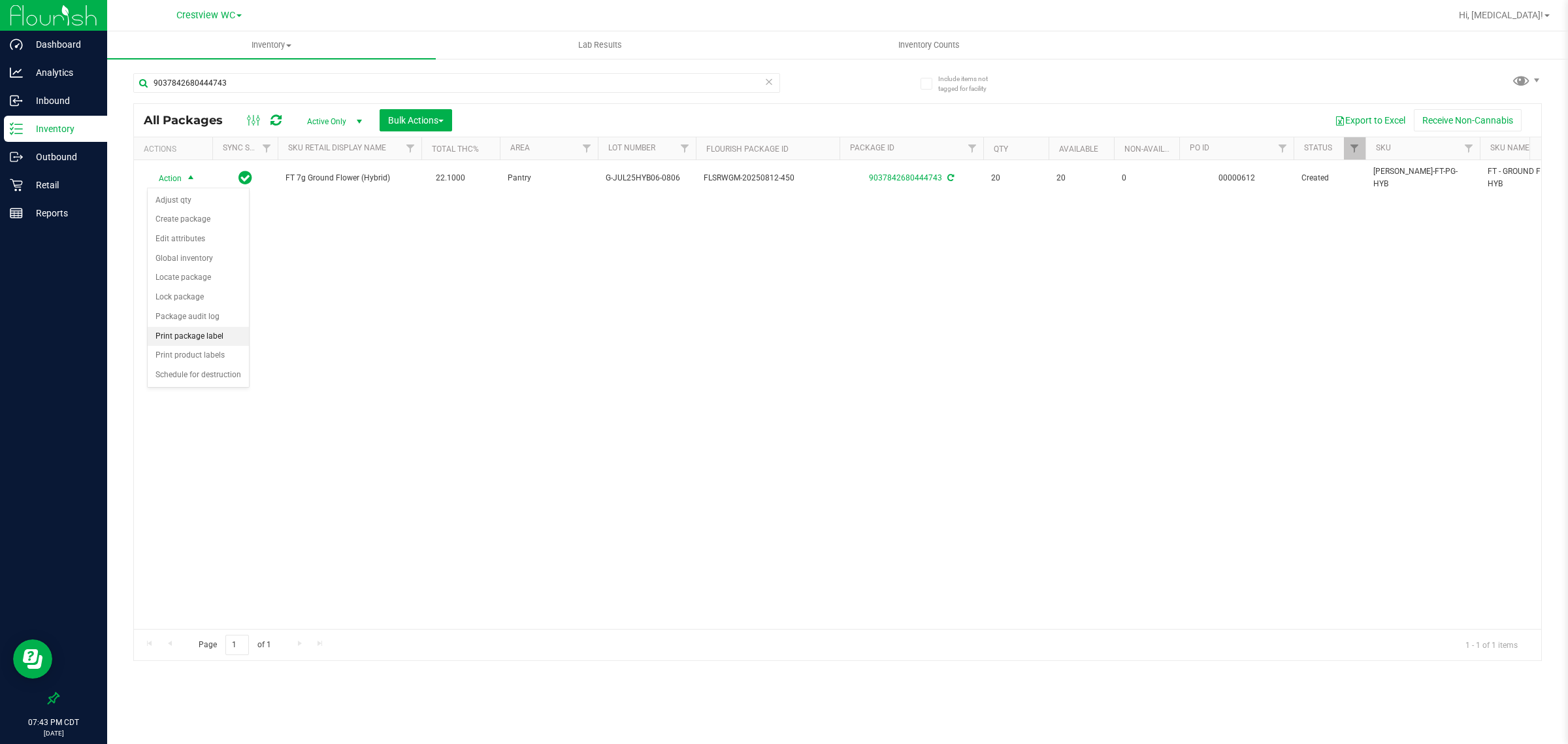
click at [213, 344] on li "Print package label" at bounding box center [198, 337] width 101 height 20
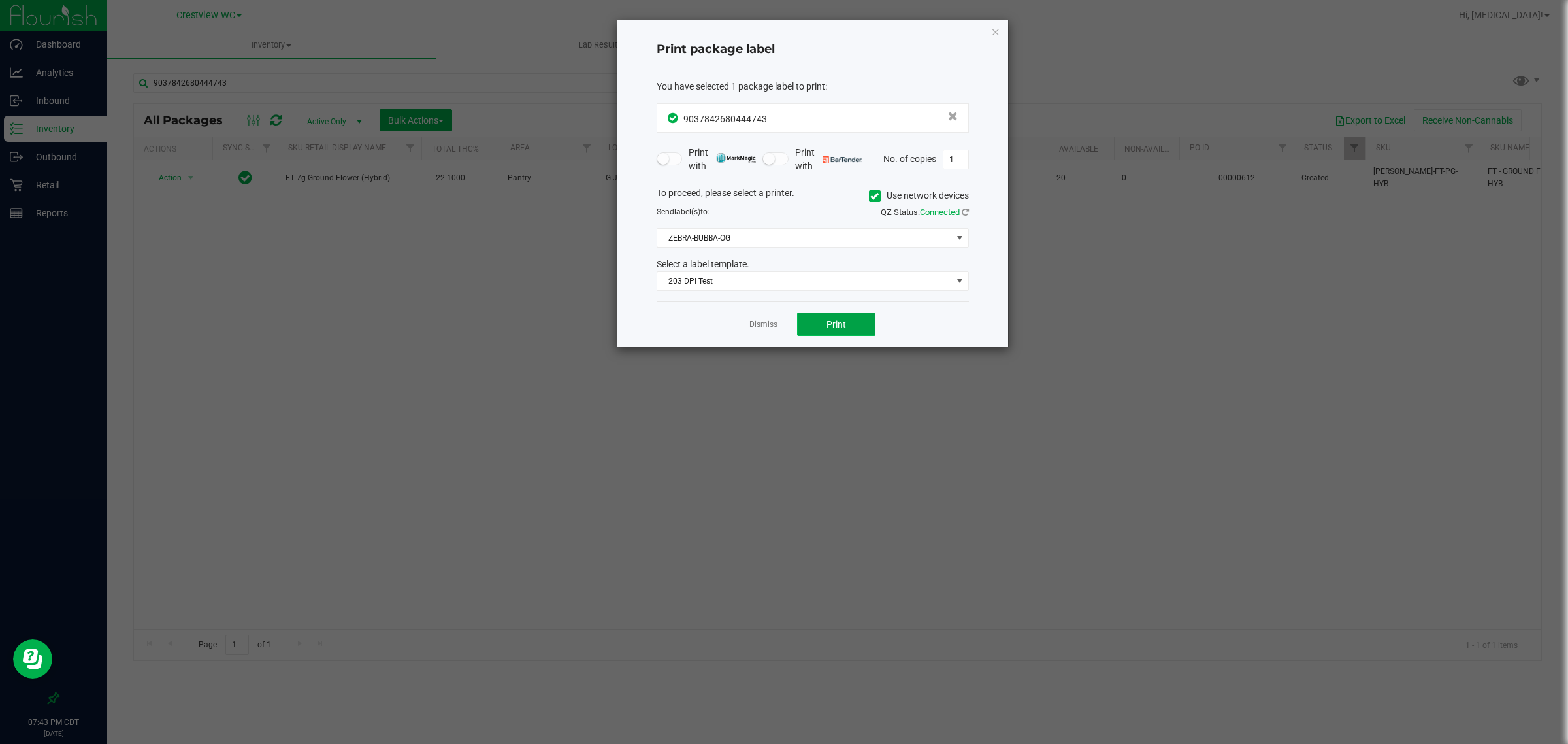
click at [836, 325] on span "Print" at bounding box center [836, 324] width 20 height 10
click at [754, 324] on link "Dismiss" at bounding box center [763, 325] width 28 height 11
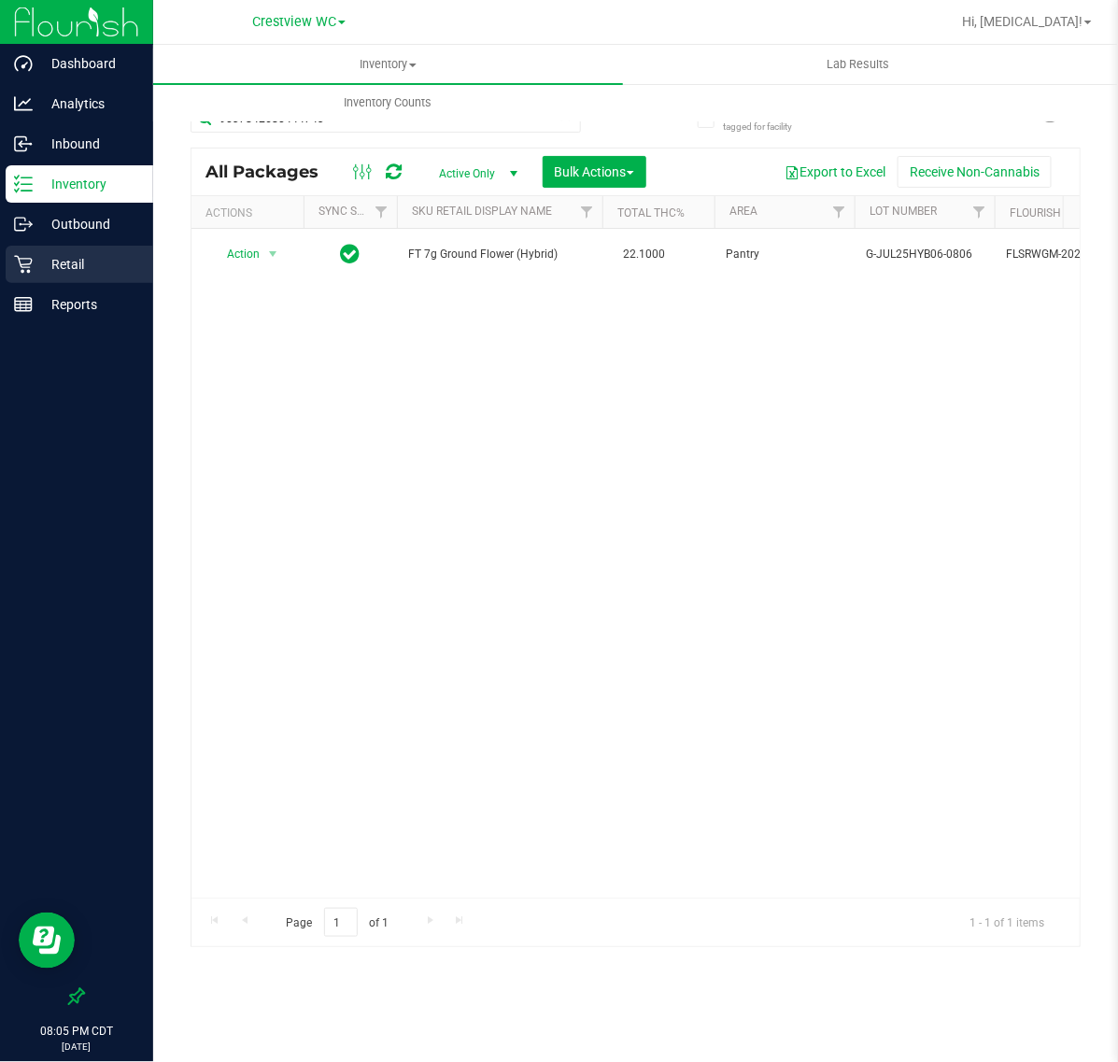
click at [72, 268] on p "Retail" at bounding box center [89, 264] width 112 height 22
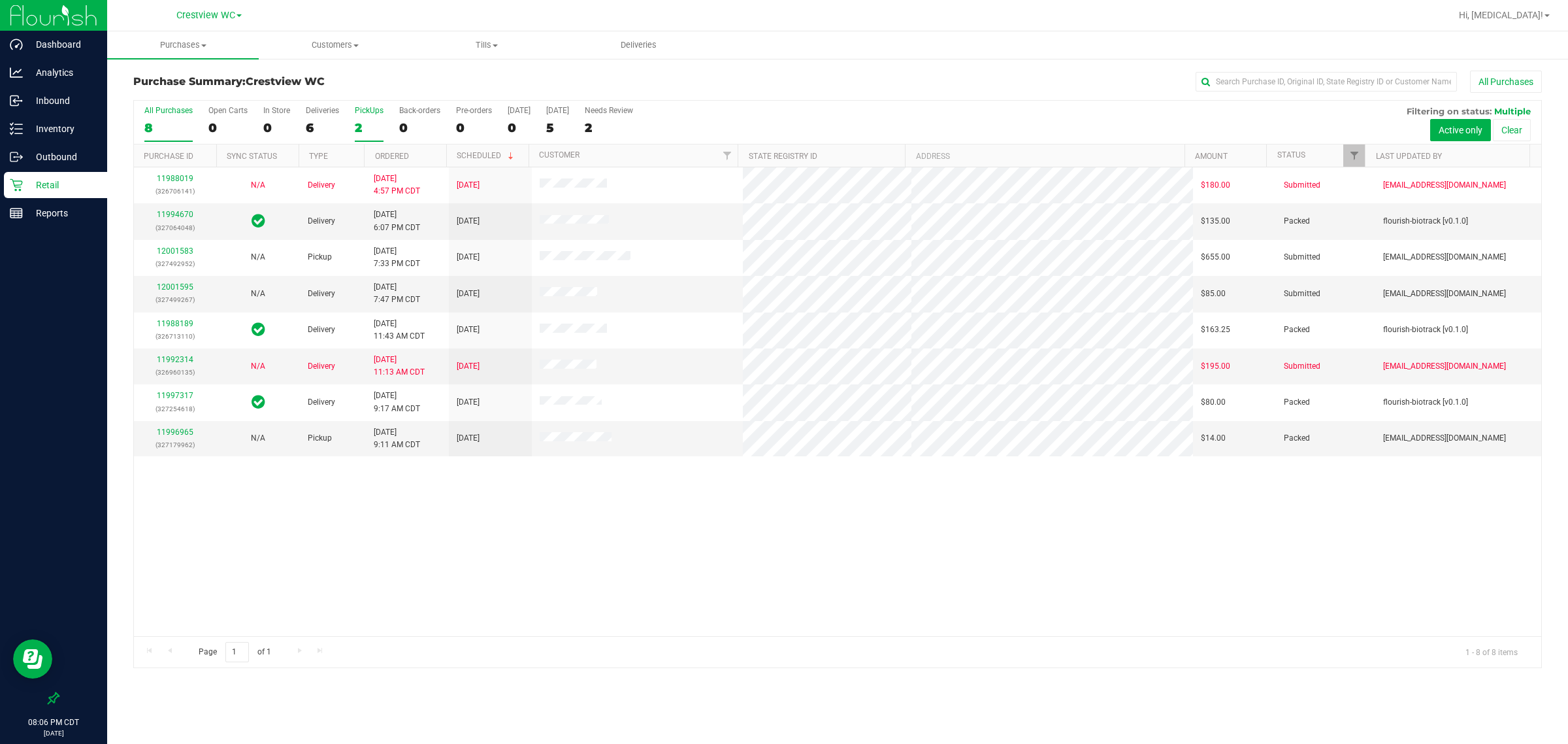
click at [360, 118] on label "PickUps 2" at bounding box center [369, 123] width 29 height 36
click at [0, 0] on input "PickUps 2" at bounding box center [0, 0] width 0 height 0
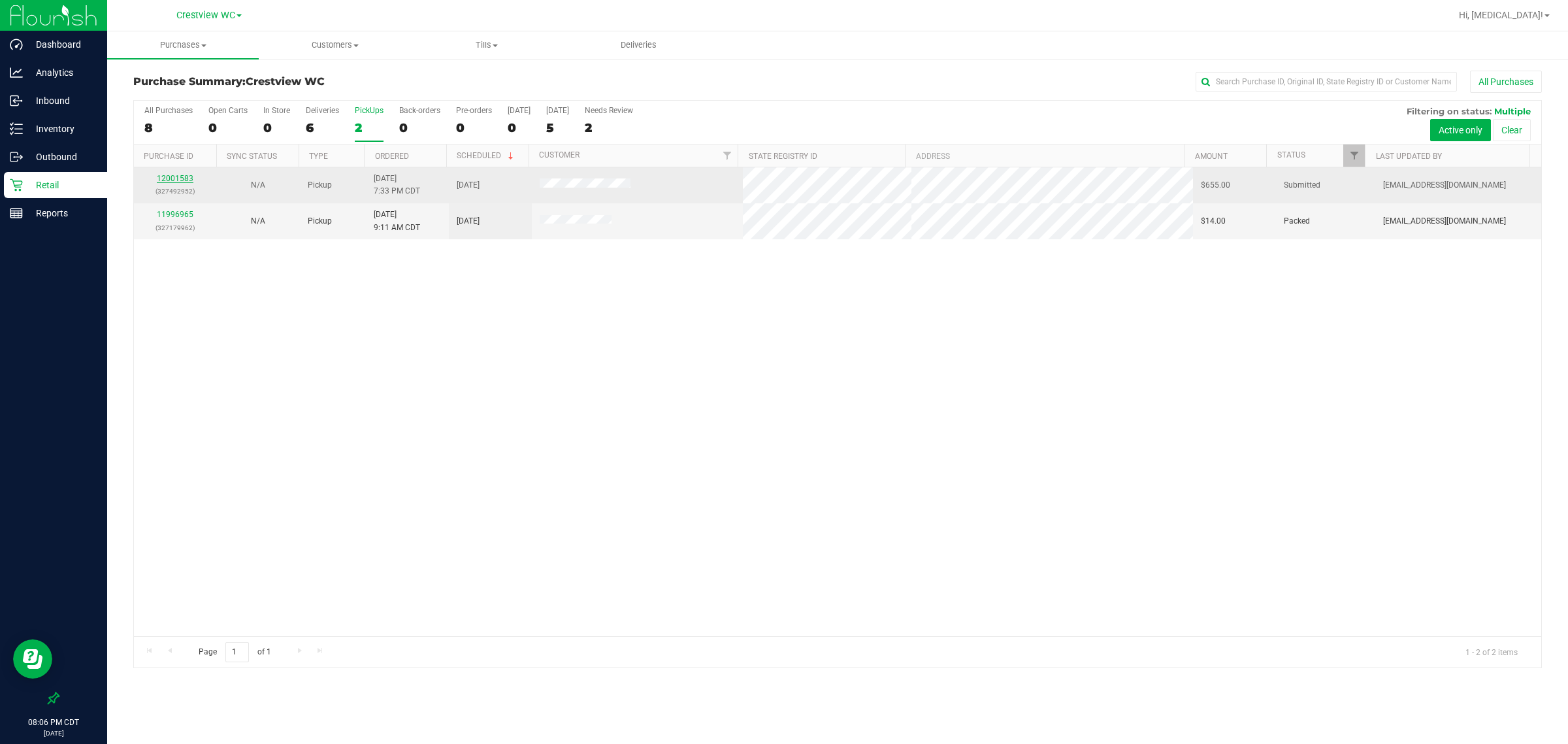
click at [185, 178] on link "12001583" at bounding box center [175, 178] width 36 height 9
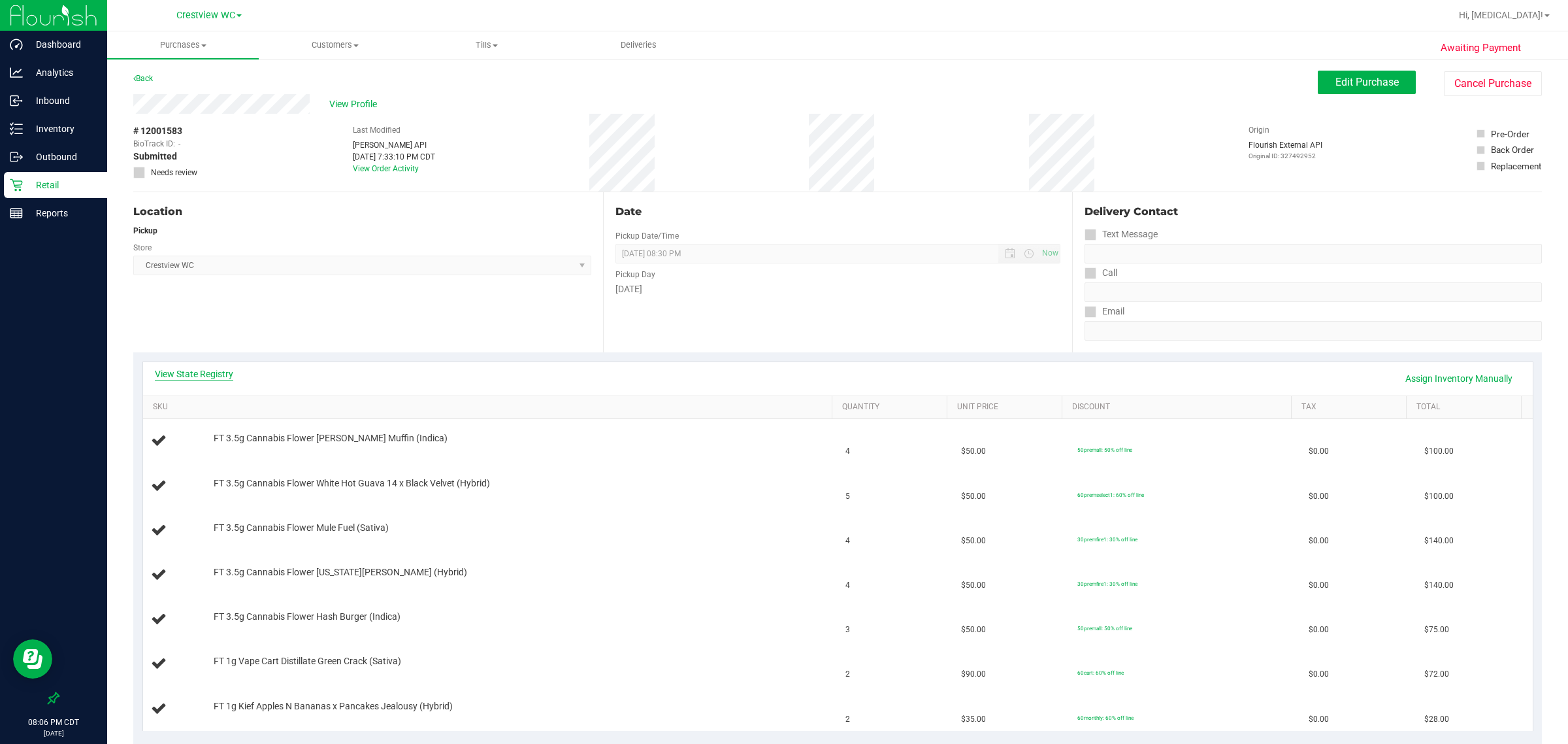
click at [194, 374] on link "View State Registry" at bounding box center [194, 374] width 78 height 13
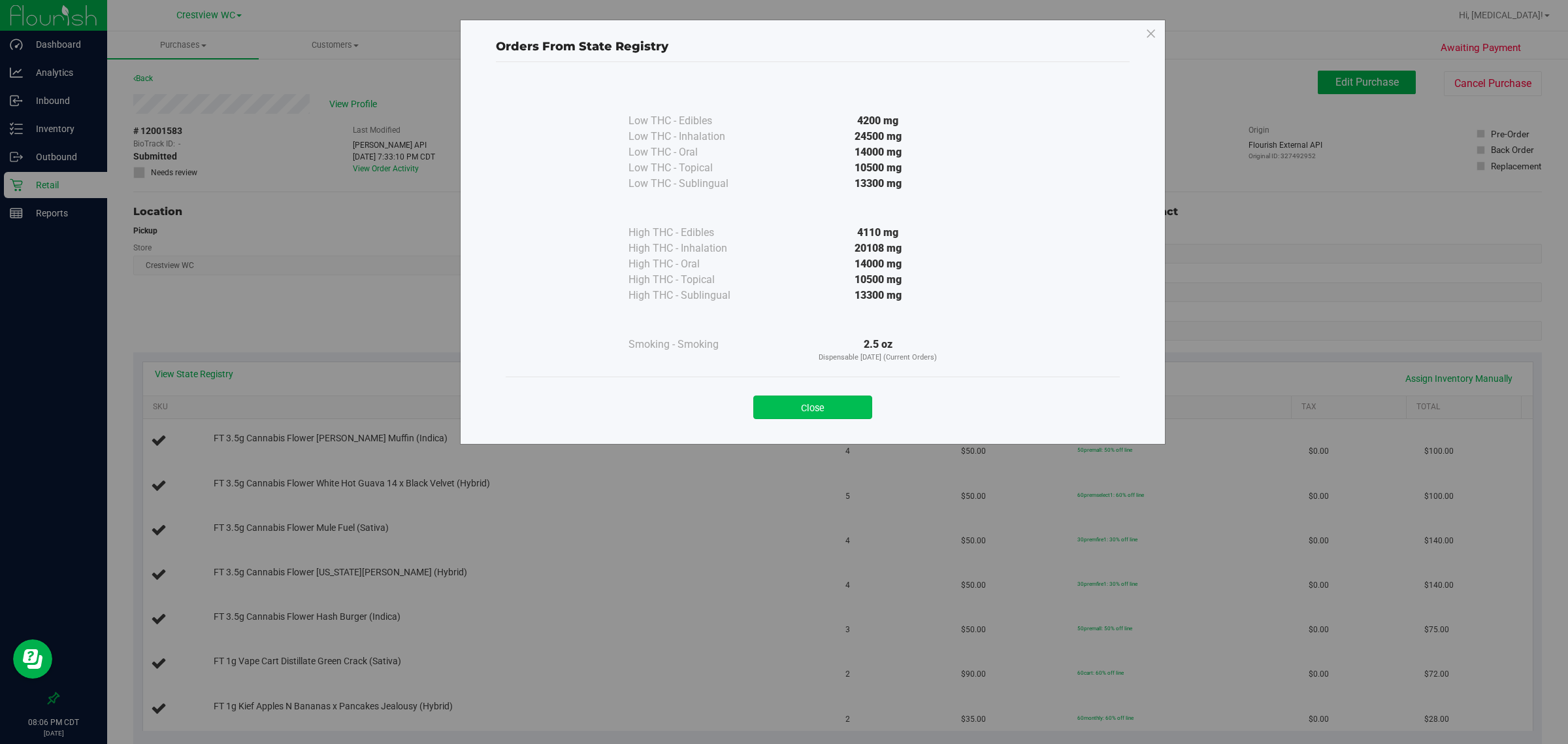
click at [824, 398] on button "Close" at bounding box center [813, 407] width 119 height 24
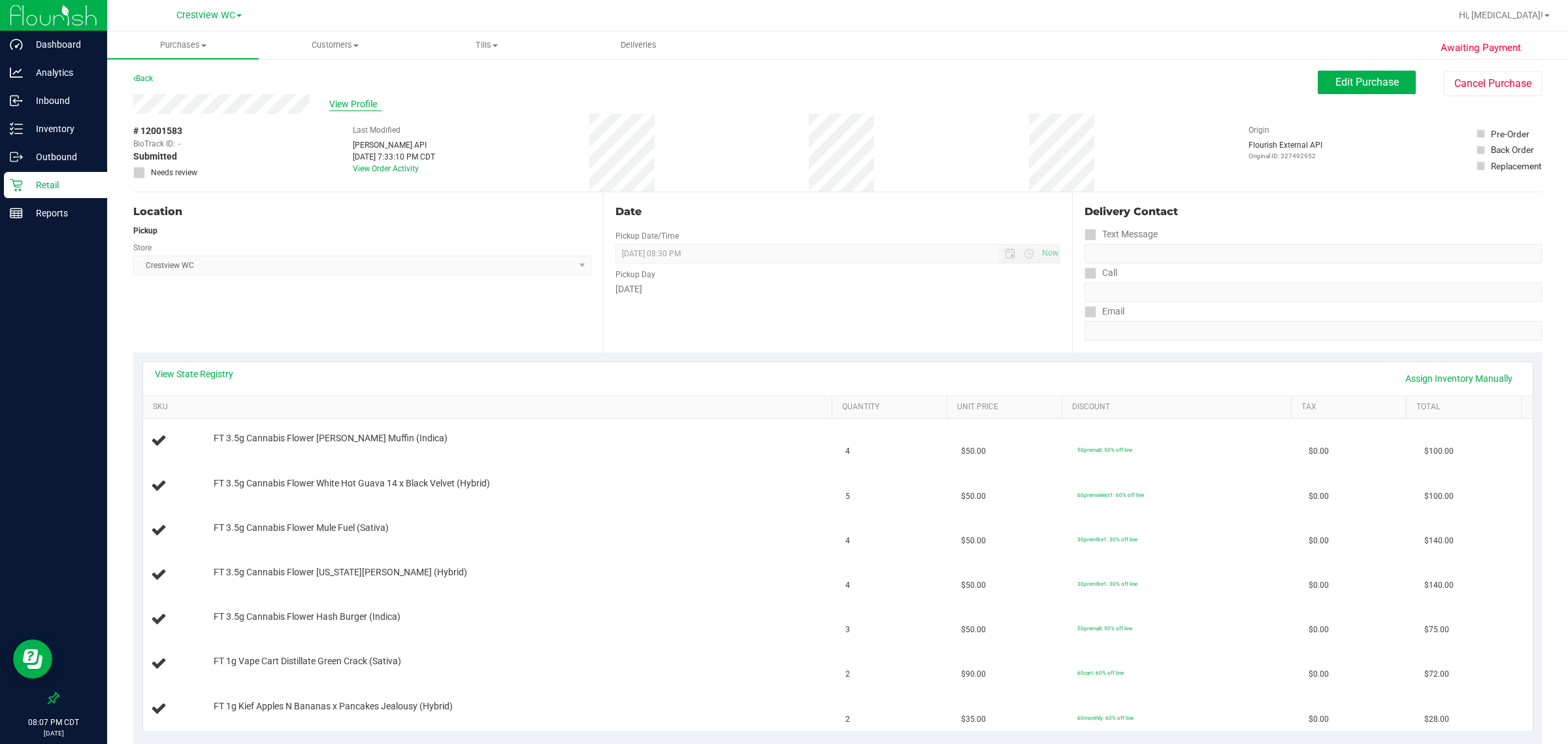
click at [341, 104] on span "View Profile" at bounding box center [355, 104] width 52 height 14
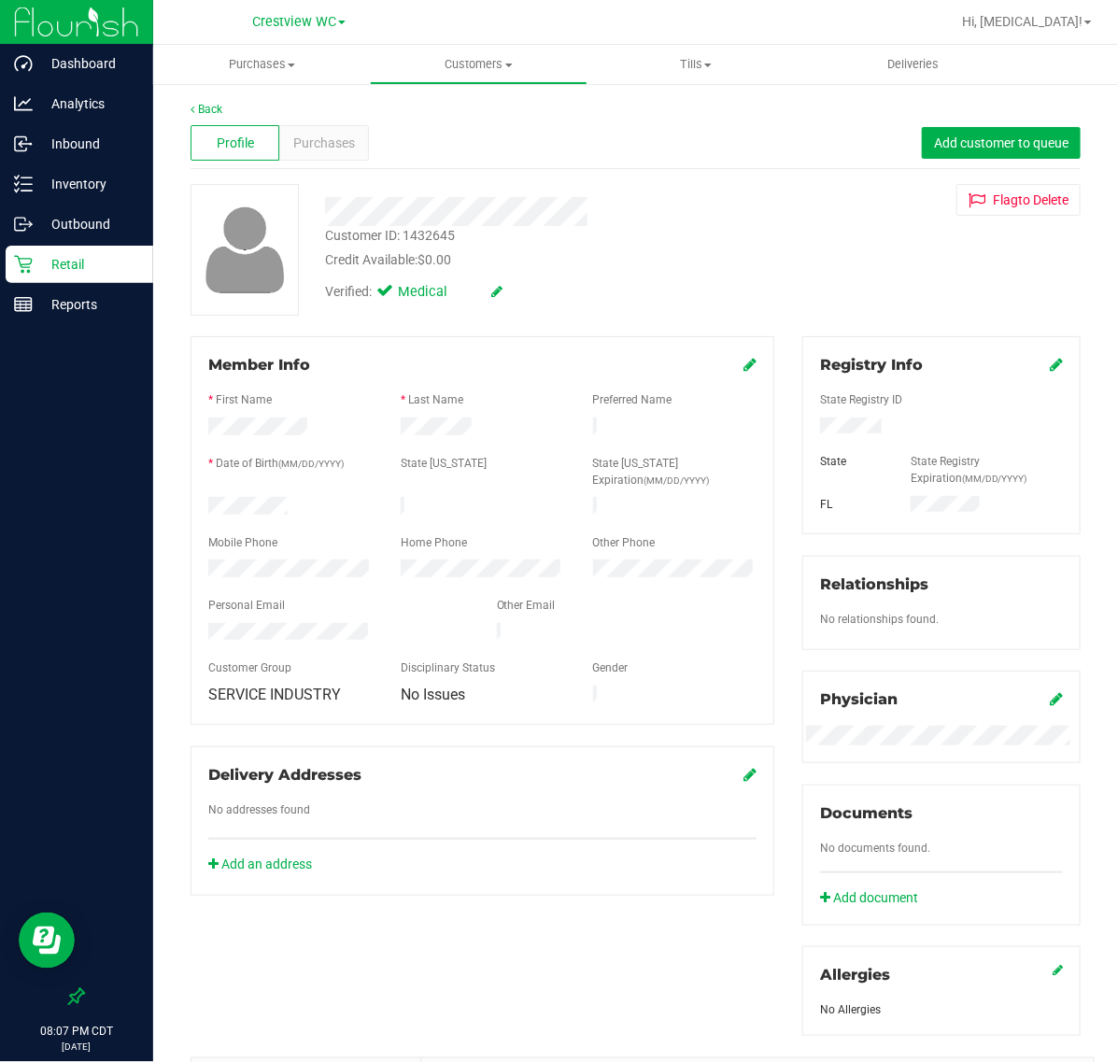
click at [441, 238] on div "Customer ID: 1432645" at bounding box center [390, 236] width 130 height 20
click at [329, 140] on span "Purchases" at bounding box center [324, 144] width 62 height 20
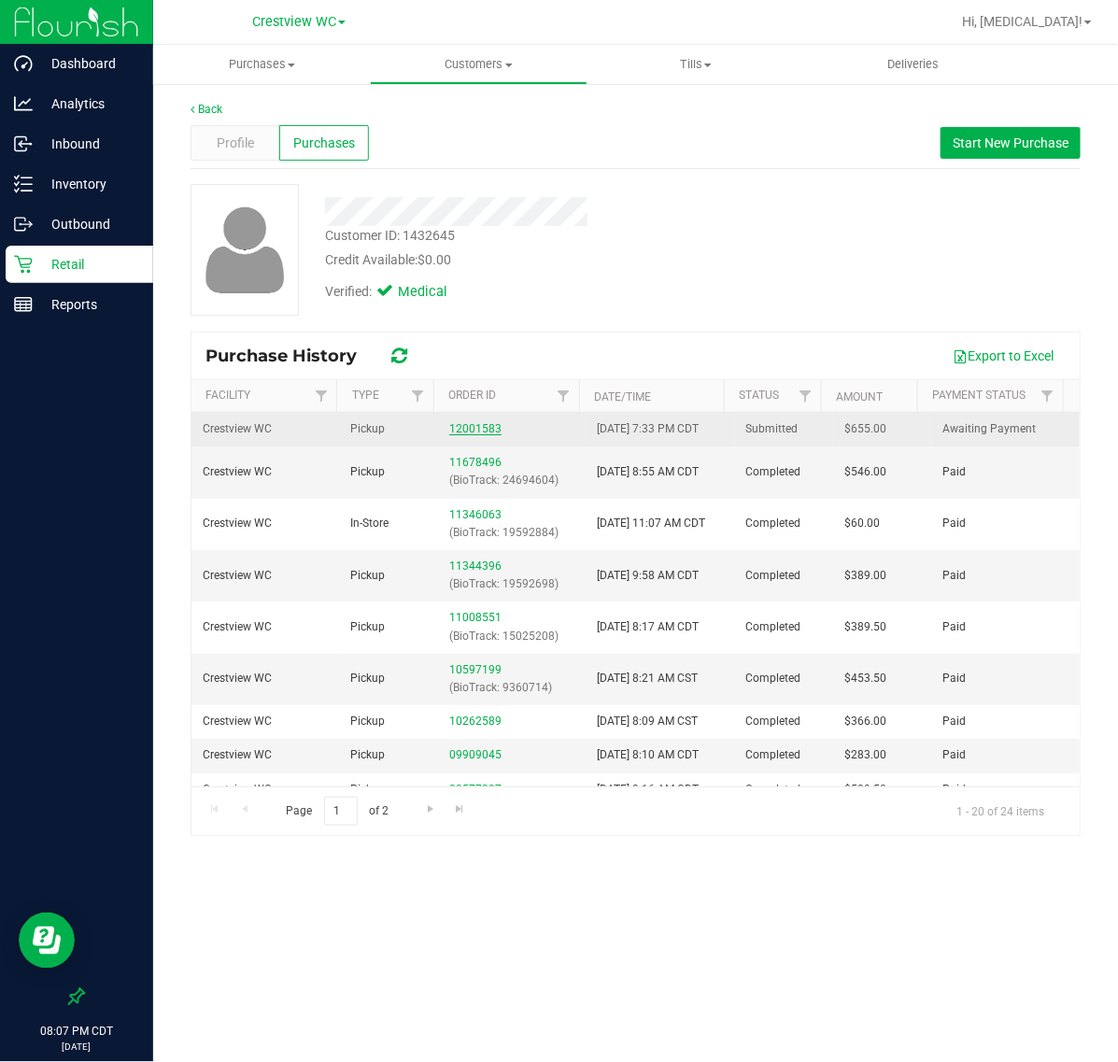
click at [482, 426] on link "12001583" at bounding box center [475, 428] width 52 height 13
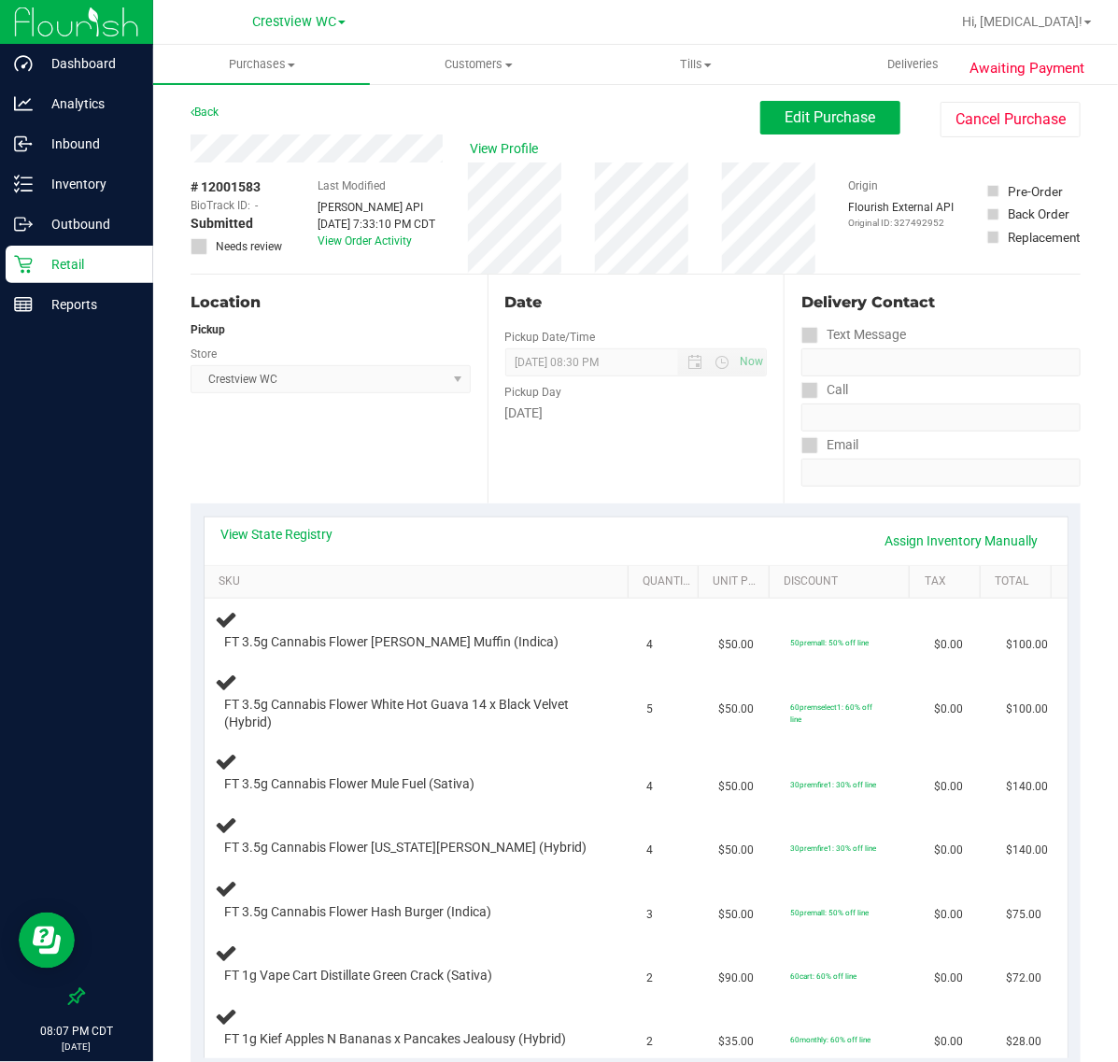
click at [58, 268] on p "Retail" at bounding box center [89, 264] width 112 height 22
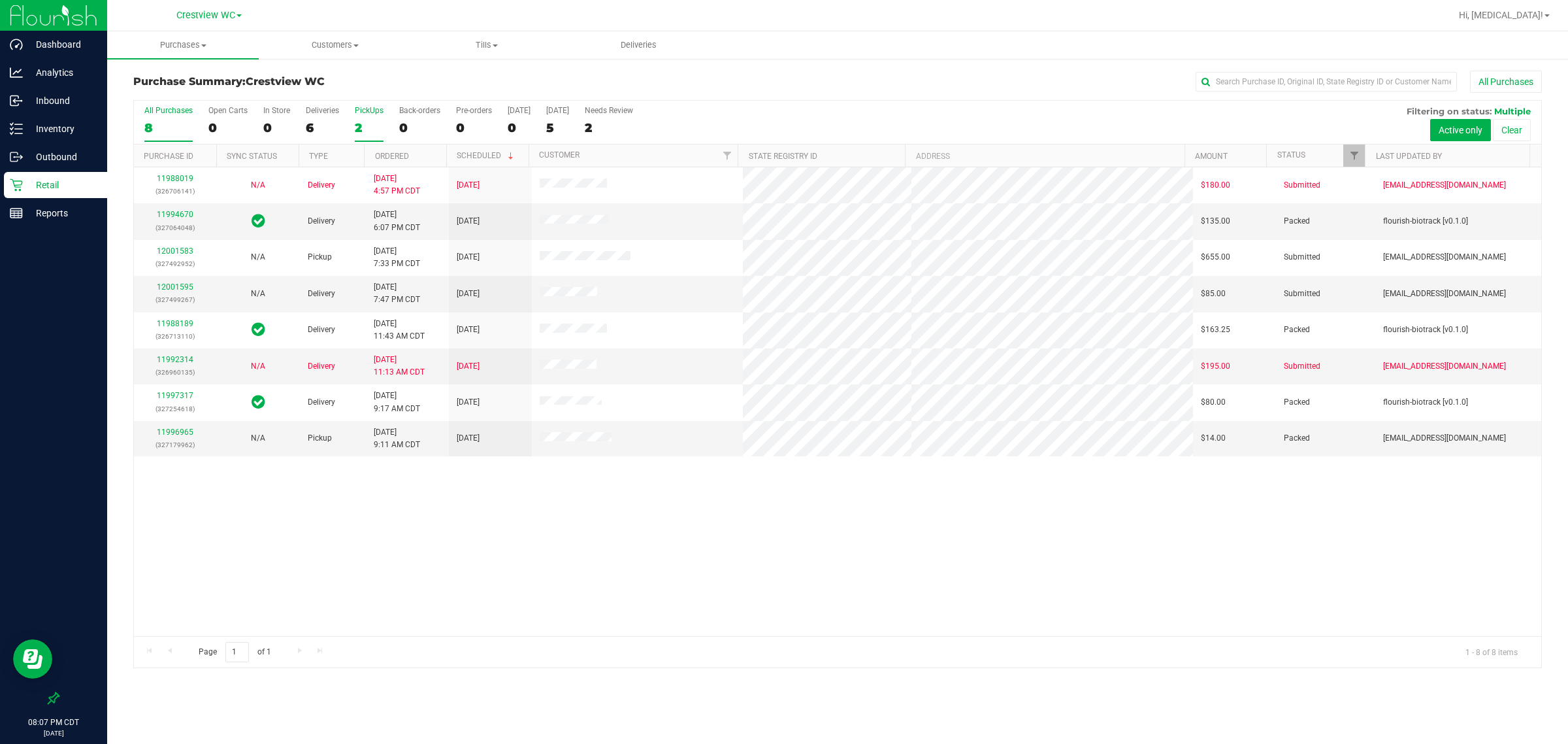
click at [361, 132] on div "2" at bounding box center [369, 127] width 29 height 15
click at [0, 0] on input "PickUps 2" at bounding box center [0, 0] width 0 height 0
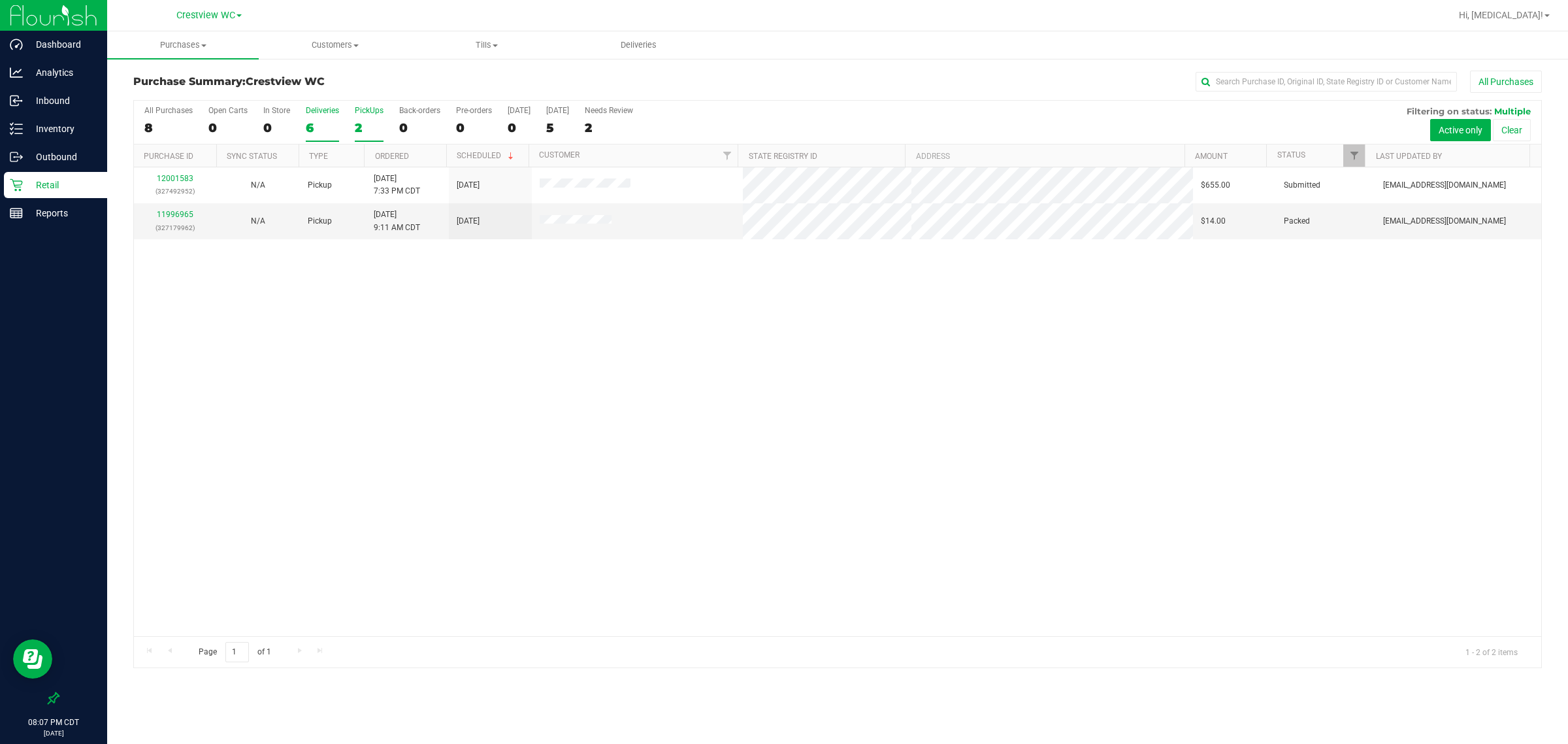
click at [314, 122] on div "6" at bounding box center [323, 127] width 34 height 15
click at [0, 0] on input "Deliveries 6" at bounding box center [0, 0] width 0 height 0
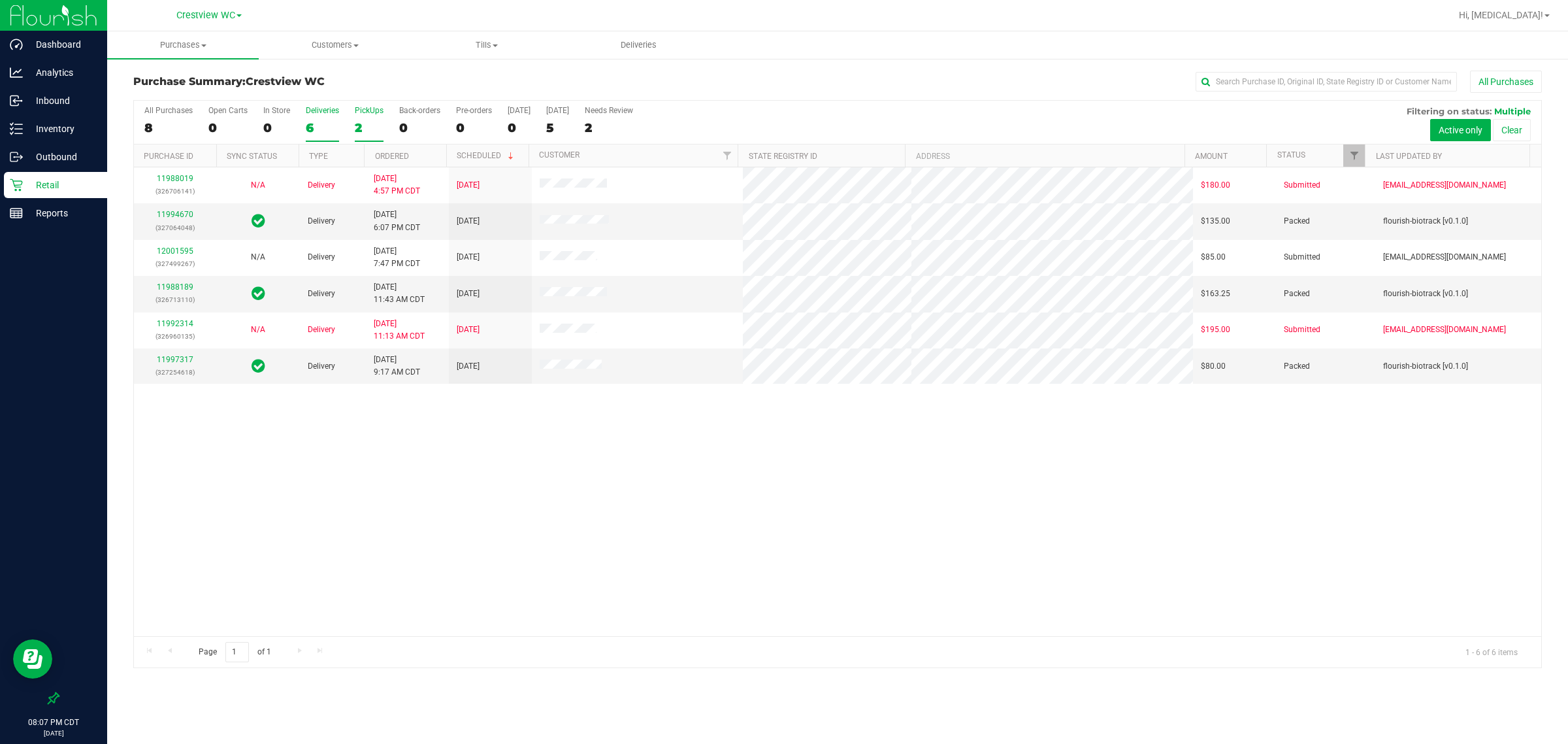
click at [366, 115] on label "PickUps 2" at bounding box center [369, 123] width 29 height 36
click at [0, 0] on input "PickUps 2" at bounding box center [0, 0] width 0 height 0
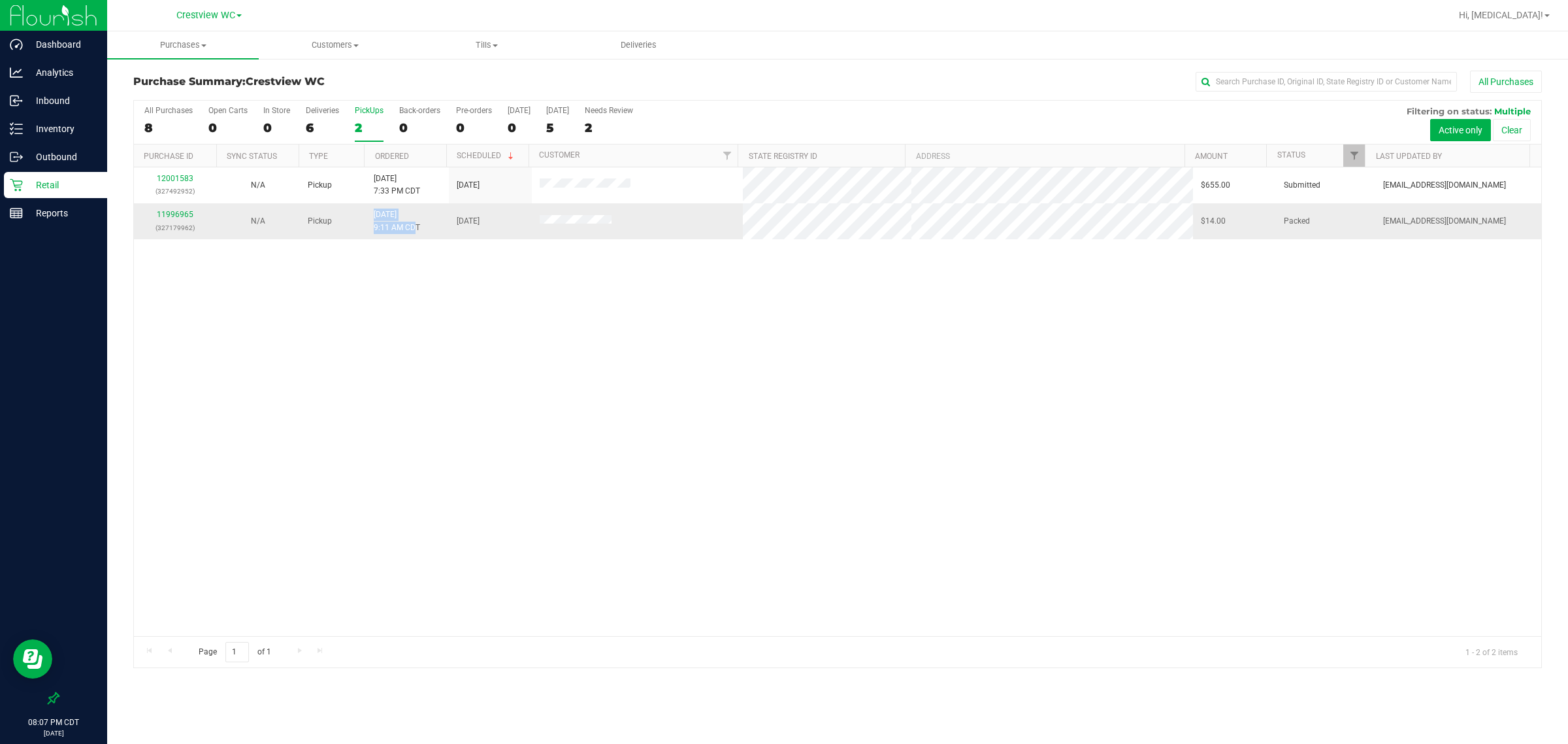
drag, startPoint x: 414, startPoint y: 232, endPoint x: 358, endPoint y: 211, distance: 59.8
click at [358, 211] on tr "11996965 (327179962) N/A Pickup [DATE] 9:11 AM CDT 9/23/2025 $14.00 Packed [EMA…" at bounding box center [838, 220] width 1408 height 35
drag, startPoint x: 500, startPoint y: 223, endPoint x: 437, endPoint y: 225, distance: 63.0
click at [437, 225] on tr "11996965 (327179962) N/A Pickup [DATE] 9:11 AM CDT 9/23/2025 $14.00 Packed [EMA…" at bounding box center [838, 220] width 1408 height 35
click at [443, 257] on div "12001583 (327492952) N/A Pickup [DATE] 7:33 PM CDT 9/25/2025 $655.00 Submitted …" at bounding box center [838, 402] width 1408 height 469
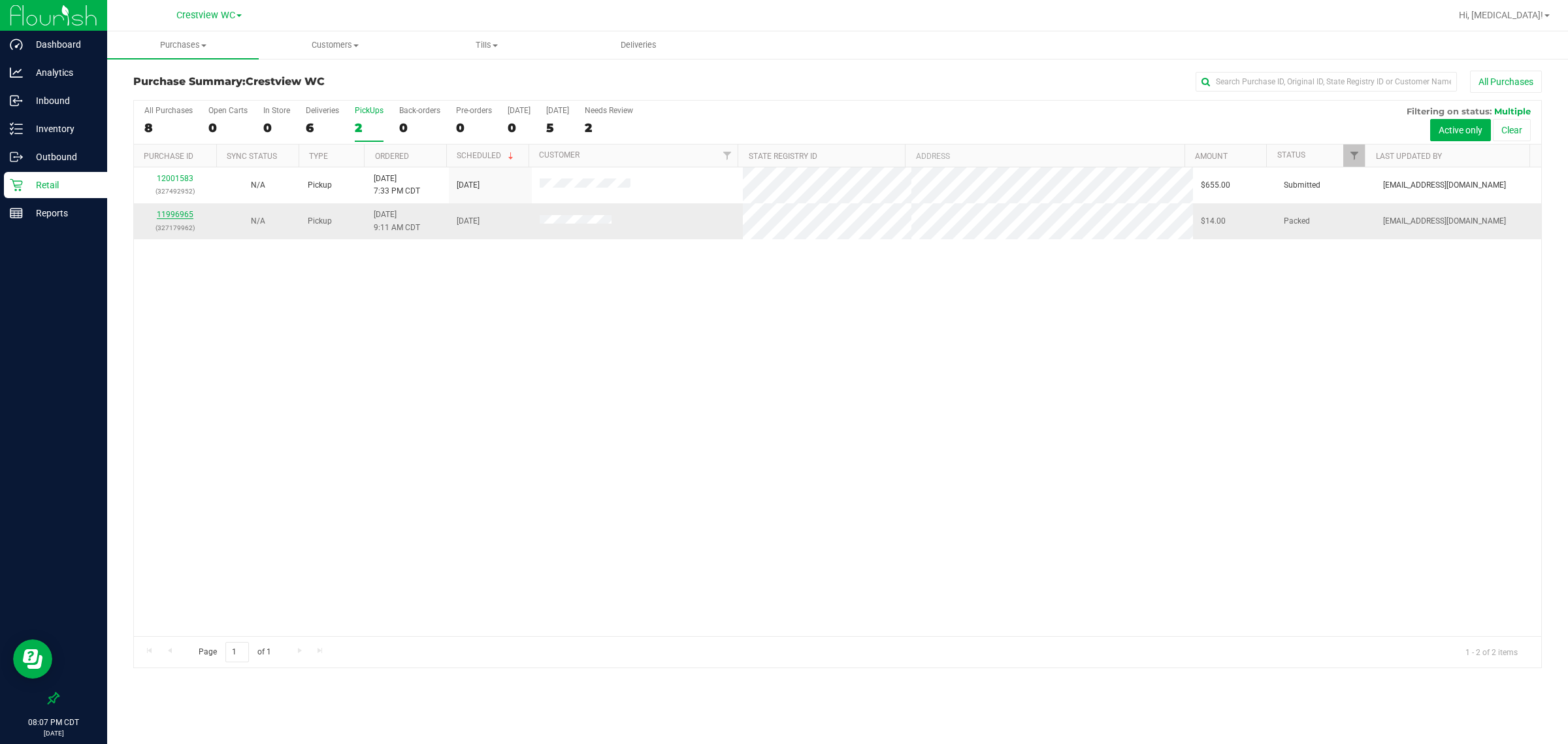
click at [173, 219] on link "11996965" at bounding box center [175, 214] width 36 height 9
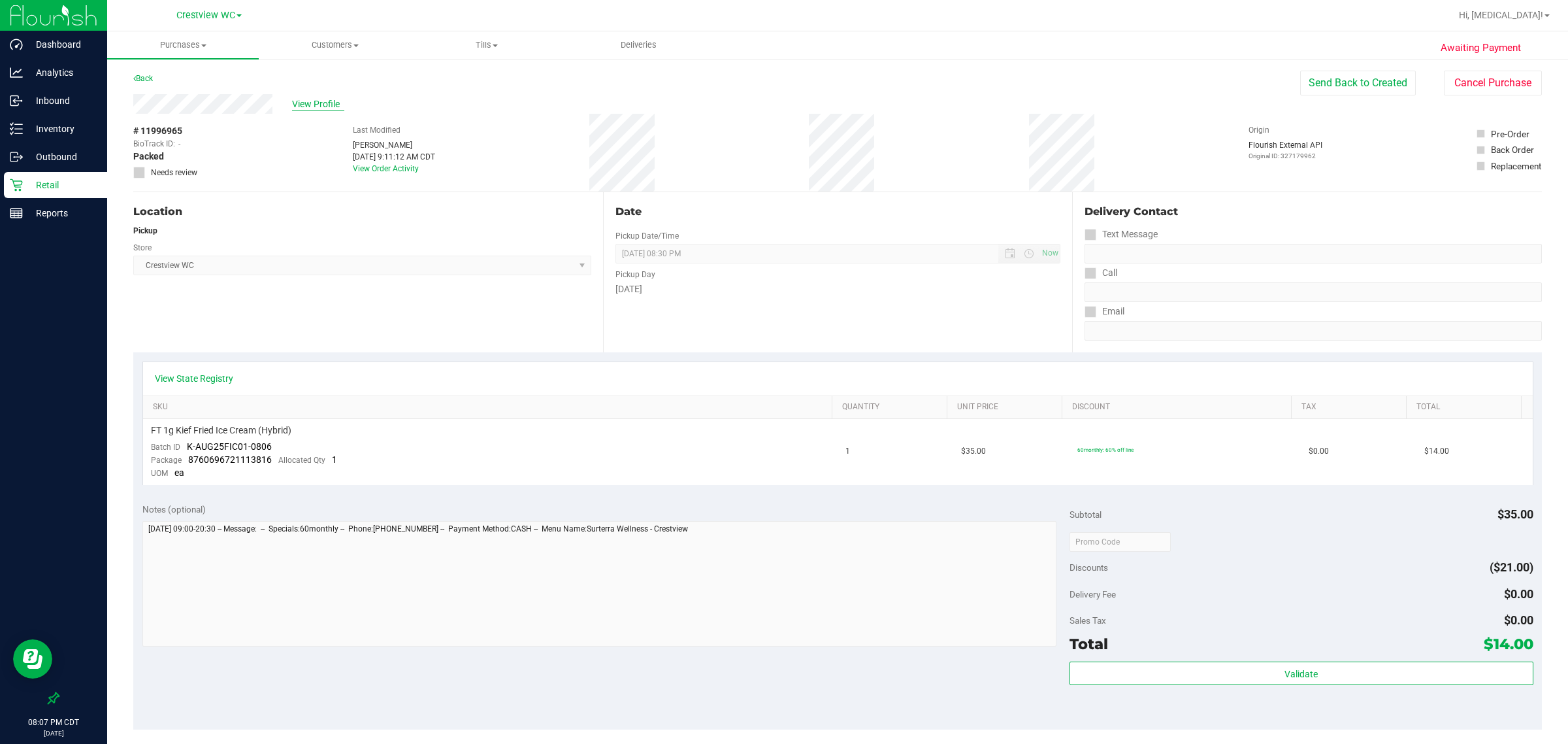
click at [295, 100] on span "View Profile" at bounding box center [318, 104] width 52 height 14
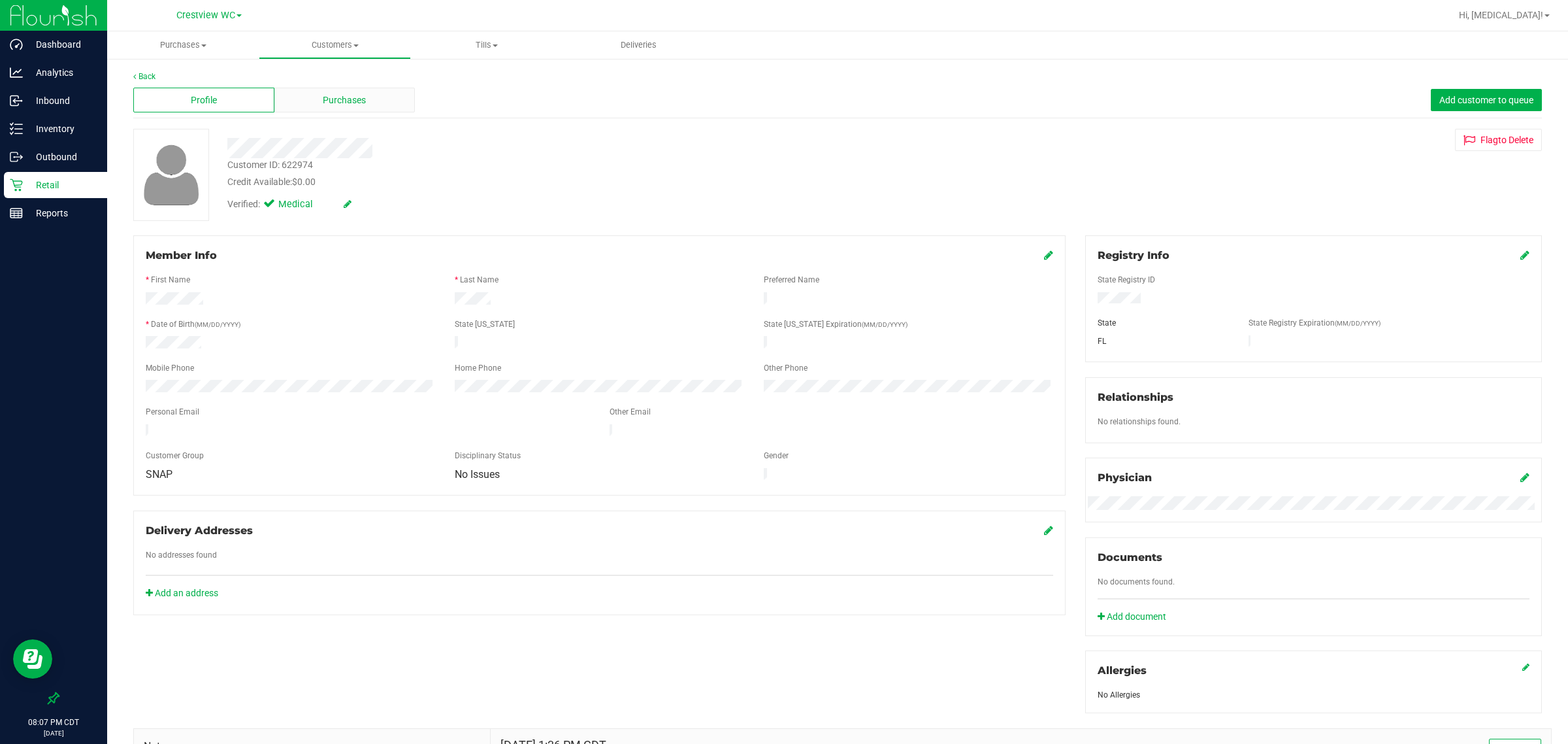
click at [346, 101] on span "Purchases" at bounding box center [344, 101] width 43 height 14
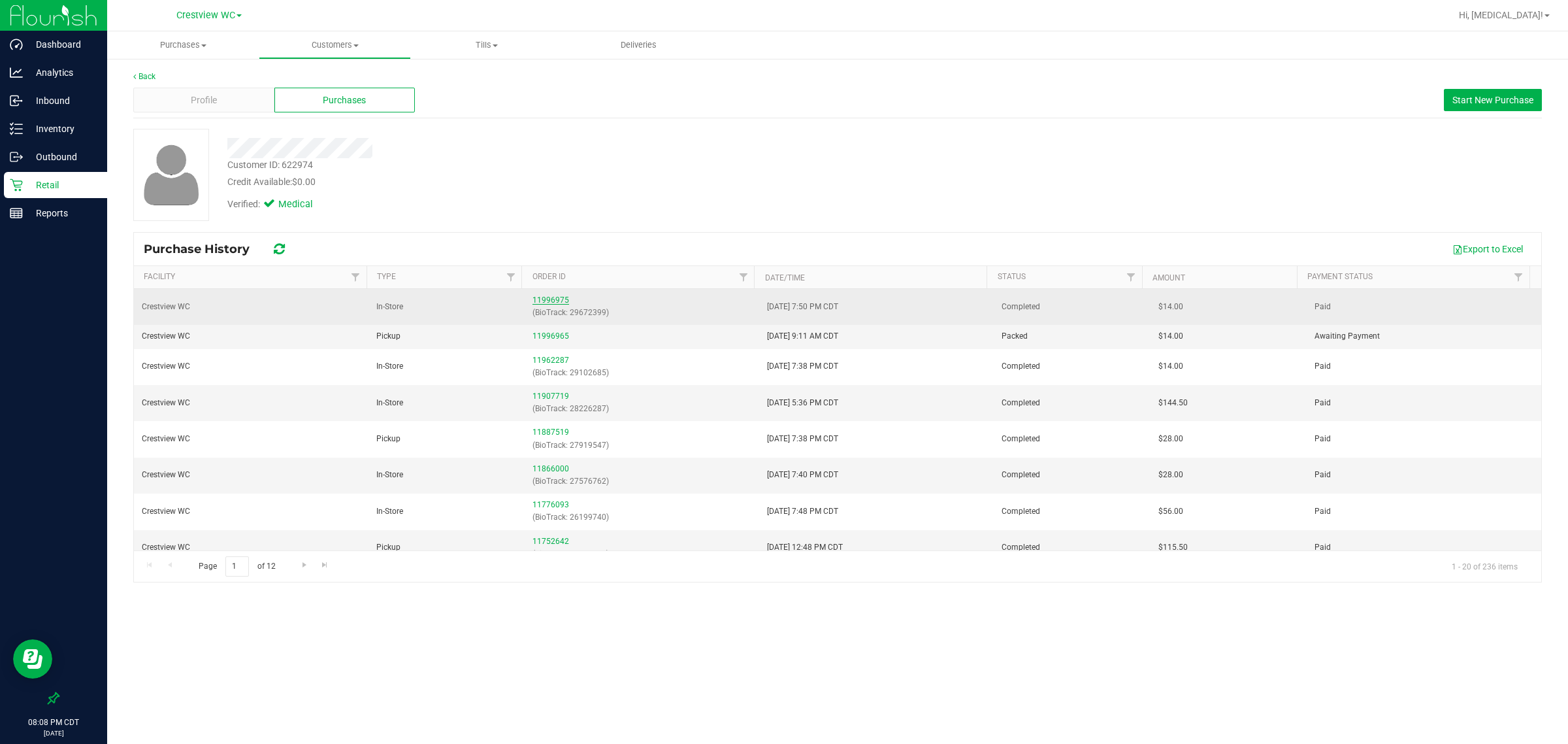
click at [547, 299] on link "11996975" at bounding box center [551, 300] width 36 height 9
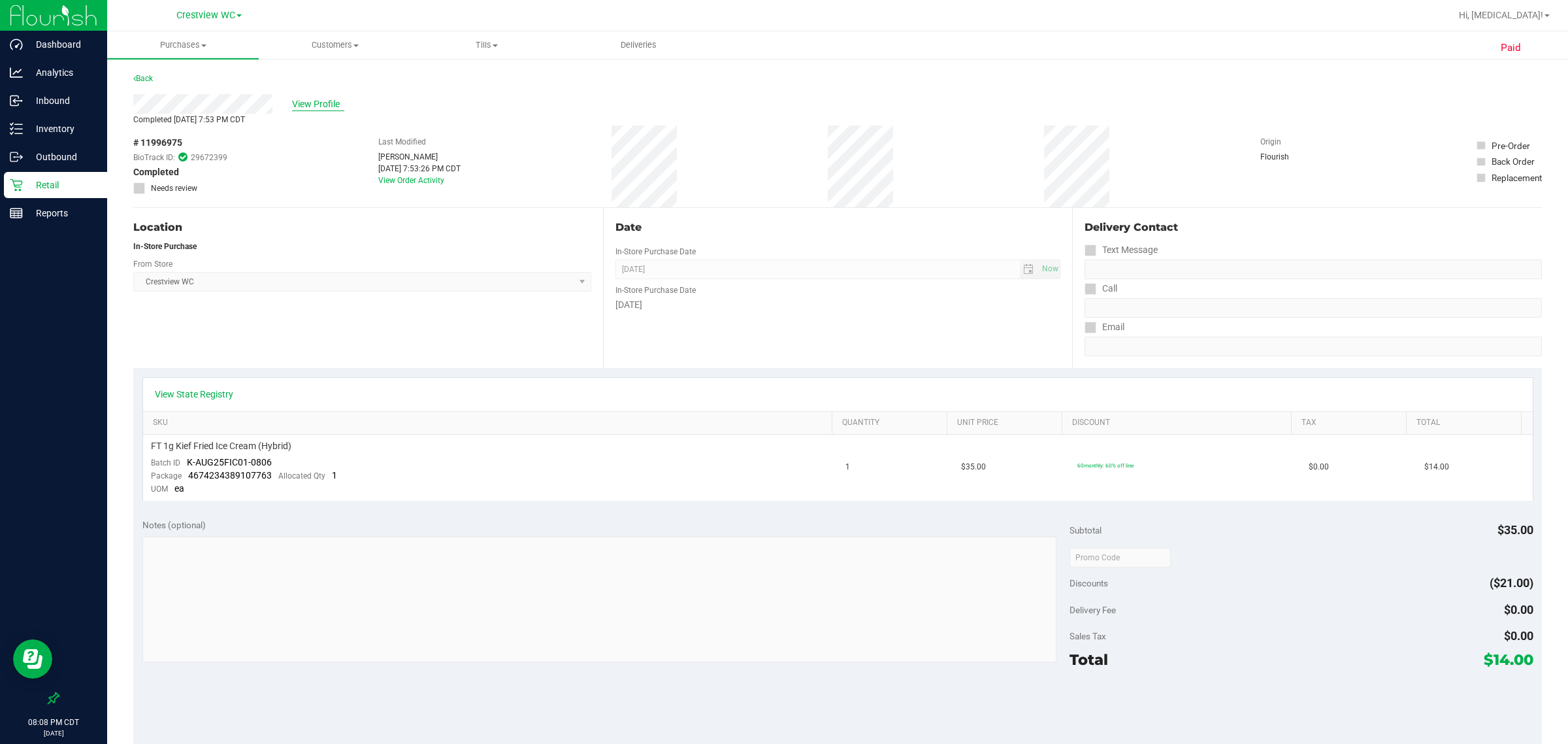
click at [320, 104] on span "View Profile" at bounding box center [318, 104] width 52 height 14
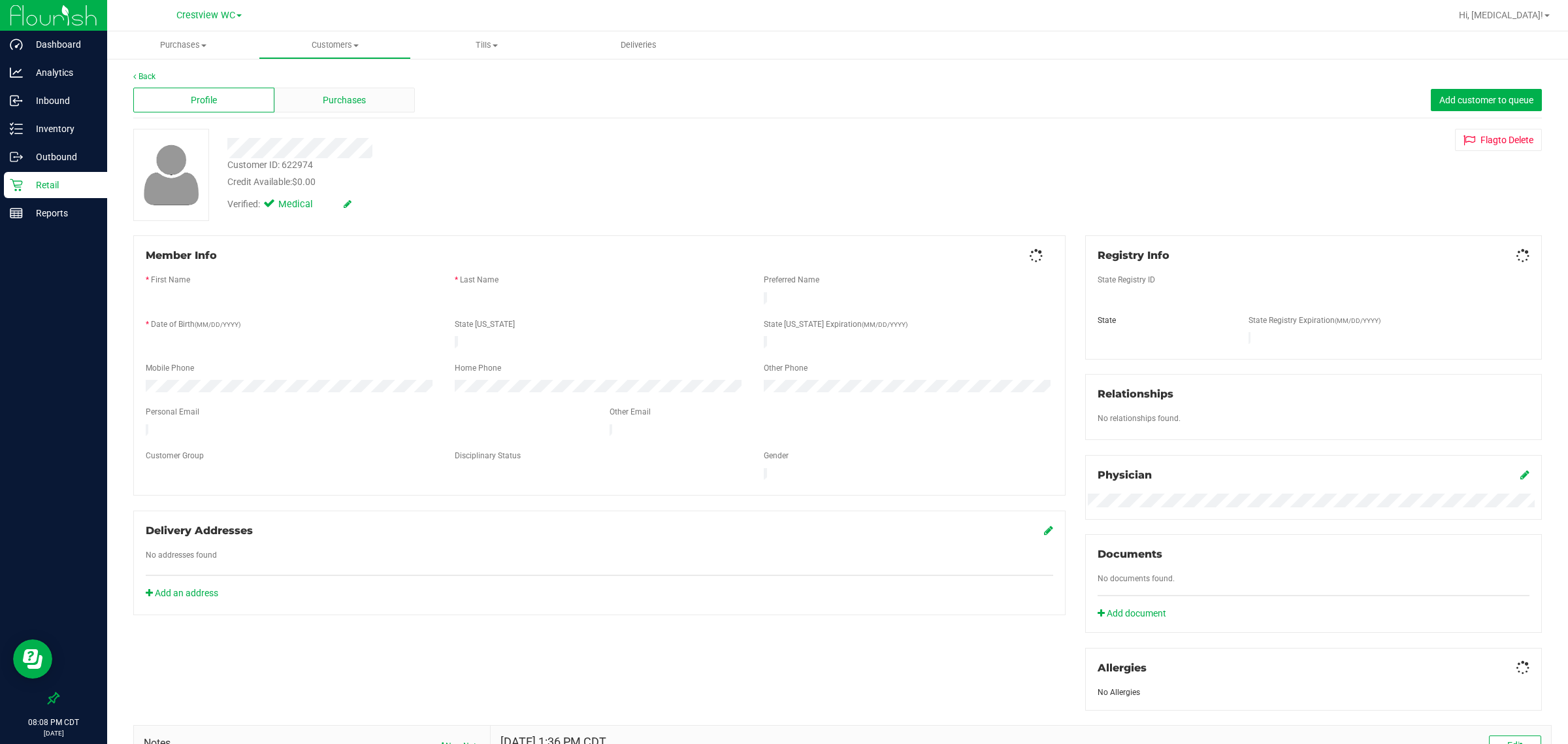
click at [333, 90] on div "Purchases" at bounding box center [345, 99] width 141 height 24
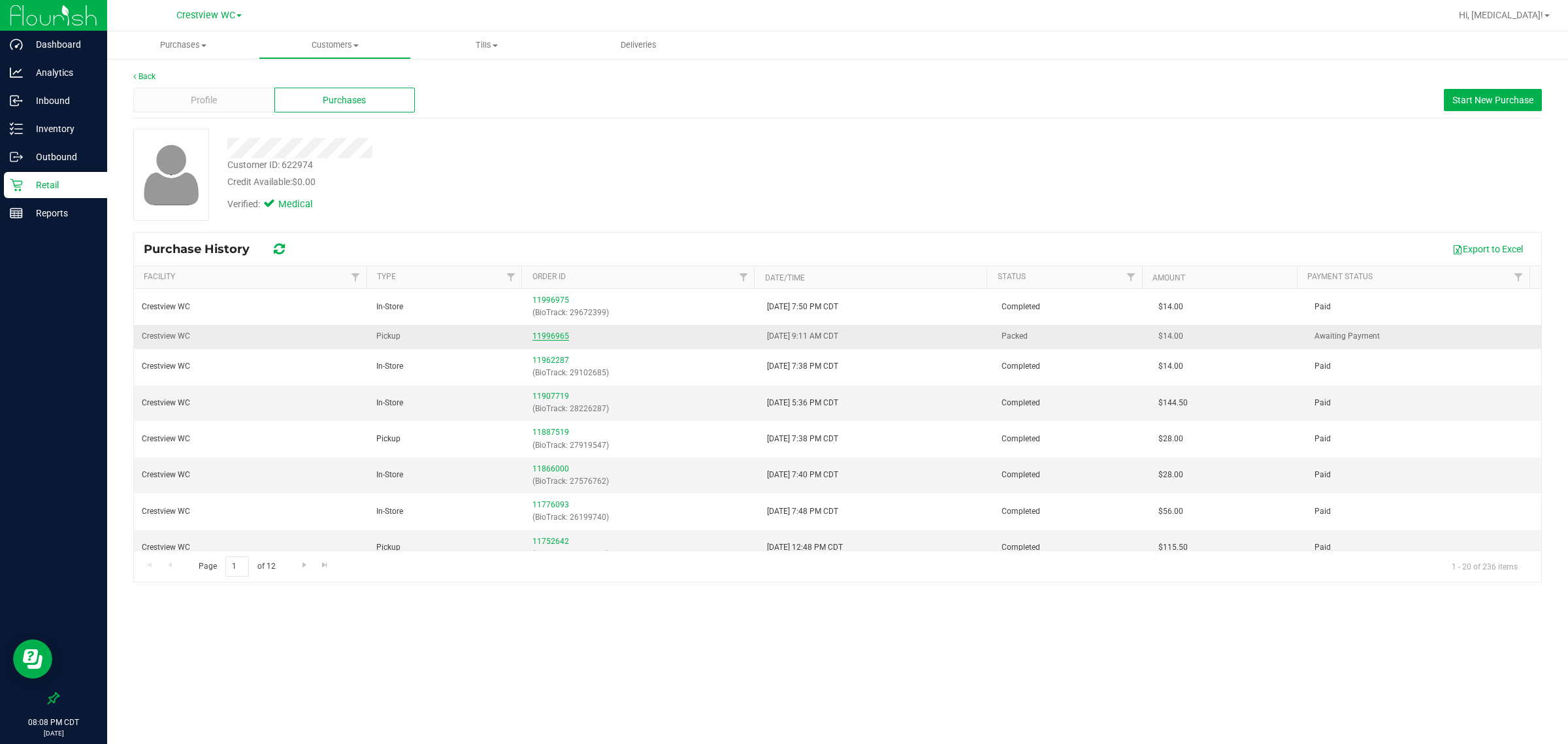
click at [547, 338] on link "11996965" at bounding box center [551, 335] width 36 height 9
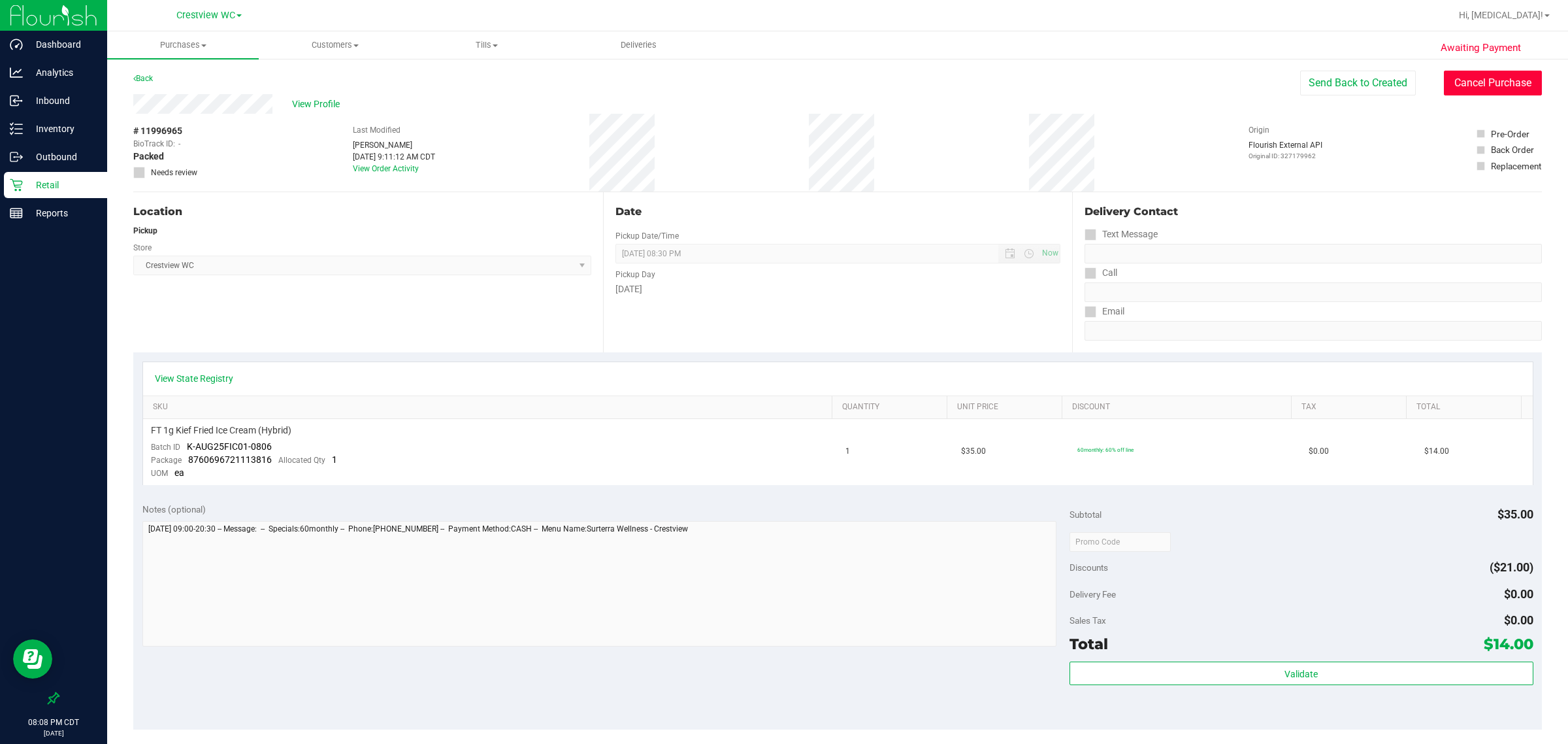
click at [1468, 73] on button "Cancel Purchase" at bounding box center [1493, 83] width 98 height 24
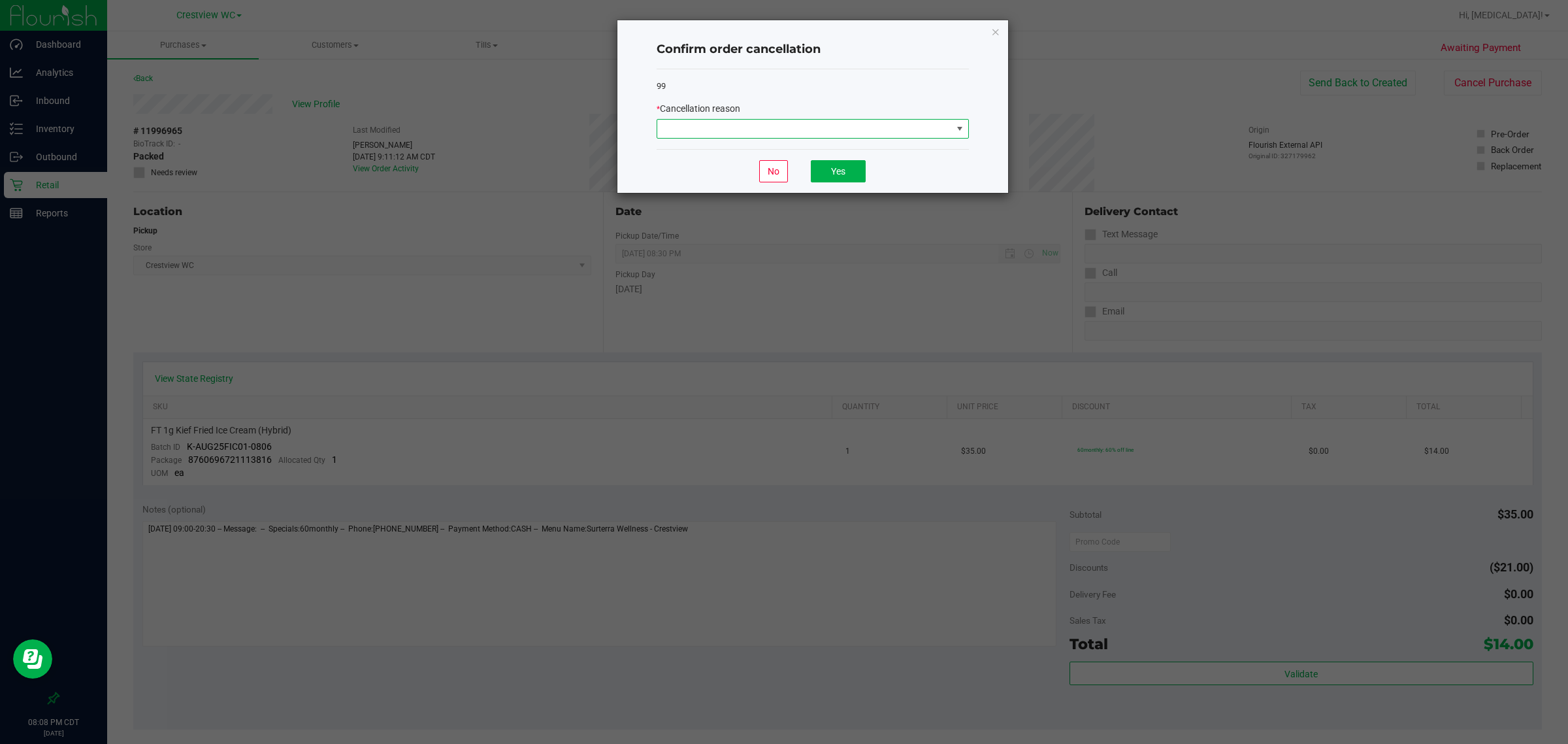
click at [831, 128] on span at bounding box center [804, 129] width 295 height 18
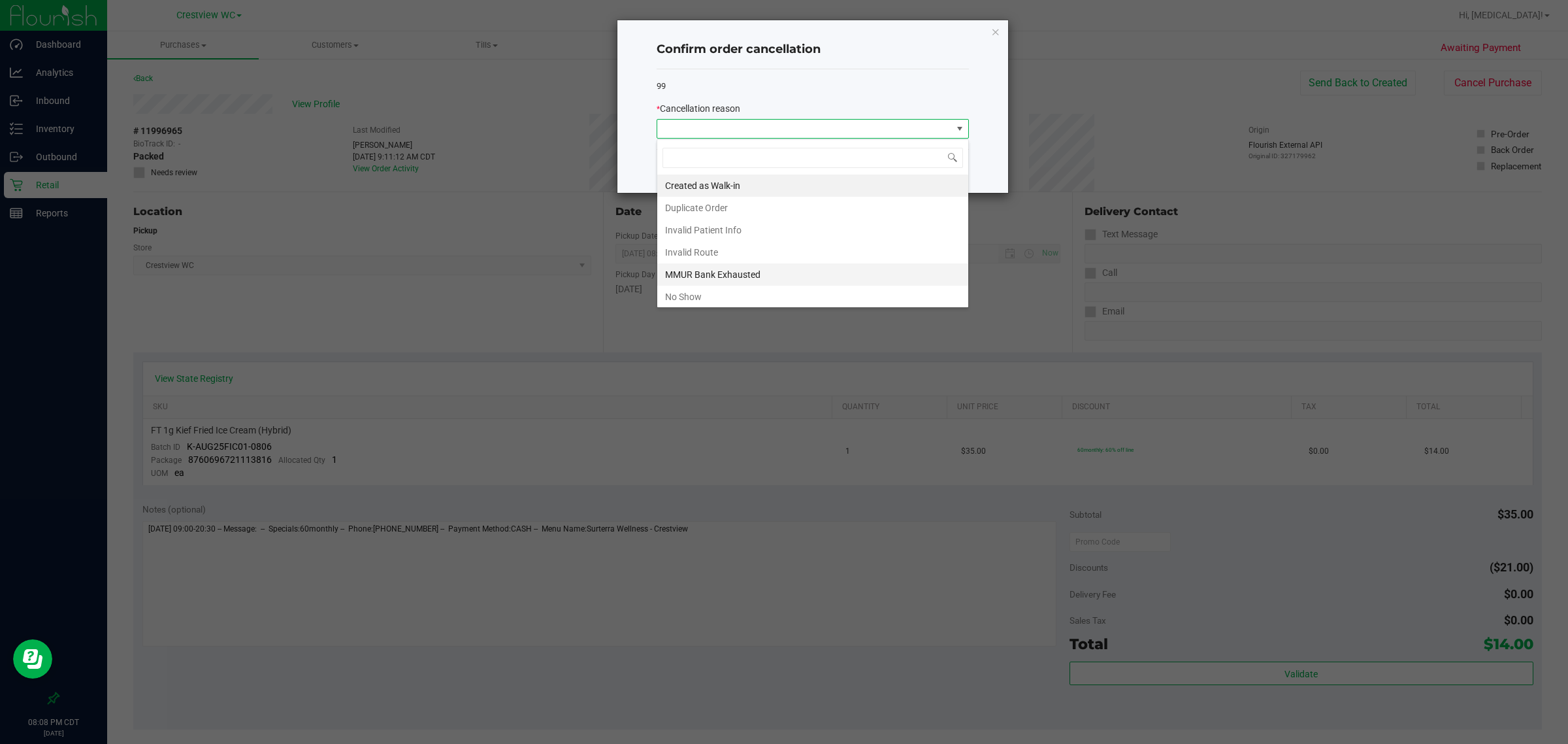
scroll to position [20, 311]
click at [704, 293] on li "No Show" at bounding box center [812, 297] width 311 height 22
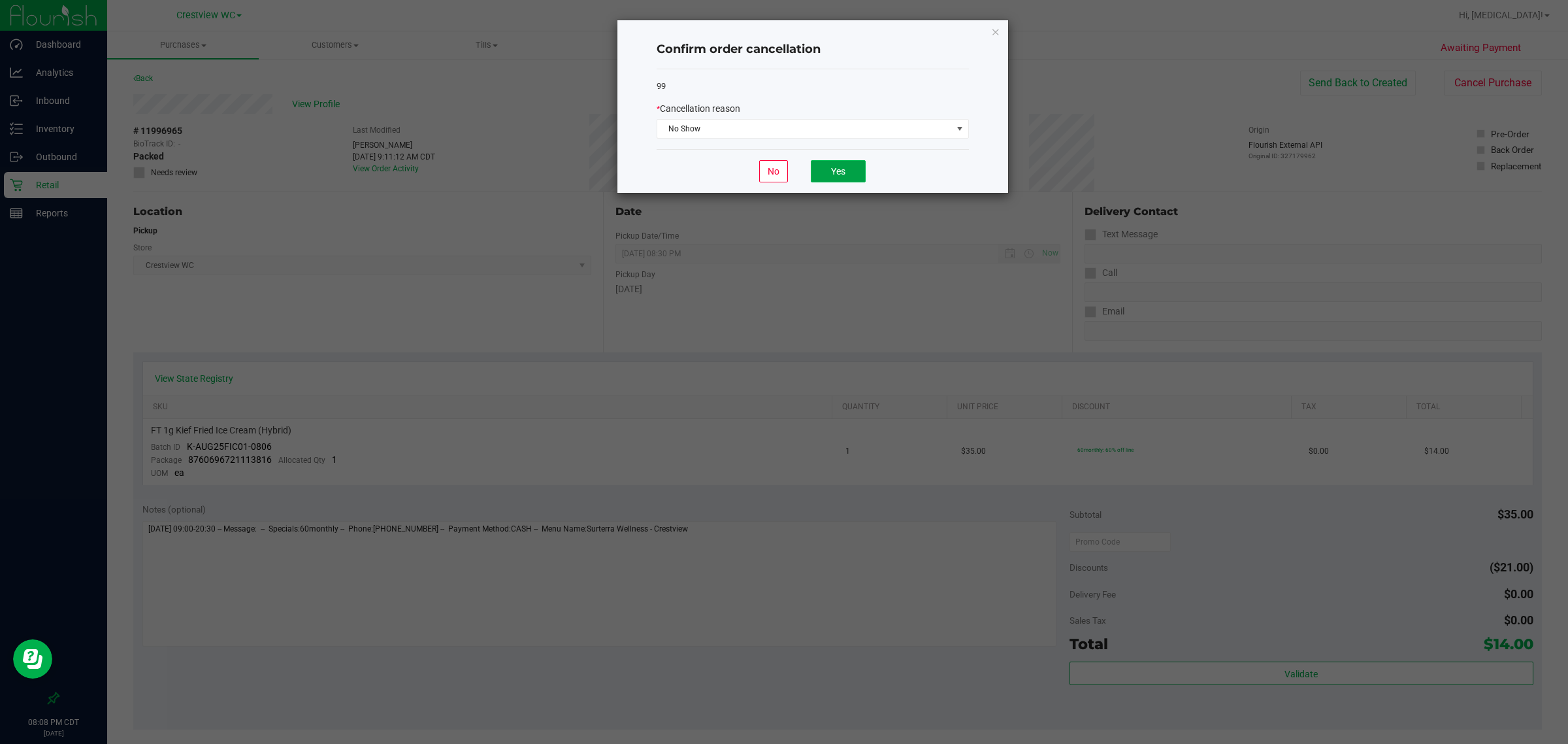
click at [833, 172] on button "Yes" at bounding box center [838, 171] width 55 height 22
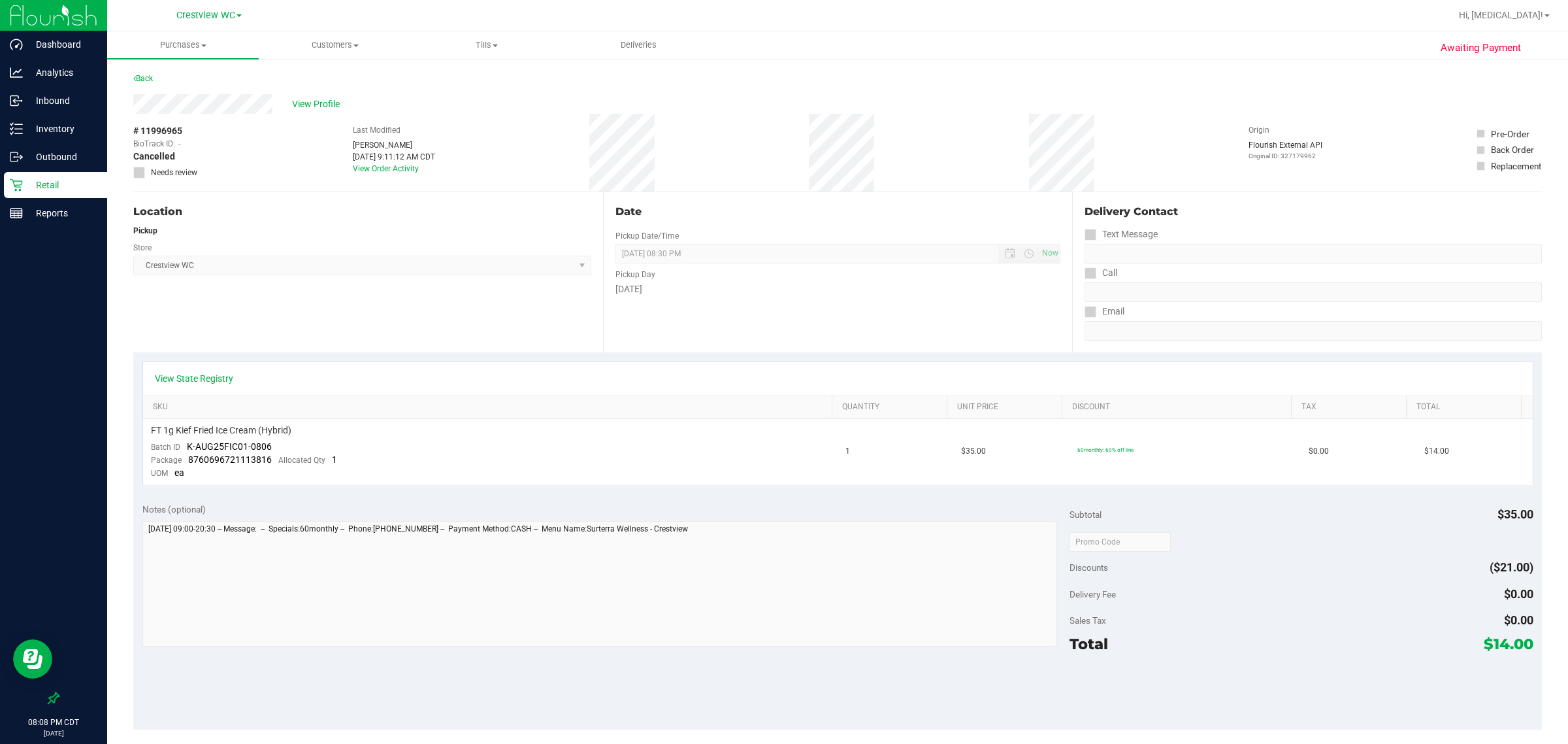
click at [472, 213] on div "Location Pickup Store Crestview WC Select Store [PERSON_NAME][GEOGRAPHIC_DATA] …" at bounding box center [838, 272] width 1408 height 160
click at [55, 124] on p "Inventory" at bounding box center [62, 129] width 78 height 15
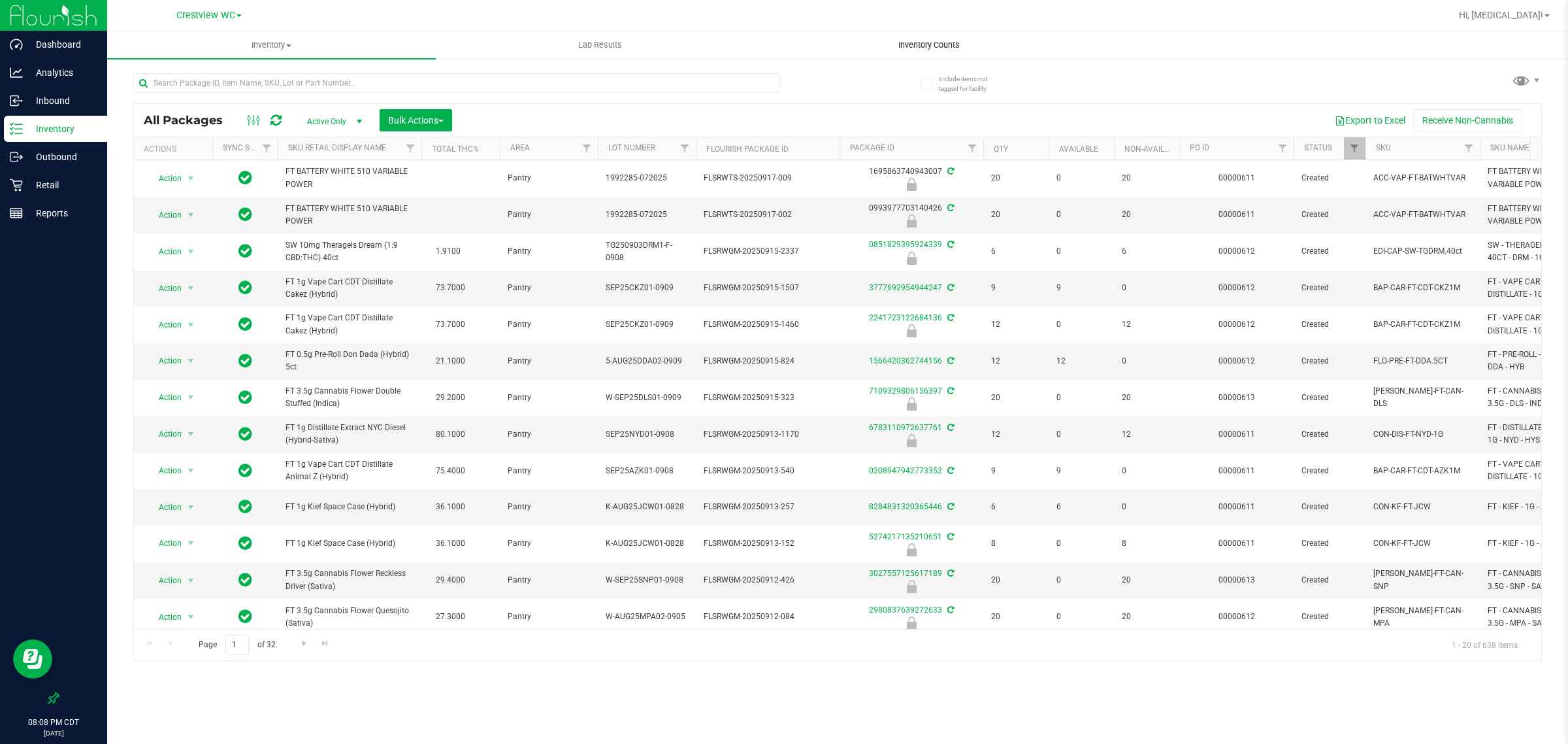
click at [914, 41] on span "Inventory Counts" at bounding box center [929, 45] width 97 height 12
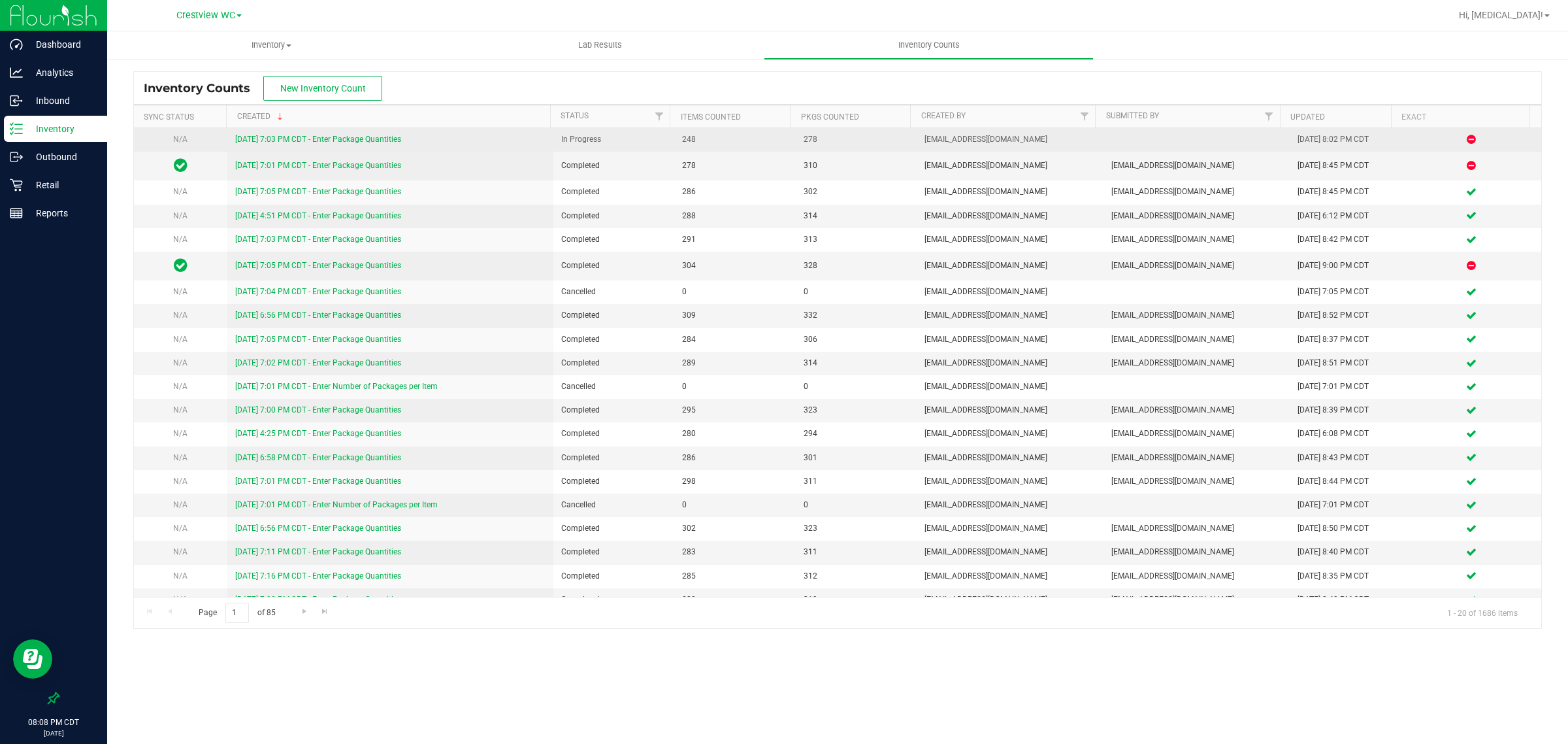
click at [316, 145] on div "[DATE] 7:03 PM CDT - Enter Package Quantities" at bounding box center [390, 140] width 311 height 13
click at [311, 141] on link "[DATE] 7:03 PM CDT - Enter Package Quantities" at bounding box center [318, 139] width 166 height 9
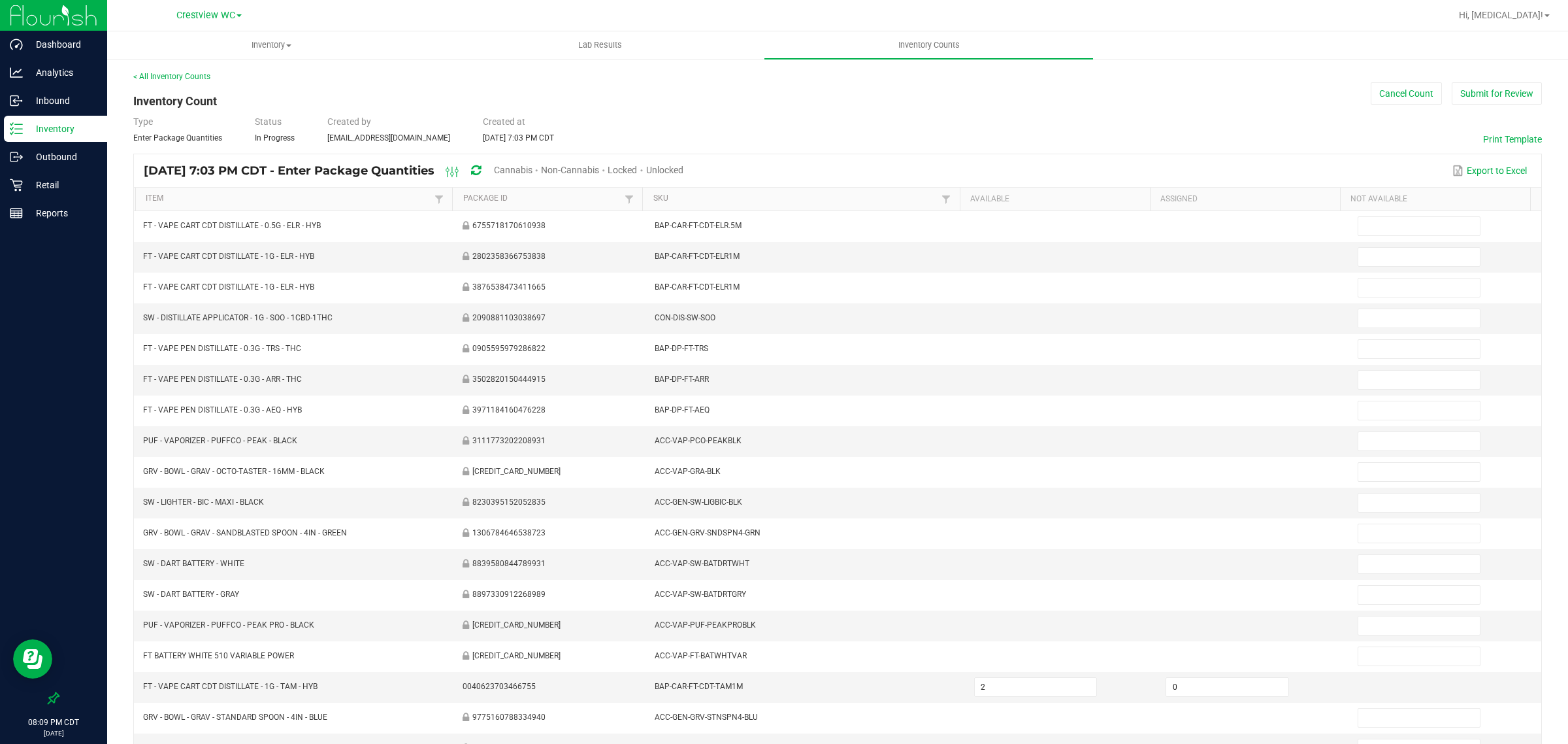
click at [599, 169] on span "Non-Cannabis" at bounding box center [570, 169] width 58 height 10
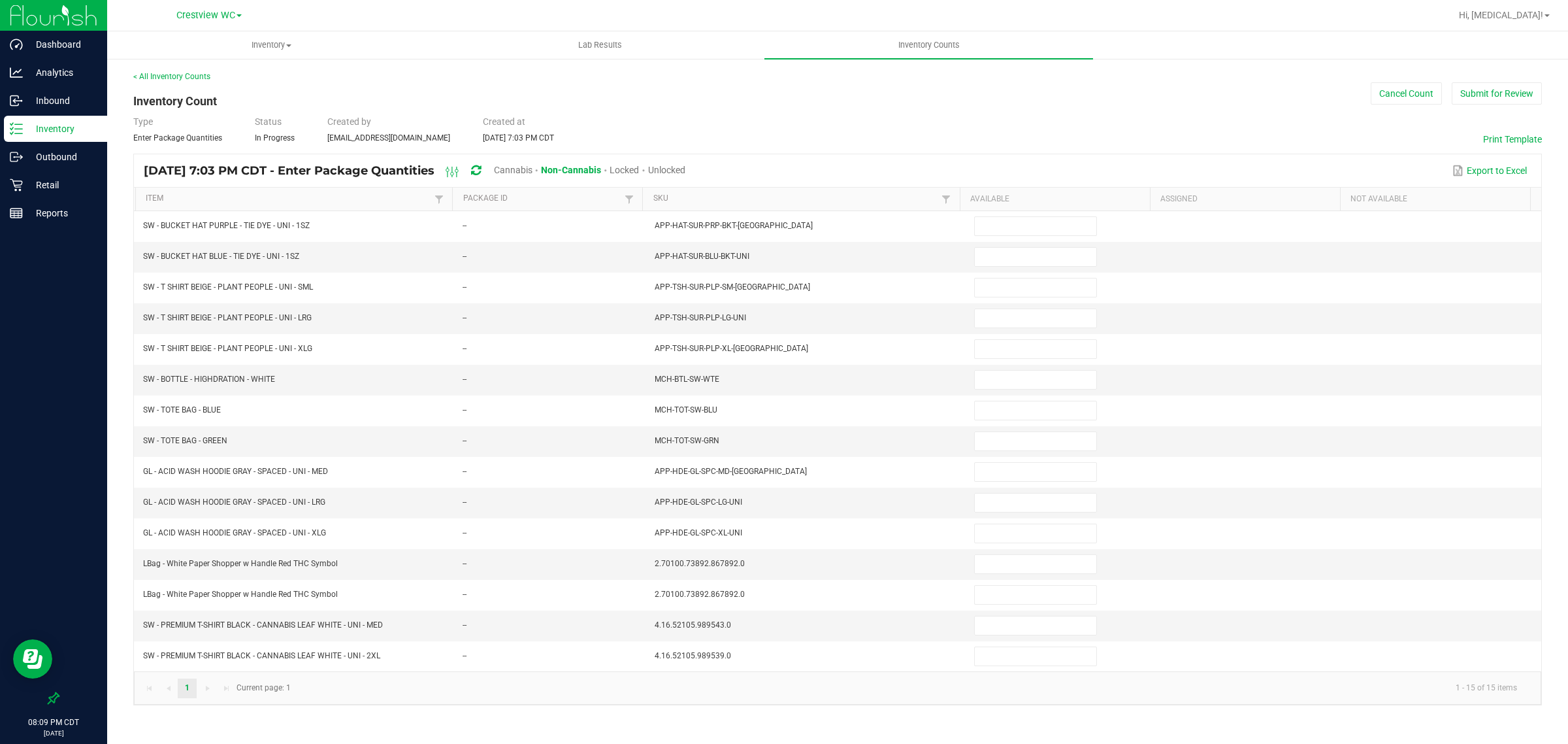
click at [532, 168] on span "Cannabis" at bounding box center [513, 169] width 38 height 10
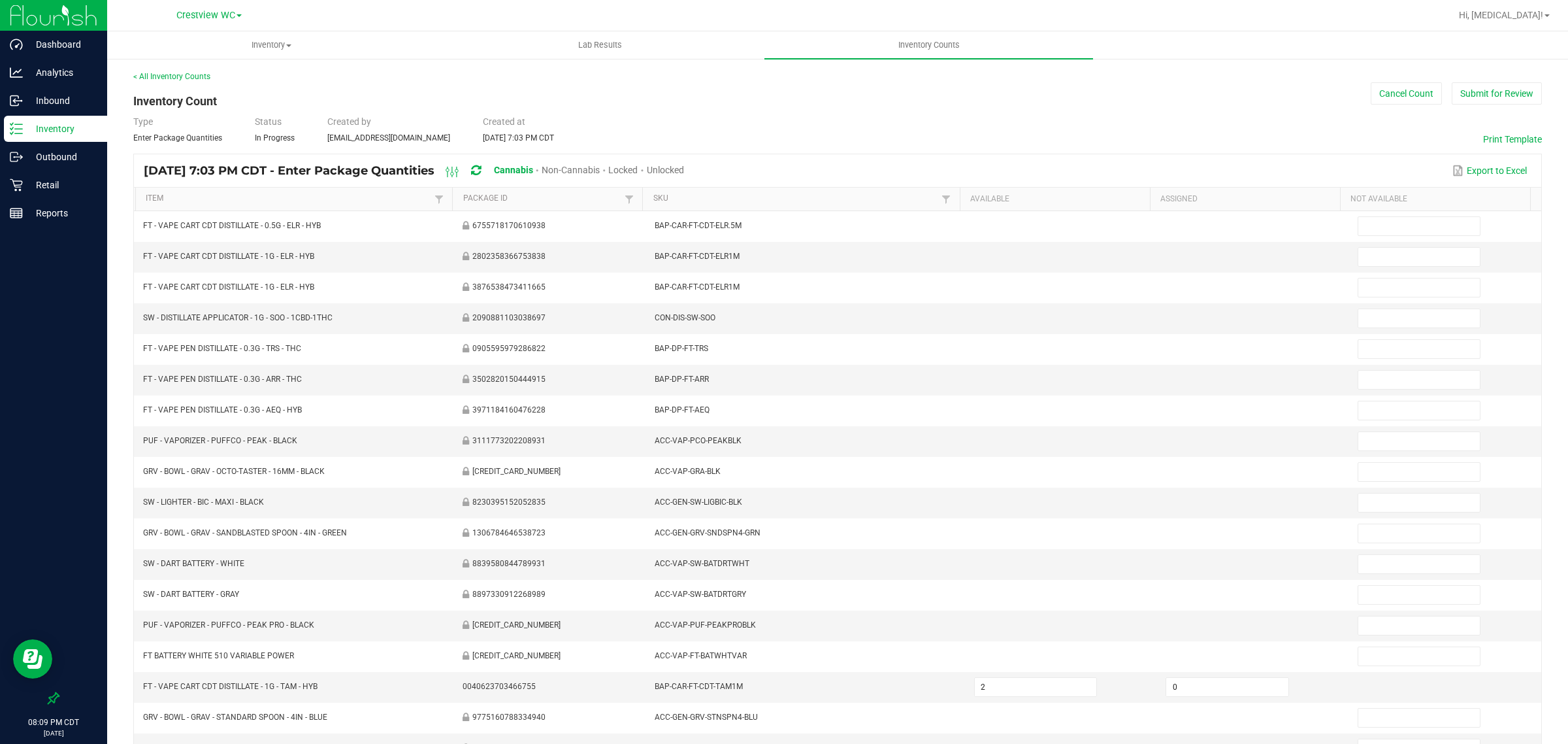
click at [684, 167] on span "Unlocked" at bounding box center [665, 169] width 37 height 10
click at [209, 201] on link "Item" at bounding box center [288, 198] width 285 height 10
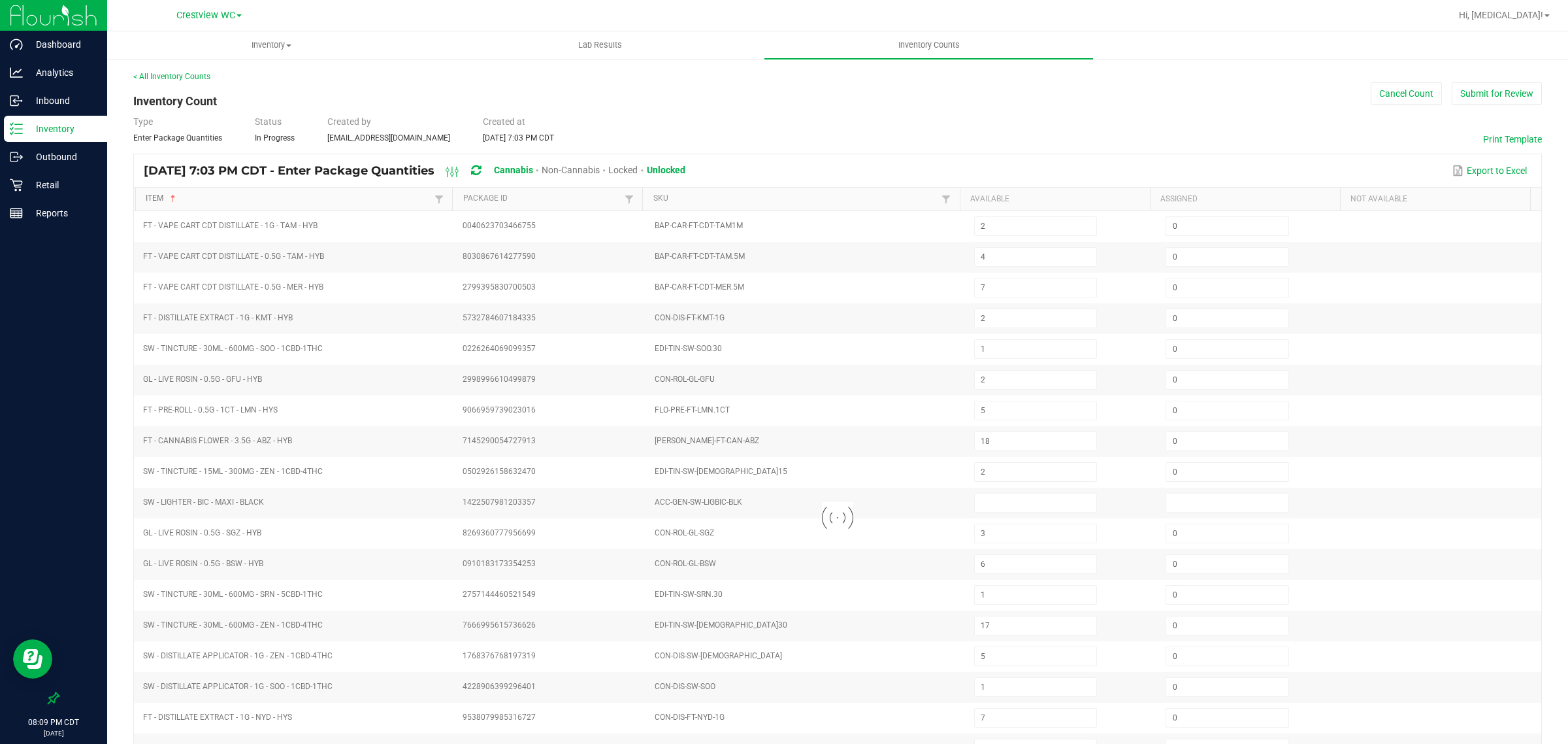
type input "8"
type input "14"
type input "16"
type input "4"
type input "6"
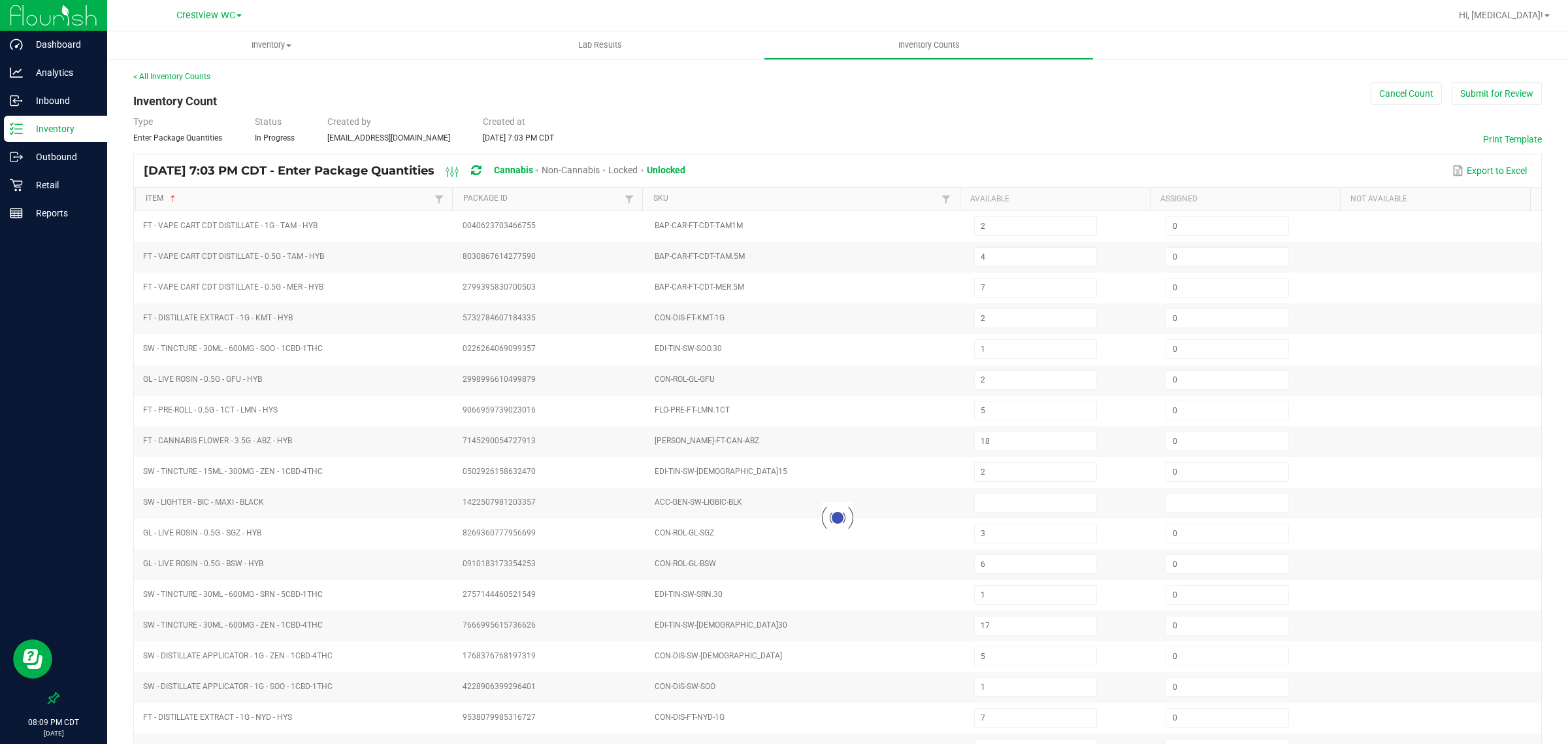
type input "20"
type input "18"
type input "13"
type input "0"
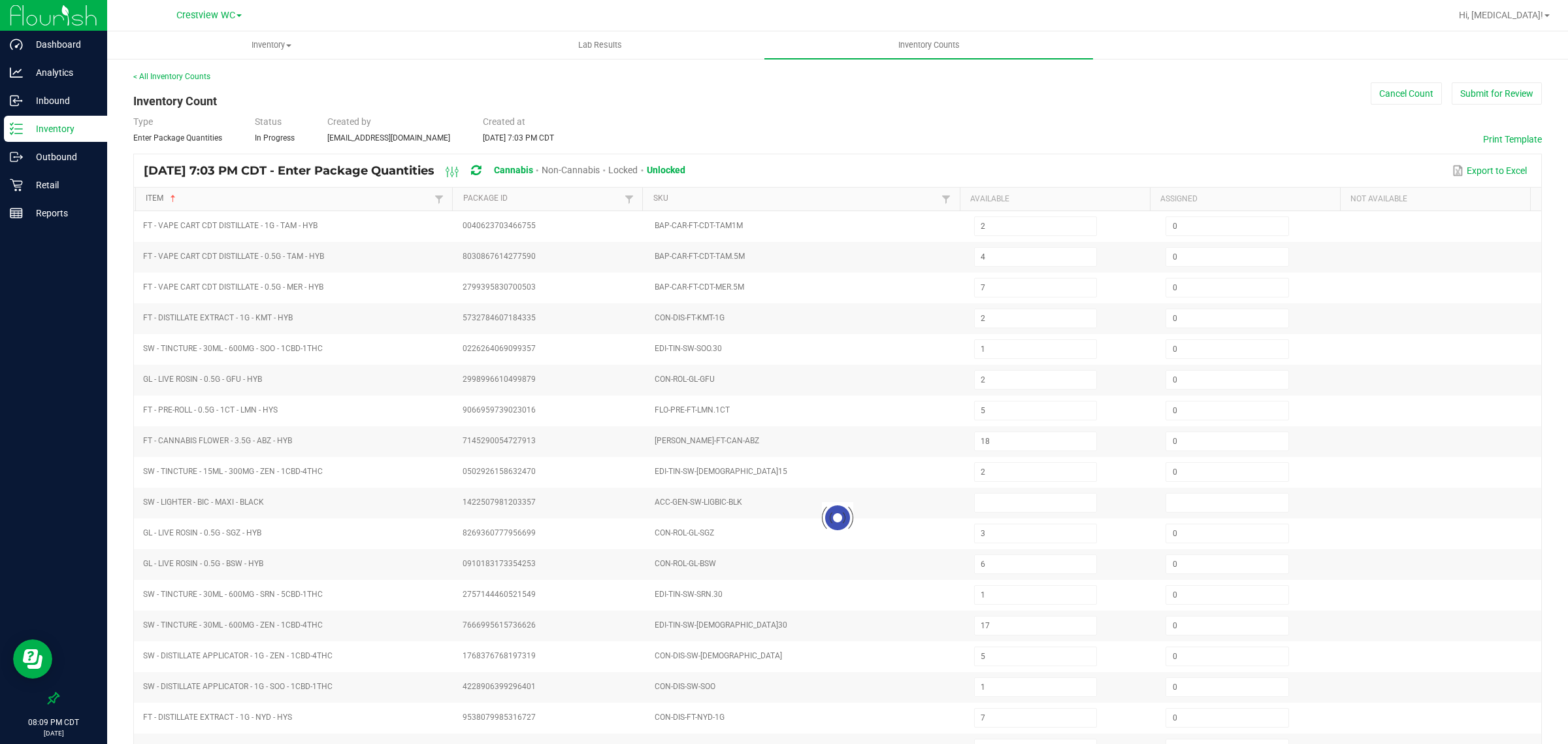
type input "13"
type input "2"
type input "8"
type input "6"
type input "2"
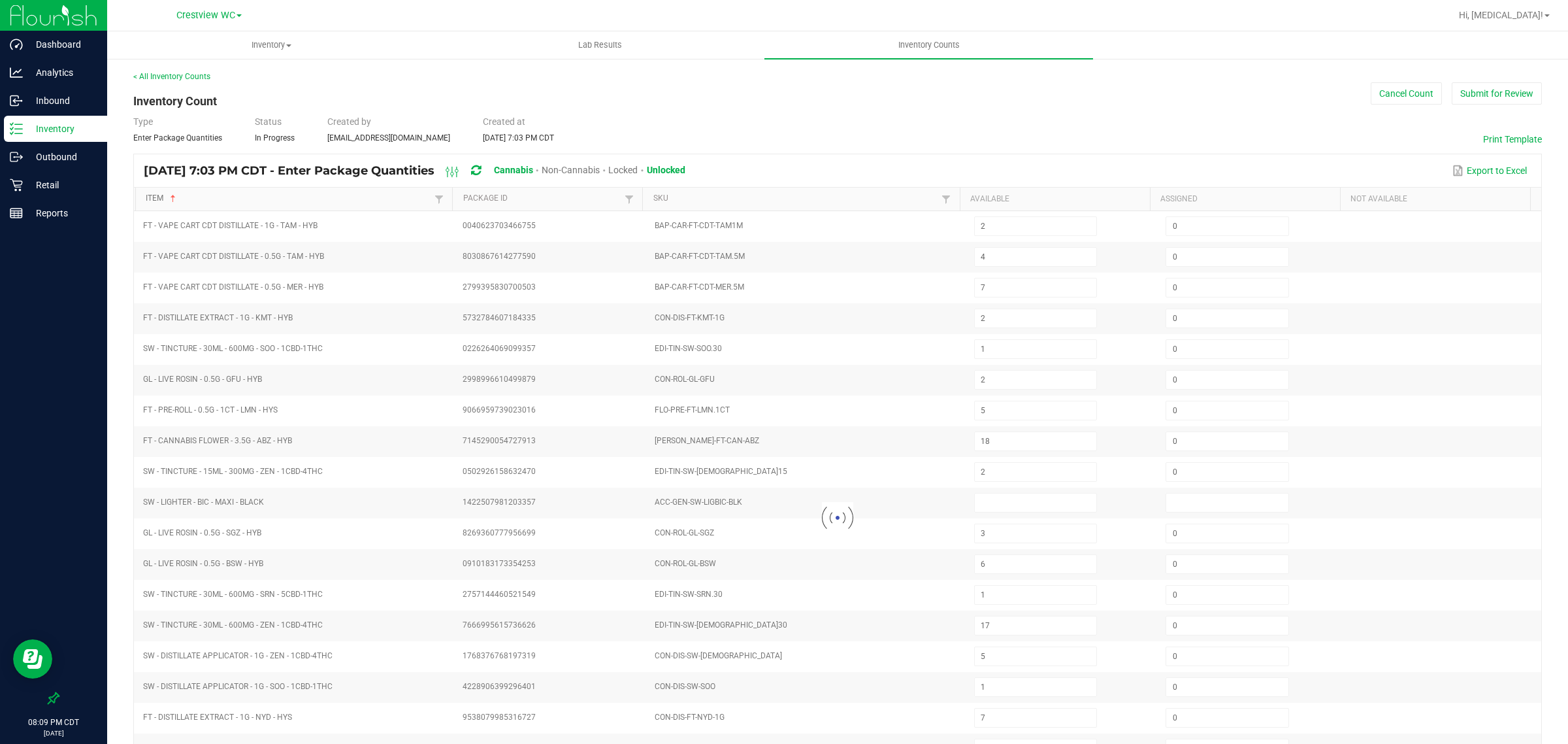
type input "5"
type input "9"
type input "3"
type input "0"
type input "20"
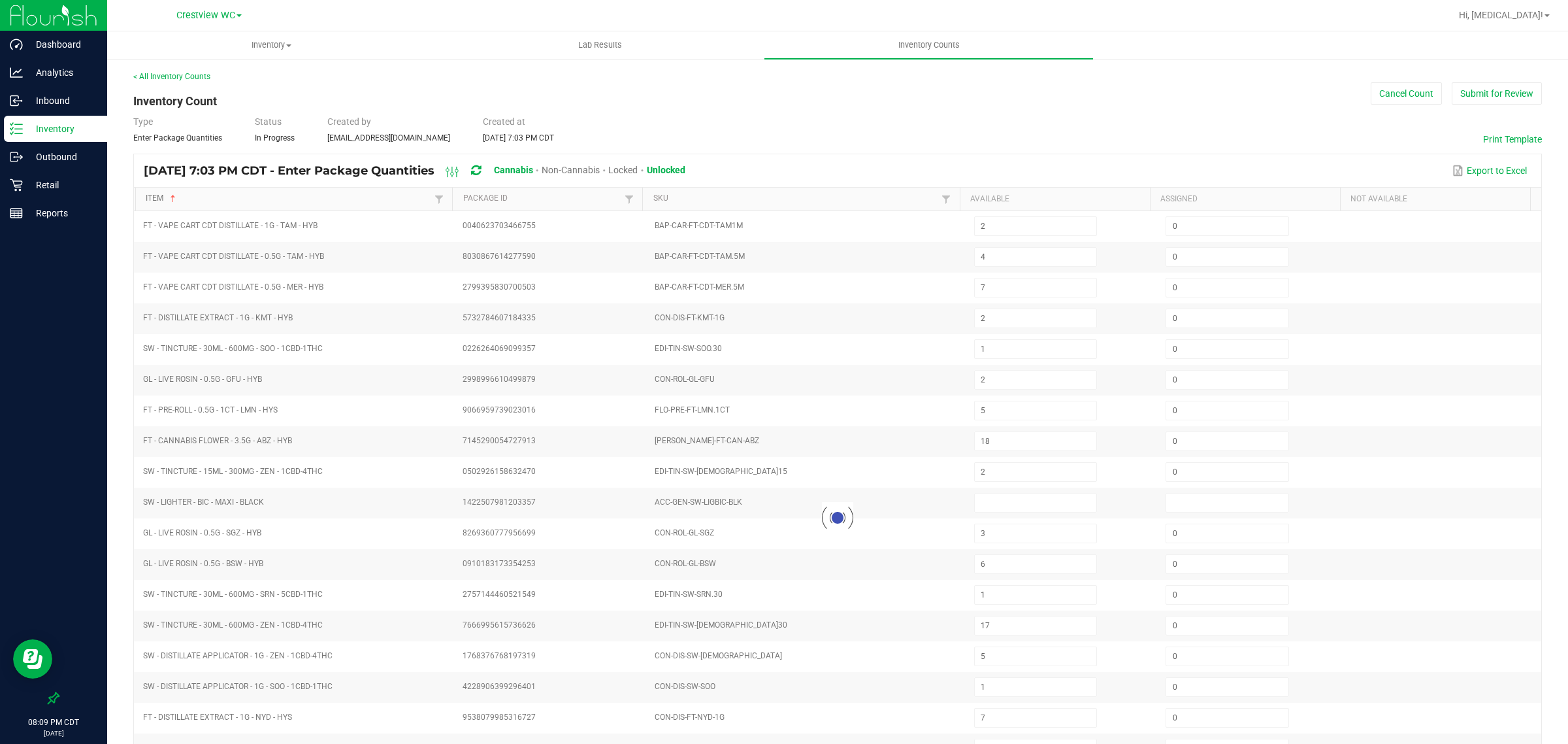
type input "0"
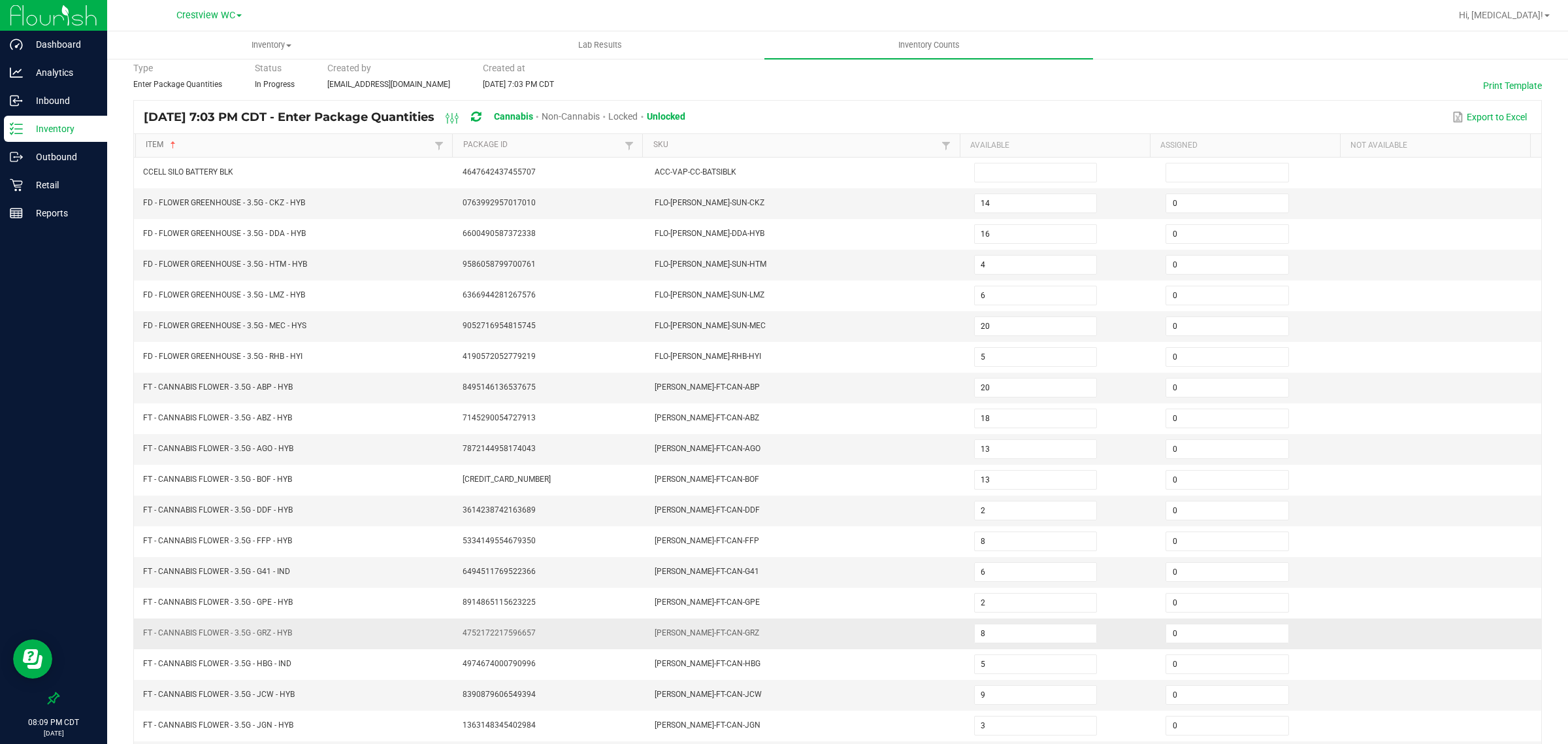
scroll to position [138, 0]
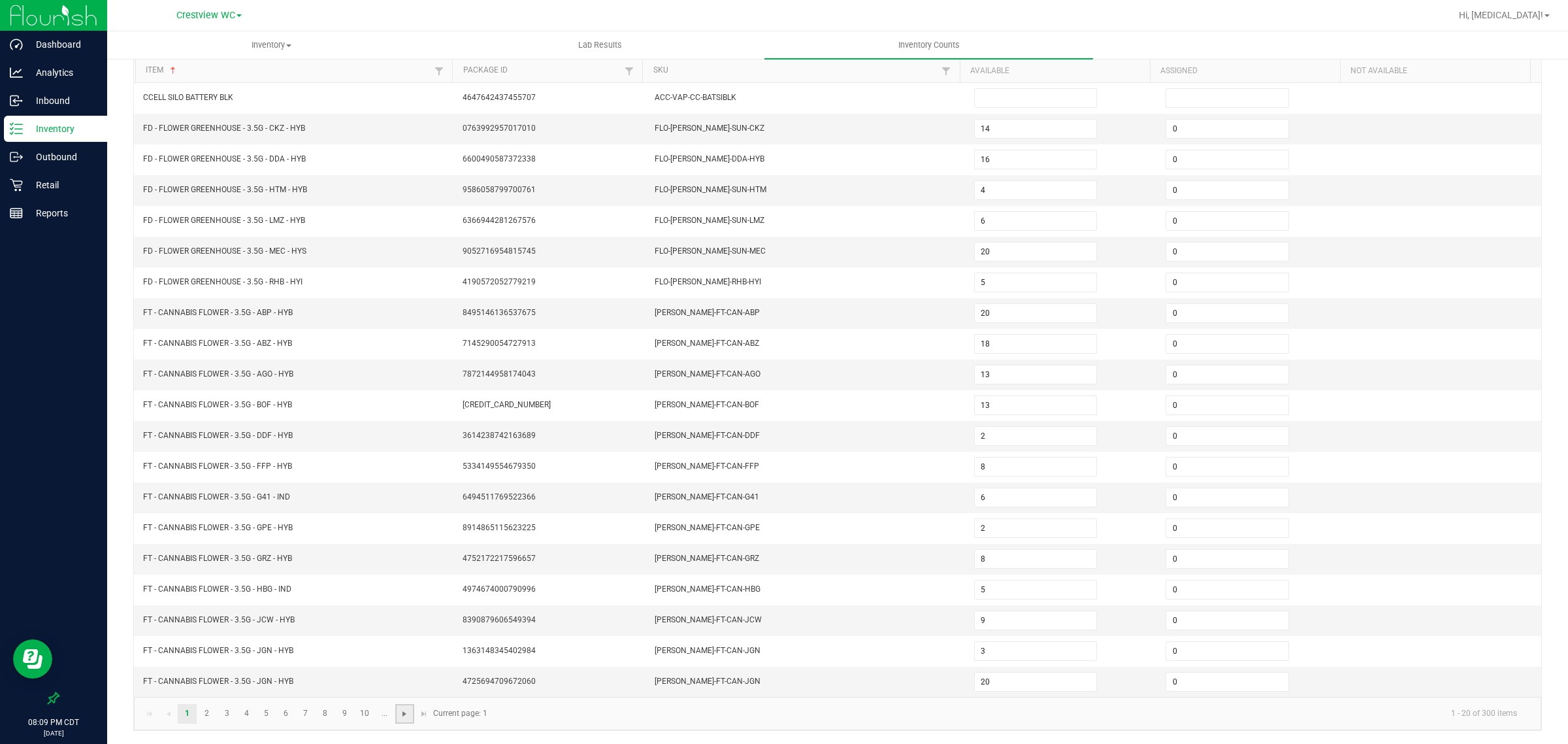
click at [400, 714] on span "Go to the next page" at bounding box center [404, 713] width 10 height 10
type input "3"
type input "0"
type input "2"
type input "12"
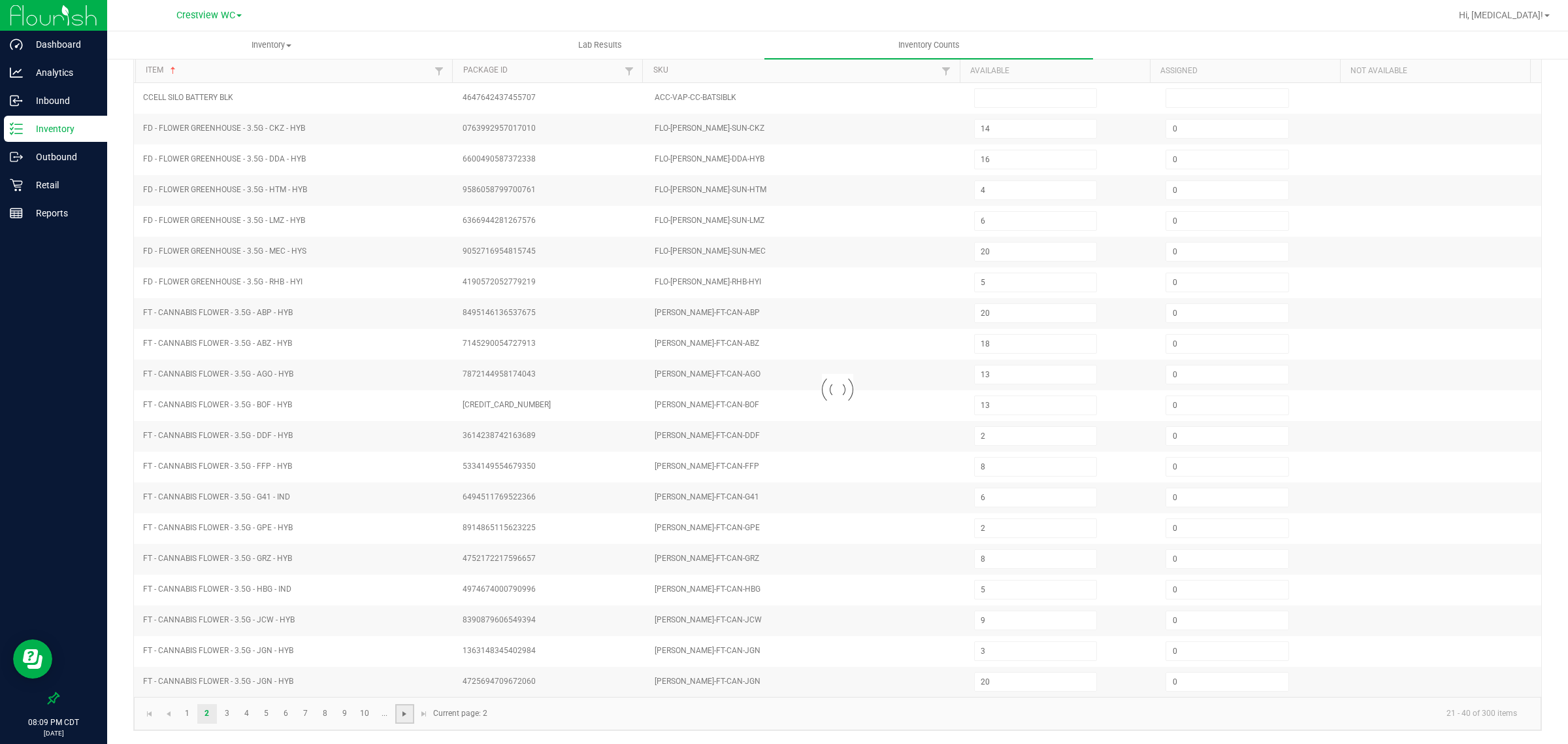
type input "3"
type input "13"
type input "10"
type input "13"
type input "6"
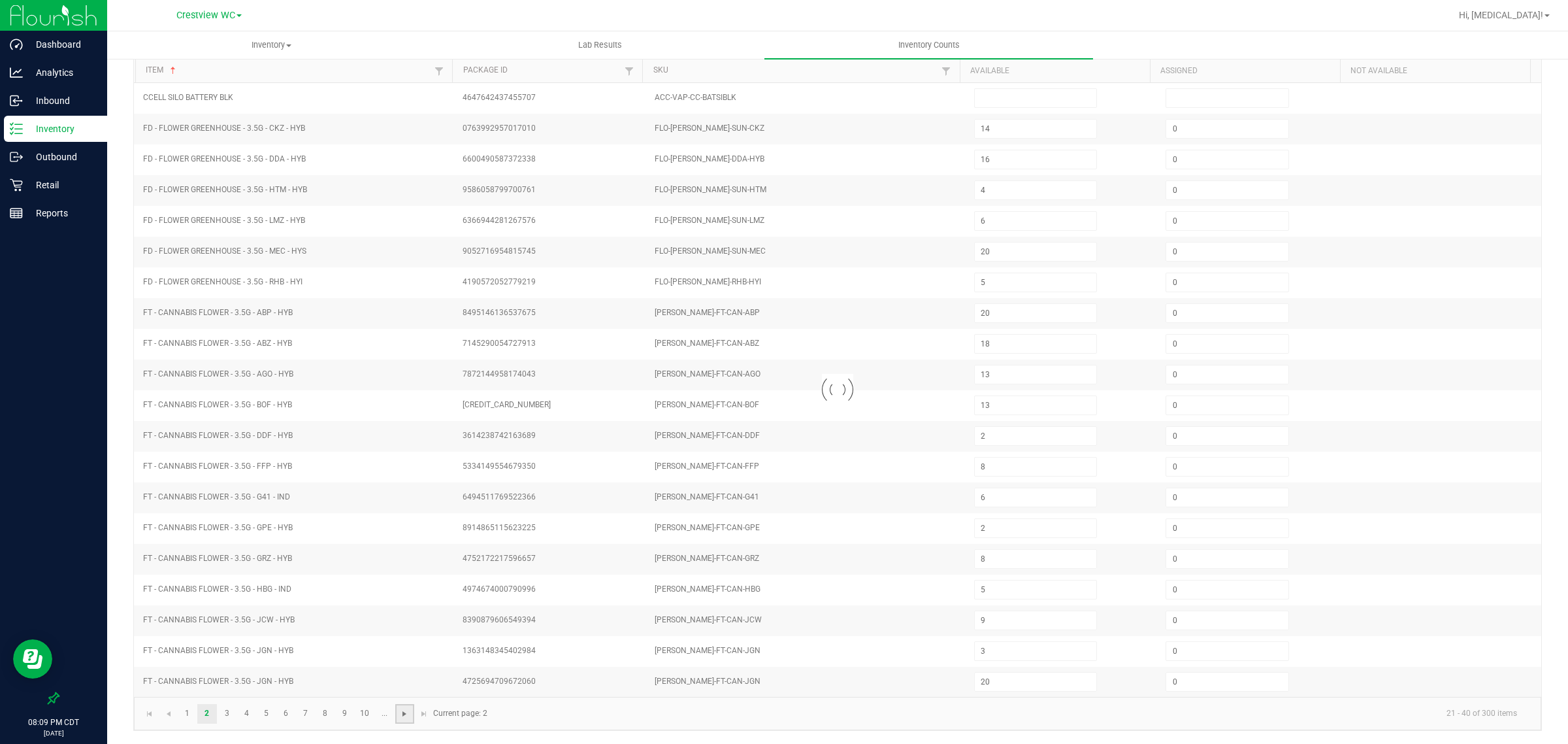
type input "0"
type input "2"
type input "1"
type input "12"
type input "11"
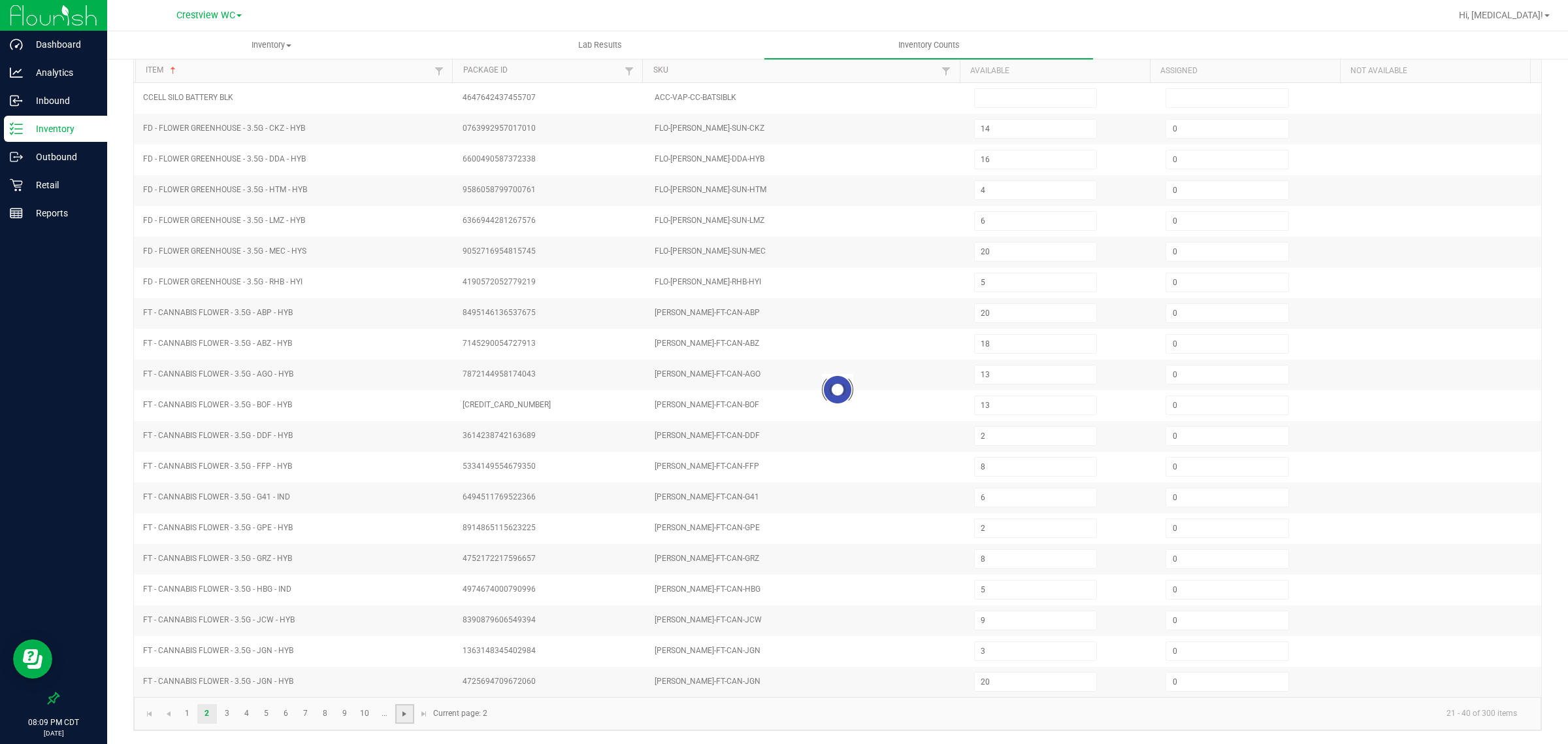
type input "1"
type input "20"
type input "14"
type input "3"
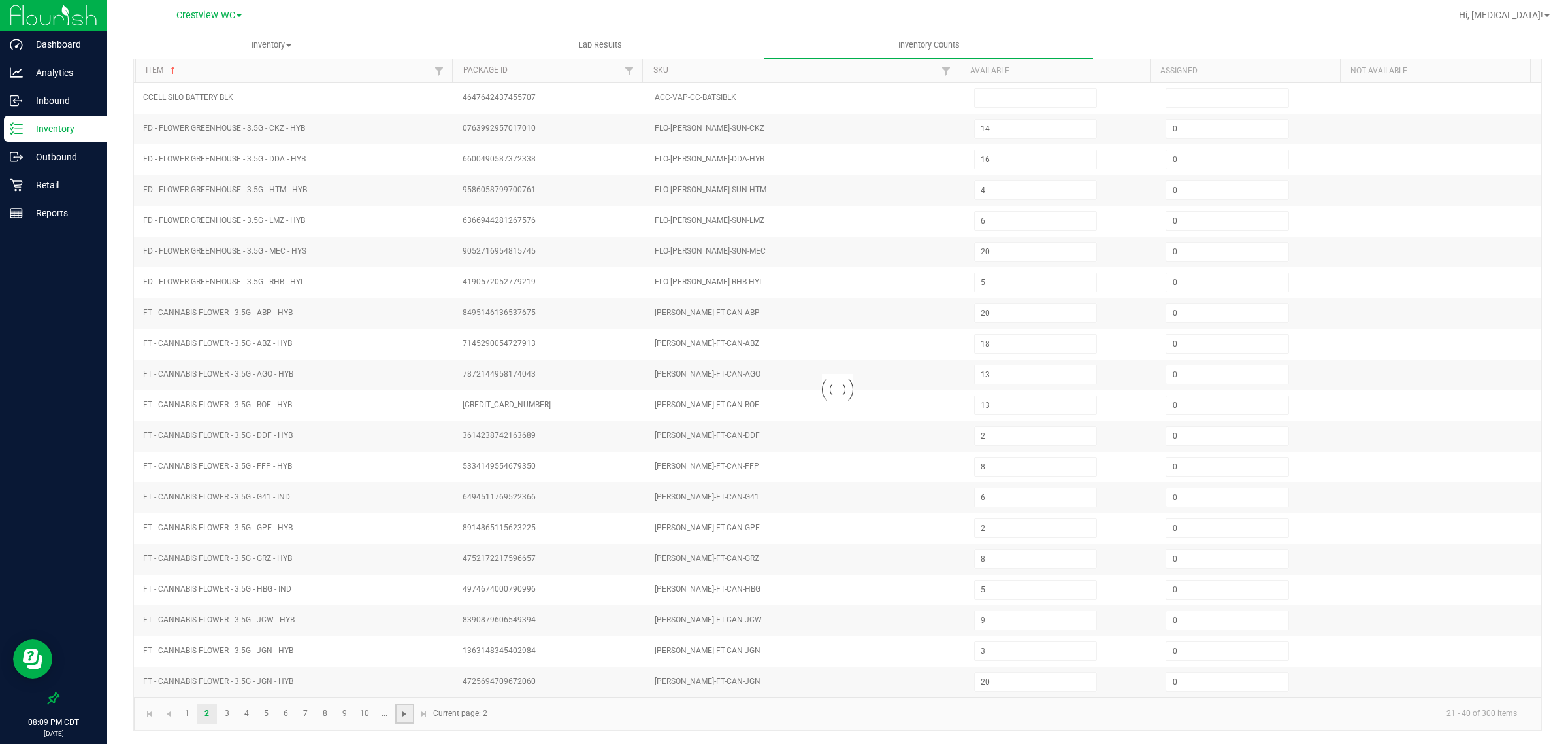
type input "2"
type input "10"
click at [402, 711] on span "Go to the next page" at bounding box center [404, 713] width 10 height 10
type input "2"
type input "12"
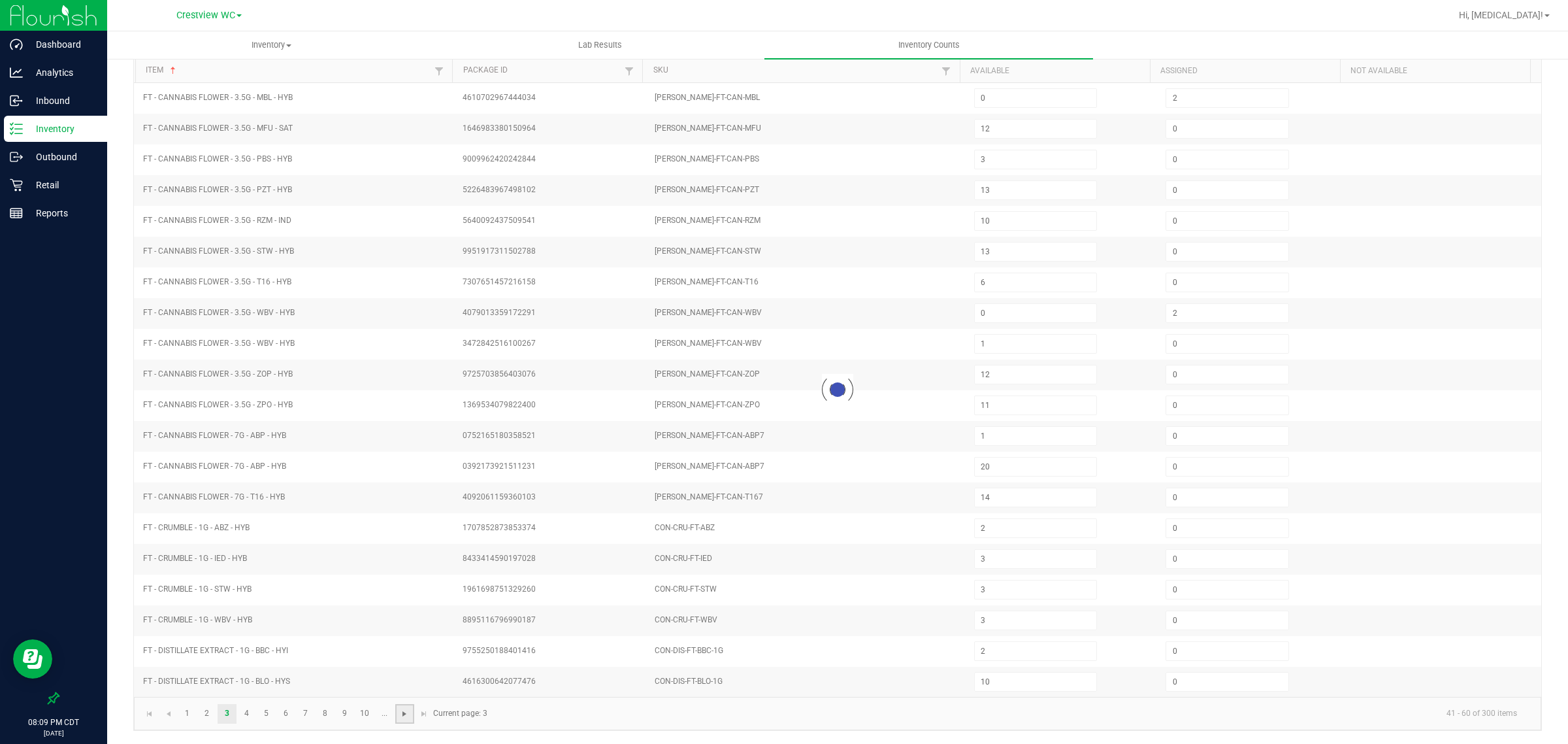
type input "0"
type input "11"
type input "2"
type input "9"
type input "2"
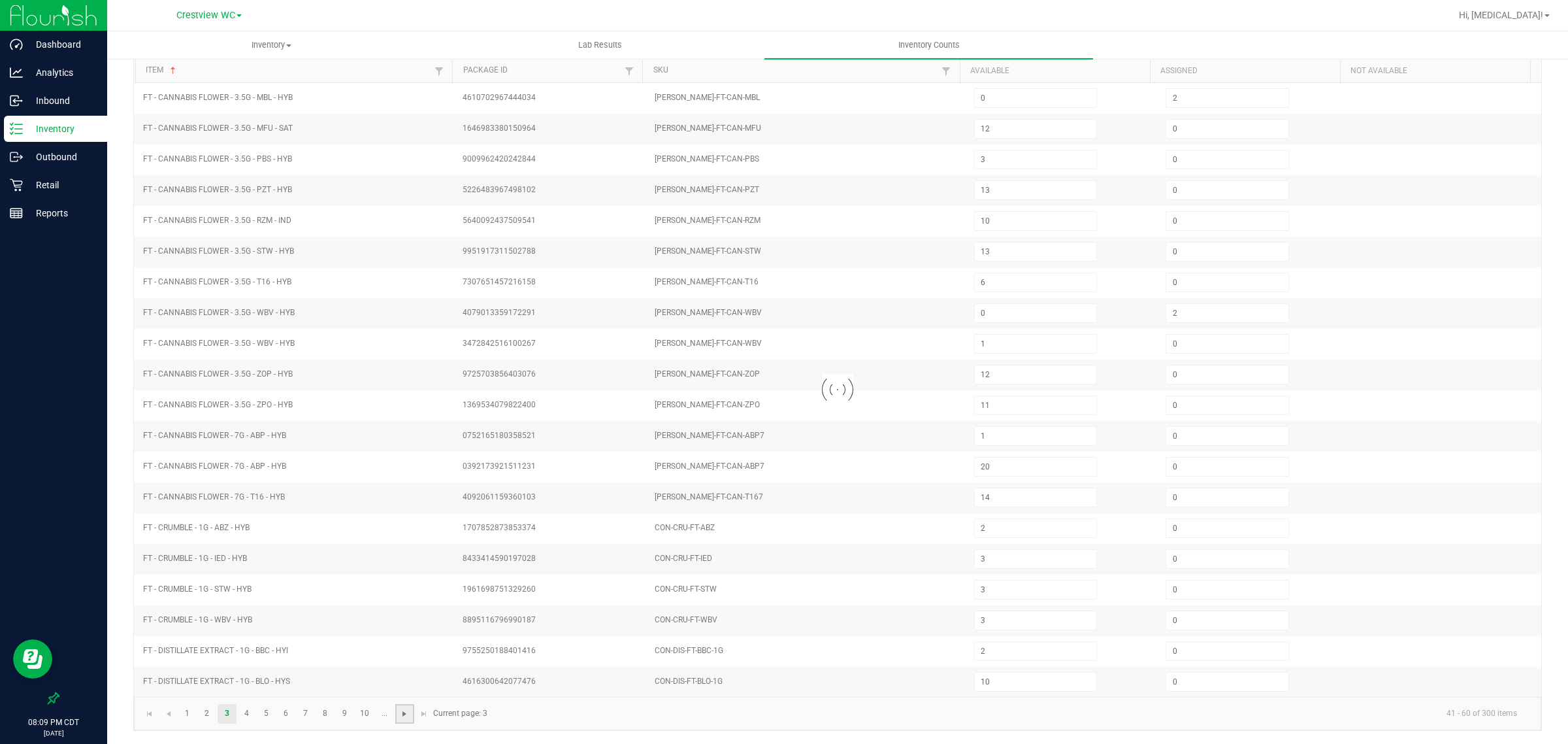
type input "7"
type input "1"
type input "0"
type input "2"
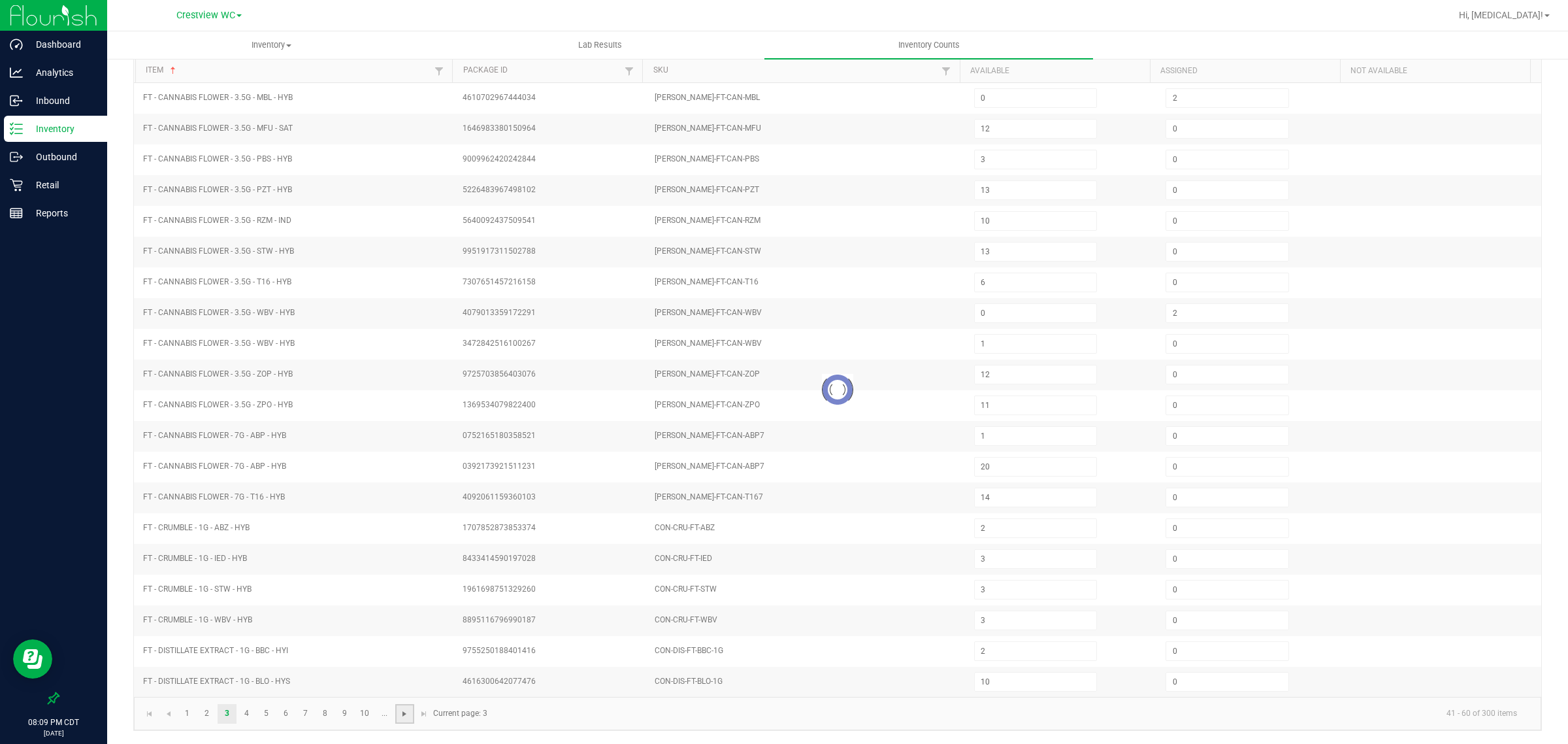
type input "1"
type input "5"
type input "9"
type input "1"
type input "2"
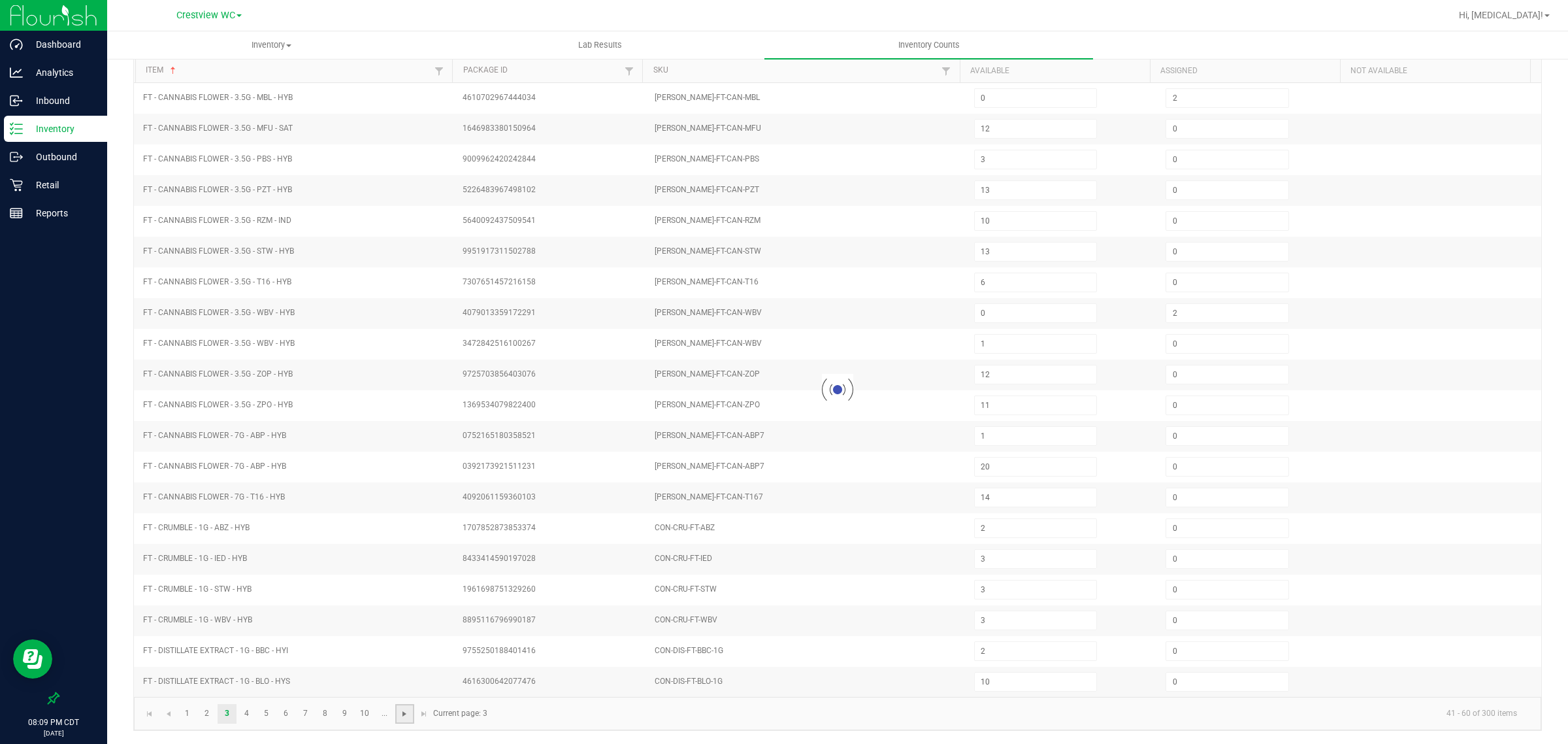
type input "1"
type input "8"
type input "6"
type input "4"
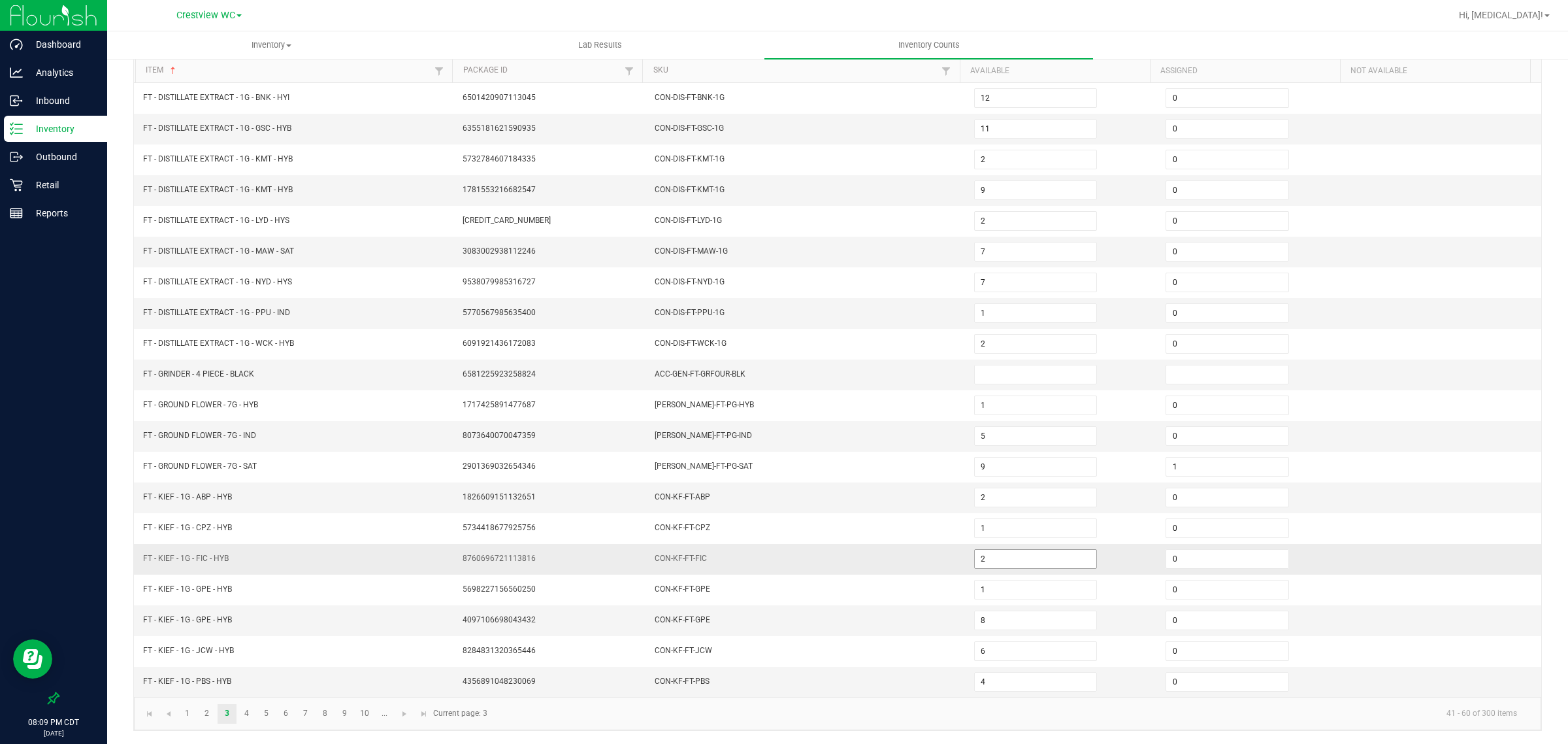
click at [975, 556] on input "2" at bounding box center [1036, 559] width 122 height 18
type input "3"
click at [730, 722] on kendo-pager-info "41 - 60 of 300 items" at bounding box center [1012, 713] width 1033 height 22
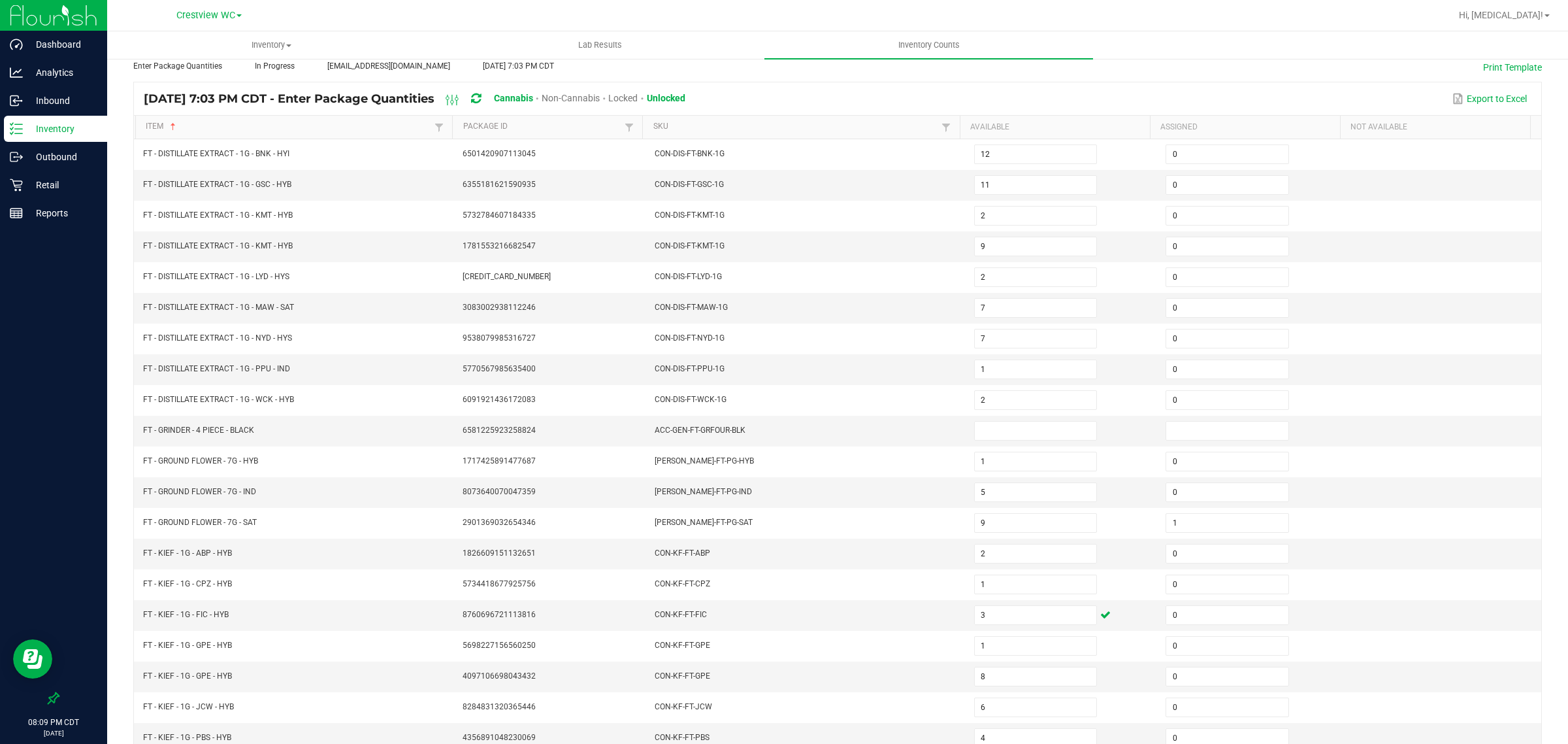
scroll to position [0, 0]
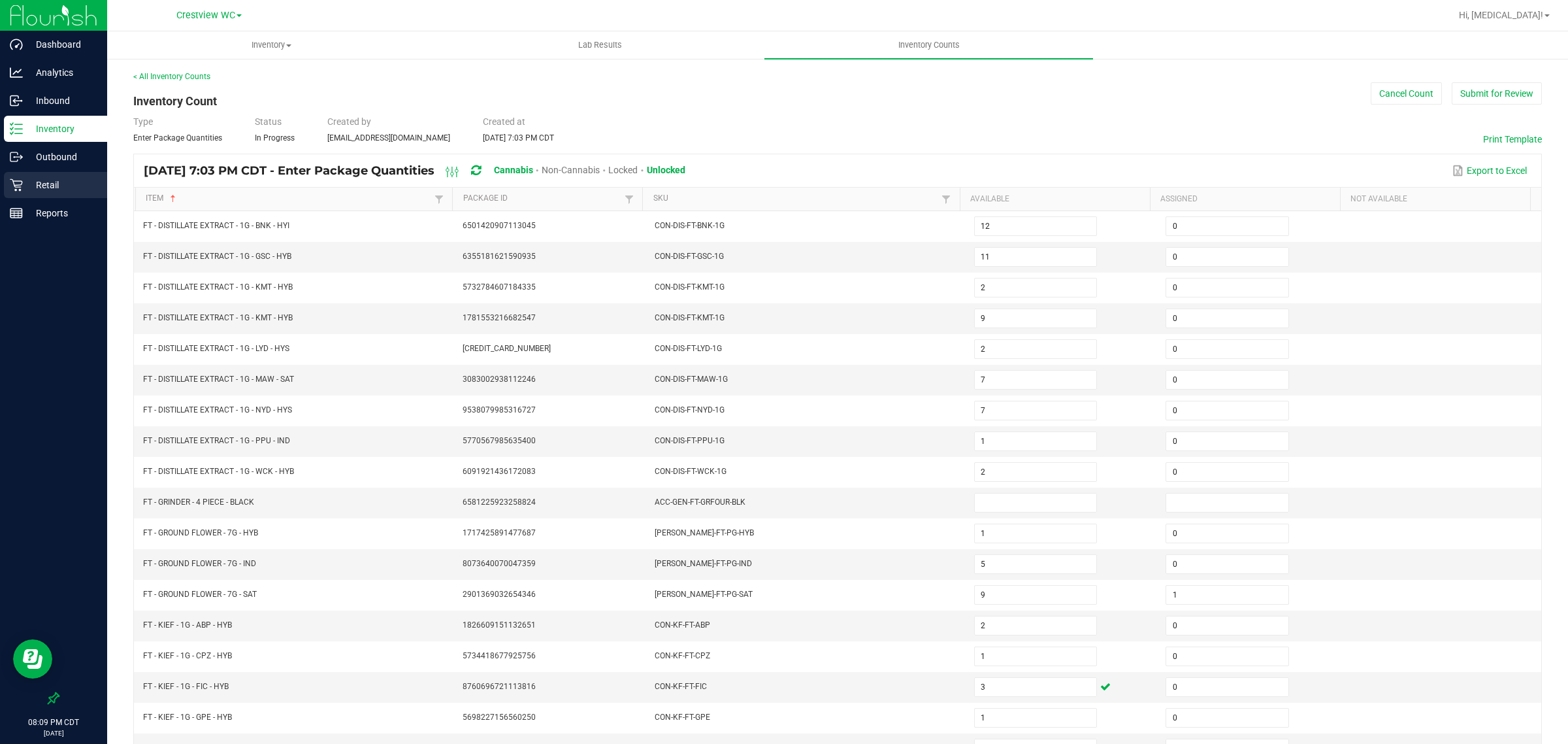
click at [51, 193] on div "Retail" at bounding box center [56, 185] width 104 height 26
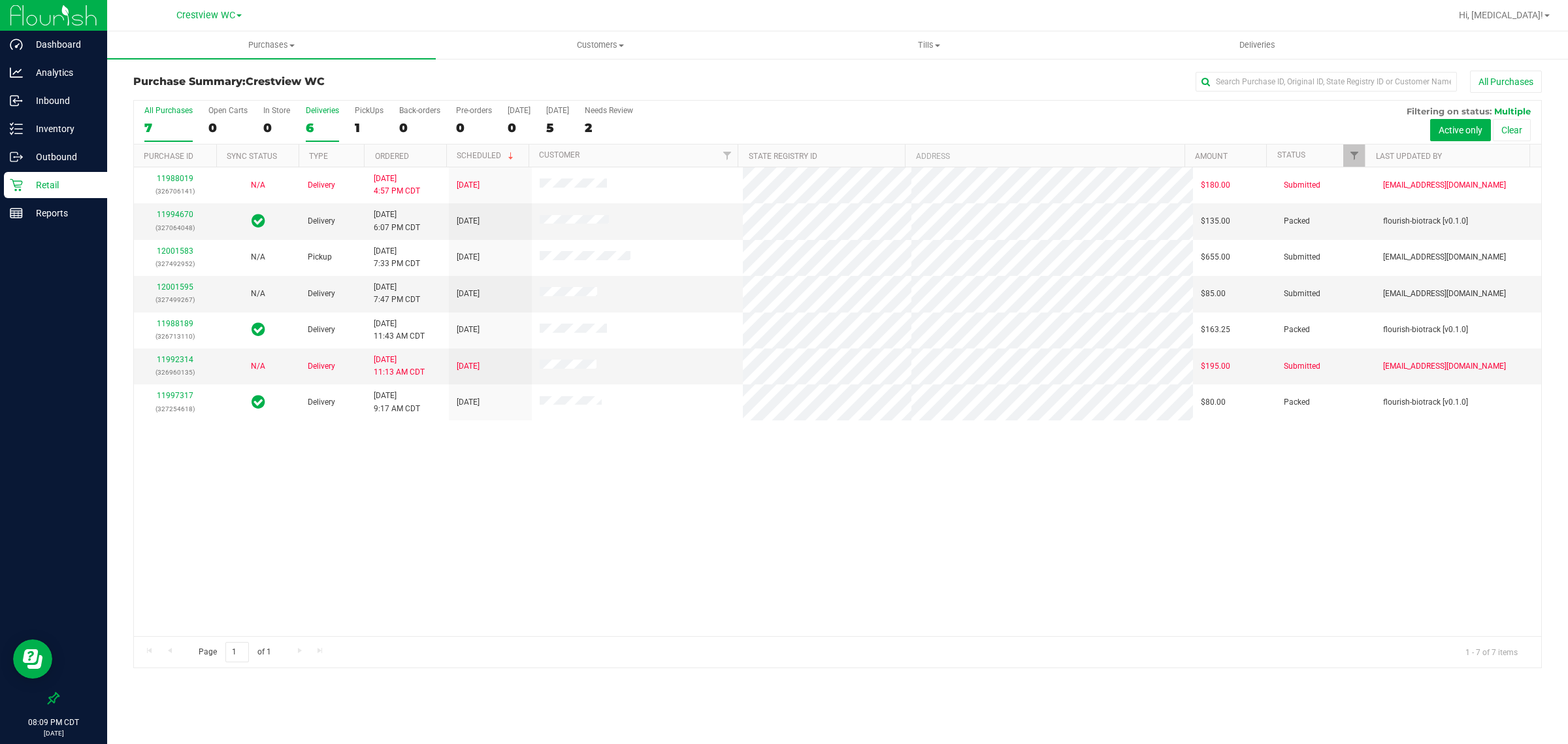
click at [311, 115] on div "Deliveries" at bounding box center [323, 110] width 34 height 9
click at [0, 0] on input "Deliveries 6" at bounding box center [0, 0] width 0 height 0
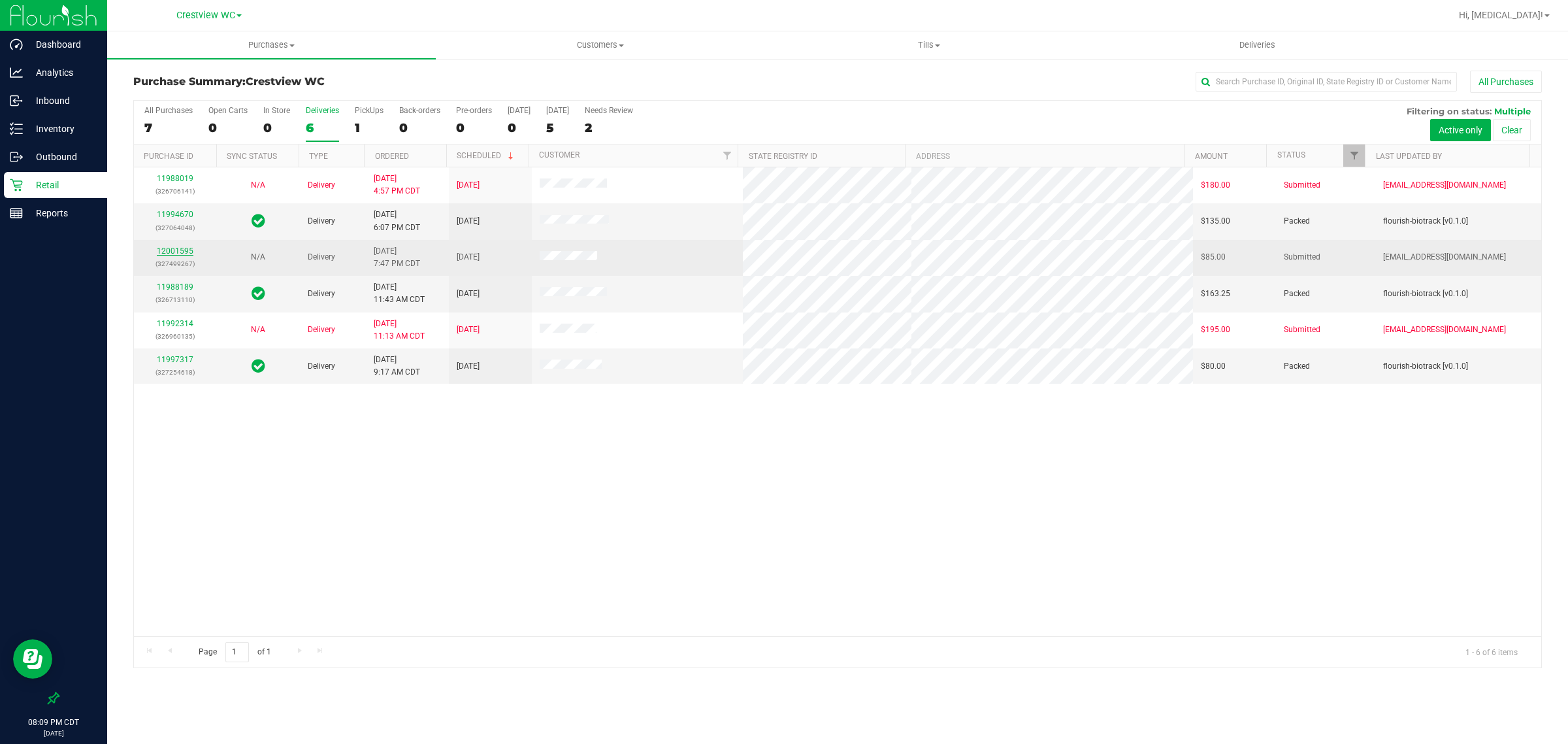
click at [185, 251] on link "12001595" at bounding box center [175, 251] width 36 height 9
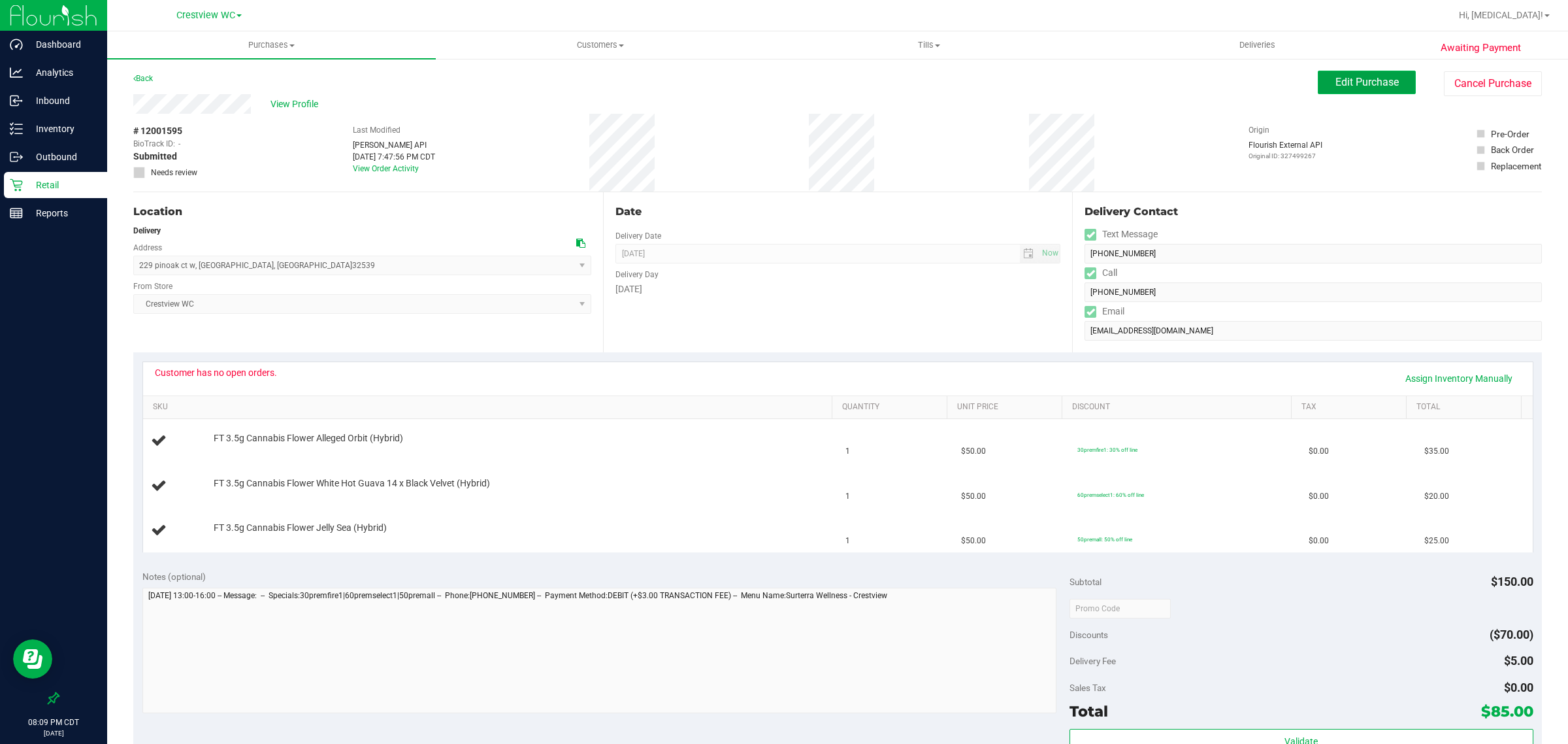
click at [1351, 82] on span "Edit Purchase" at bounding box center [1367, 82] width 64 height 13
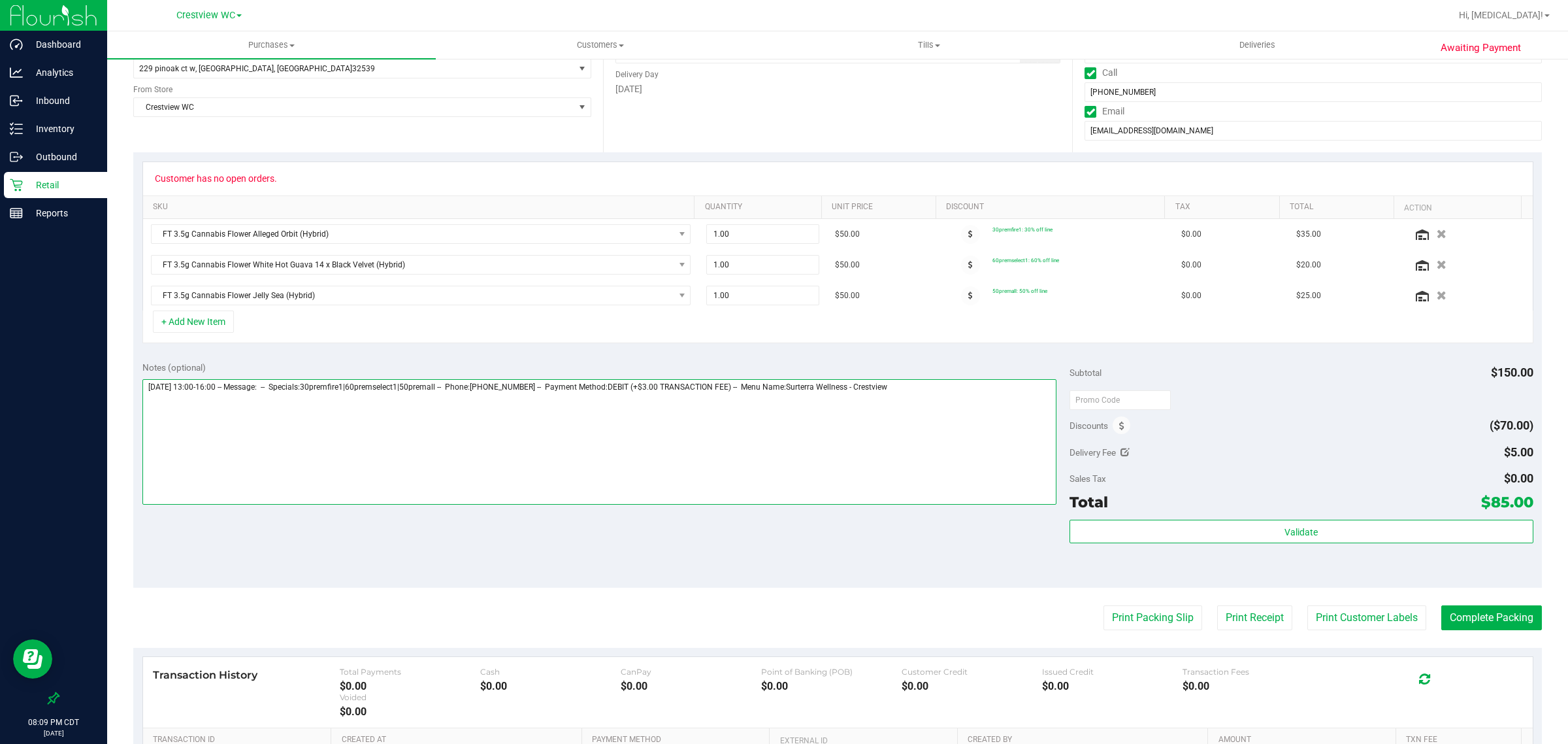
click at [989, 427] on textarea at bounding box center [600, 442] width 914 height 125
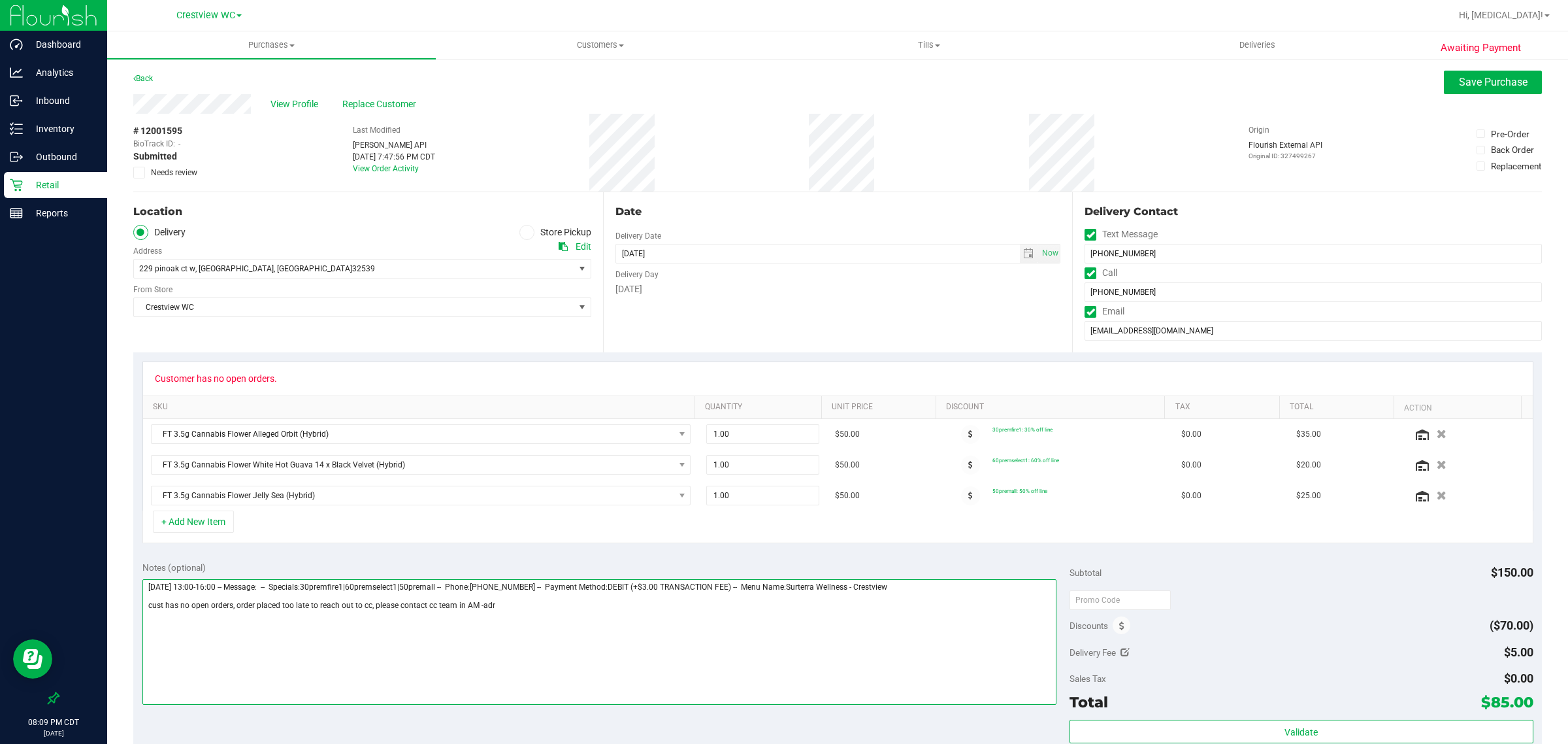
type textarea "[DATE] 13:00-16:00 -- Message: -- Specials:30premfire1|60premselect1|50premall …"
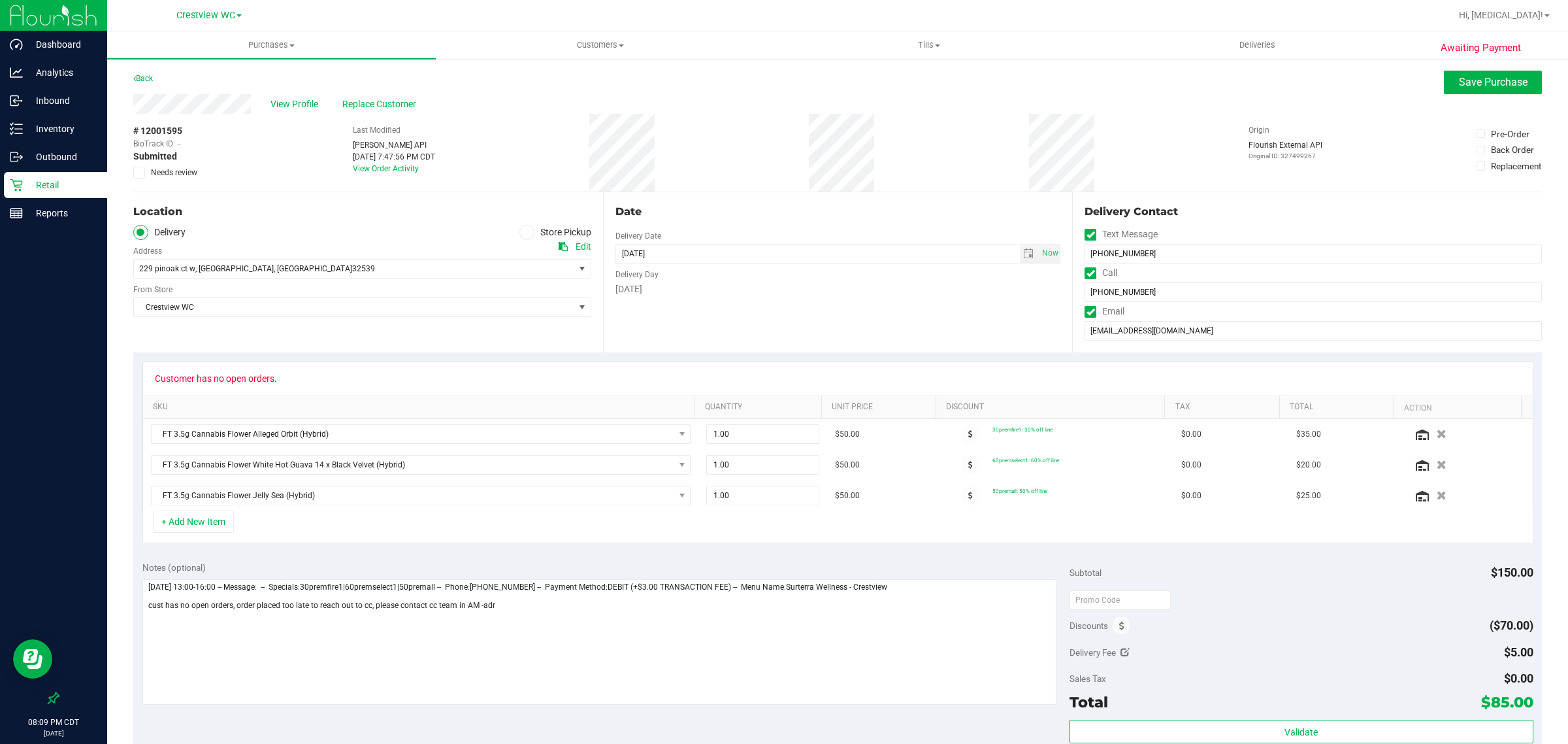
click at [190, 169] on span "Needs review" at bounding box center [174, 172] width 46 height 12
click at [0, 0] on input "Needs review" at bounding box center [0, 0] width 0 height 0
click at [1482, 89] on button "Save Purchase" at bounding box center [1493, 83] width 98 height 24
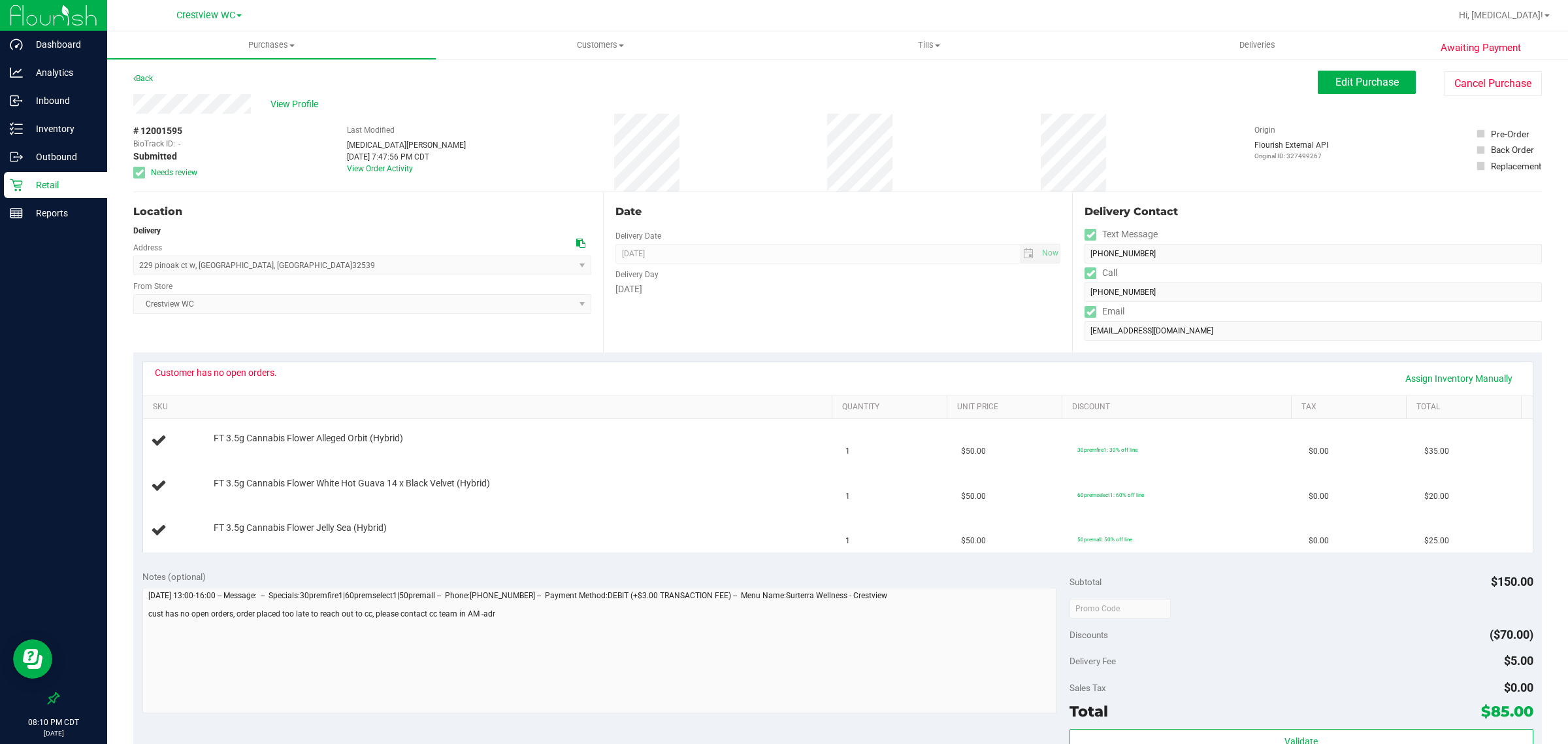
click at [49, 185] on p "Retail" at bounding box center [62, 185] width 78 height 15
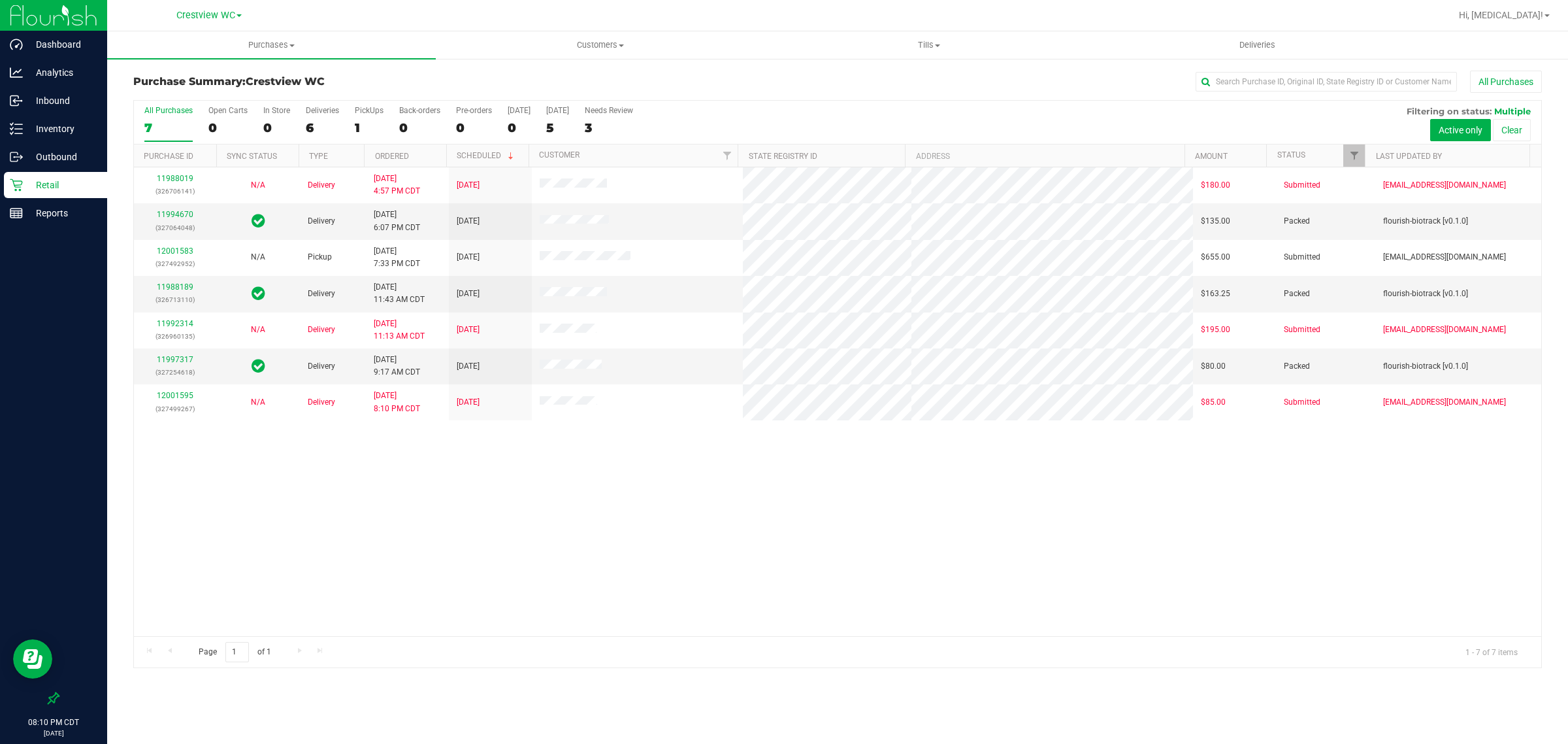
click at [318, 122] on div "6" at bounding box center [323, 127] width 34 height 15
click at [0, 0] on input "Deliveries 6" at bounding box center [0, 0] width 0 height 0
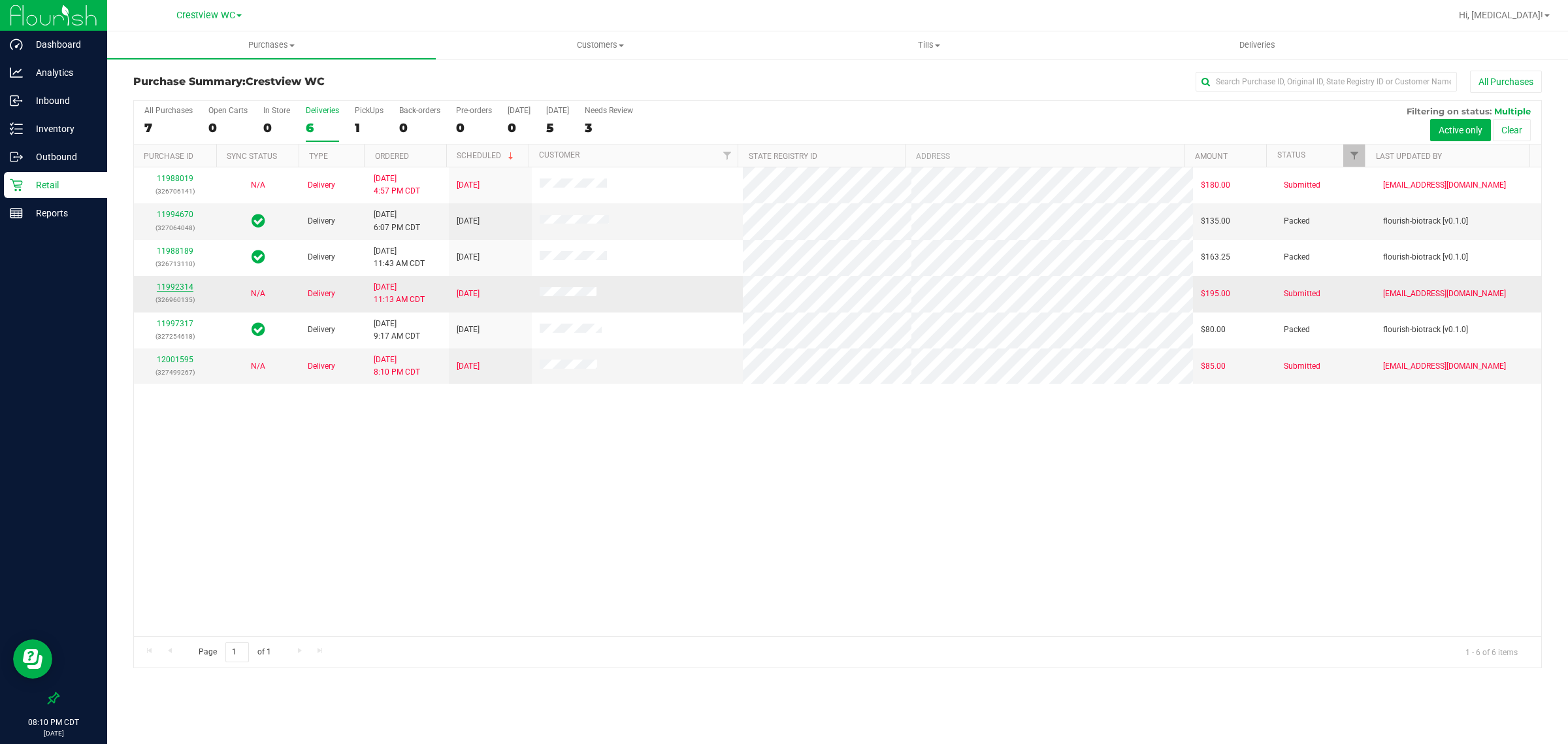
click at [183, 290] on link "11992314" at bounding box center [175, 286] width 36 height 9
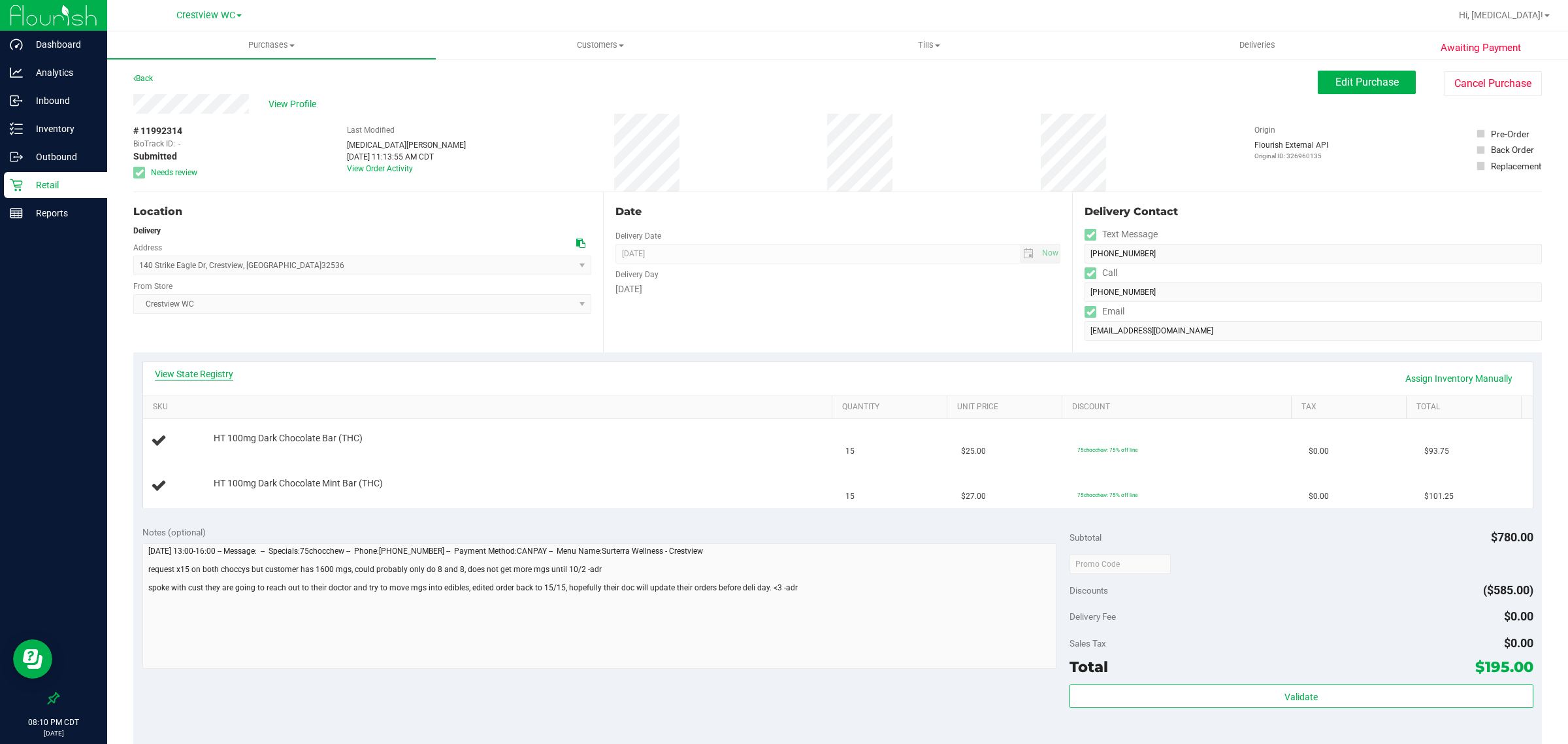
click at [200, 374] on link "View State Registry" at bounding box center [194, 374] width 78 height 13
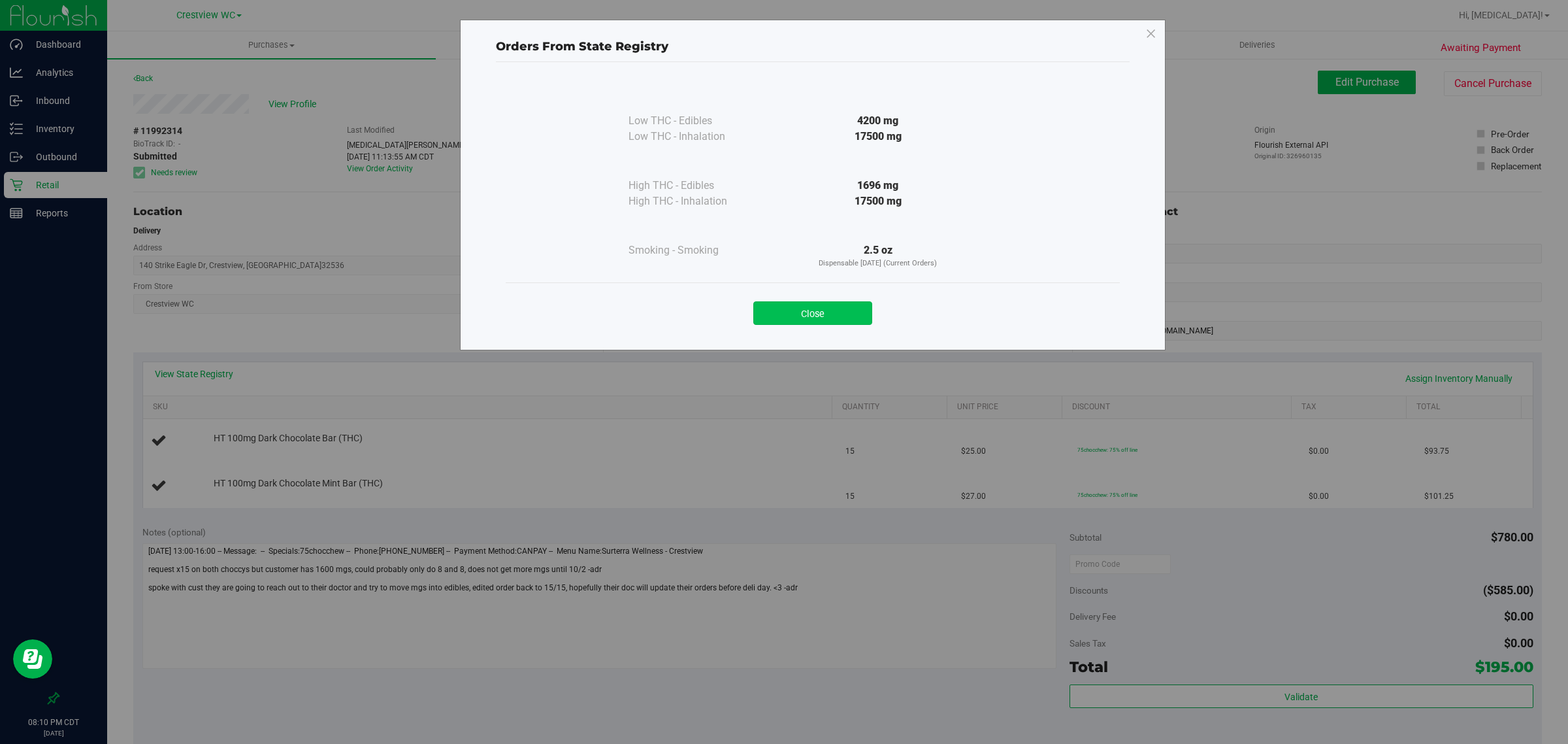
click at [845, 321] on button "Close" at bounding box center [813, 314] width 119 height 24
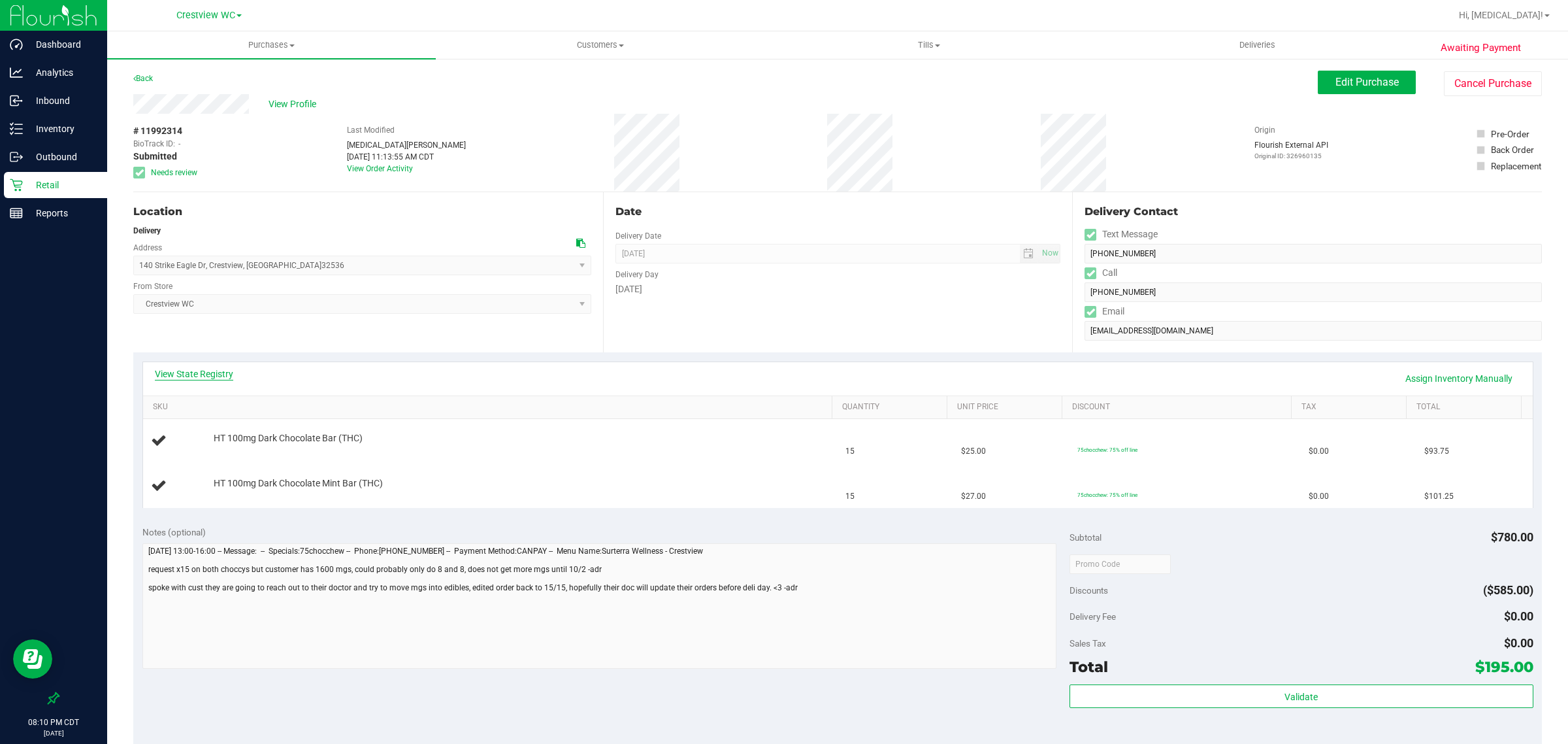
click at [220, 379] on link "View State Registry" at bounding box center [194, 374] width 78 height 13
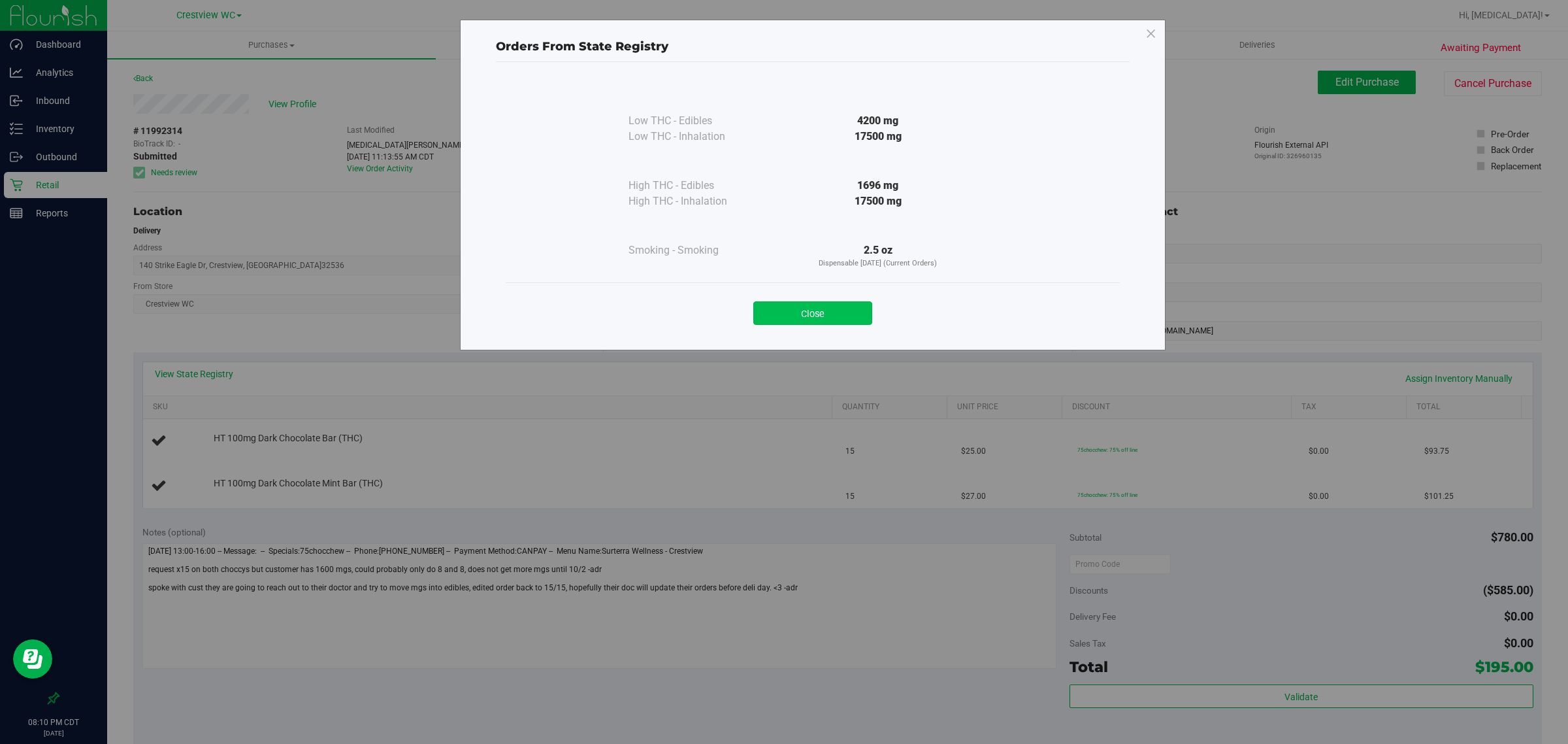
click at [838, 319] on button "Close" at bounding box center [813, 314] width 119 height 24
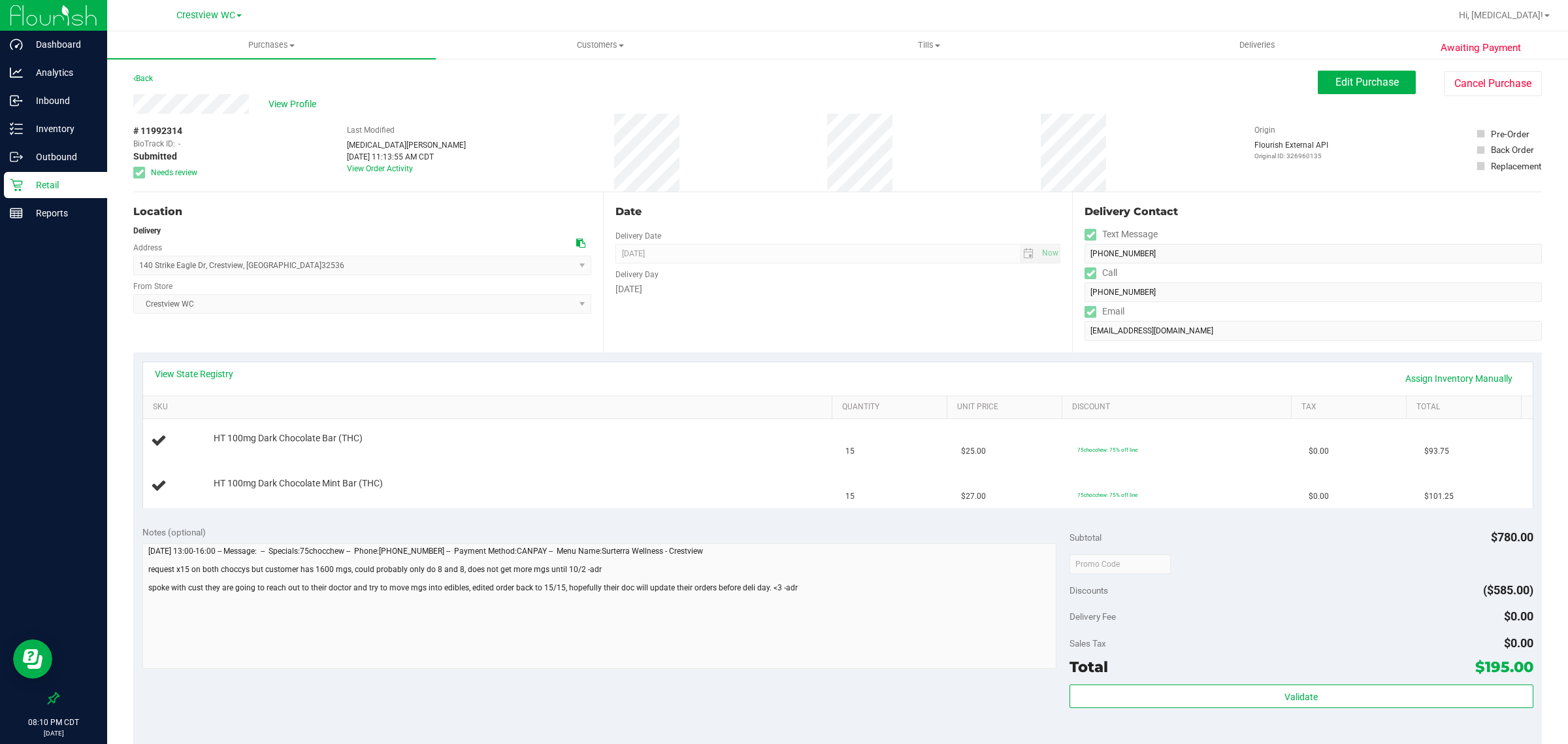
click at [940, 528] on div "Notes (optional)" at bounding box center [606, 532] width 927 height 13
